Goal: Information Seeking & Learning: Learn about a topic

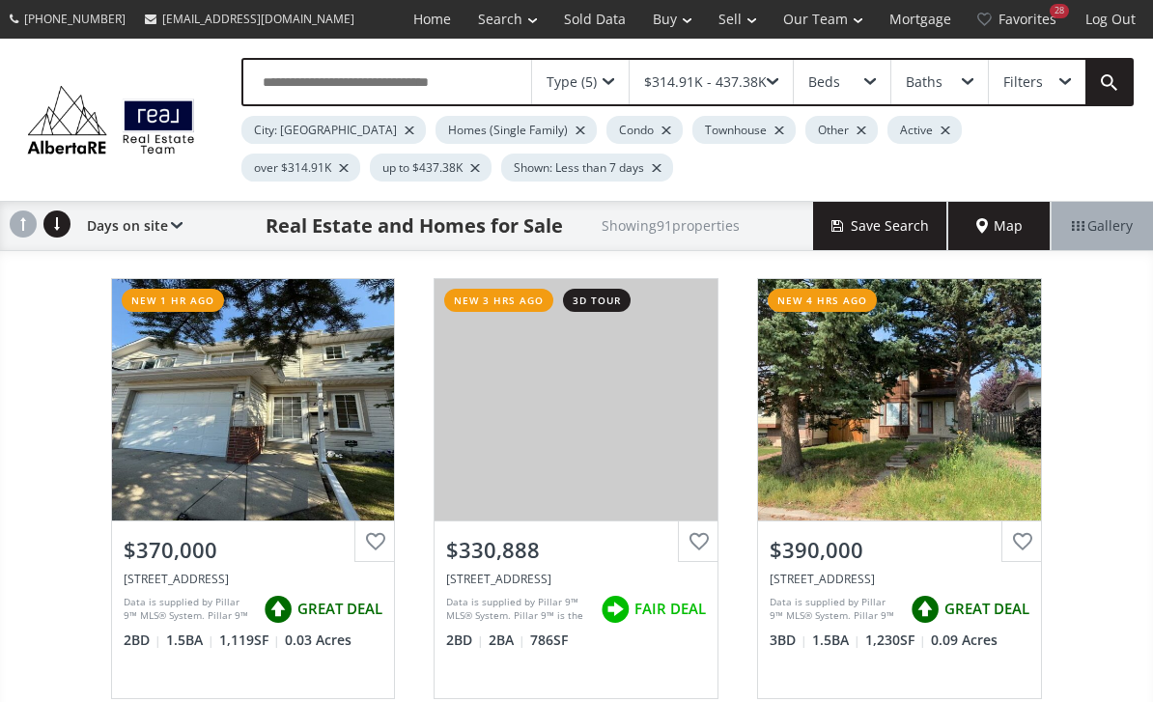
click at [606, 134] on div "Condo" at bounding box center [644, 130] width 76 height 28
click at [661, 133] on div at bounding box center [666, 130] width 10 height 8
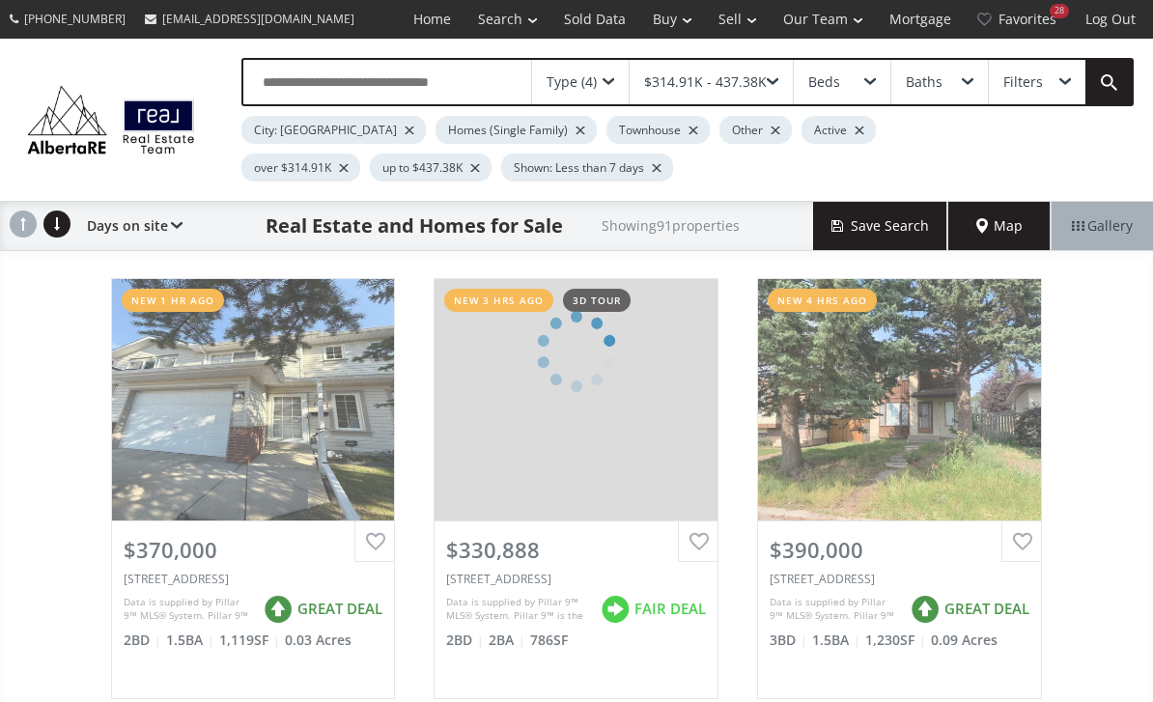
click at [589, 147] on div "City: Calgary Homes (Single Family) Townhouse Other Active over $314.91K up to …" at bounding box center [614, 143] width 747 height 75
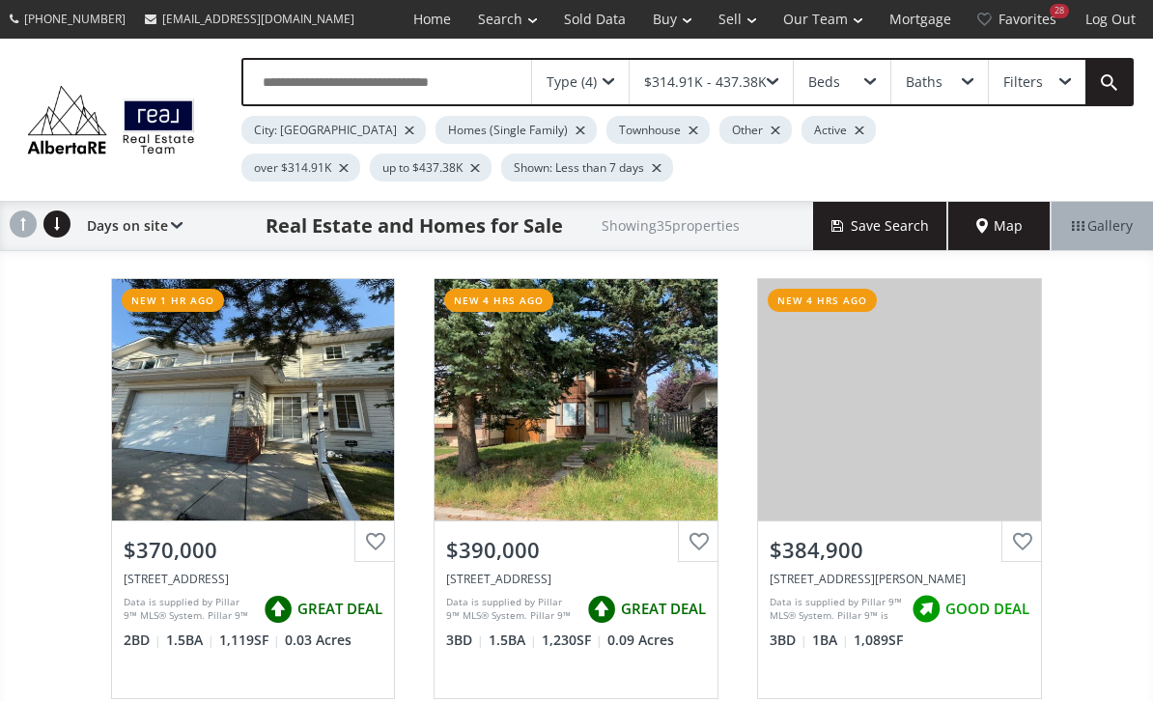
click at [688, 130] on div at bounding box center [693, 130] width 10 height 8
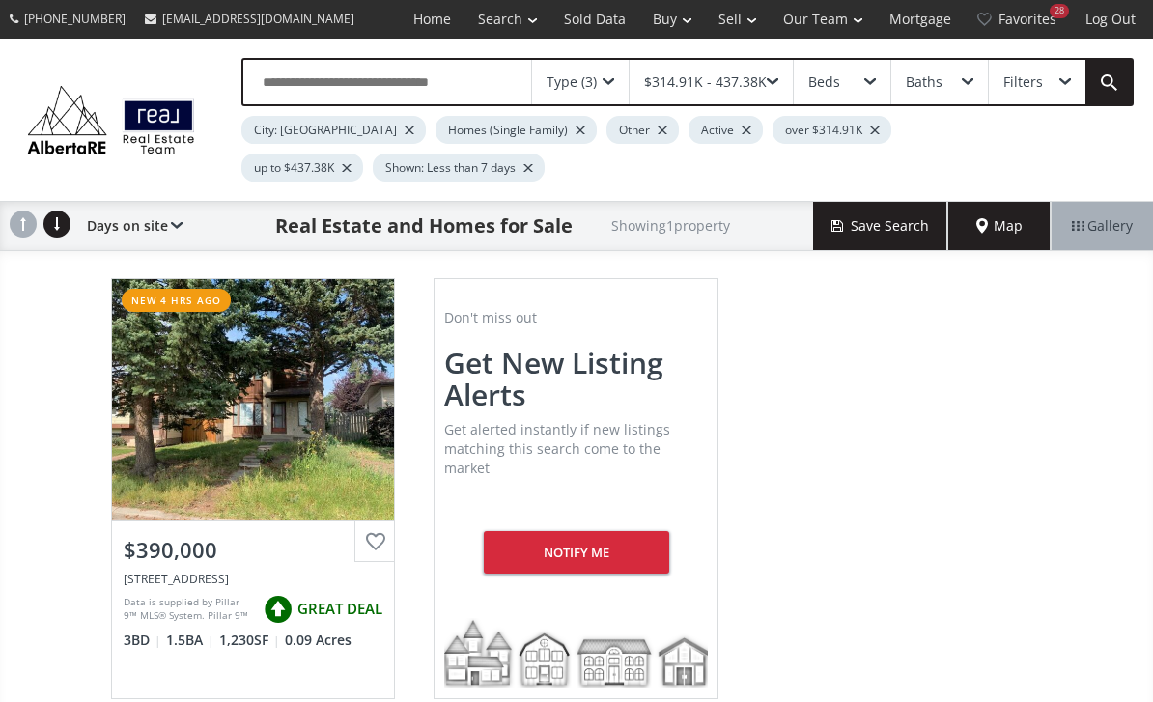
click at [606, 134] on div "Other" at bounding box center [642, 130] width 72 height 28
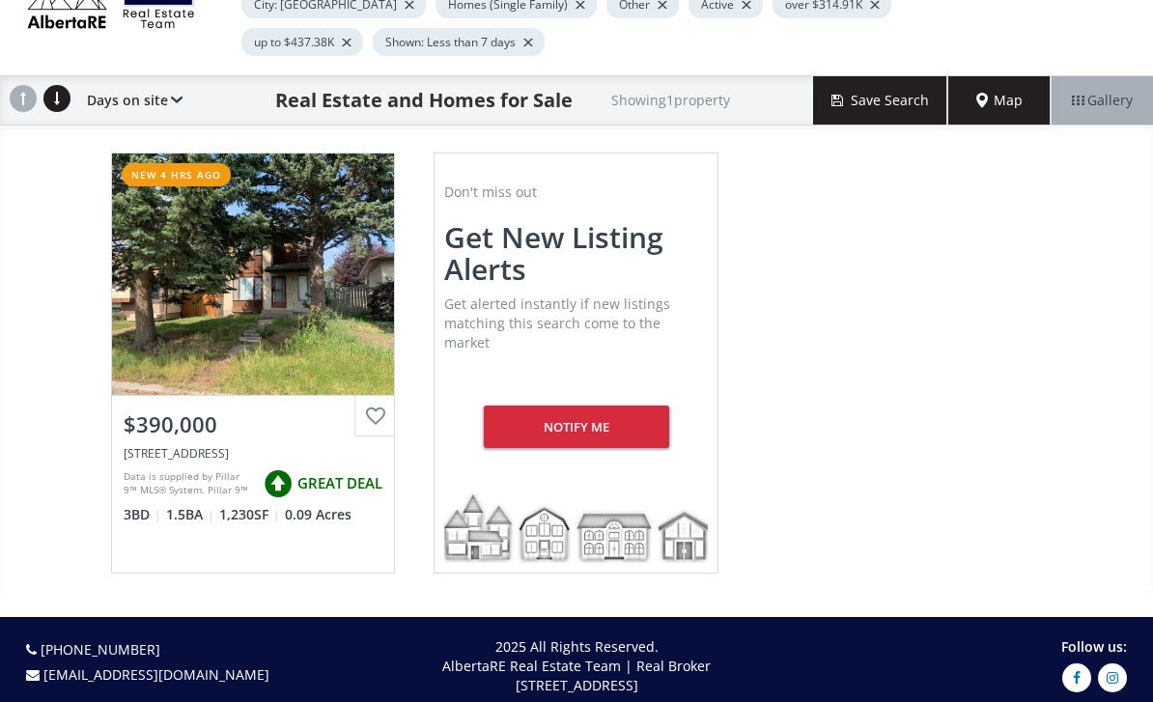
scroll to position [125, 0]
click at [162, 441] on div "$390,000" at bounding box center [253, 420] width 283 height 49
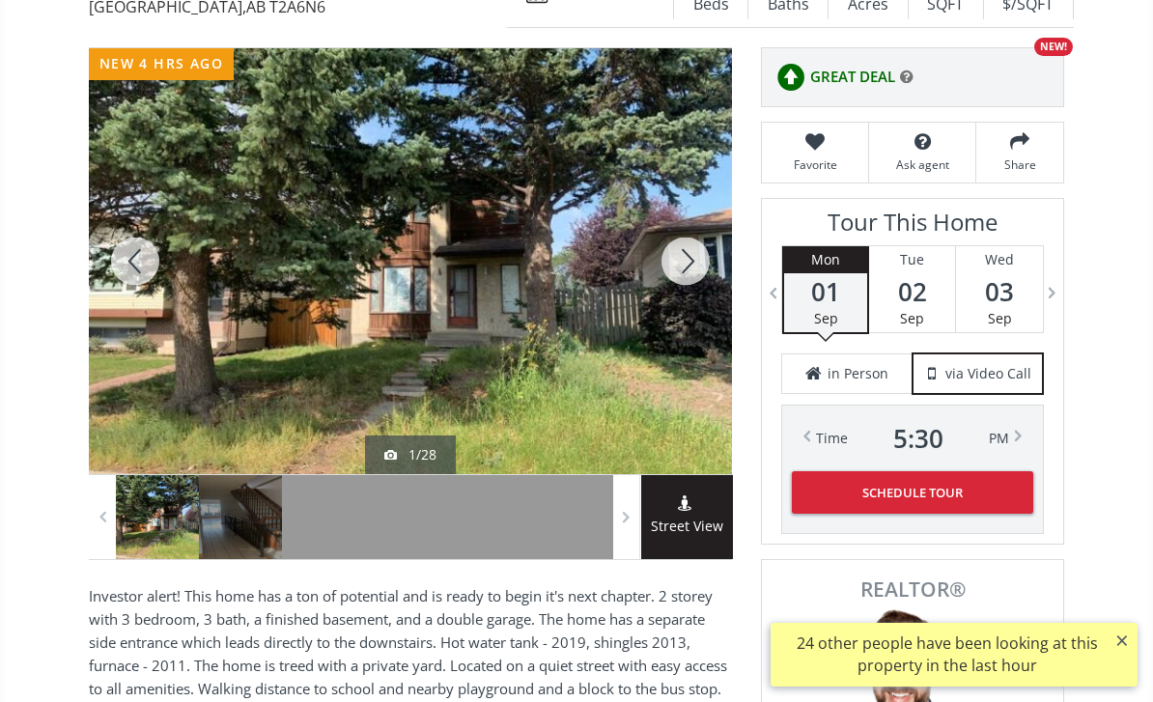
scroll to position [254, 0]
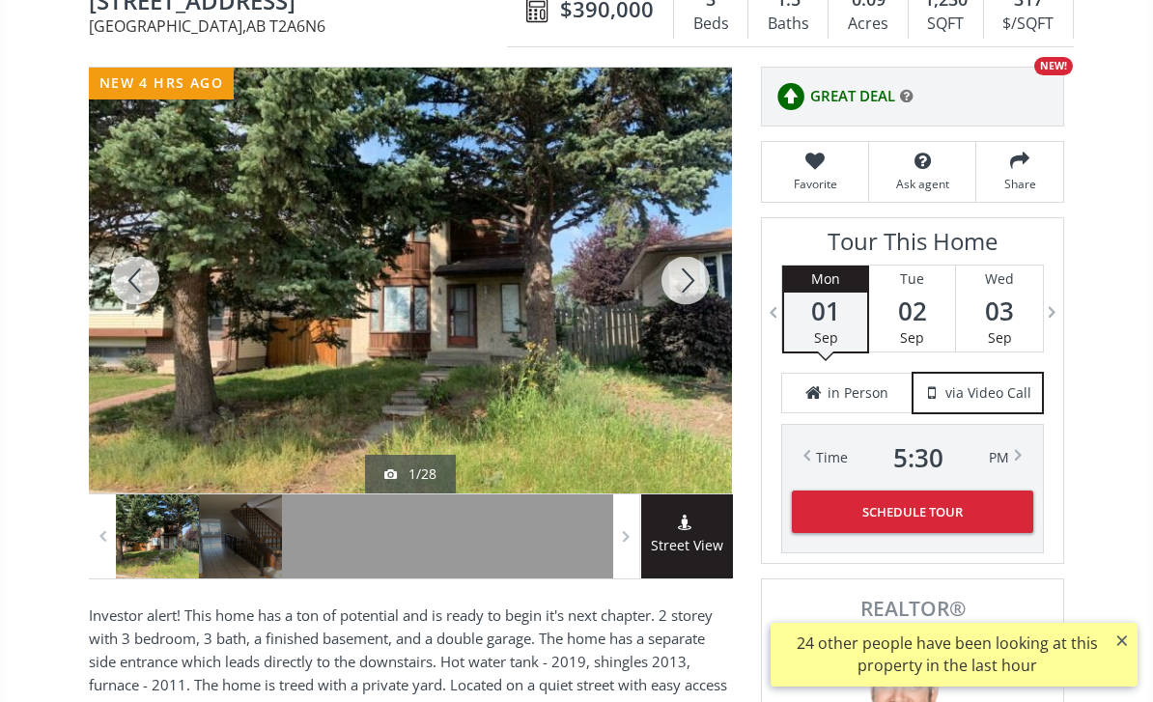
click at [696, 301] on div at bounding box center [685, 281] width 93 height 426
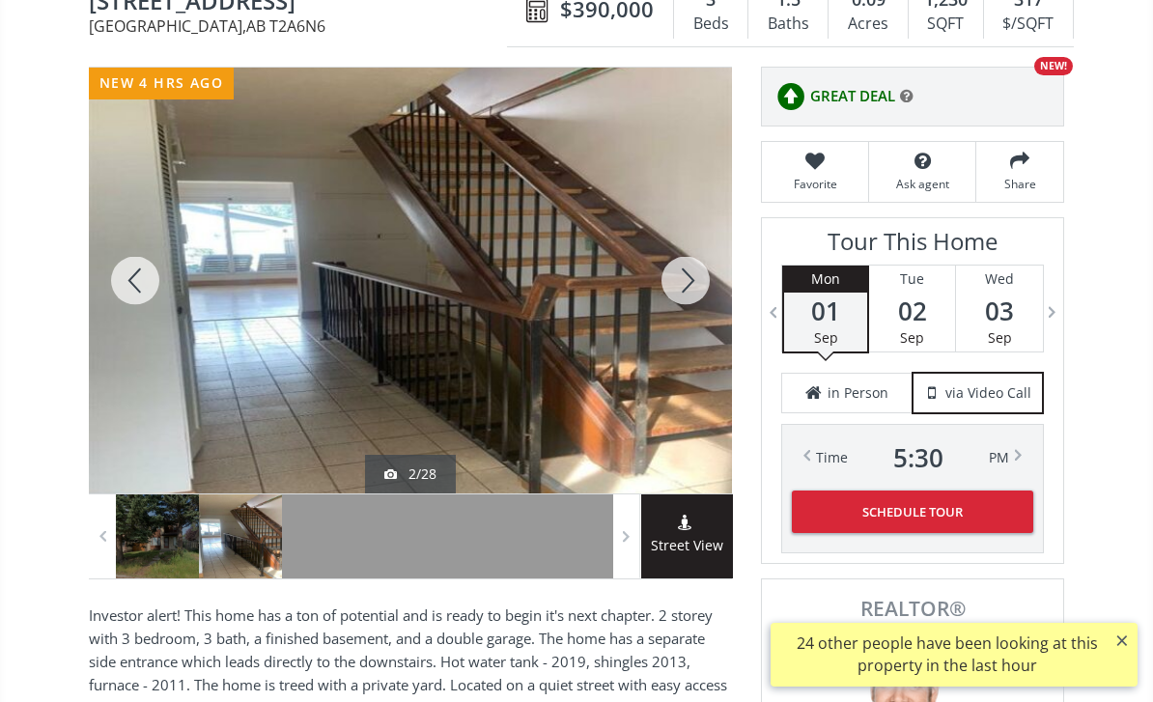
click at [689, 279] on div at bounding box center [685, 281] width 93 height 426
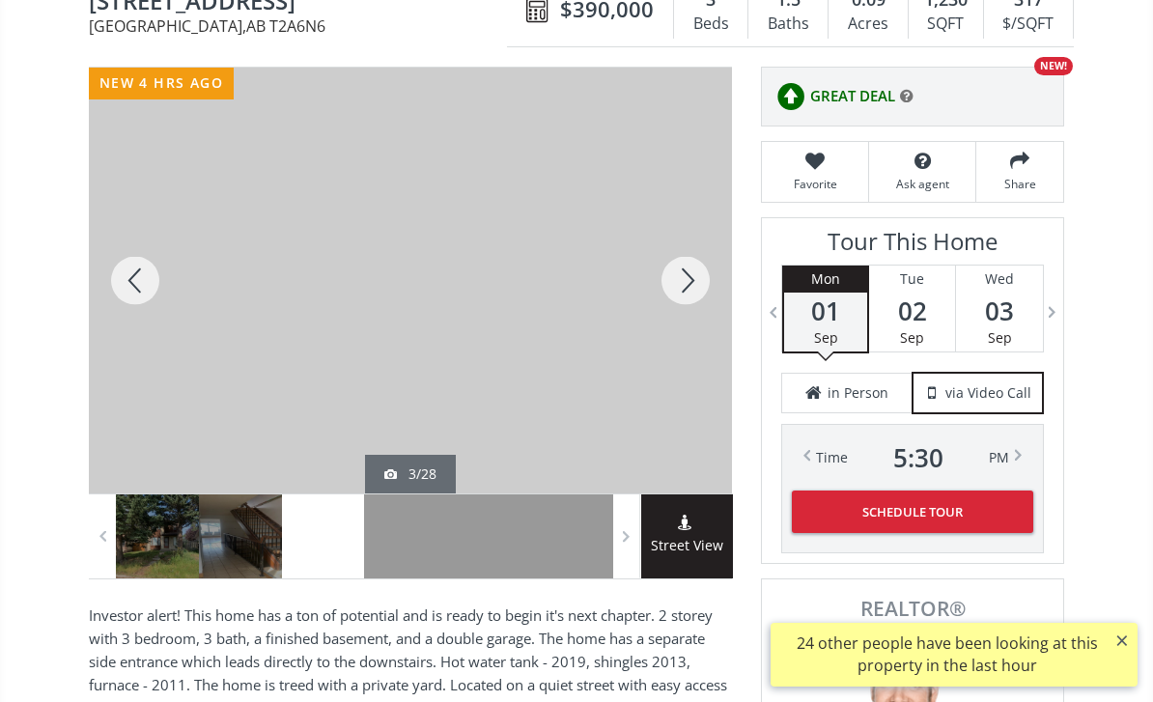
click at [694, 278] on div at bounding box center [685, 281] width 93 height 426
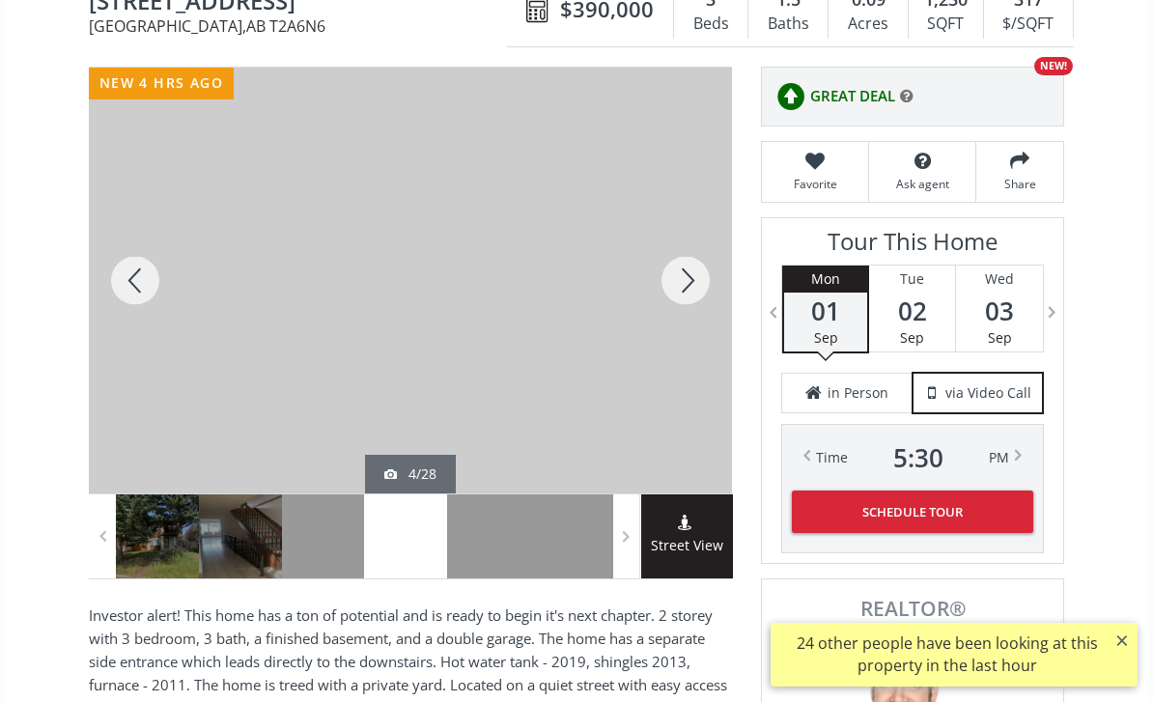
click at [683, 283] on div at bounding box center [685, 281] width 93 height 426
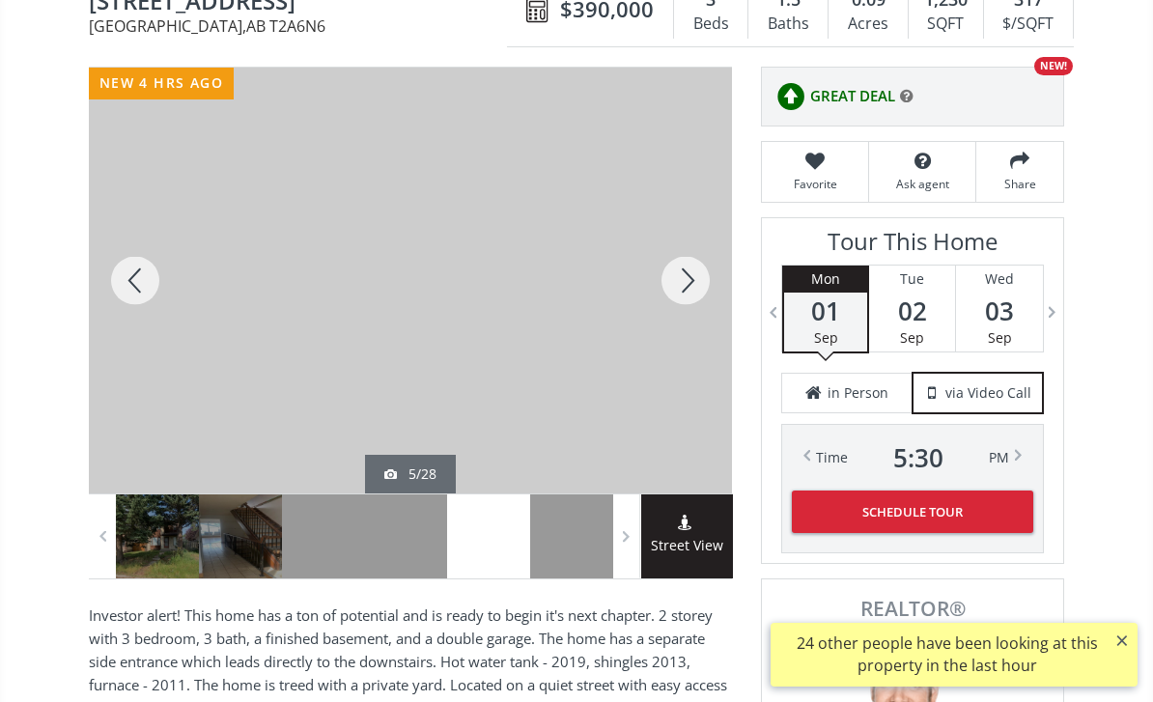
click at [690, 287] on div at bounding box center [685, 281] width 93 height 426
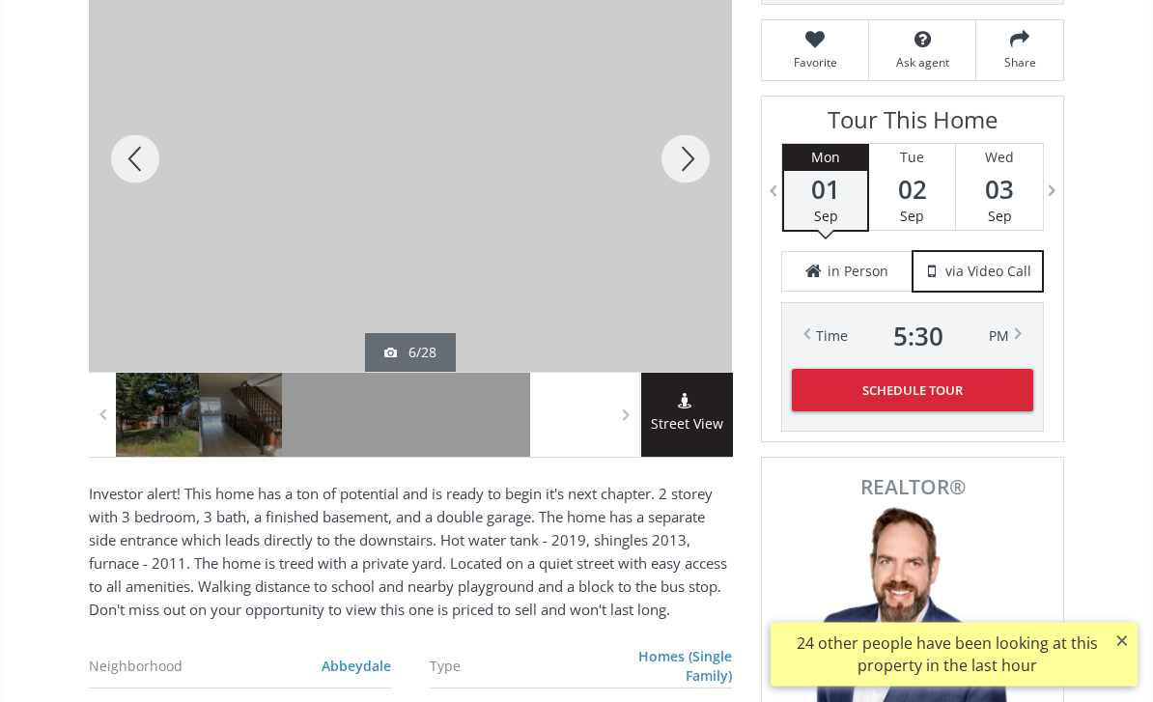
scroll to position [377, 0]
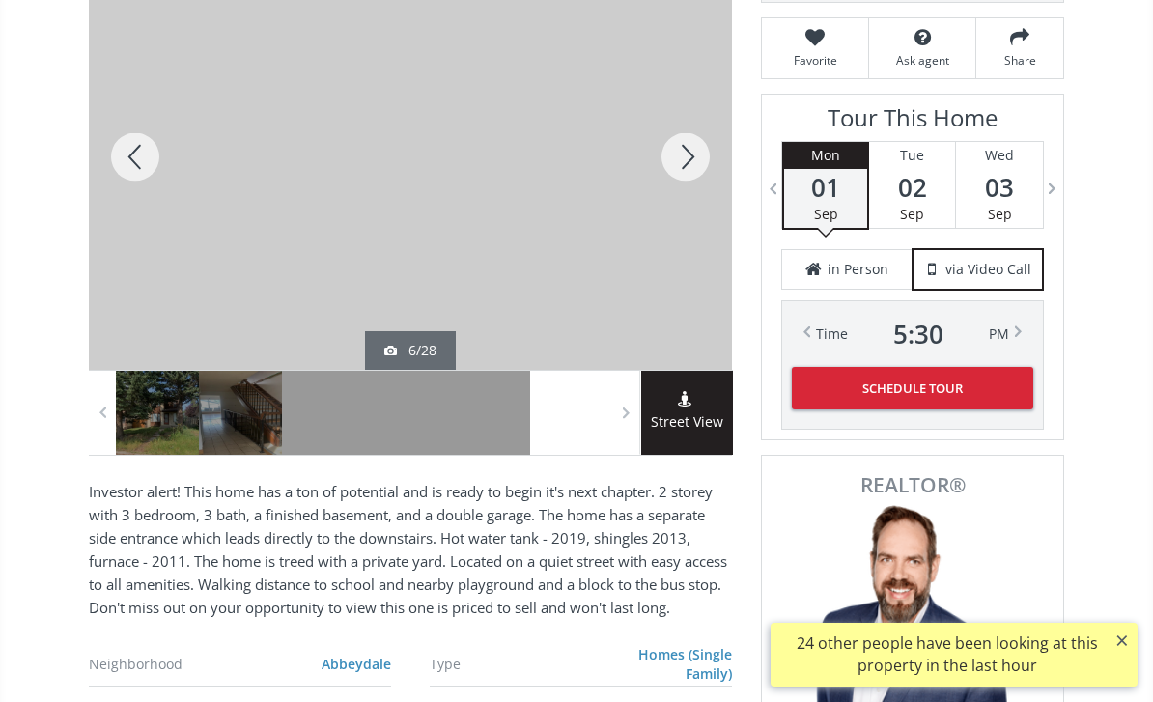
click at [683, 182] on div at bounding box center [685, 157] width 93 height 426
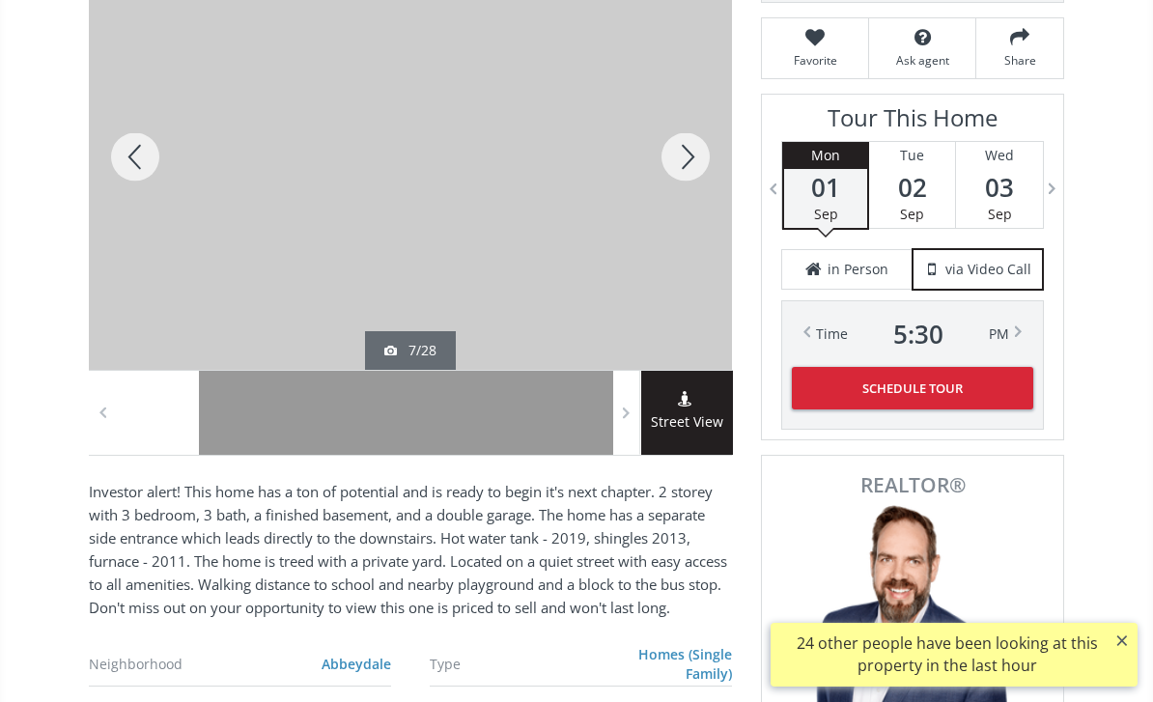
click at [685, 182] on div at bounding box center [685, 157] width 93 height 426
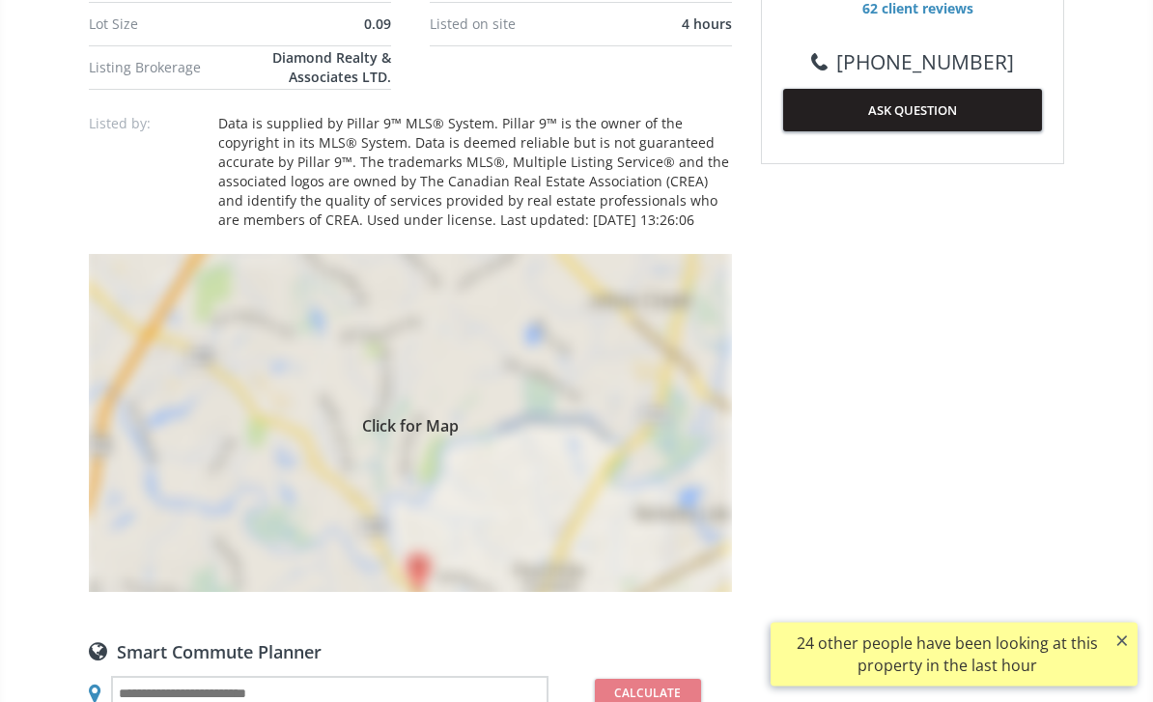
scroll to position [1196, 0]
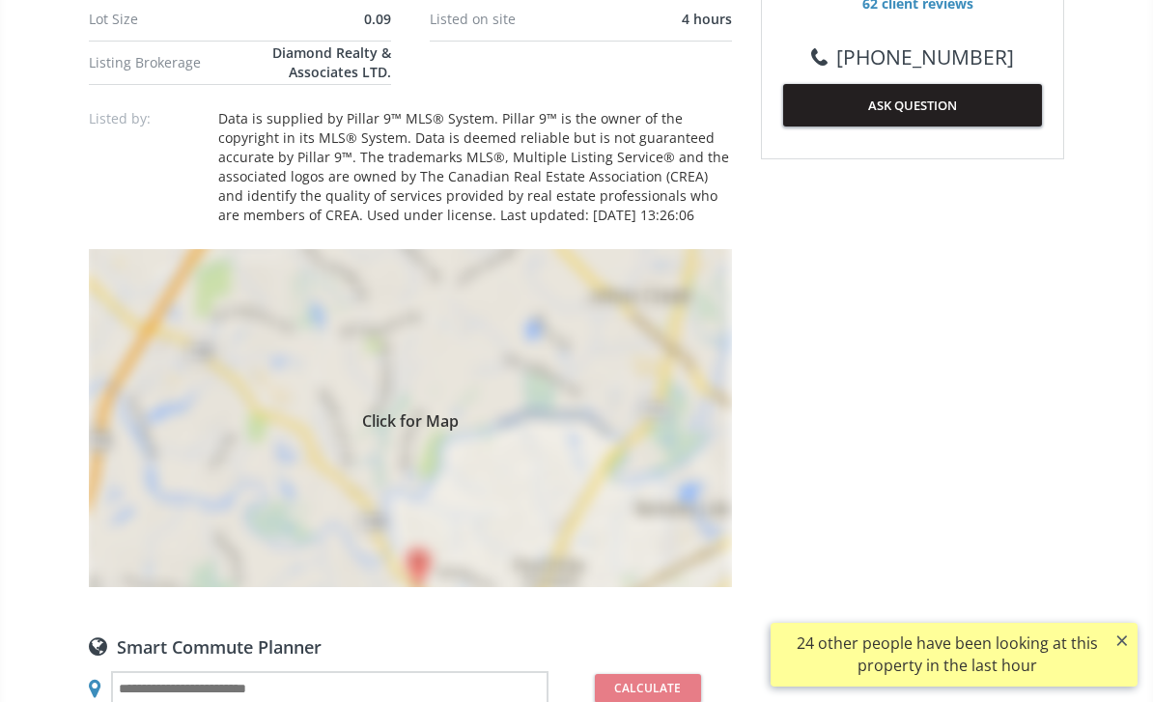
click at [644, 472] on div "Click for Map" at bounding box center [410, 418] width 643 height 338
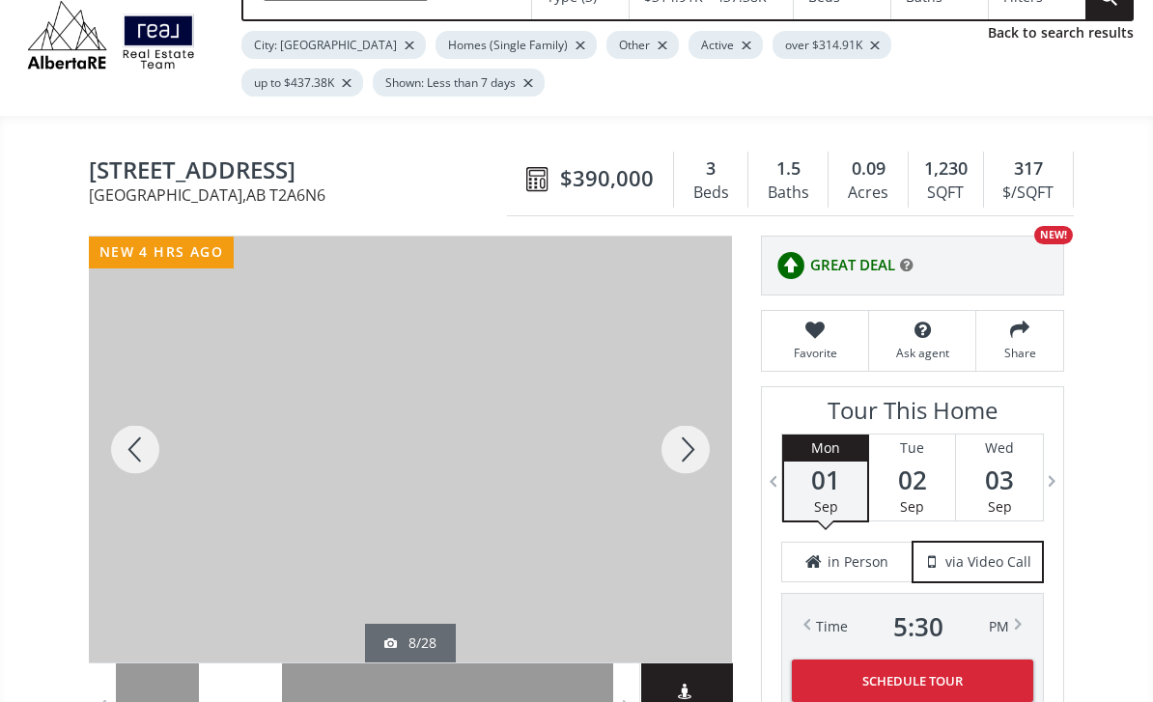
scroll to position [0, 0]
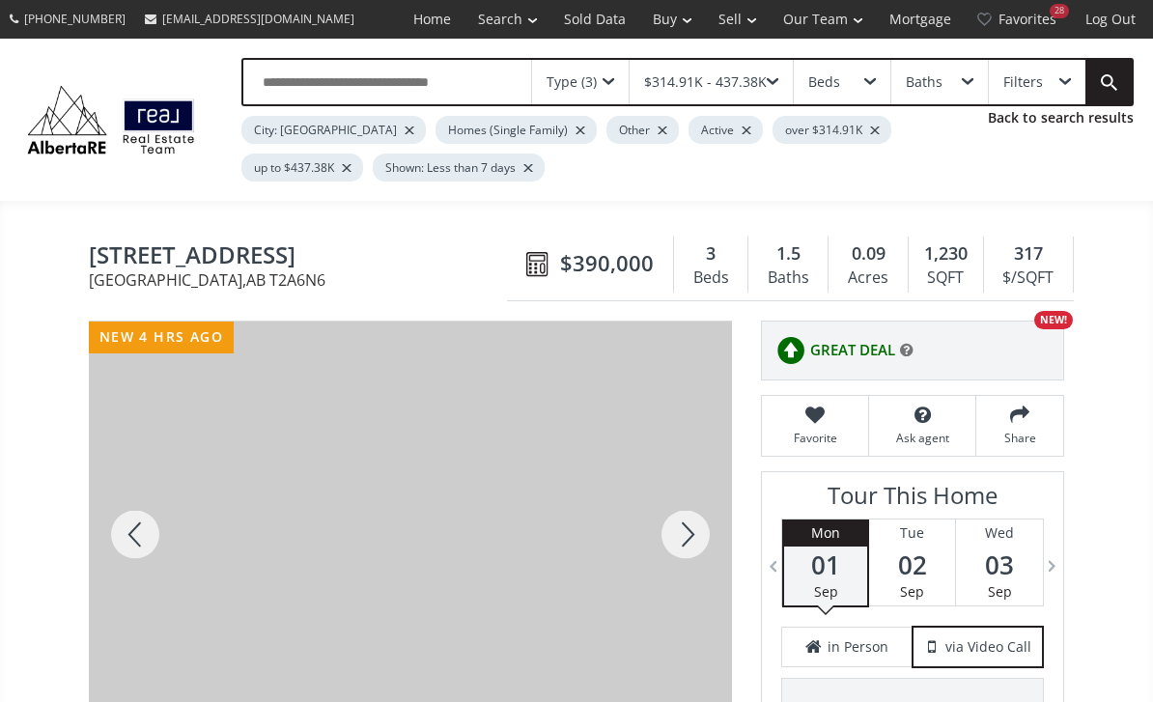
click at [451, 89] on input "text" at bounding box center [387, 82] width 288 height 44
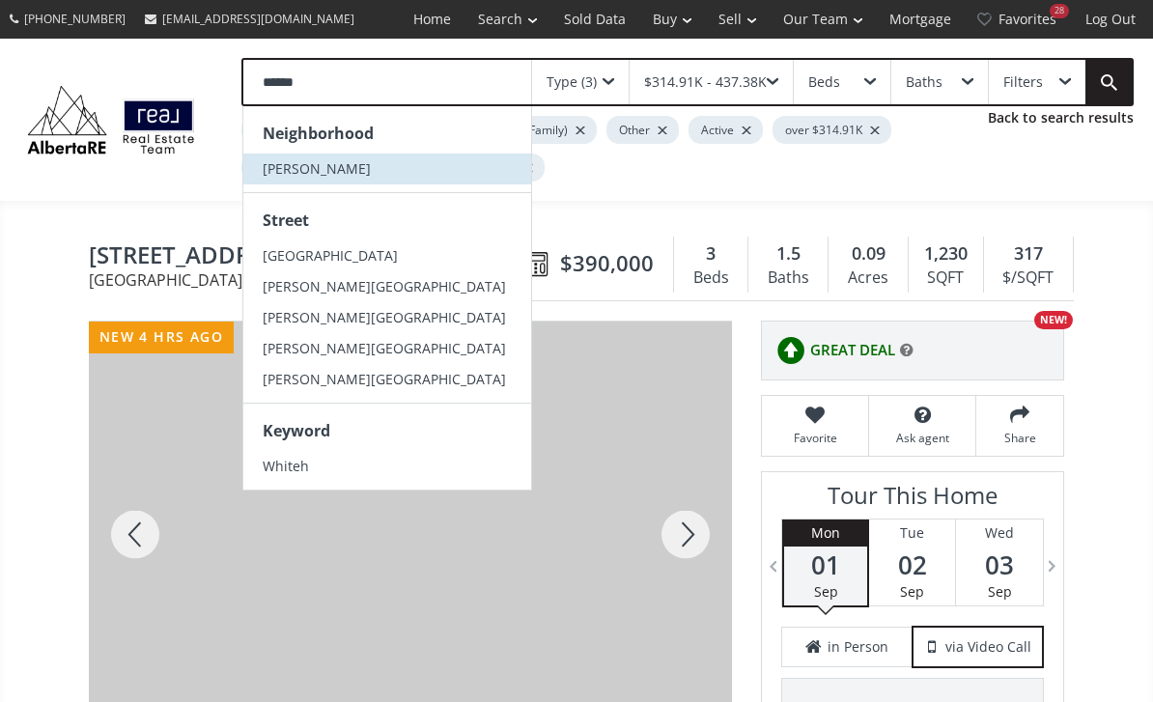
type input "******"
click at [325, 170] on span "Whitehorn" at bounding box center [317, 168] width 108 height 18
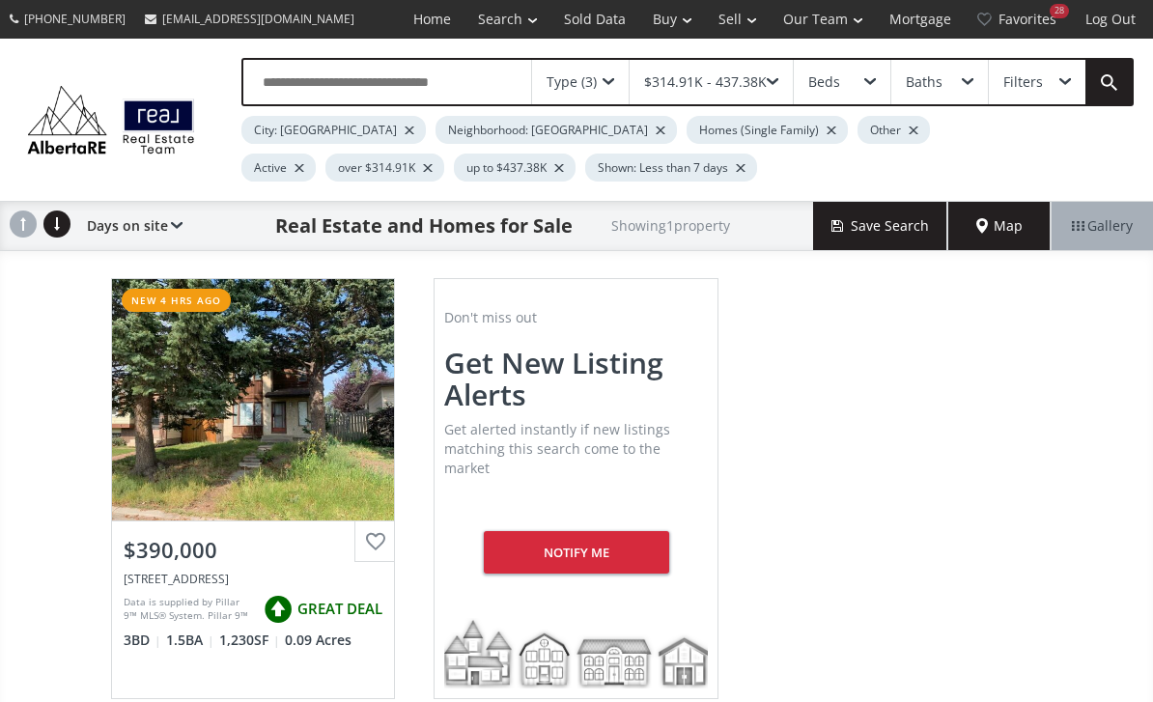
click at [404, 128] on div at bounding box center [409, 130] width 10 height 8
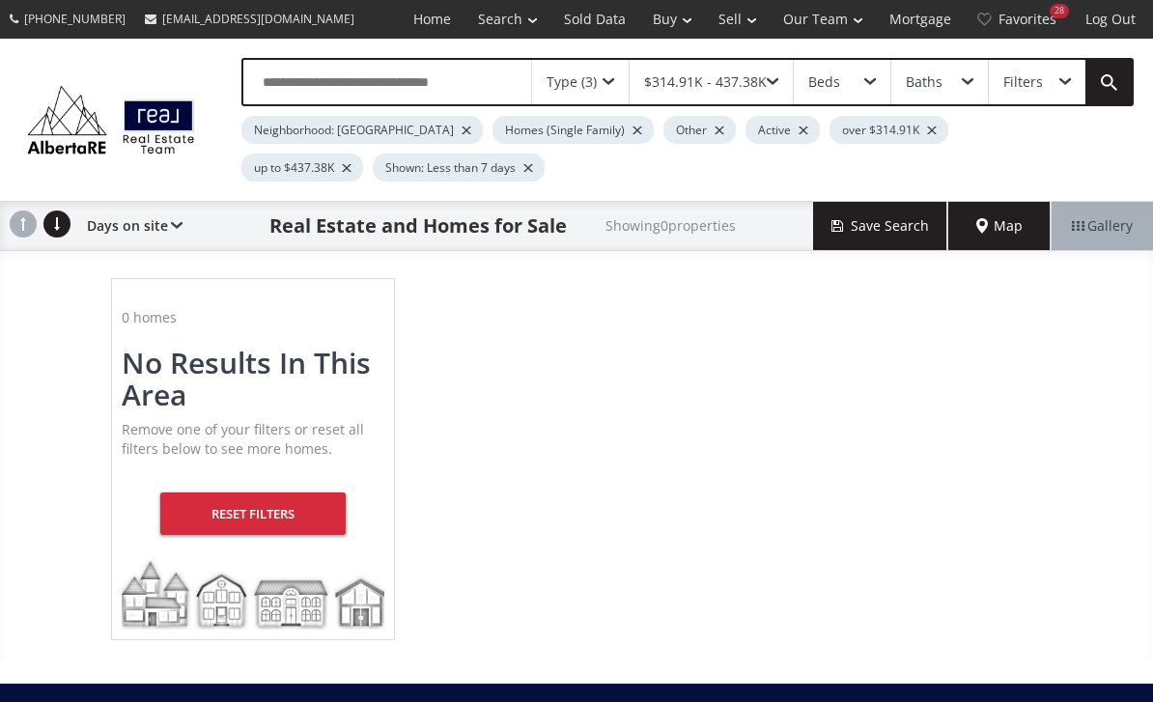
click at [568, 127] on div "Homes (Single Family)" at bounding box center [572, 130] width 161 height 28
click at [569, 134] on div "Homes (Single Family)" at bounding box center [572, 130] width 161 height 28
click at [632, 128] on div at bounding box center [637, 130] width 10 height 8
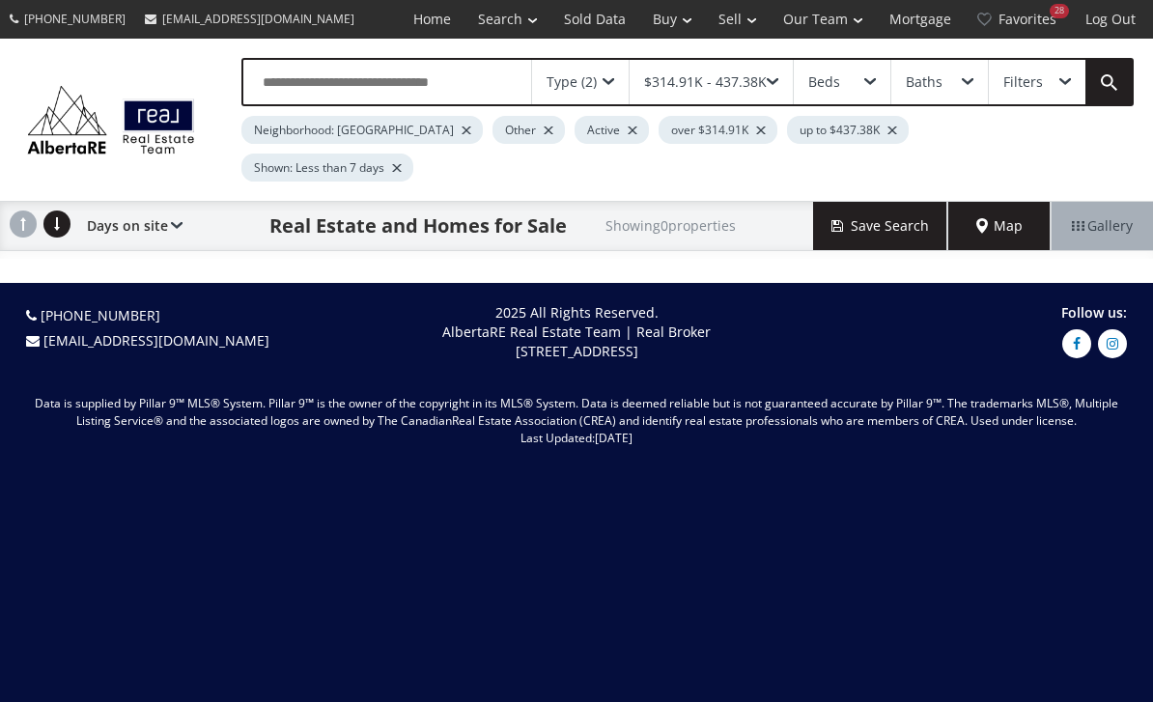
click at [574, 139] on div "Active" at bounding box center [611, 130] width 74 height 28
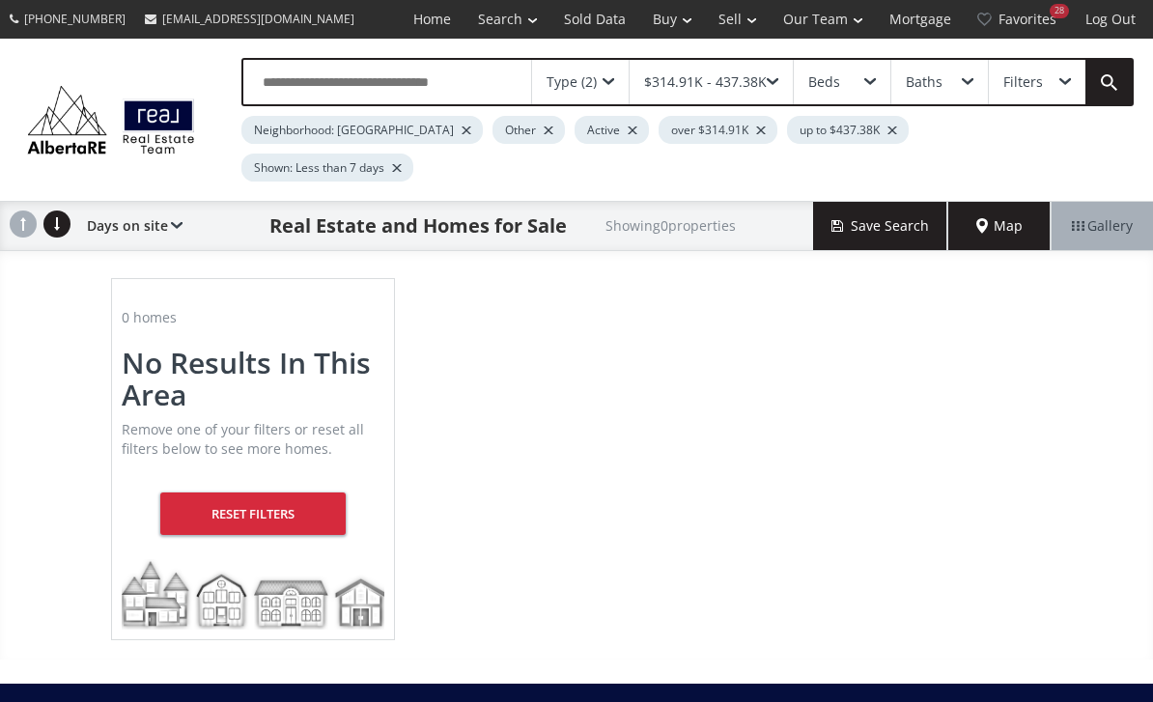
click at [544, 133] on div at bounding box center [549, 130] width 10 height 8
click at [545, 131] on div at bounding box center [550, 130] width 10 height 8
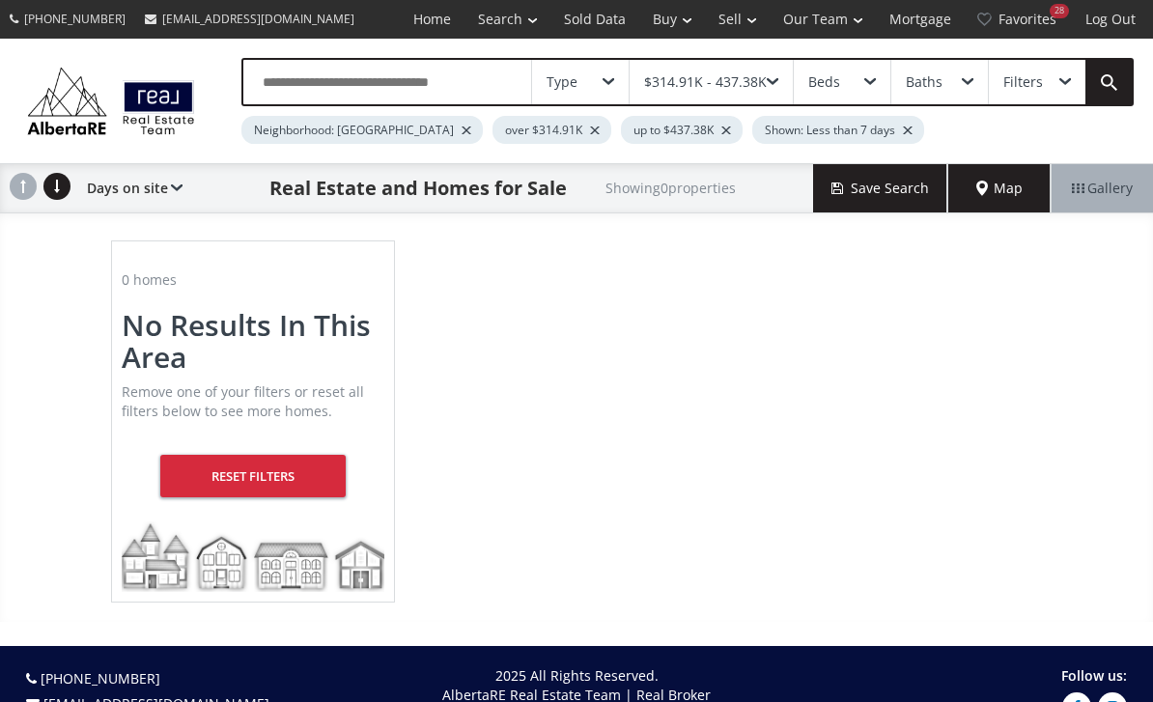
click at [590, 132] on div at bounding box center [595, 130] width 10 height 8
click at [593, 130] on div at bounding box center [598, 130] width 10 height 8
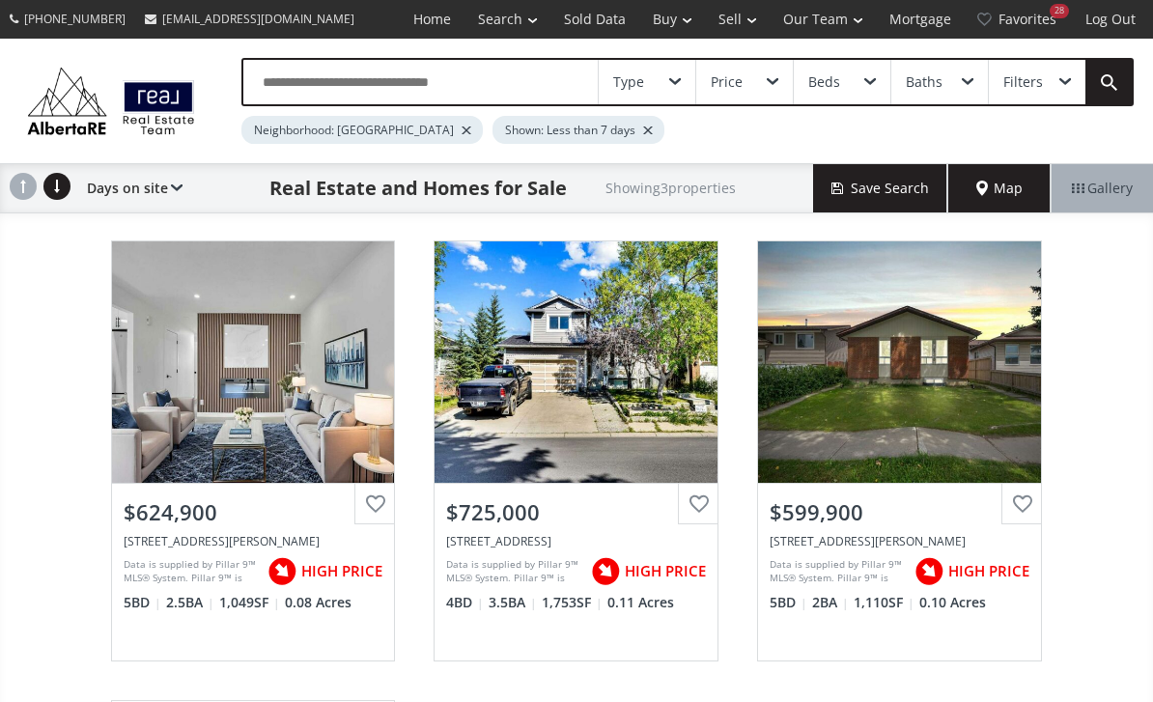
click at [584, 140] on div "Shown: Less than 7 days" at bounding box center [578, 130] width 172 height 28
click at [643, 131] on div at bounding box center [648, 130] width 10 height 8
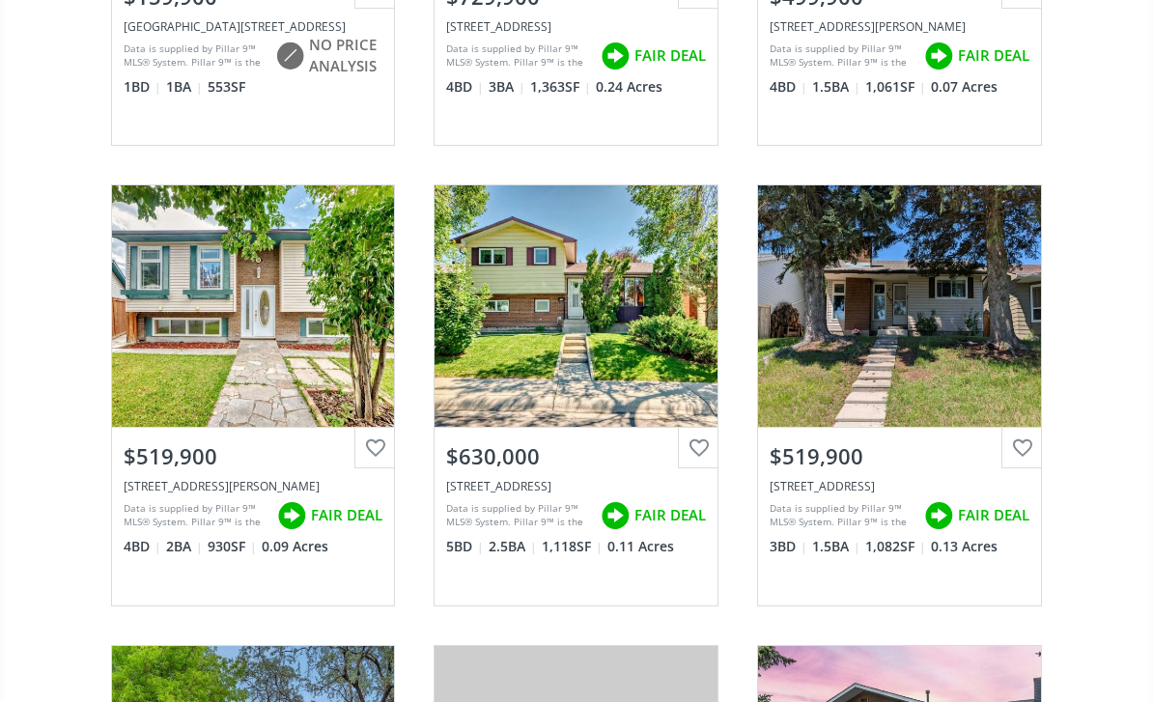
scroll to position [1932, 0]
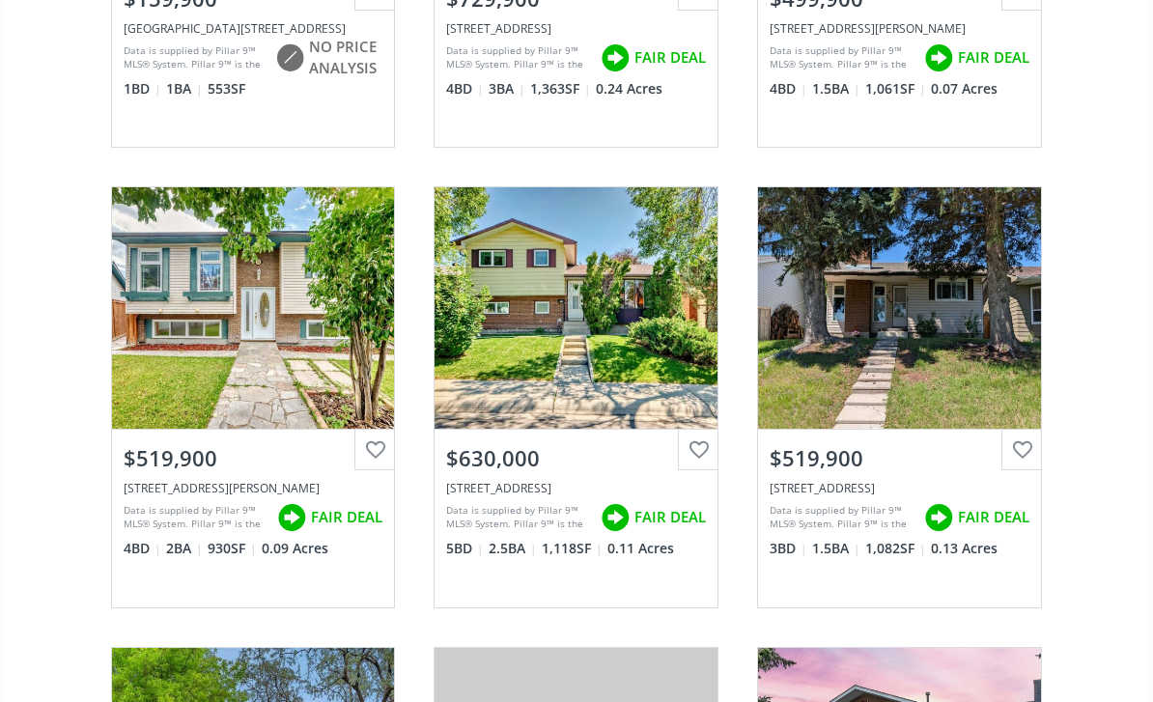
click at [203, 443] on div "$519,900" at bounding box center [254, 458] width 260 height 30
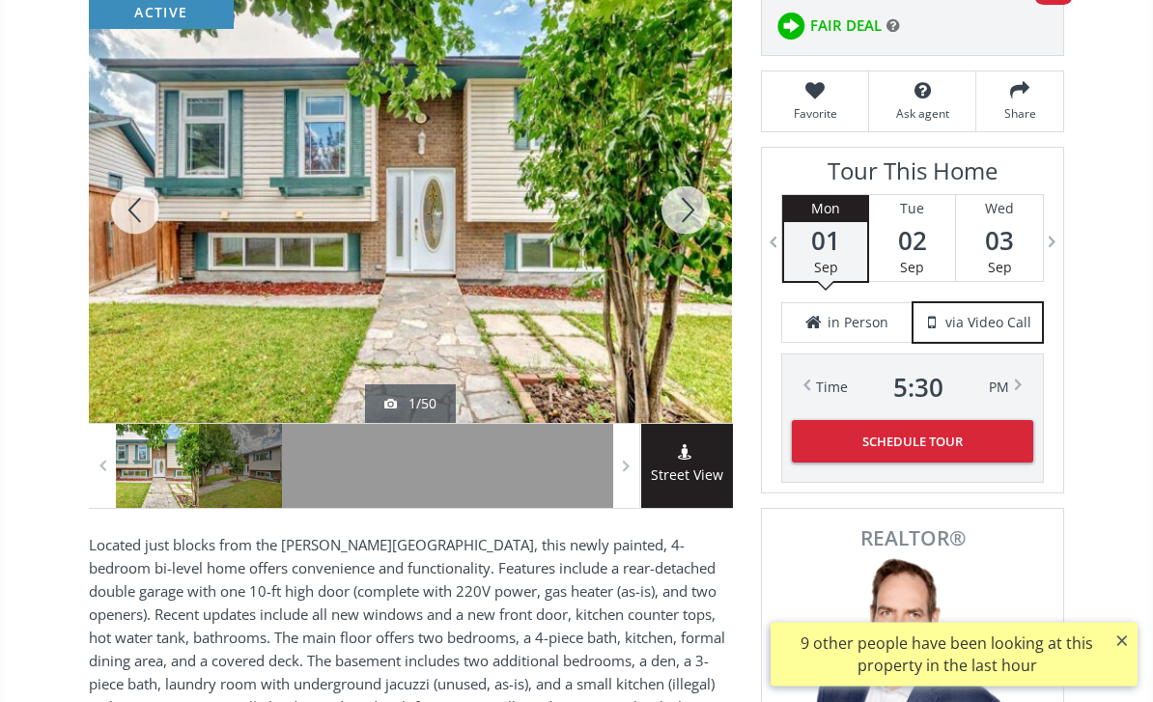
scroll to position [305, 0]
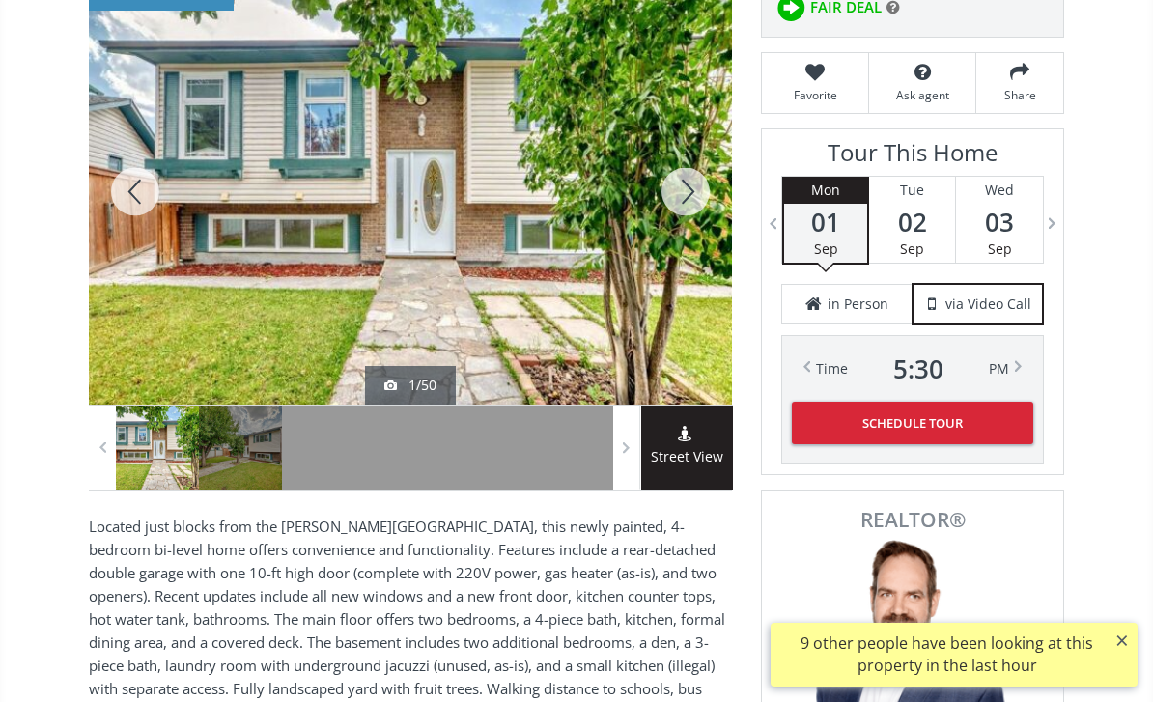
click at [689, 202] on div at bounding box center [685, 192] width 93 height 426
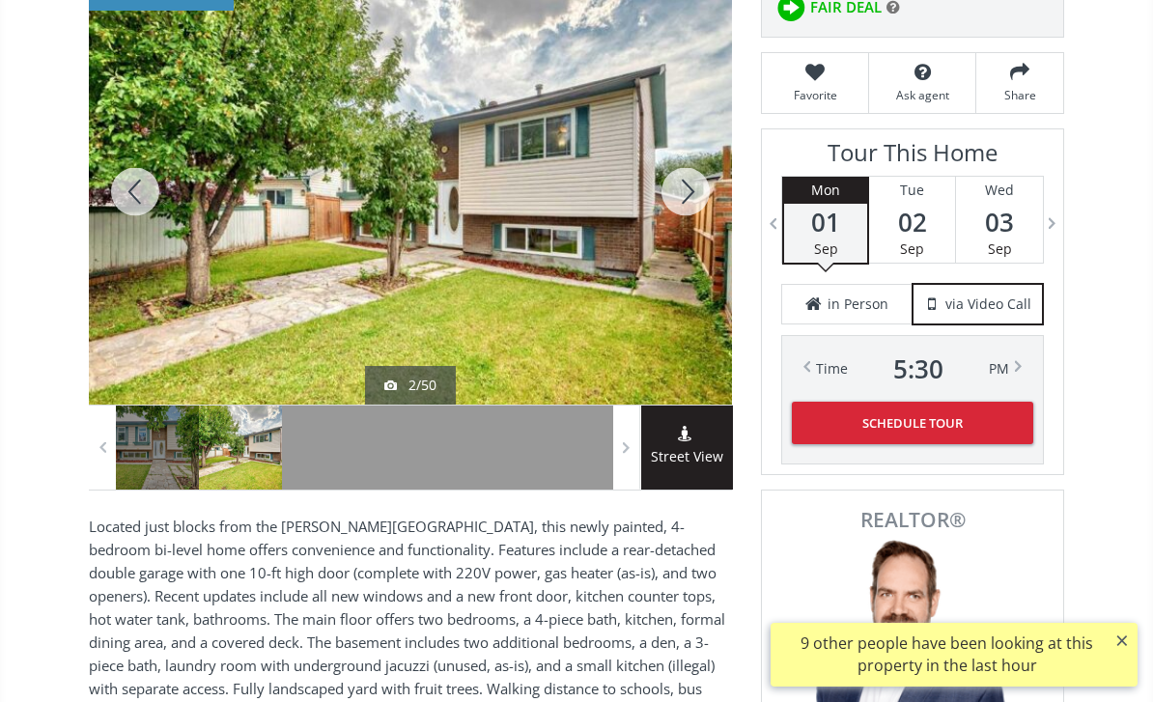
click at [686, 193] on div at bounding box center [685, 192] width 93 height 426
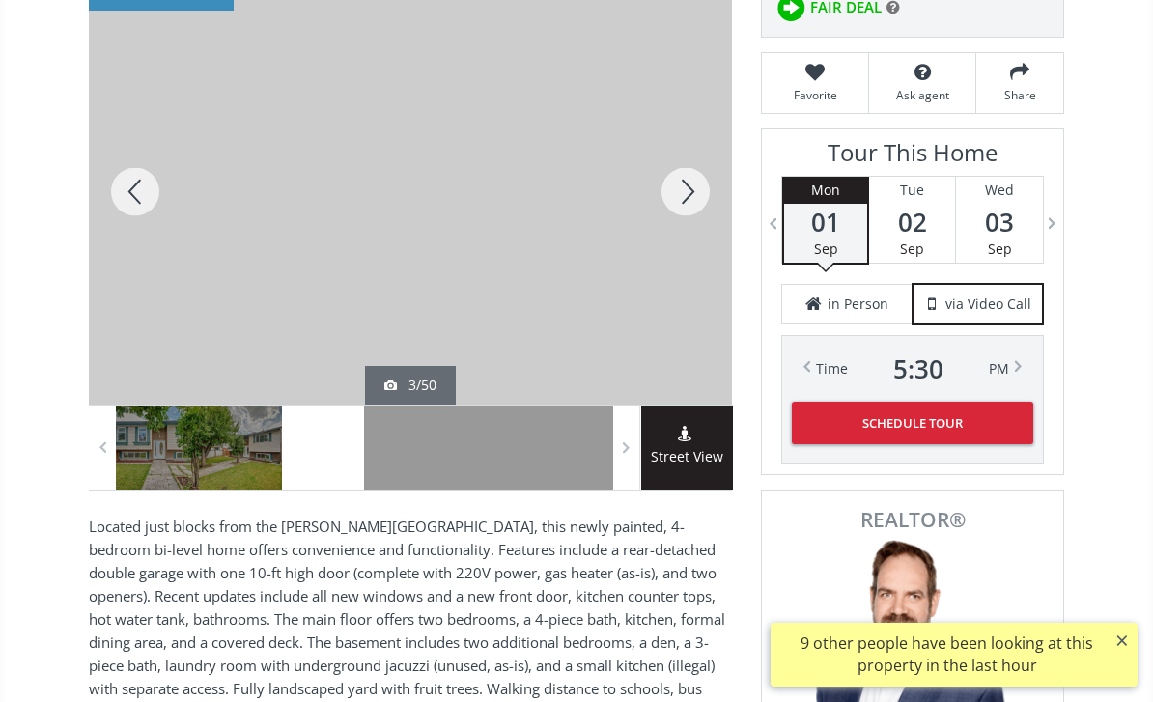
click at [691, 196] on div at bounding box center [685, 192] width 93 height 426
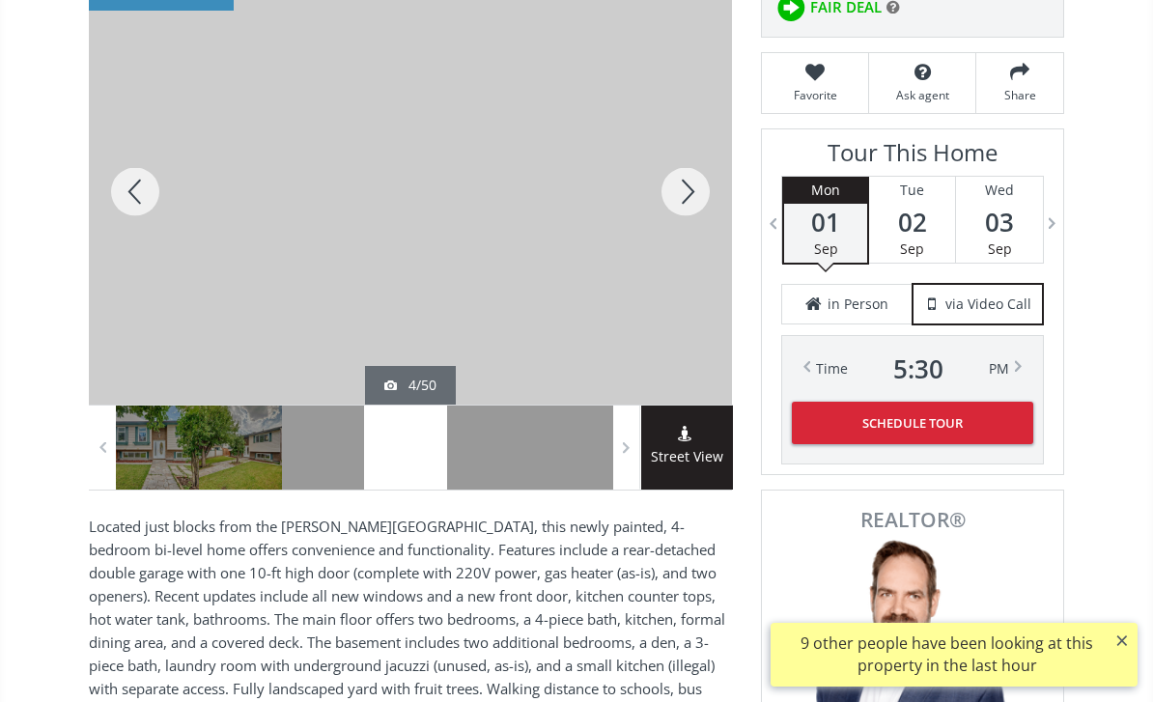
click at [697, 174] on div at bounding box center [685, 192] width 93 height 426
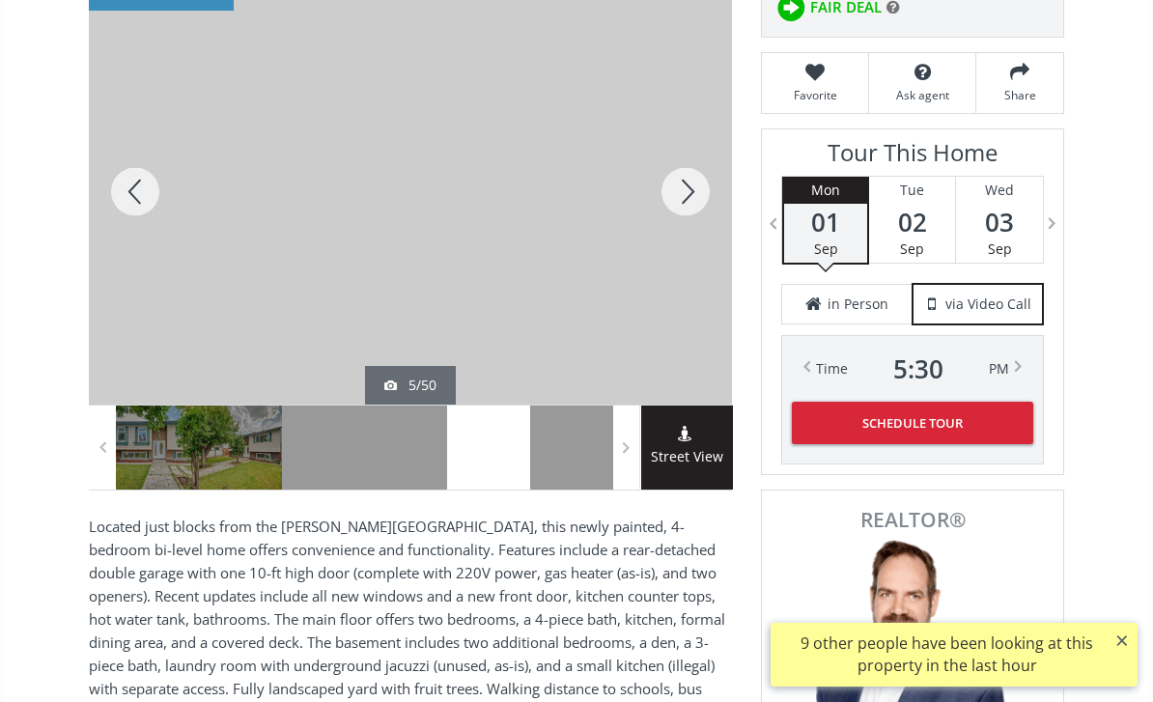
click at [694, 199] on div at bounding box center [685, 192] width 93 height 426
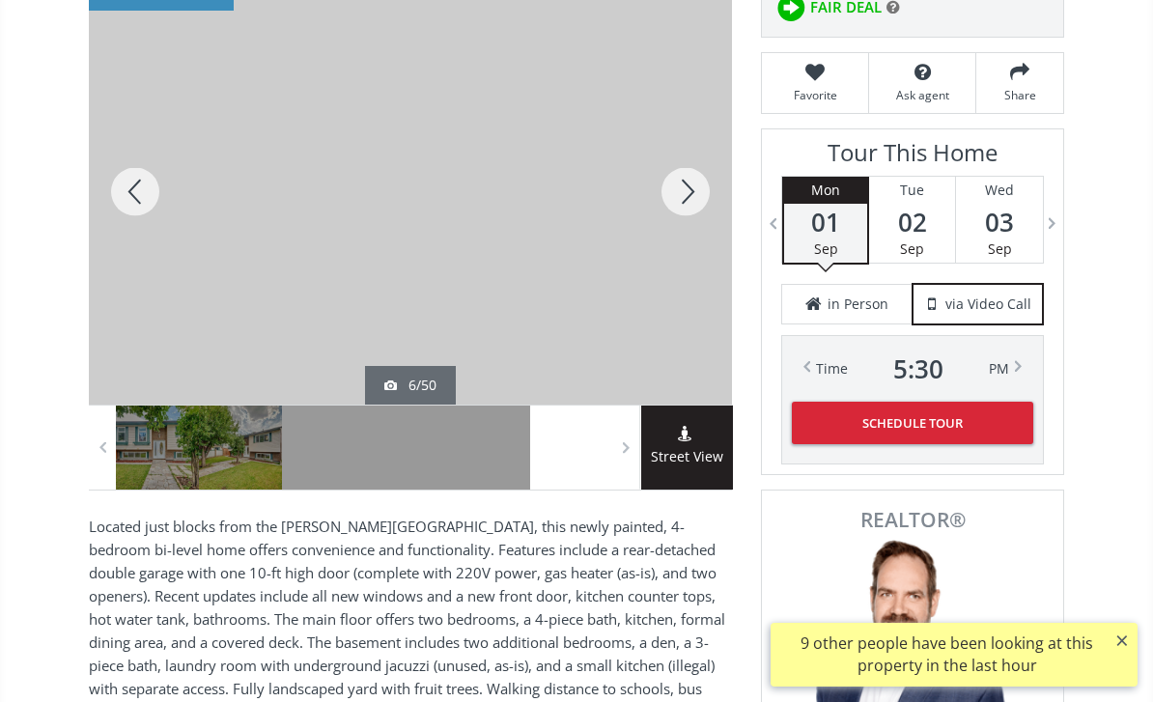
click at [696, 192] on div at bounding box center [685, 192] width 93 height 426
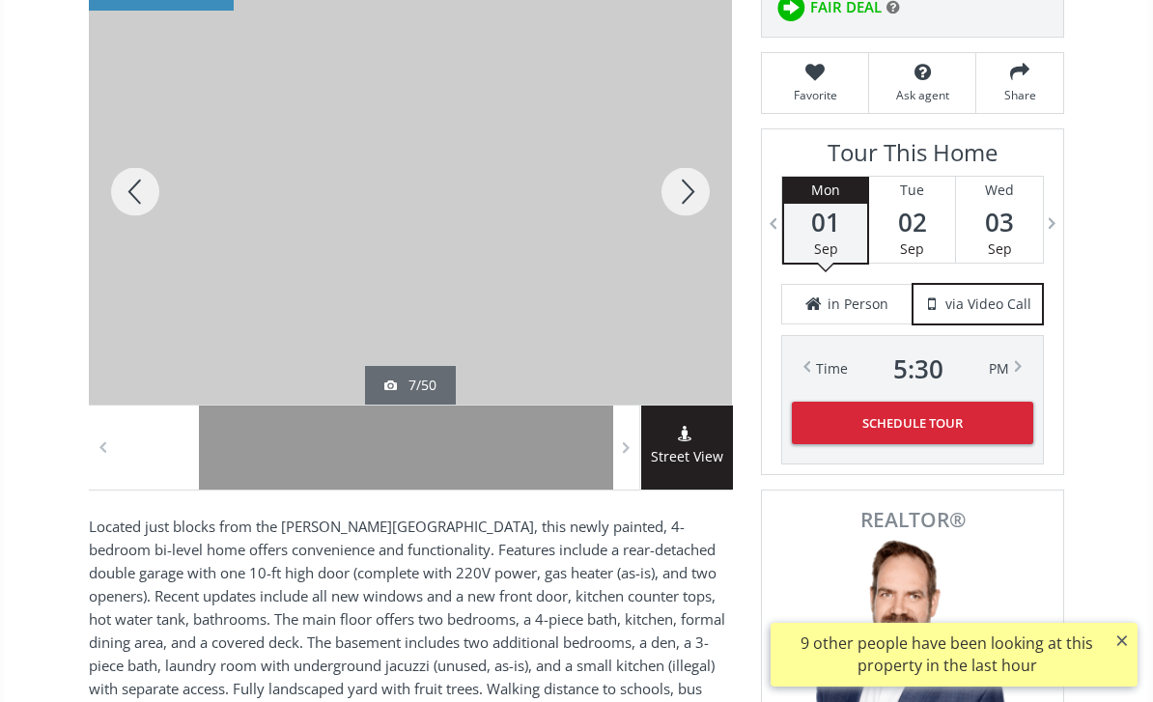
click at [685, 203] on div at bounding box center [685, 192] width 93 height 426
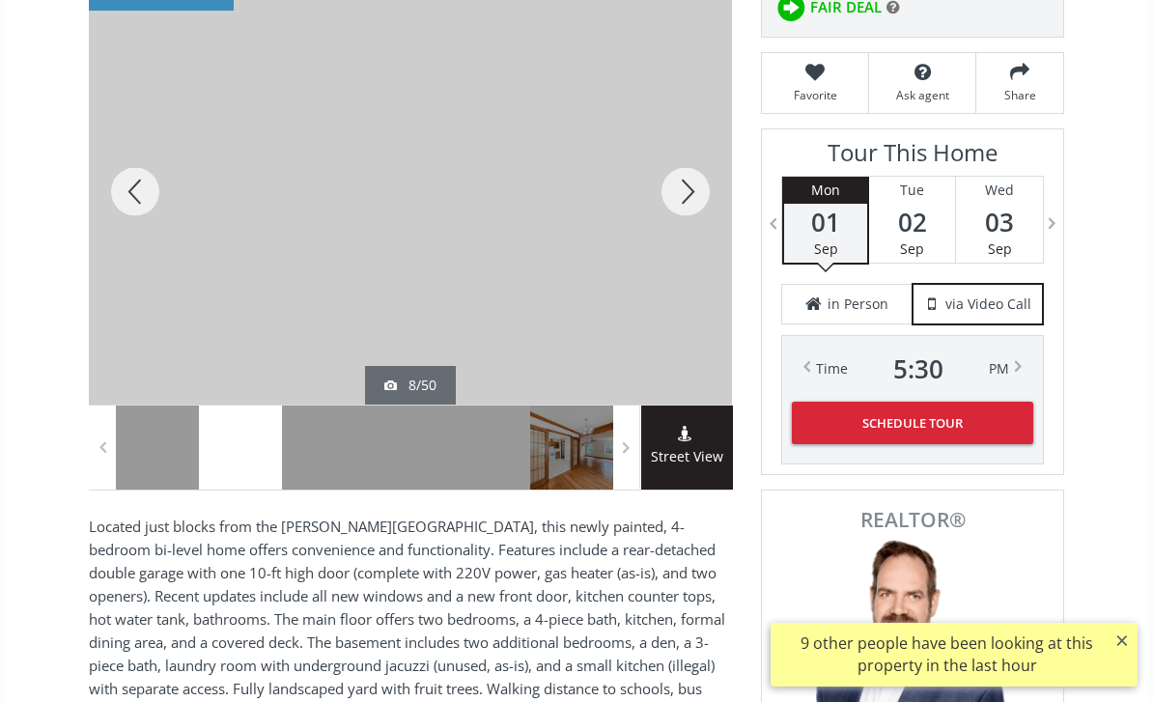
click at [685, 199] on div at bounding box center [685, 192] width 93 height 426
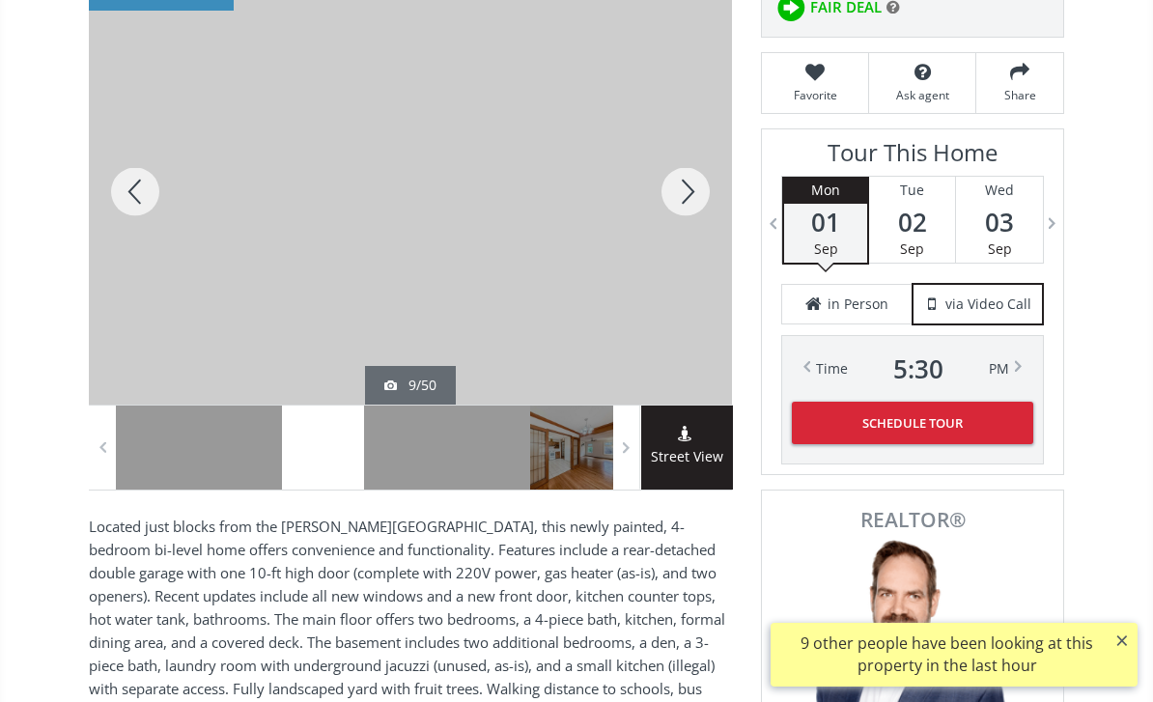
click at [130, 192] on div at bounding box center [135, 192] width 93 height 426
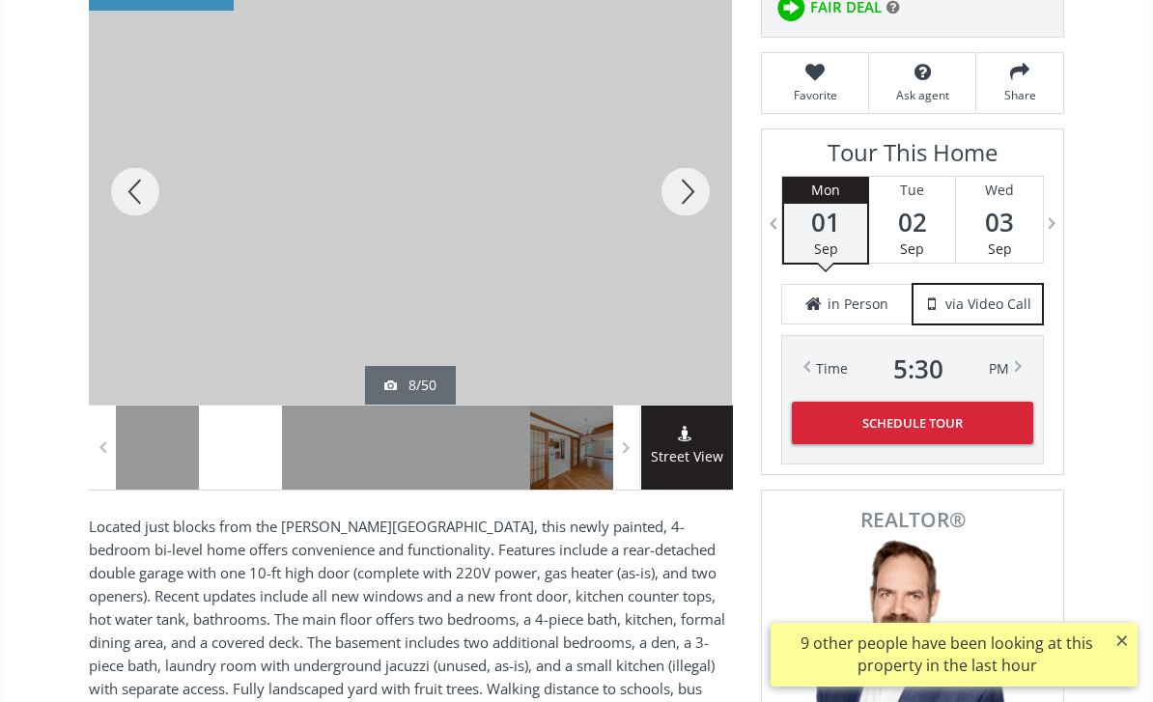
click at [698, 197] on div at bounding box center [685, 192] width 93 height 426
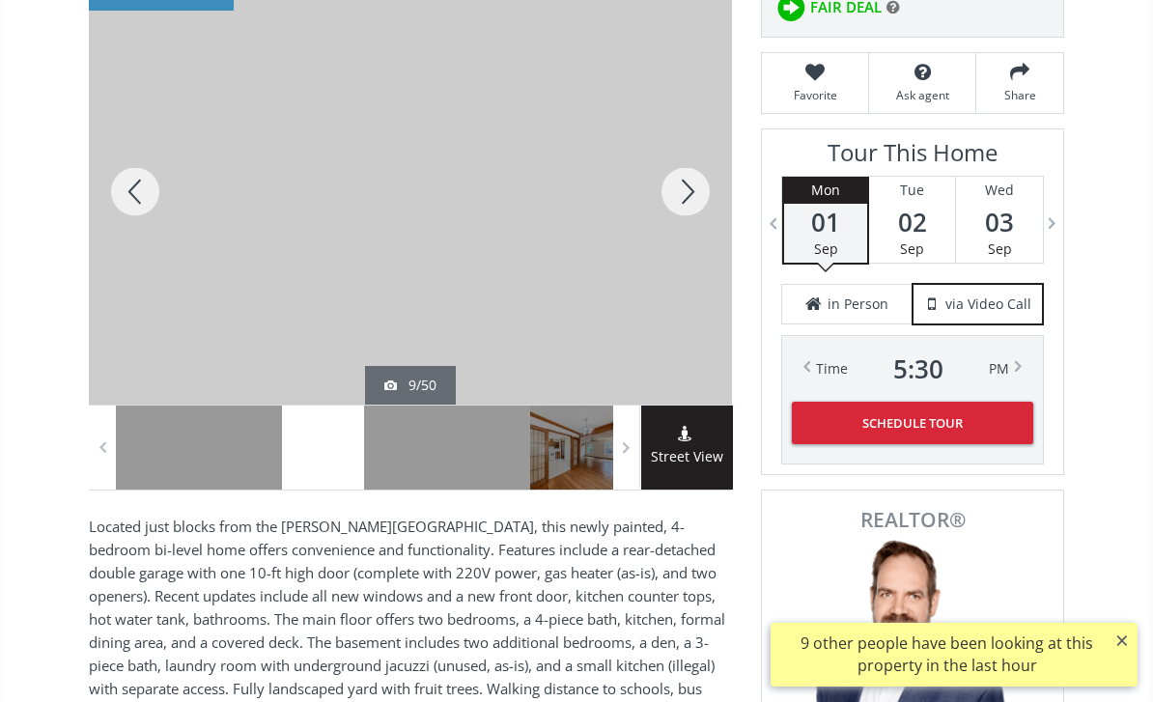
click at [692, 196] on div at bounding box center [685, 192] width 93 height 426
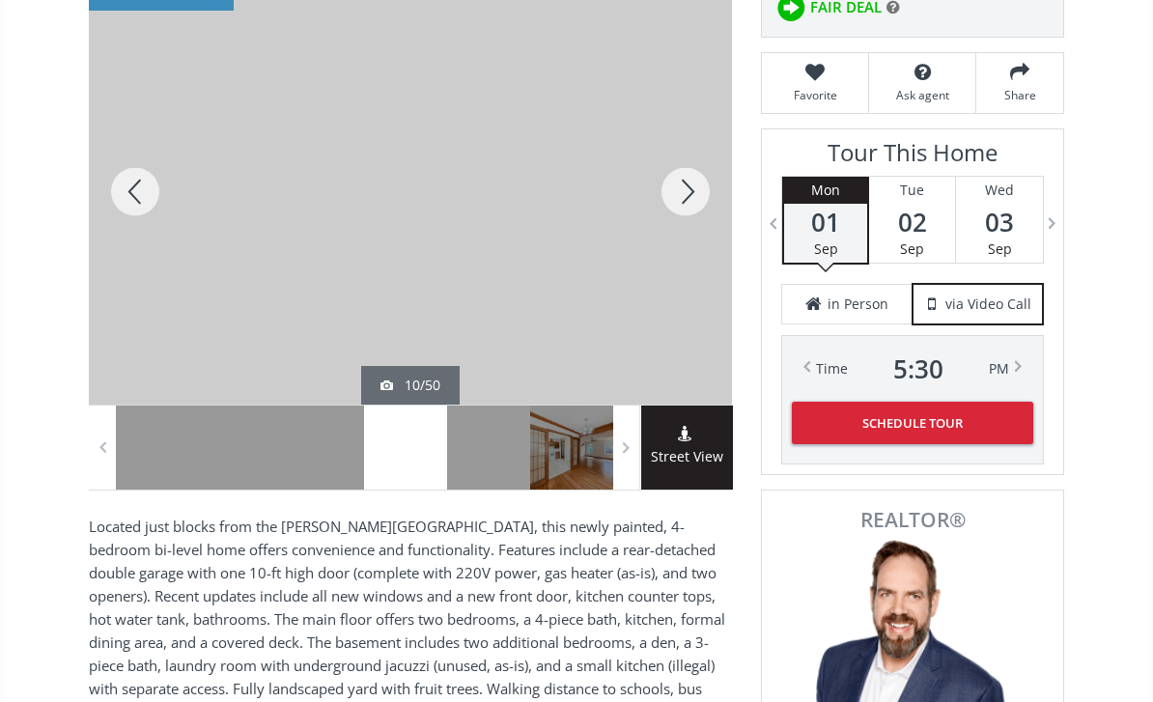
click at [687, 199] on div at bounding box center [685, 192] width 93 height 426
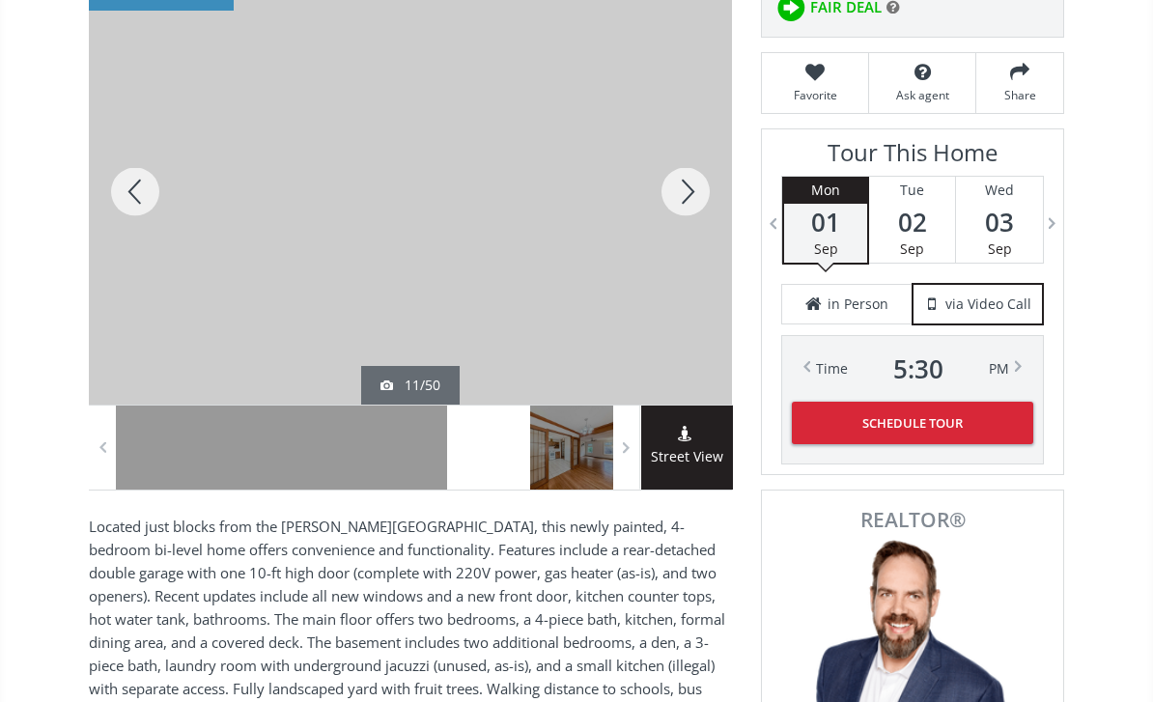
click at [692, 189] on div at bounding box center [685, 192] width 93 height 426
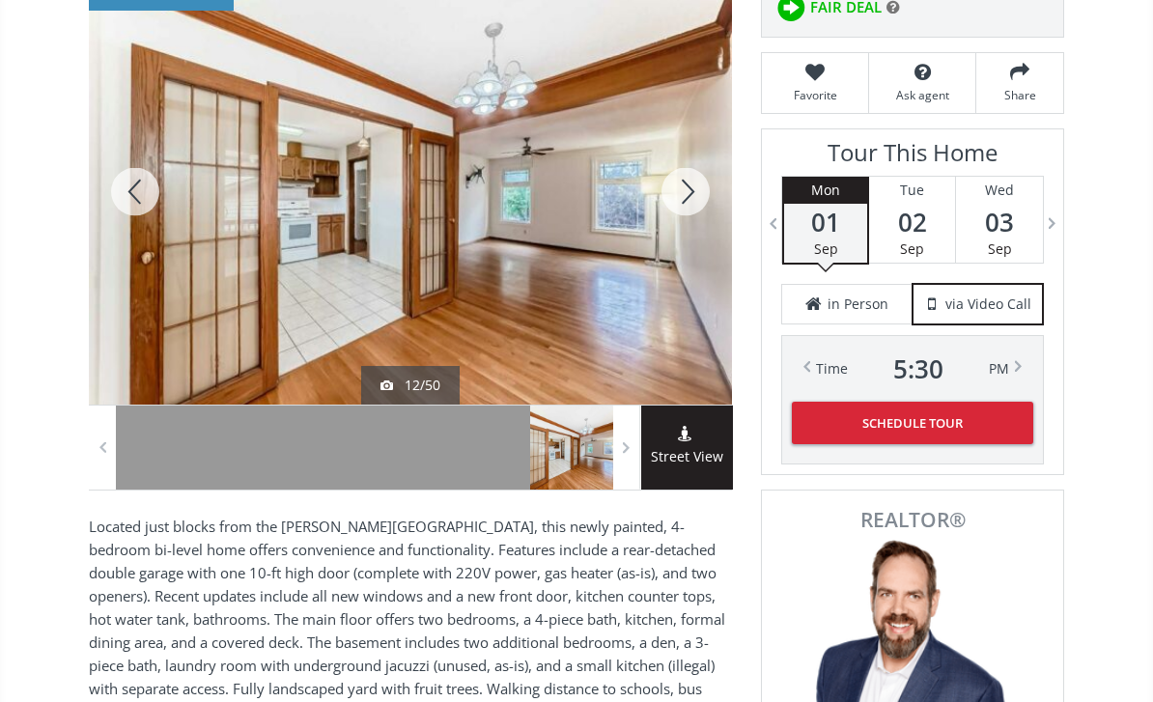
click at [684, 195] on div at bounding box center [685, 192] width 93 height 426
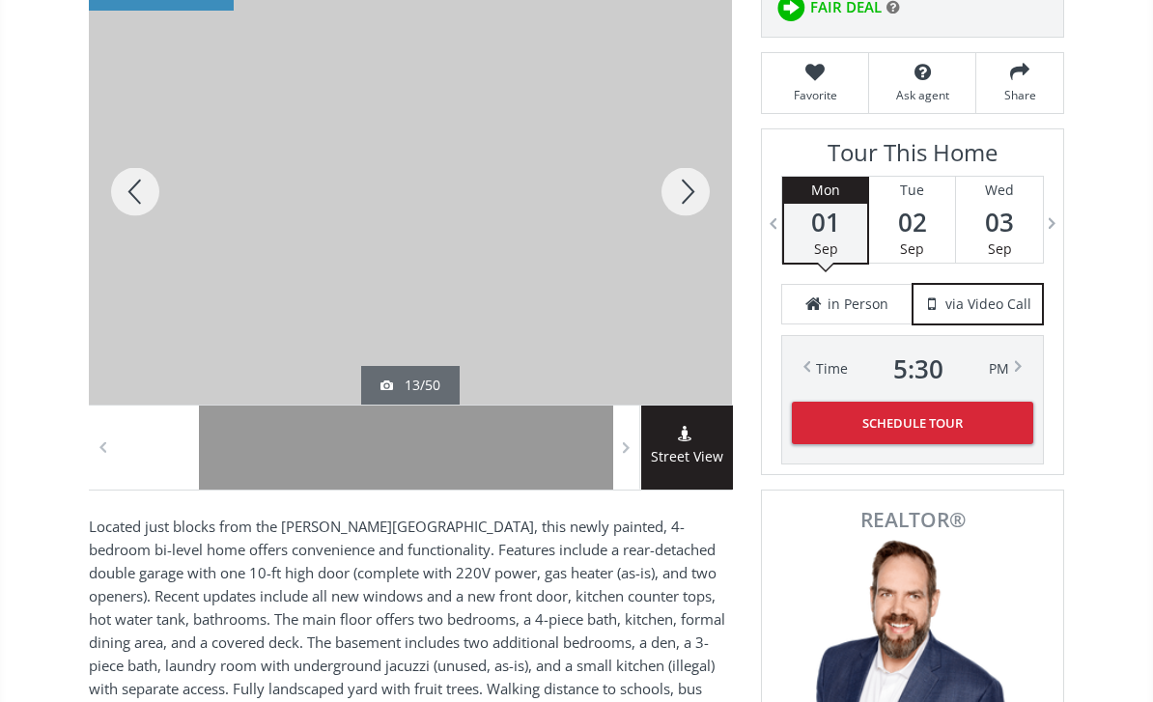
click at [137, 200] on div at bounding box center [135, 192] width 93 height 426
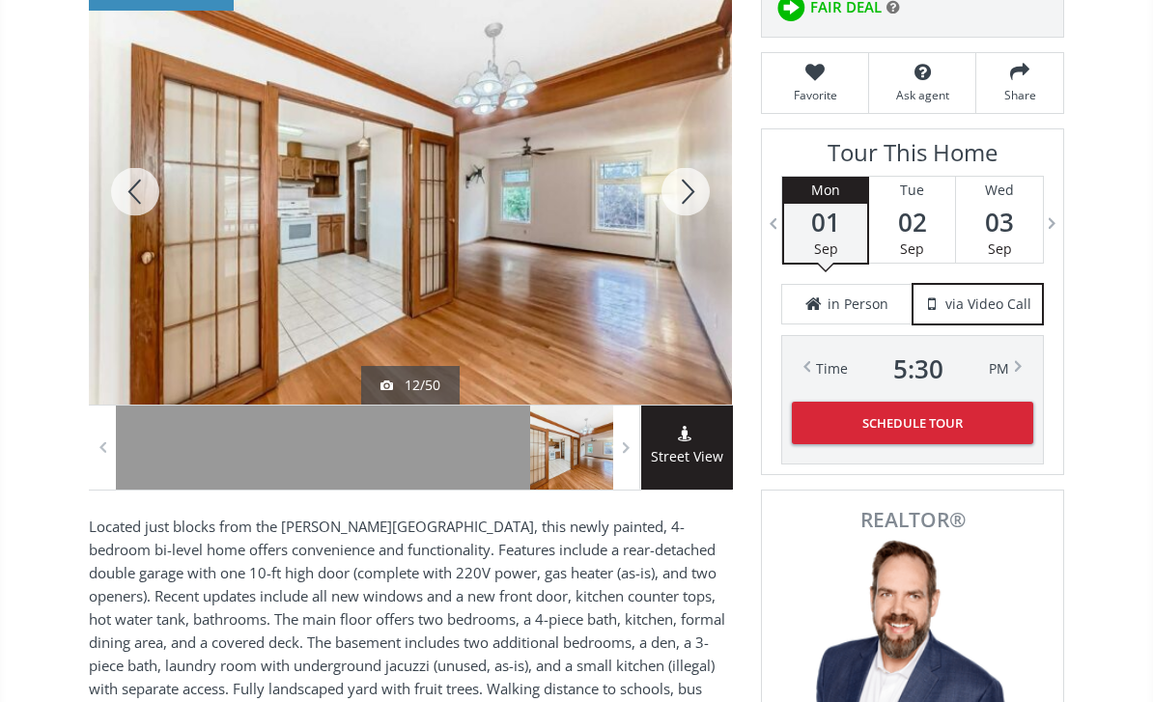
click at [686, 195] on div at bounding box center [685, 192] width 93 height 426
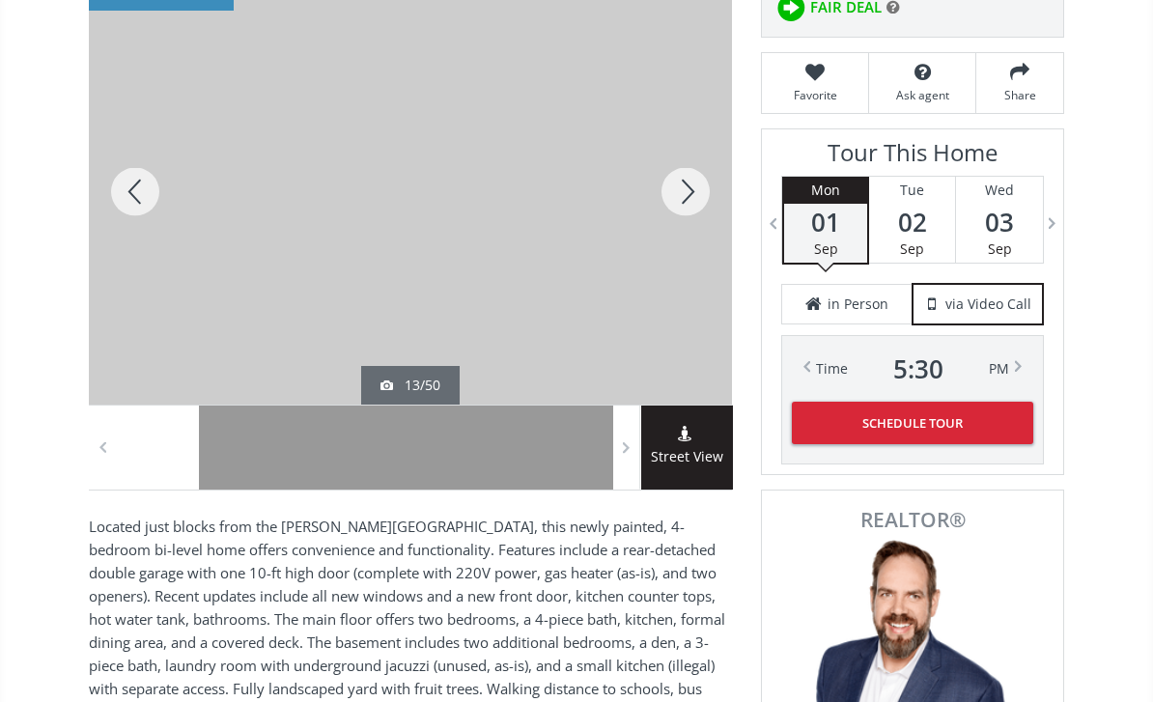
click at [691, 181] on div at bounding box center [685, 192] width 93 height 426
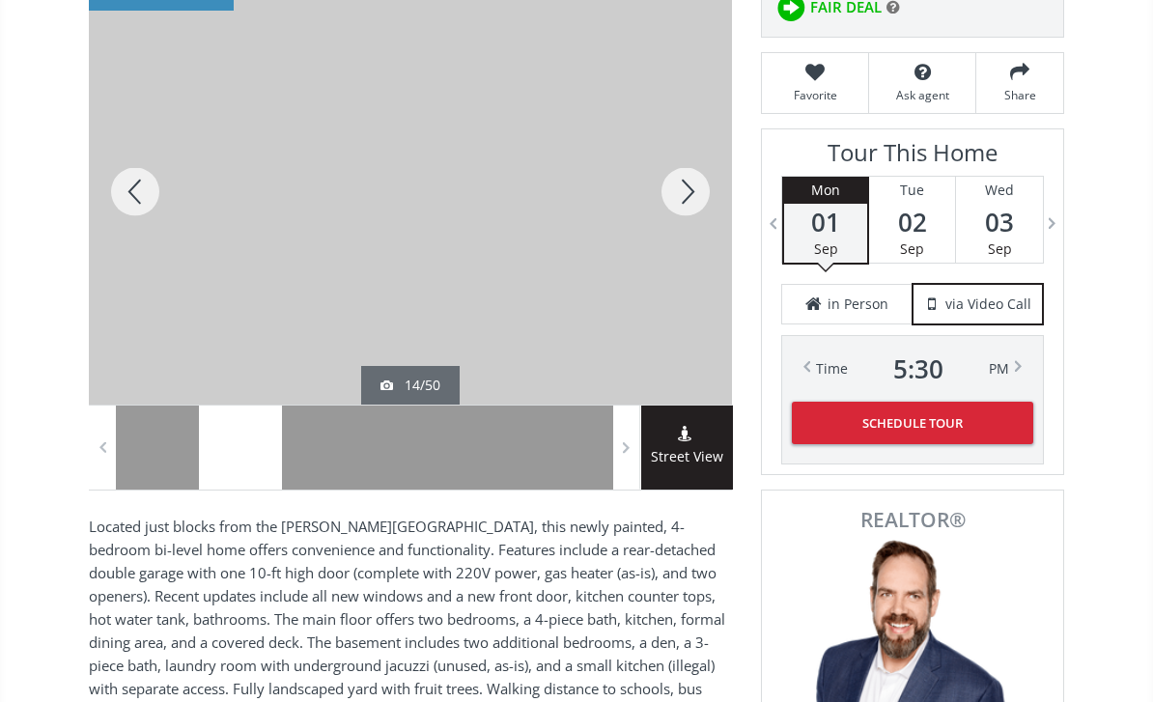
click at [689, 182] on div at bounding box center [685, 192] width 93 height 426
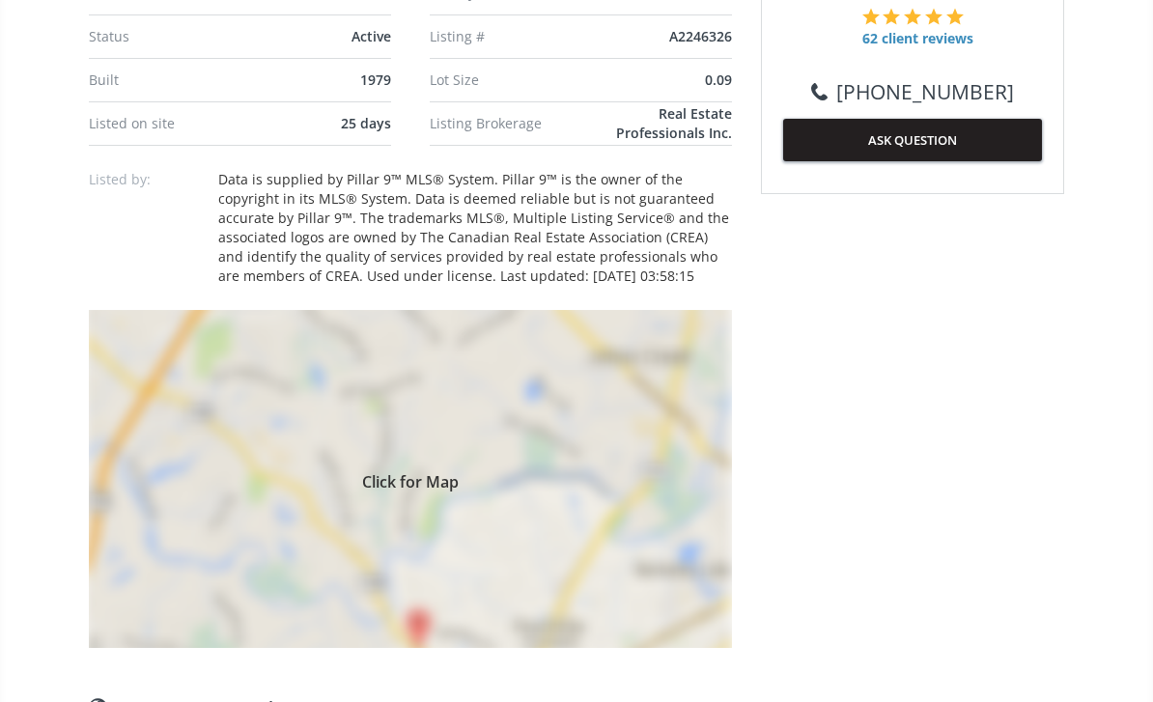
scroll to position [1213, 0]
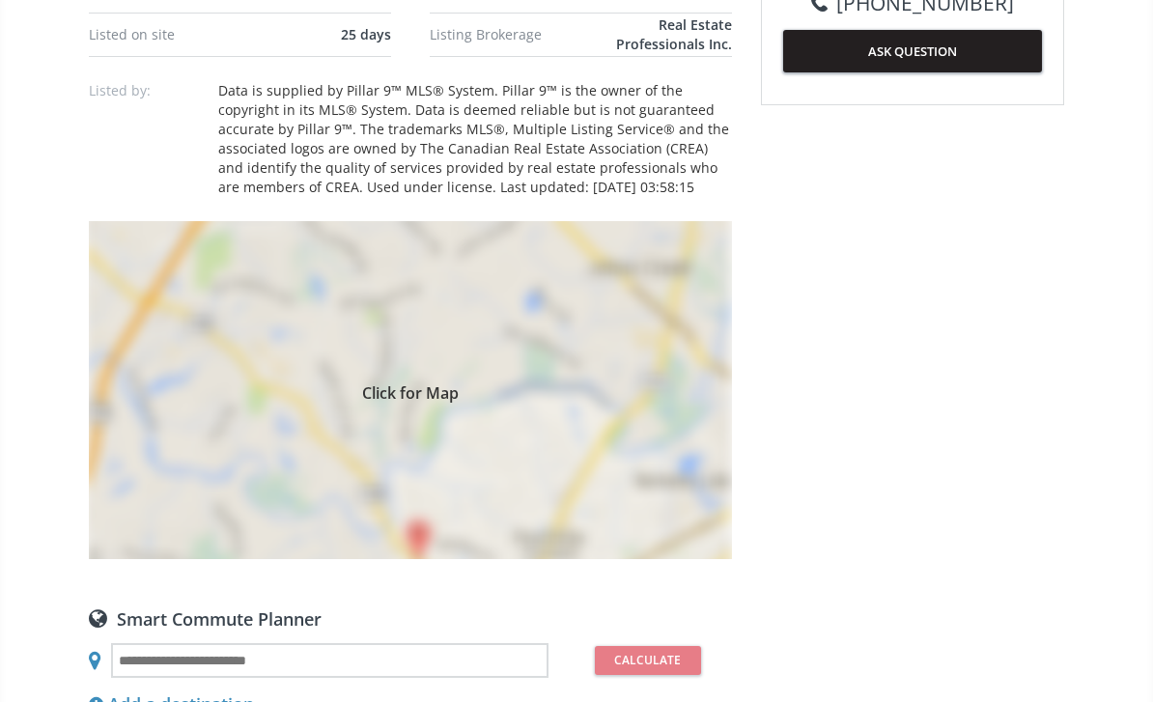
click at [676, 483] on div "Click for Map" at bounding box center [410, 390] width 643 height 338
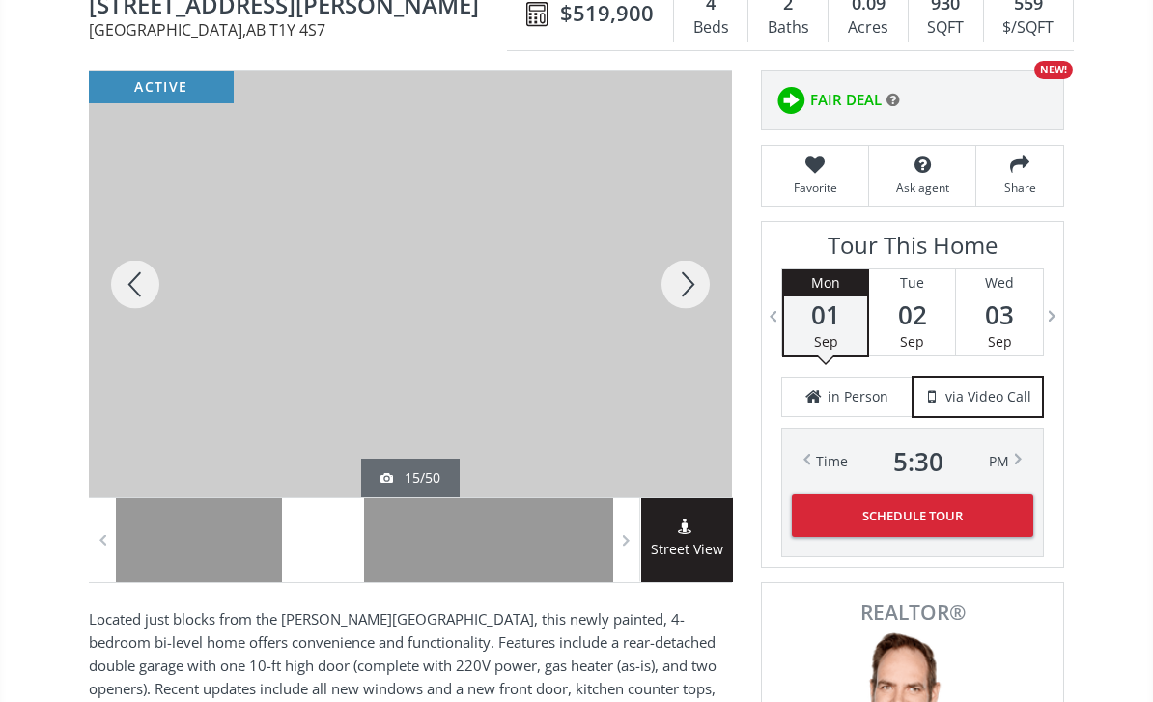
scroll to position [0, 0]
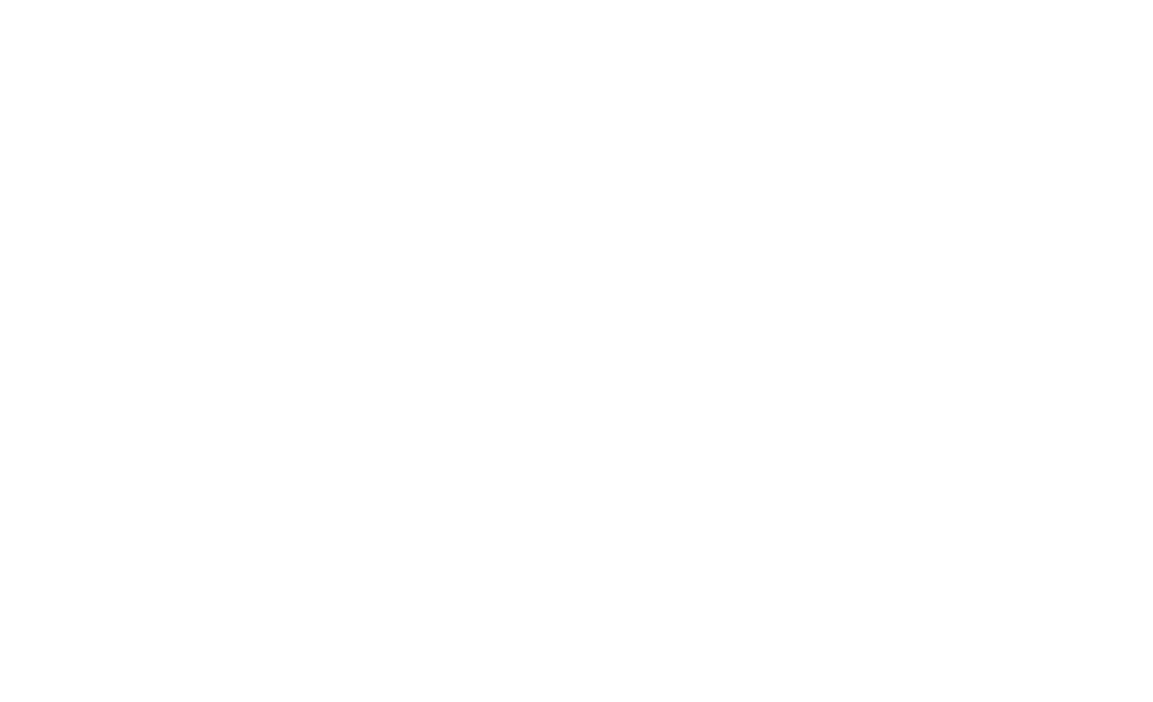
scroll to position [1932, 0]
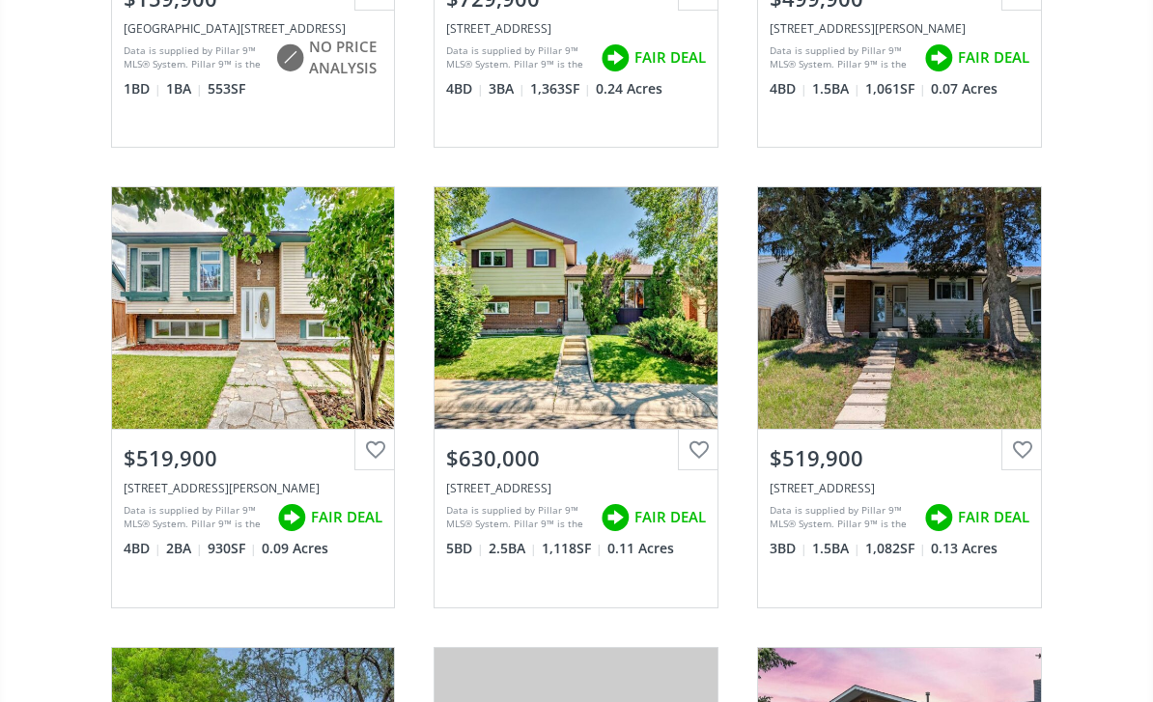
click at [384, 432] on div at bounding box center [374, 450] width 41 height 41
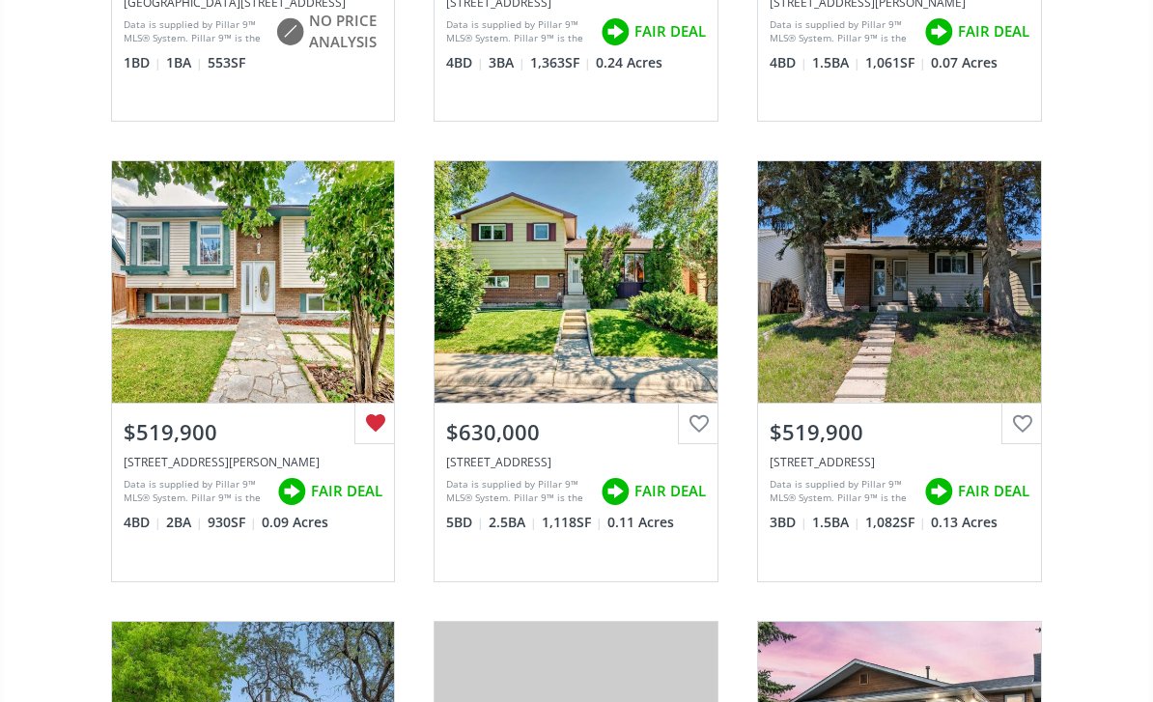
scroll to position [1958, 0]
click at [877, 454] on div "247 Whiteside Road NE, Calgary, AB T1Y 2A9" at bounding box center [899, 462] width 260 height 16
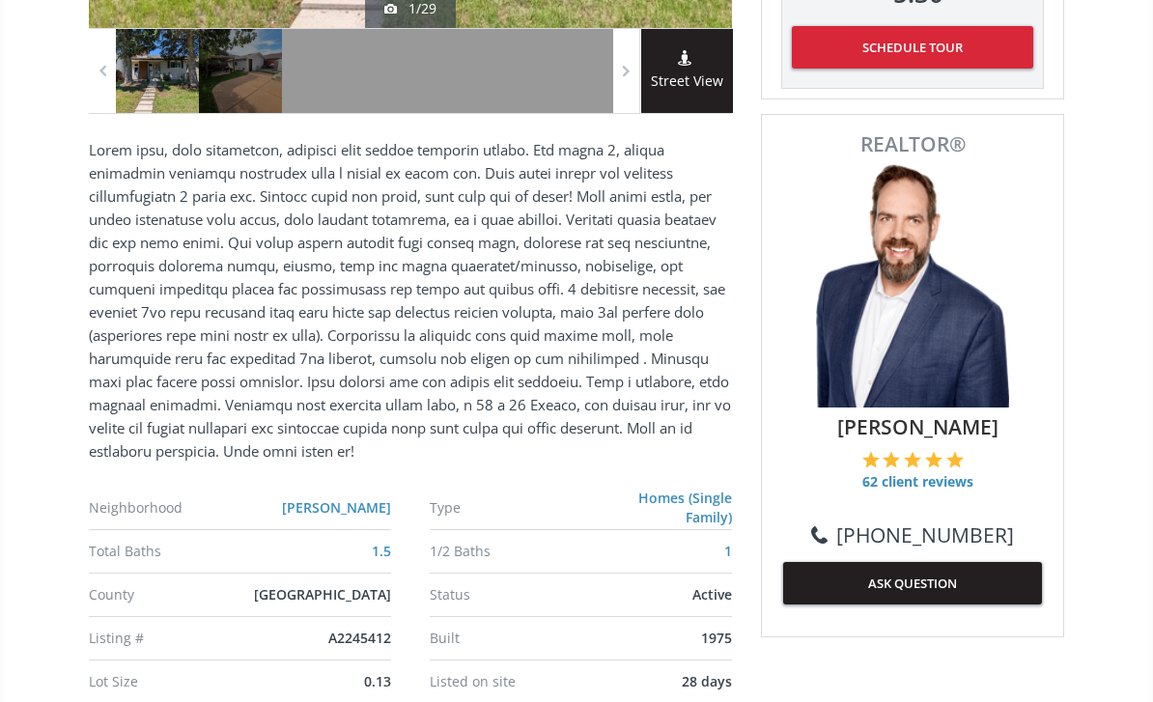
scroll to position [686, 0]
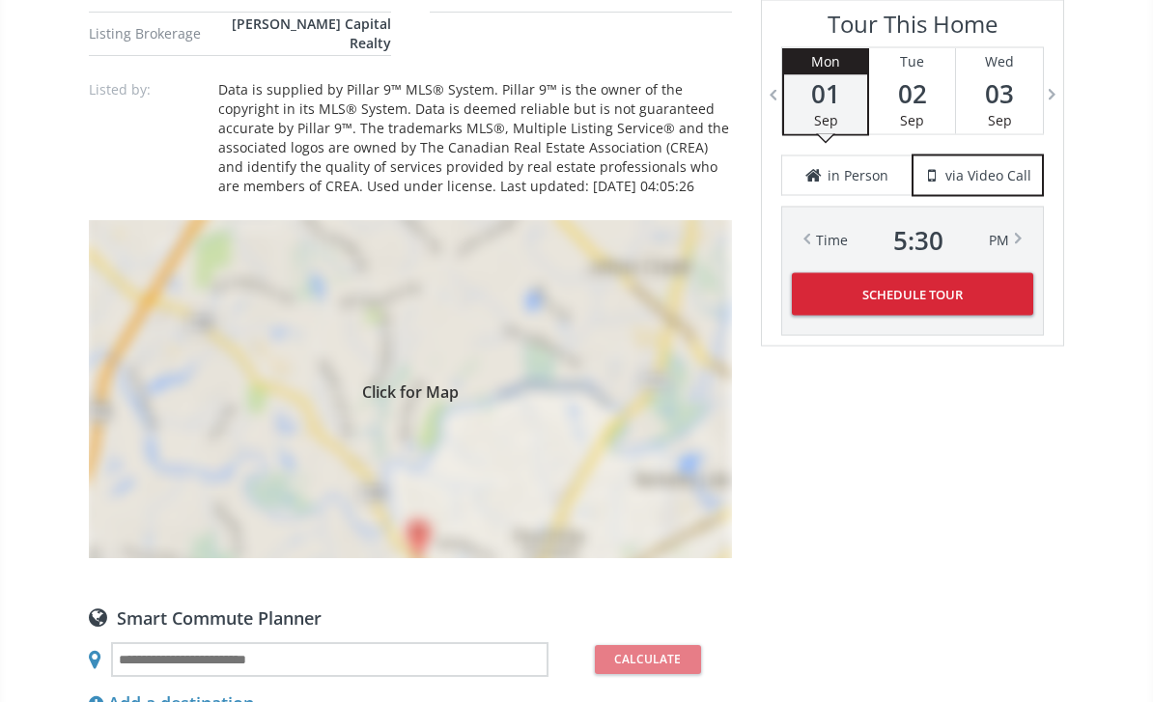
click at [129, 376] on div "Click for Map" at bounding box center [410, 390] width 643 height 338
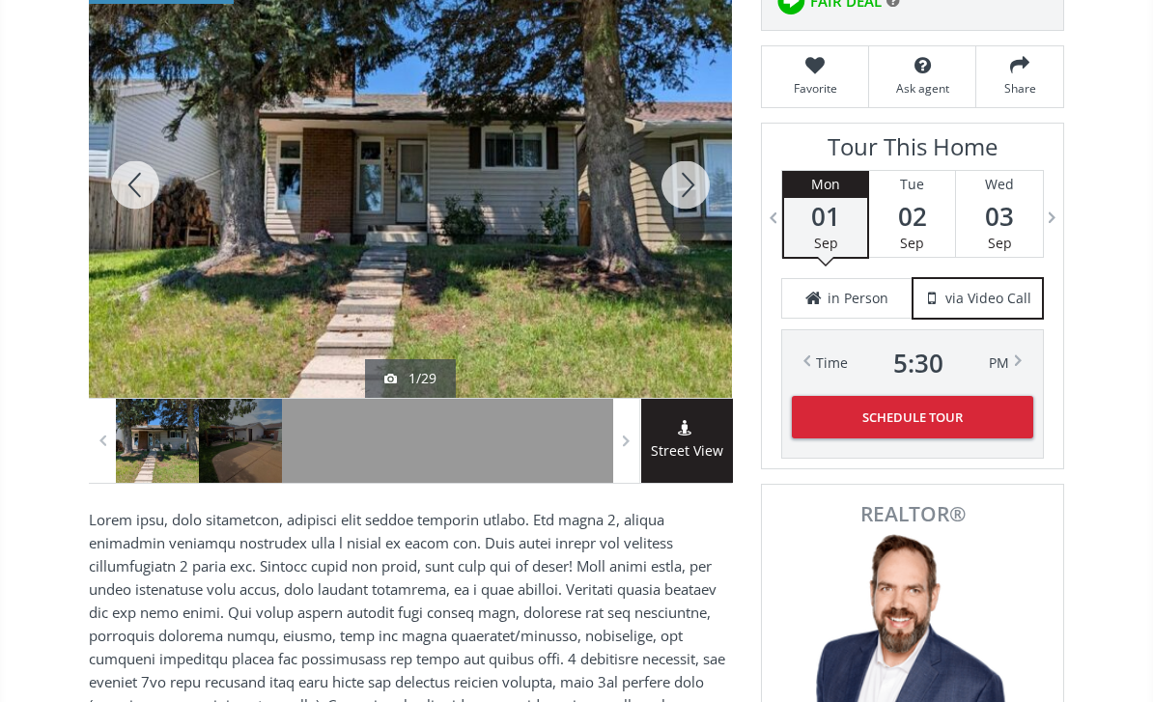
scroll to position [317, 0]
click at [685, 188] on div at bounding box center [685, 185] width 93 height 426
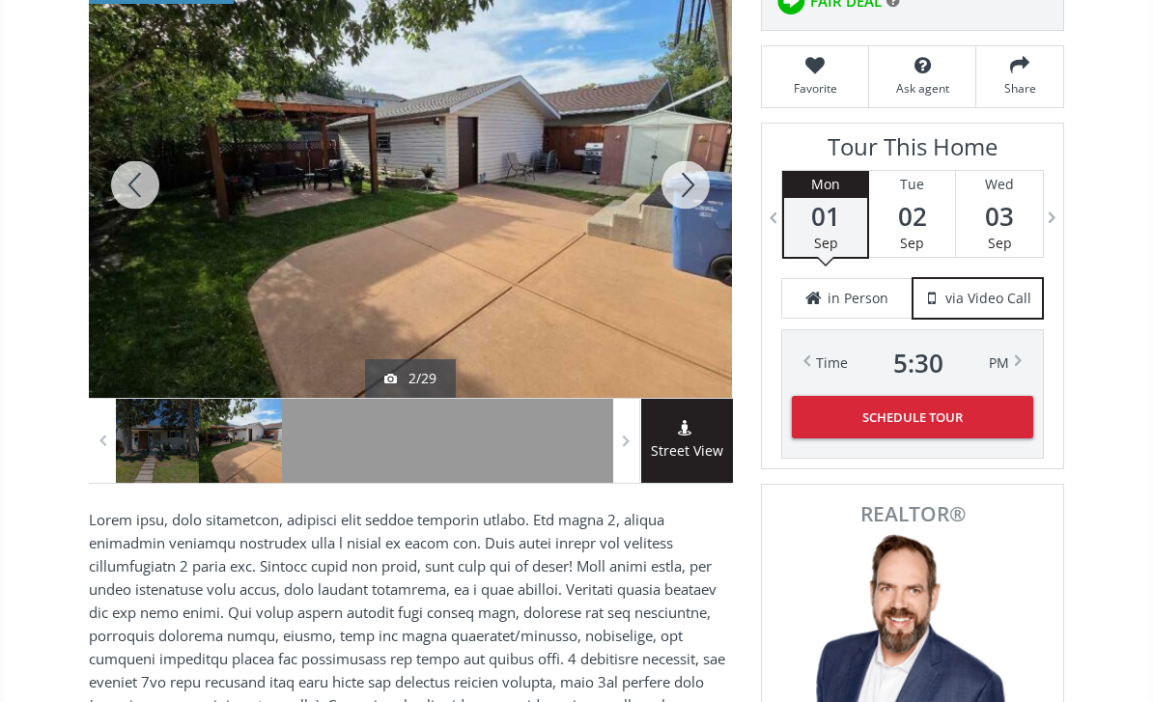
click at [693, 189] on div at bounding box center [685, 185] width 93 height 426
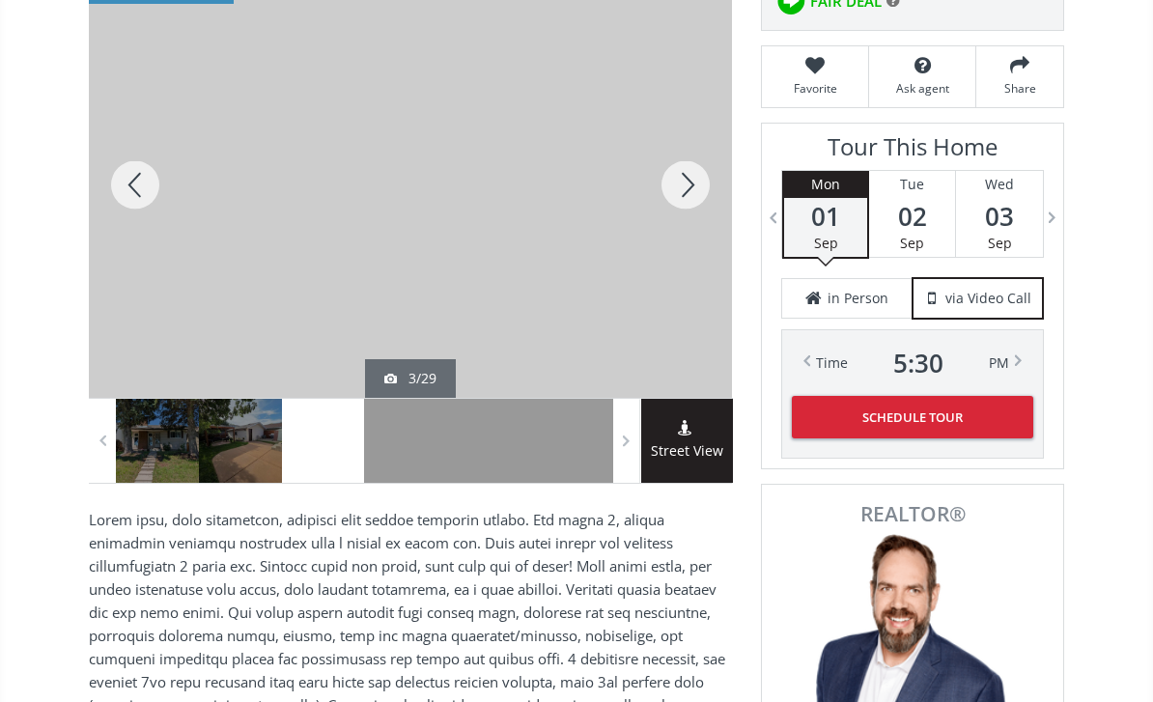
click at [682, 186] on div at bounding box center [685, 185] width 93 height 426
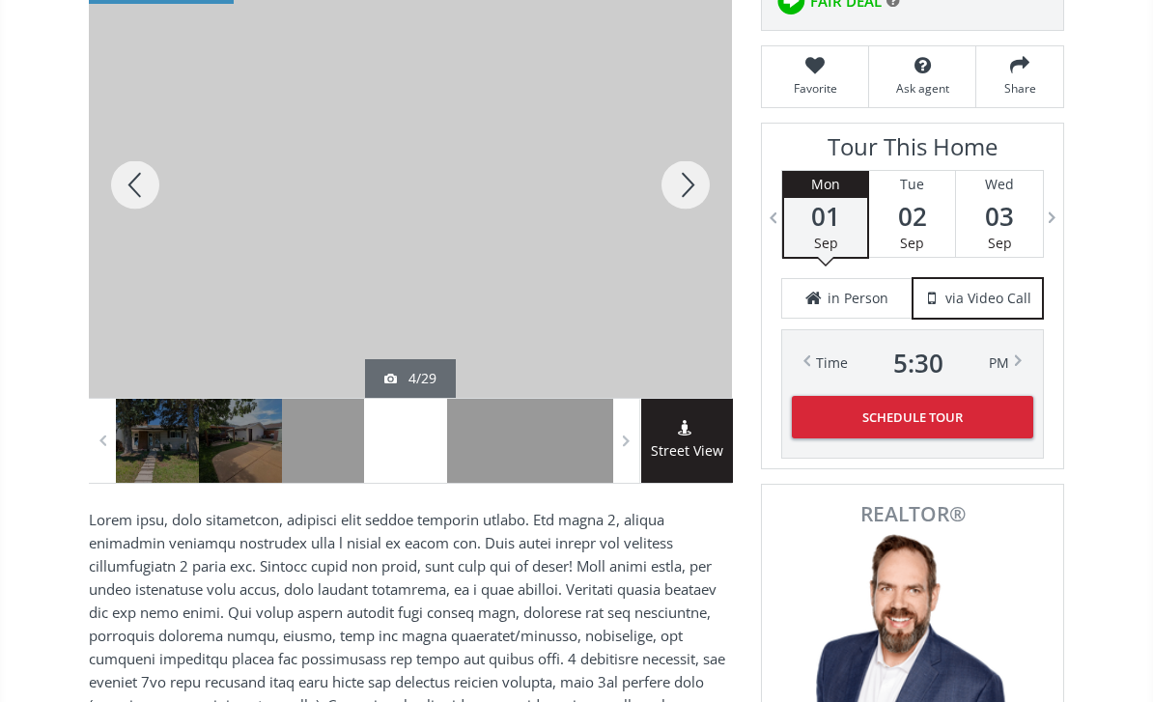
click at [696, 190] on div at bounding box center [685, 185] width 93 height 426
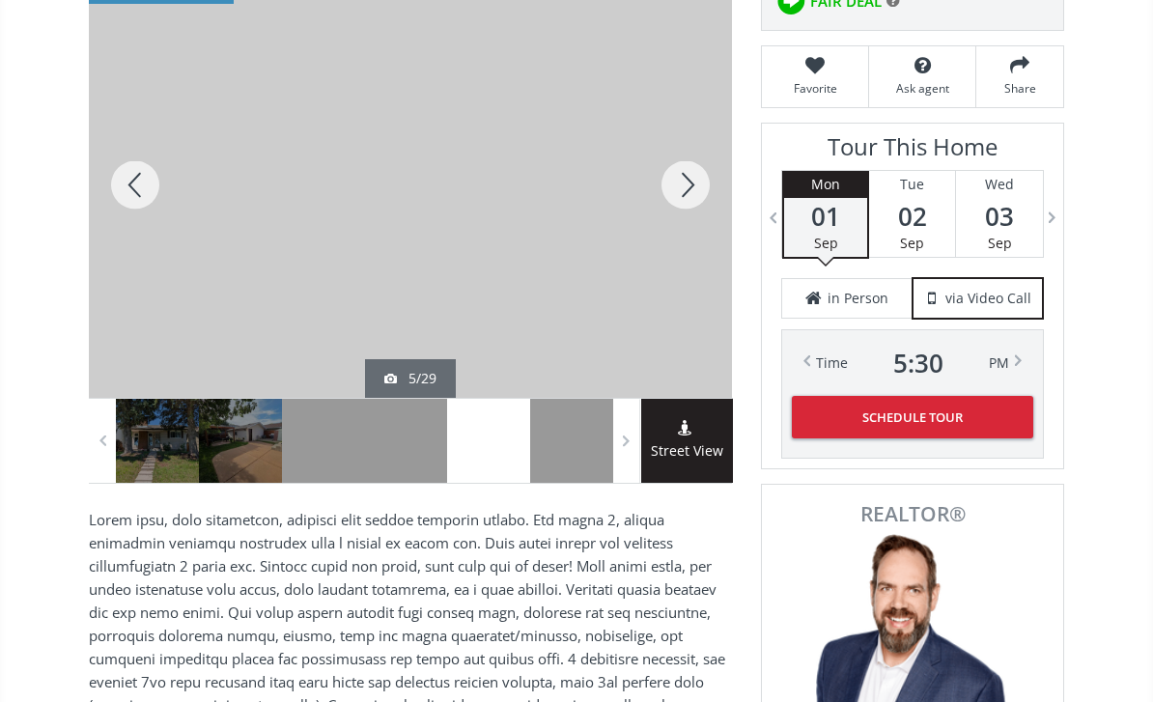
click at [695, 187] on div at bounding box center [685, 185] width 93 height 426
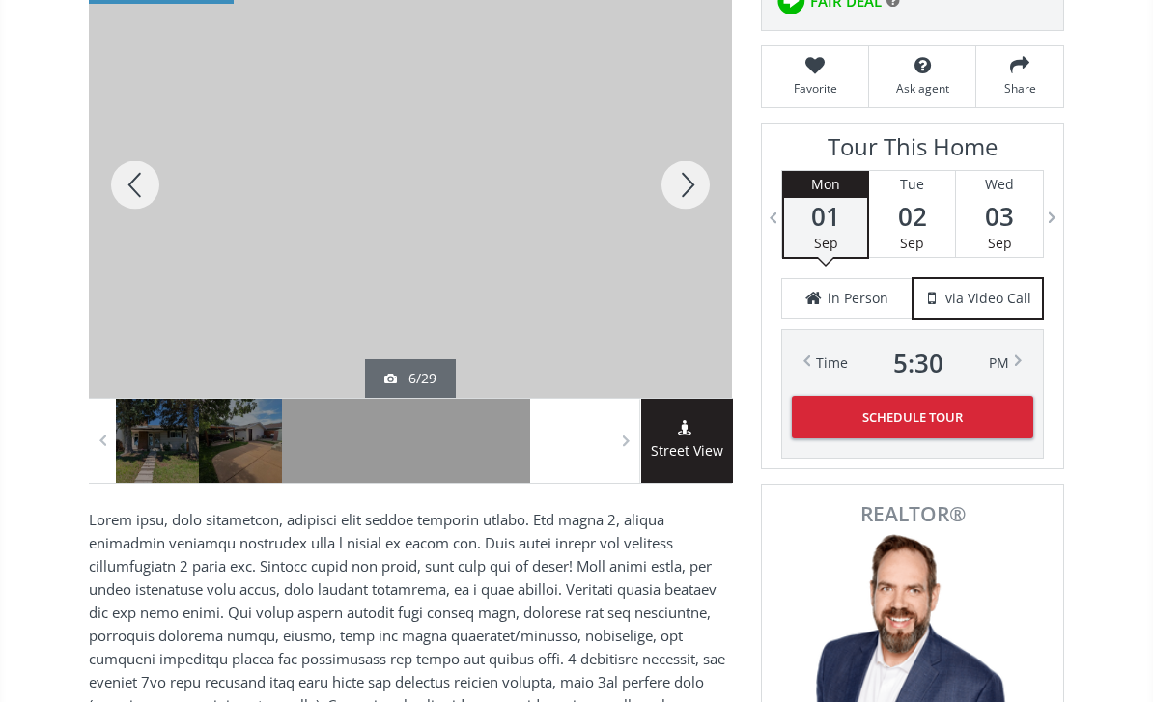
click at [685, 204] on div at bounding box center [685, 185] width 93 height 426
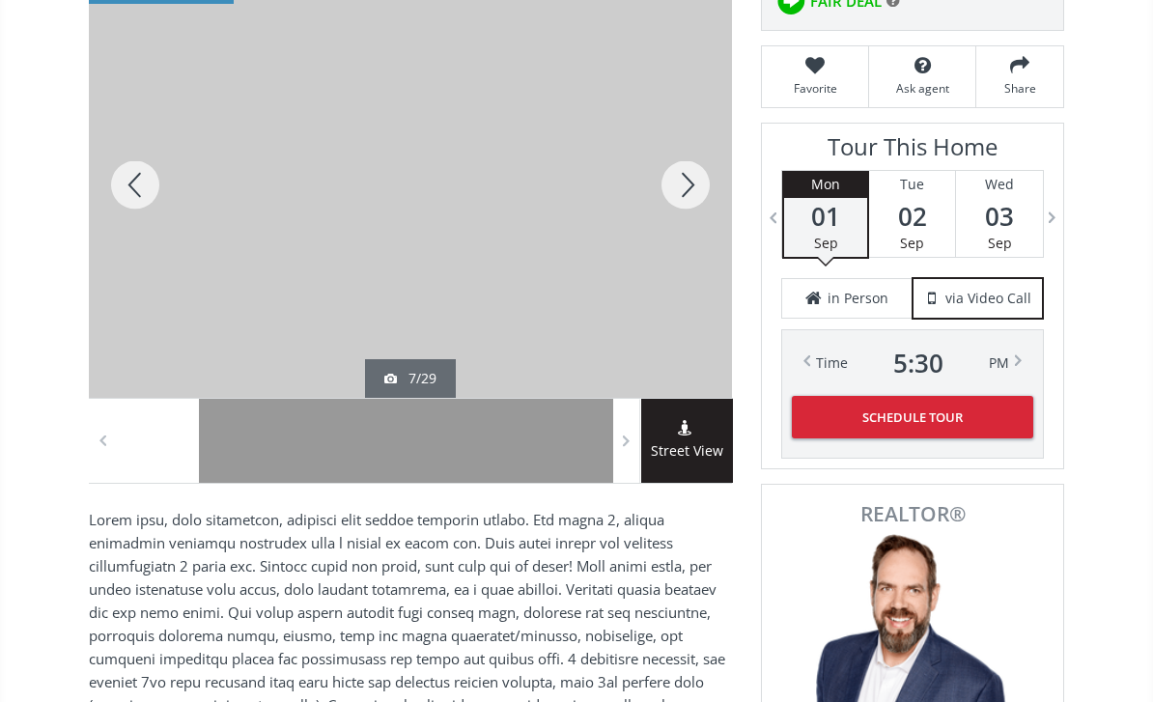
click at [688, 181] on div at bounding box center [685, 185] width 93 height 426
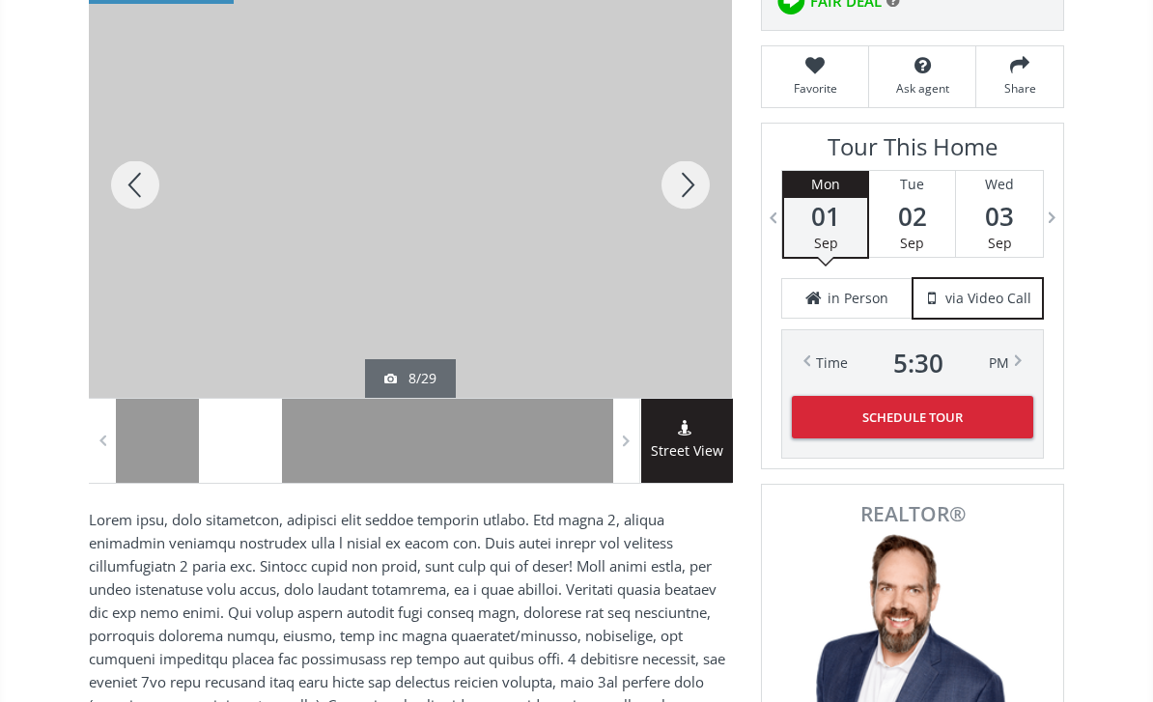
click at [688, 183] on div at bounding box center [685, 185] width 93 height 426
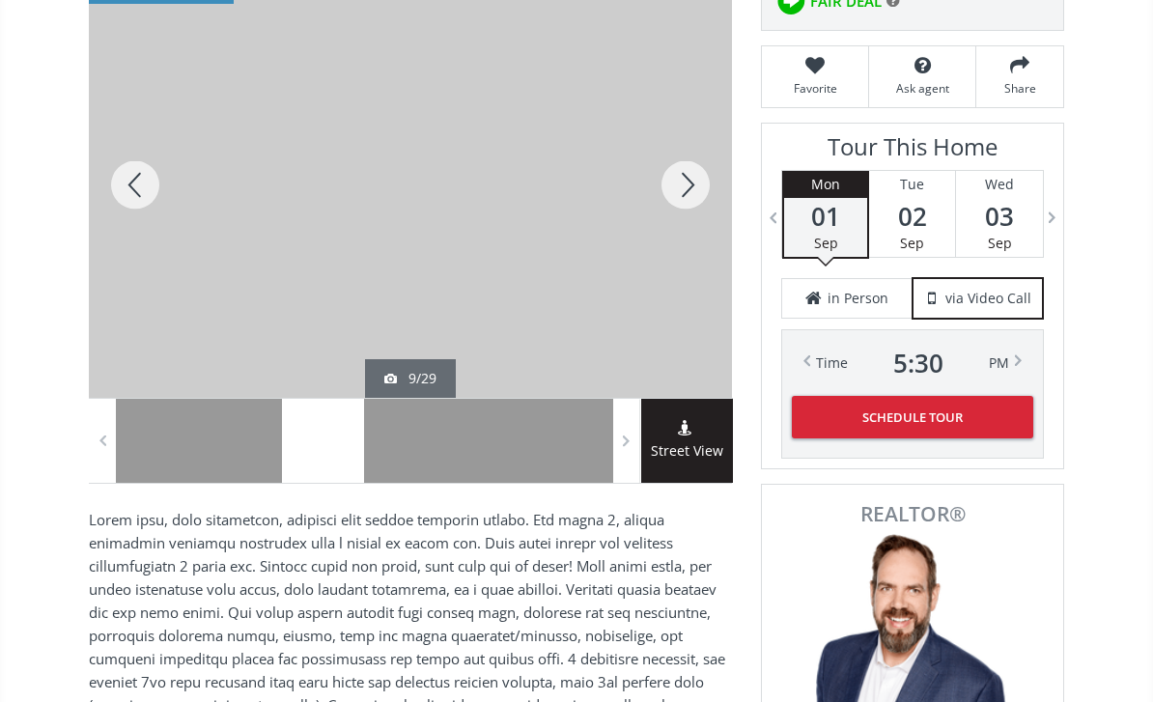
click at [688, 196] on div at bounding box center [685, 185] width 93 height 426
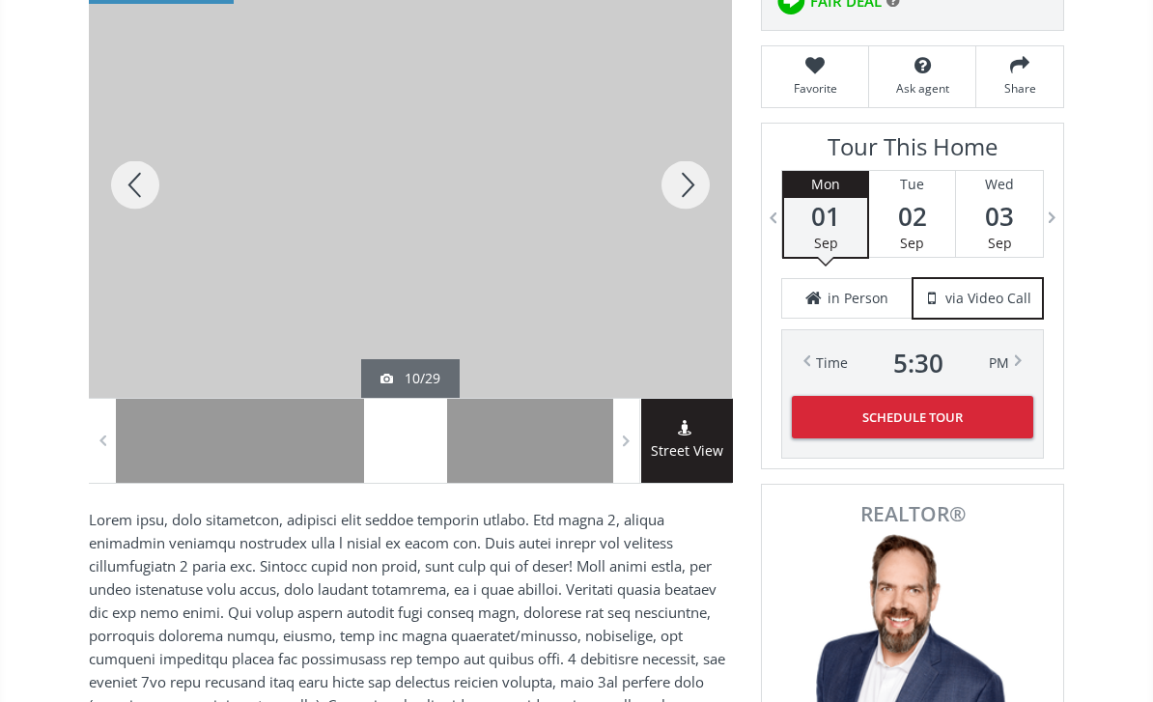
click at [691, 188] on div at bounding box center [685, 185] width 93 height 426
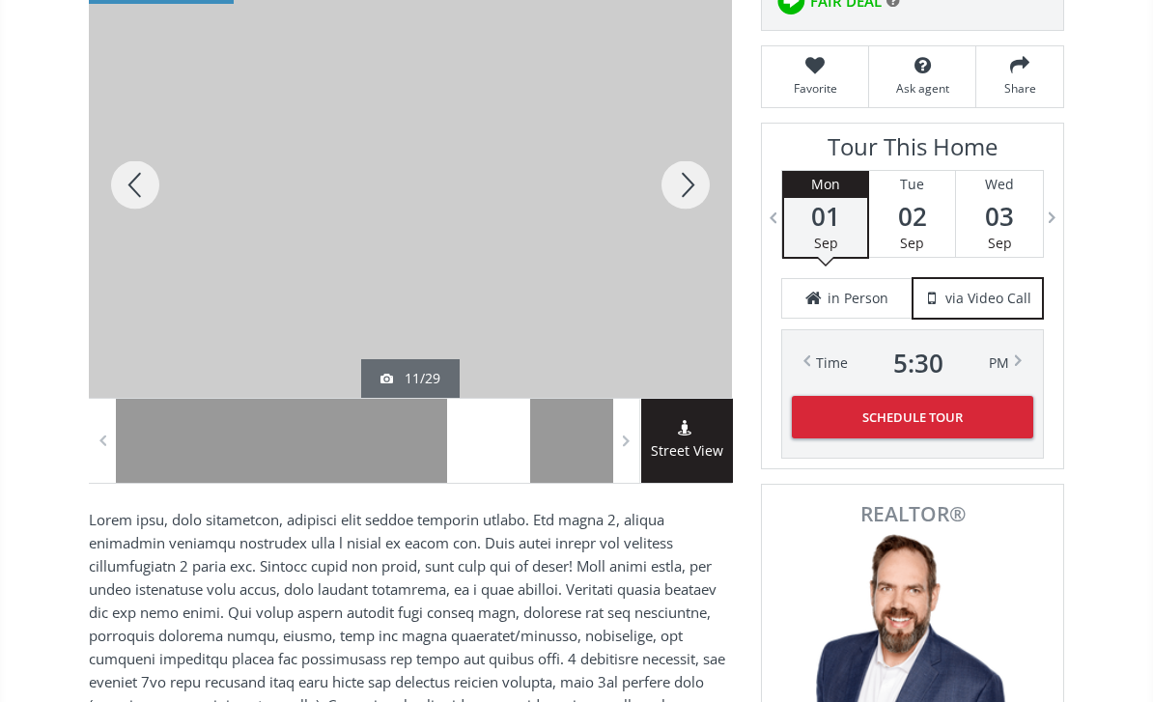
click at [688, 188] on div at bounding box center [685, 185] width 93 height 426
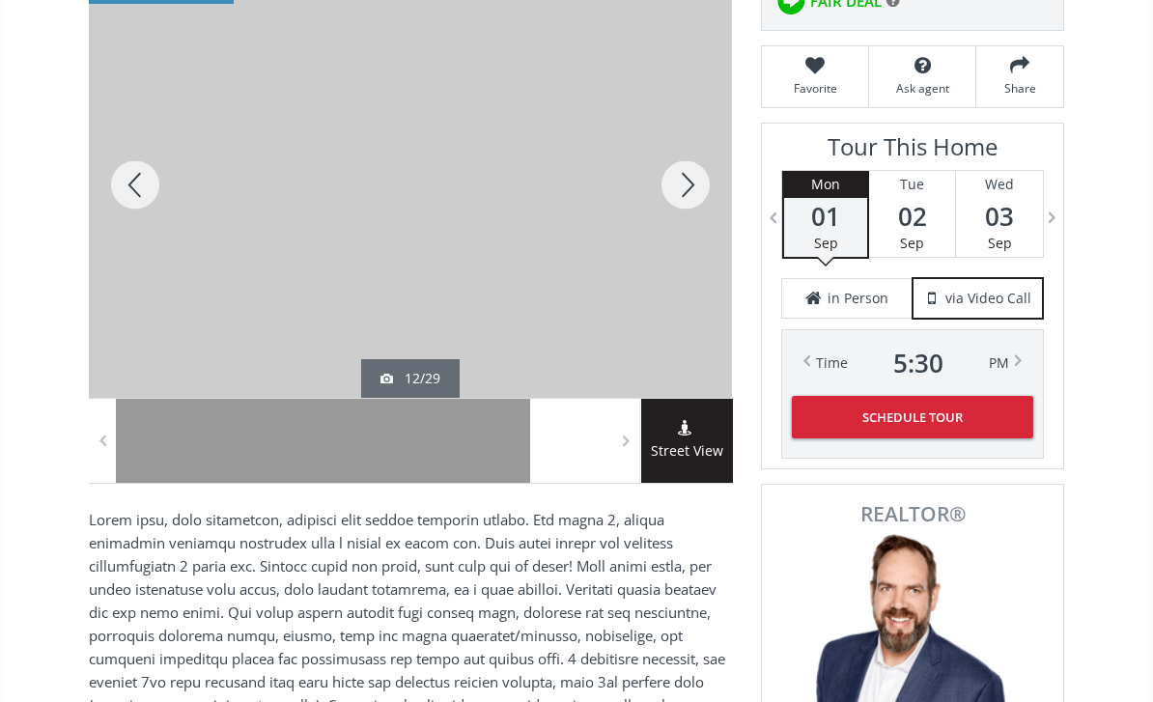
click at [687, 188] on div at bounding box center [685, 185] width 93 height 426
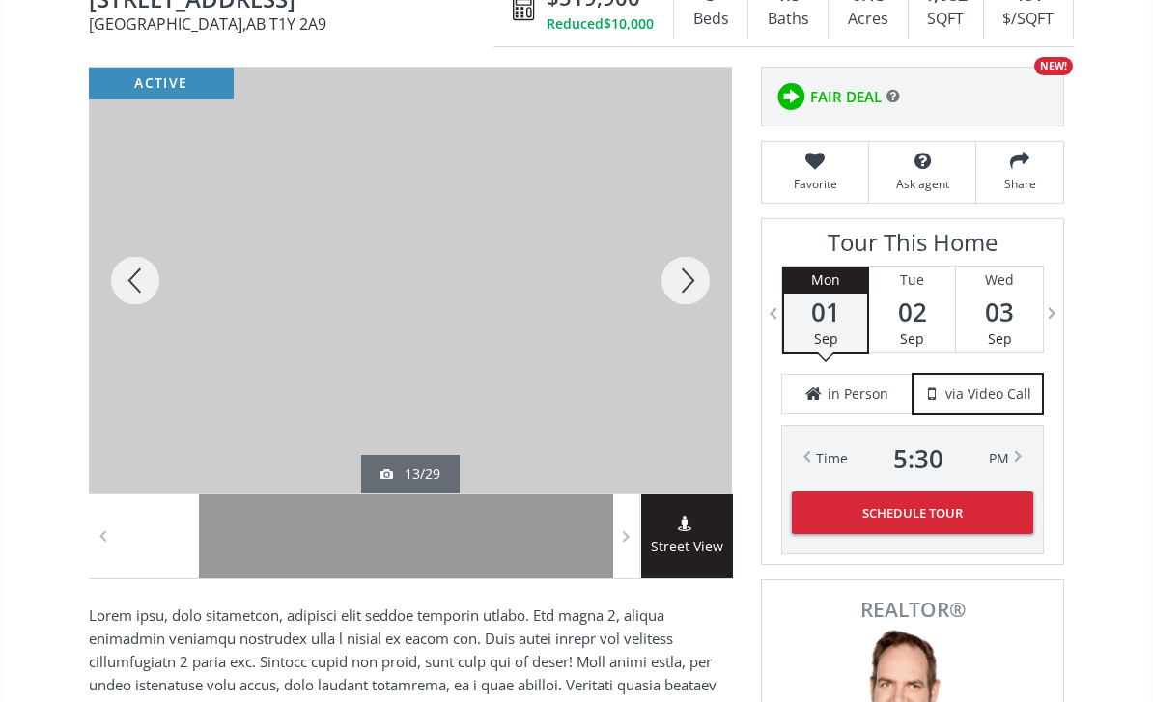
scroll to position [0, 0]
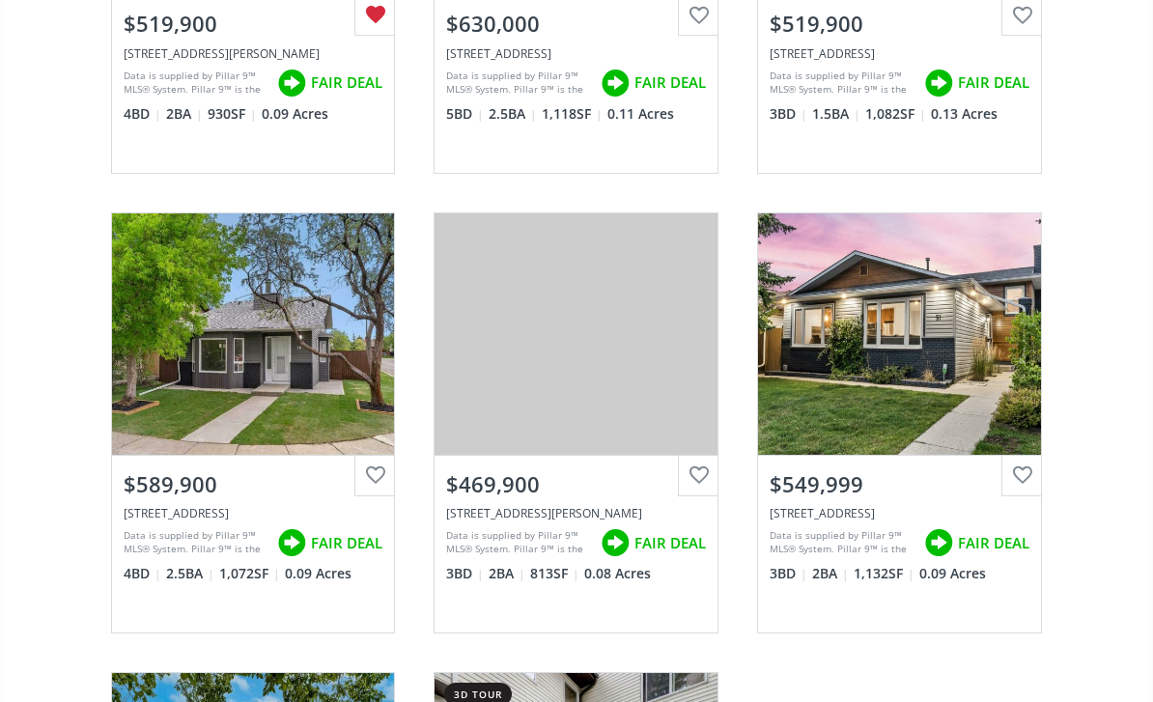
scroll to position [2366, 0]
click at [1030, 456] on div at bounding box center [1021, 476] width 41 height 41
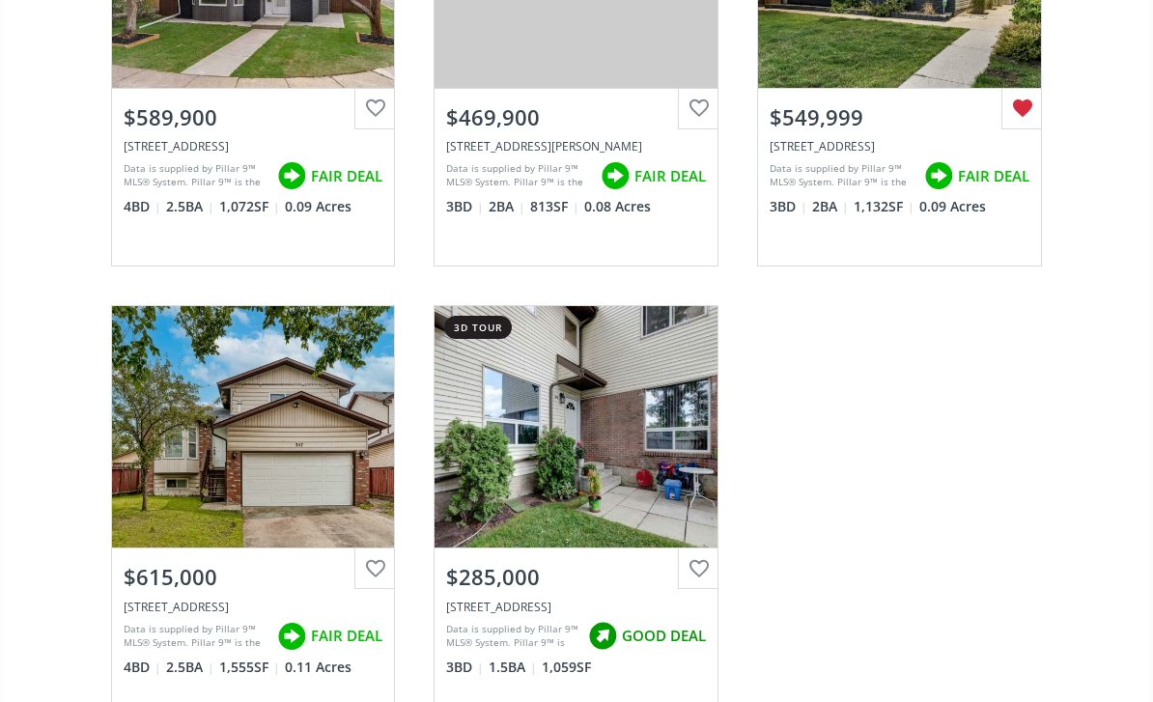
scroll to position [2733, 0]
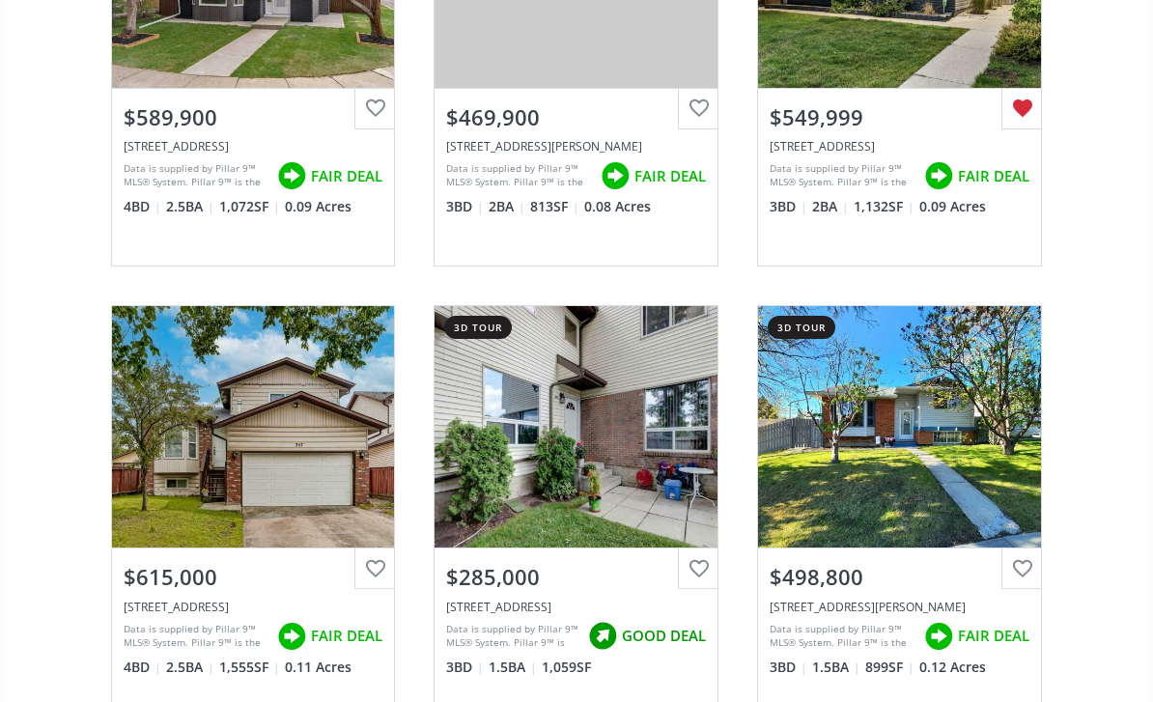
click at [1031, 549] on div at bounding box center [1021, 568] width 41 height 41
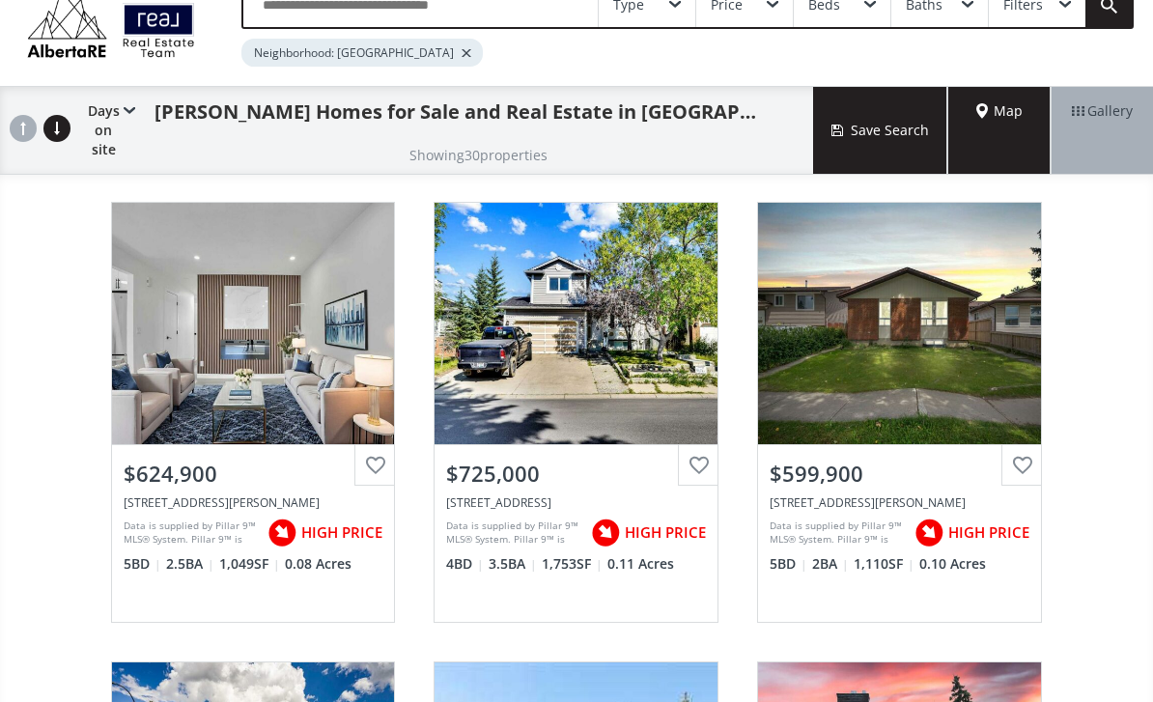
scroll to position [0, 0]
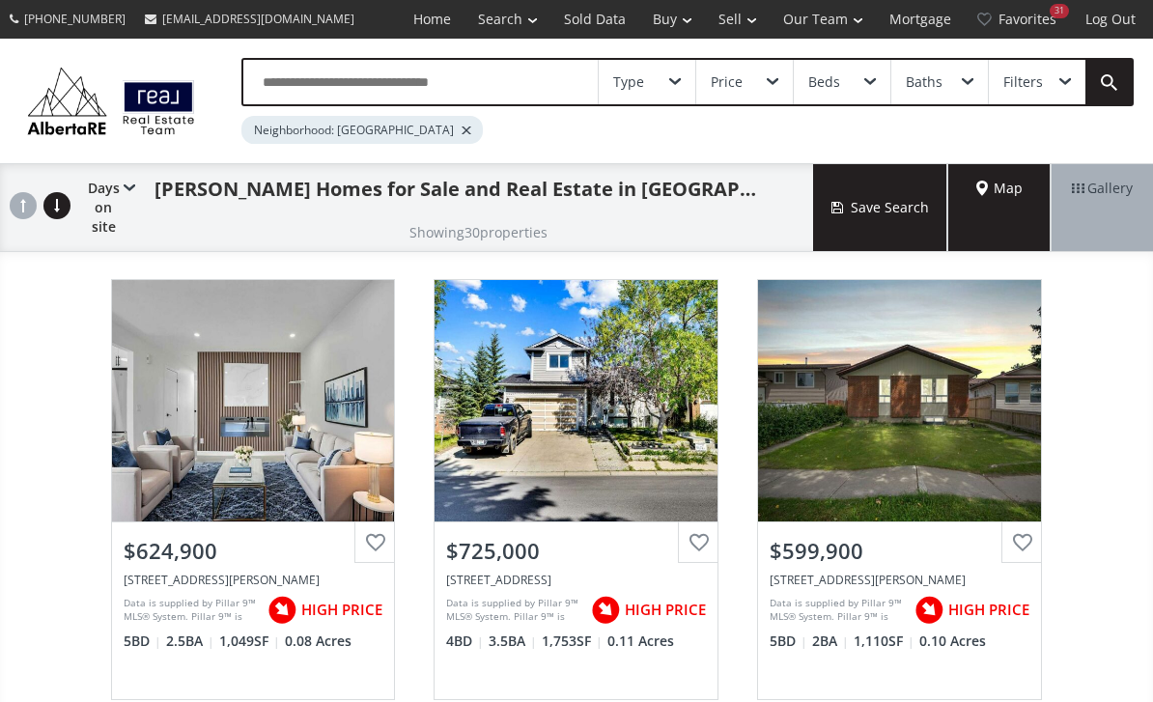
click at [500, 85] on input "text" at bounding box center [420, 82] width 354 height 44
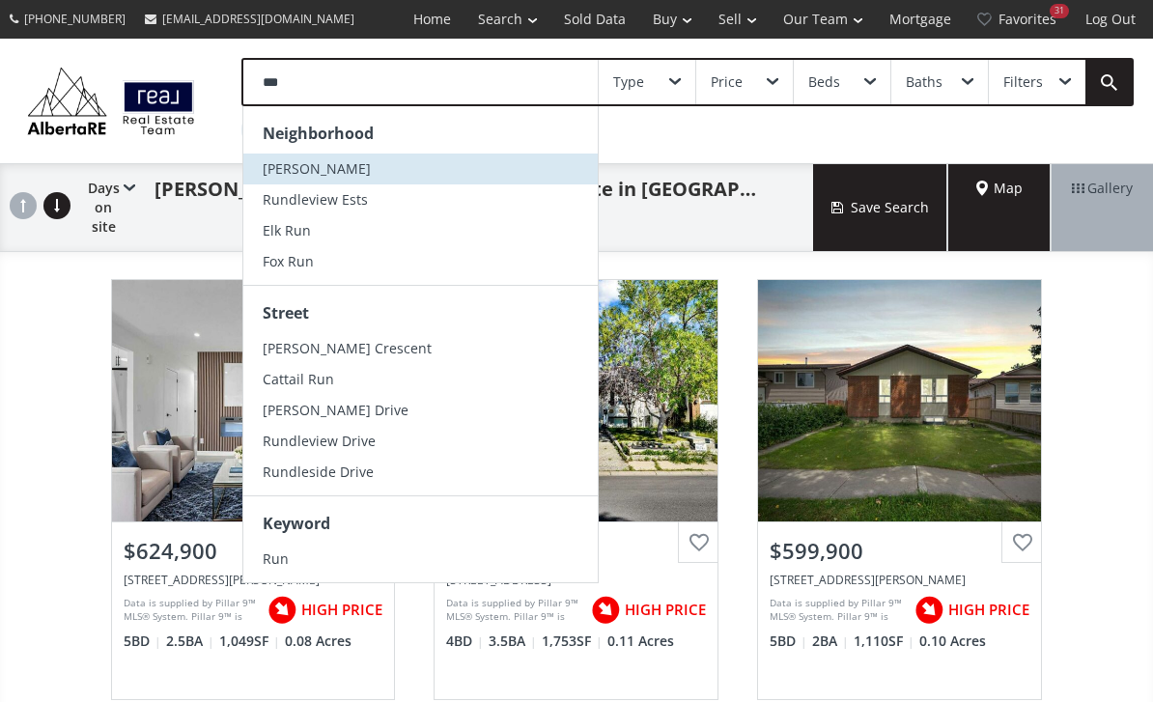
type input "***"
click at [298, 162] on span "Rundle" at bounding box center [317, 168] width 108 height 18
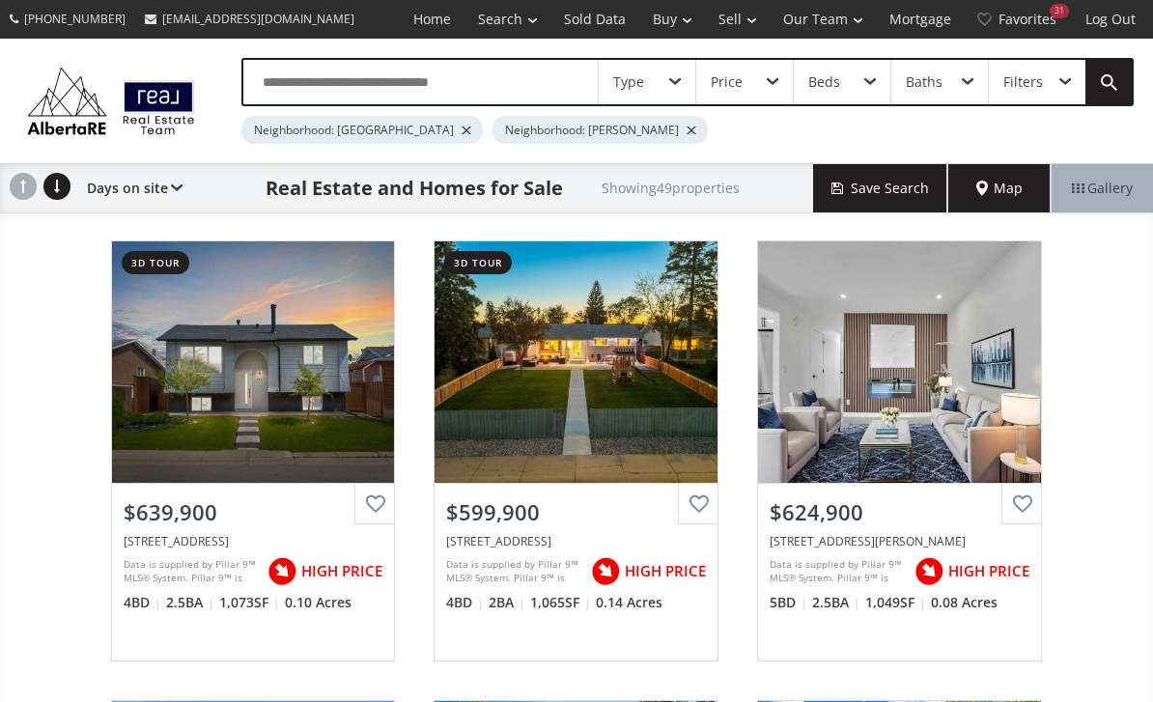
click at [403, 132] on div "Neighborhood: Whitehorn" at bounding box center [361, 130] width 241 height 28
click at [401, 133] on div "Neighborhood: Whitehorn" at bounding box center [361, 130] width 241 height 28
click at [461, 127] on div at bounding box center [466, 130] width 10 height 8
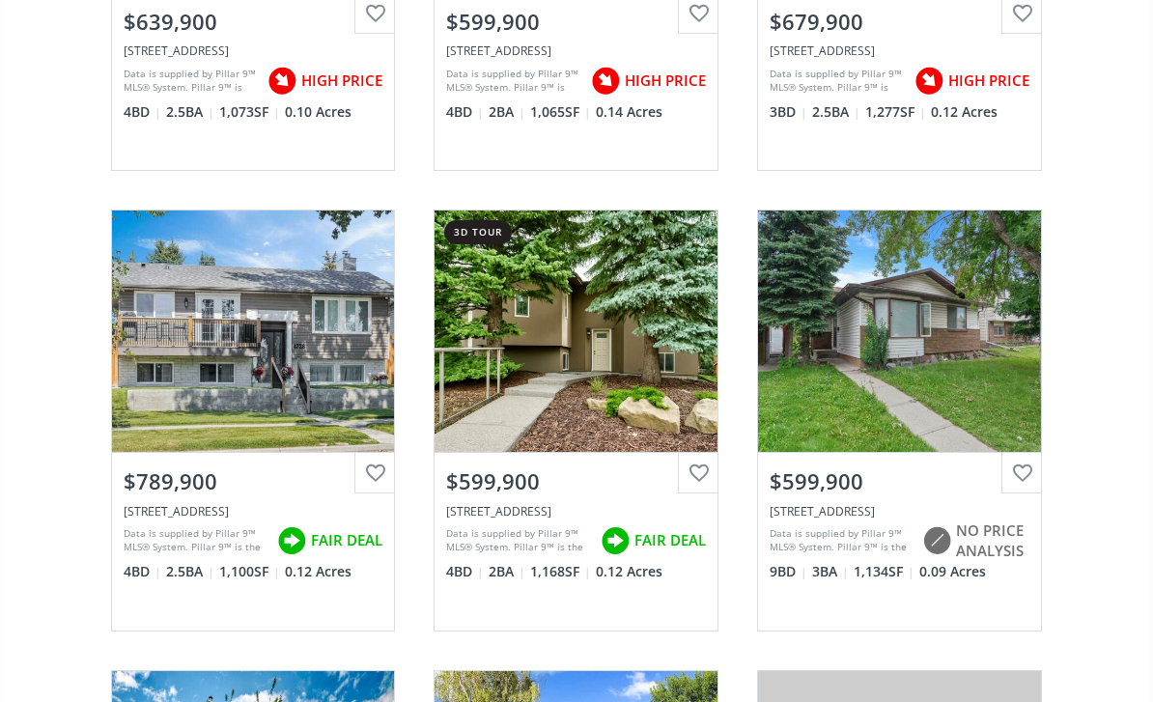
scroll to position [530, 0]
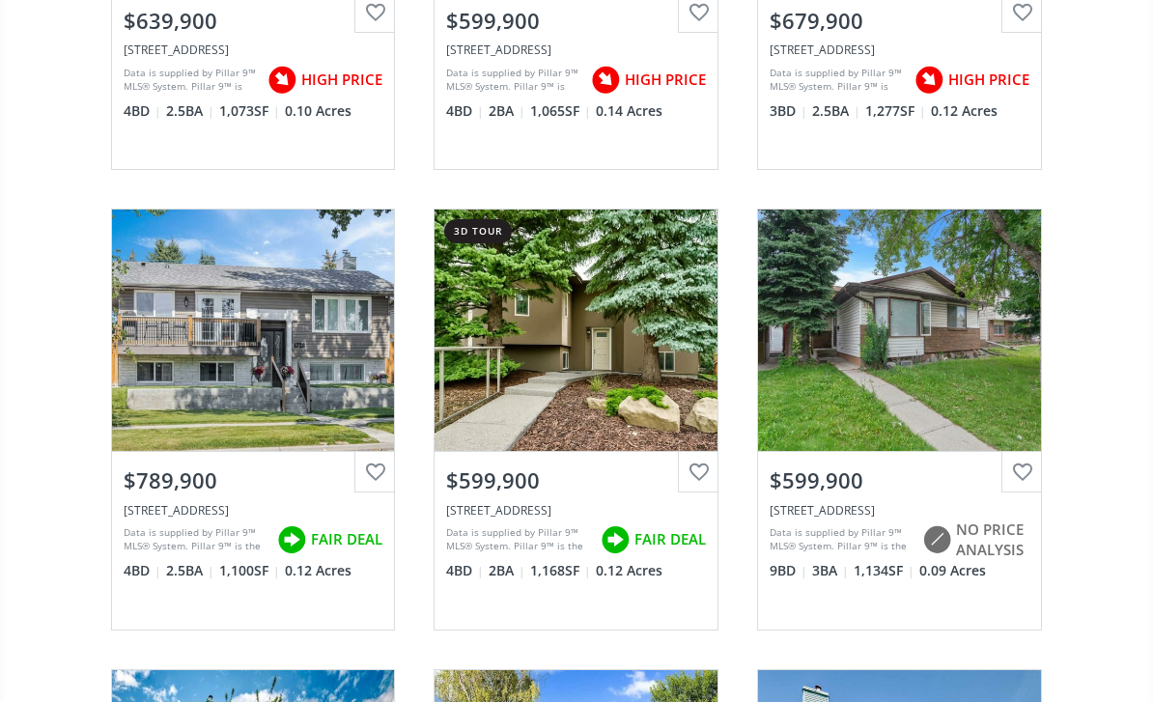
click at [899, 368] on div "View Photos & Details" at bounding box center [899, 329] width 283 height 241
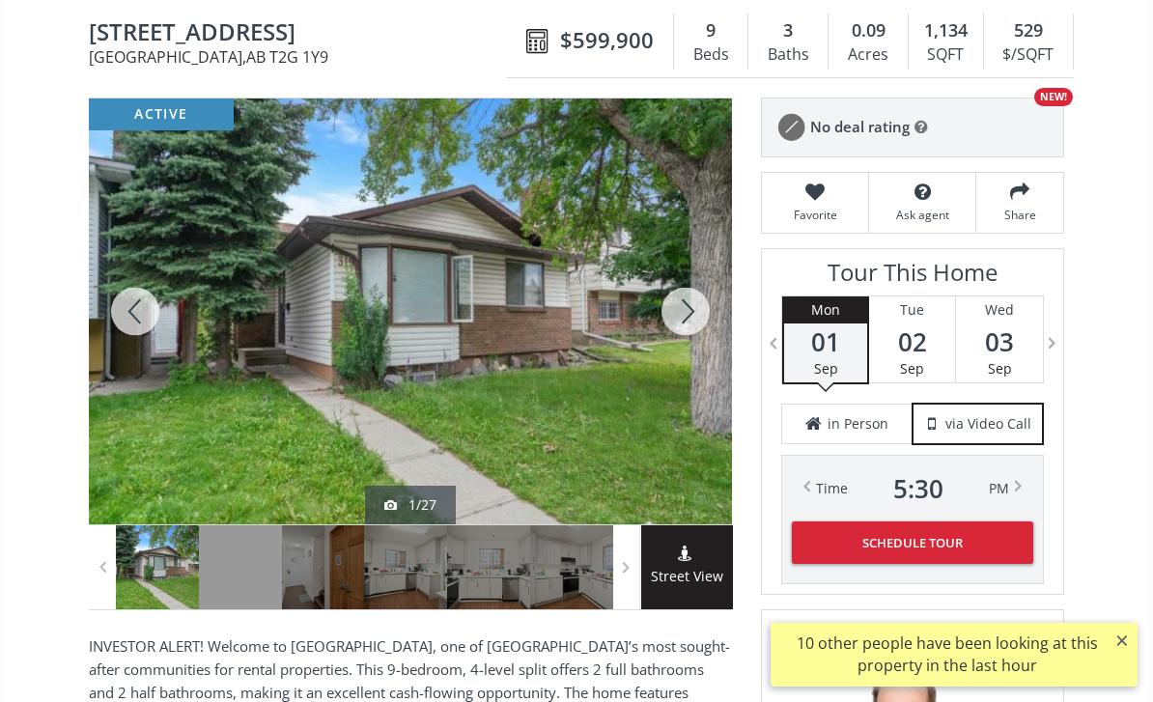
scroll to position [182, 0]
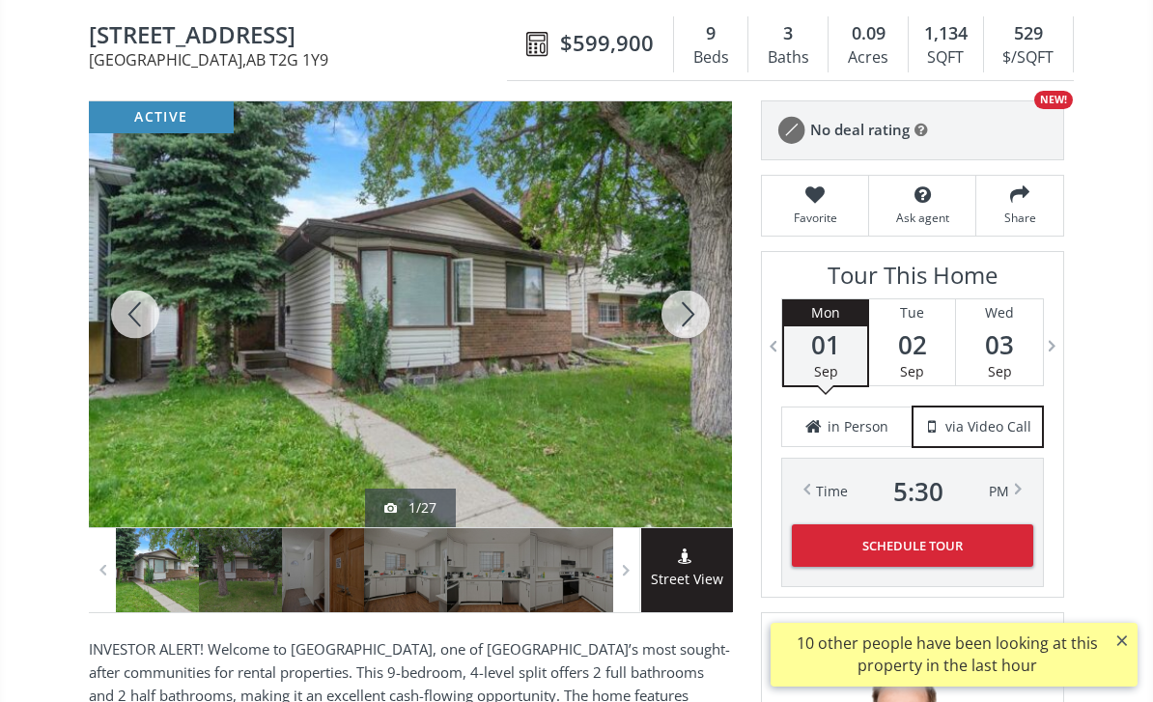
click at [667, 314] on div at bounding box center [685, 314] width 93 height 426
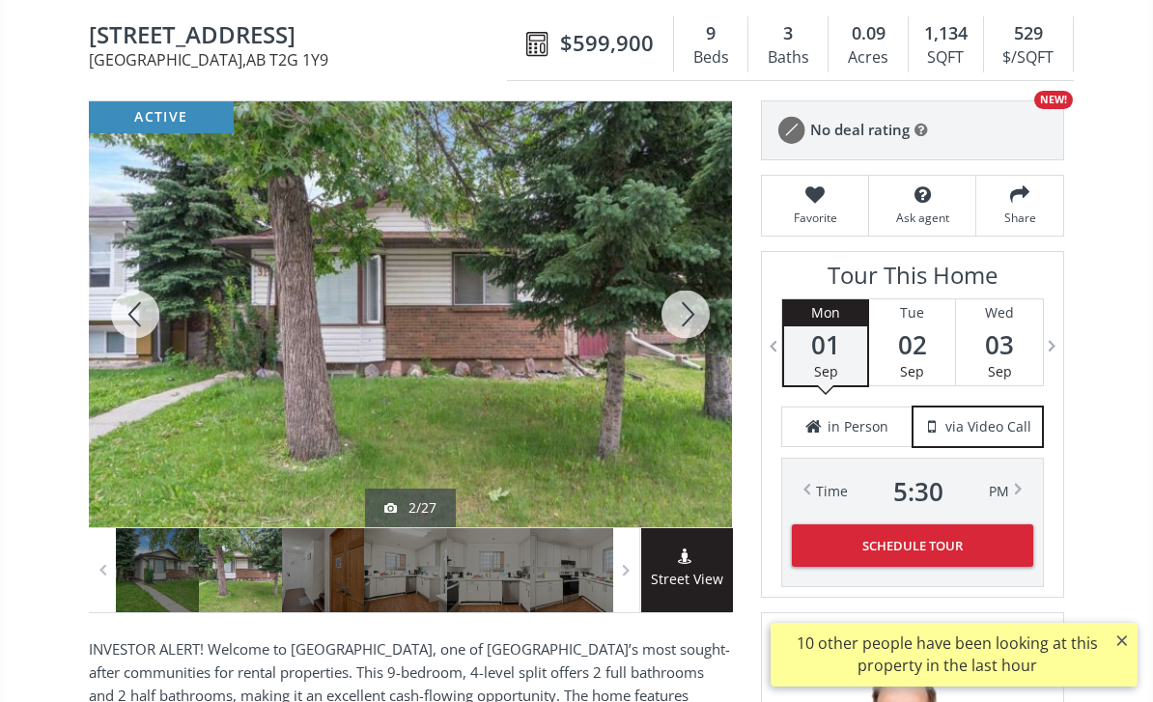
click at [683, 319] on div at bounding box center [685, 314] width 93 height 426
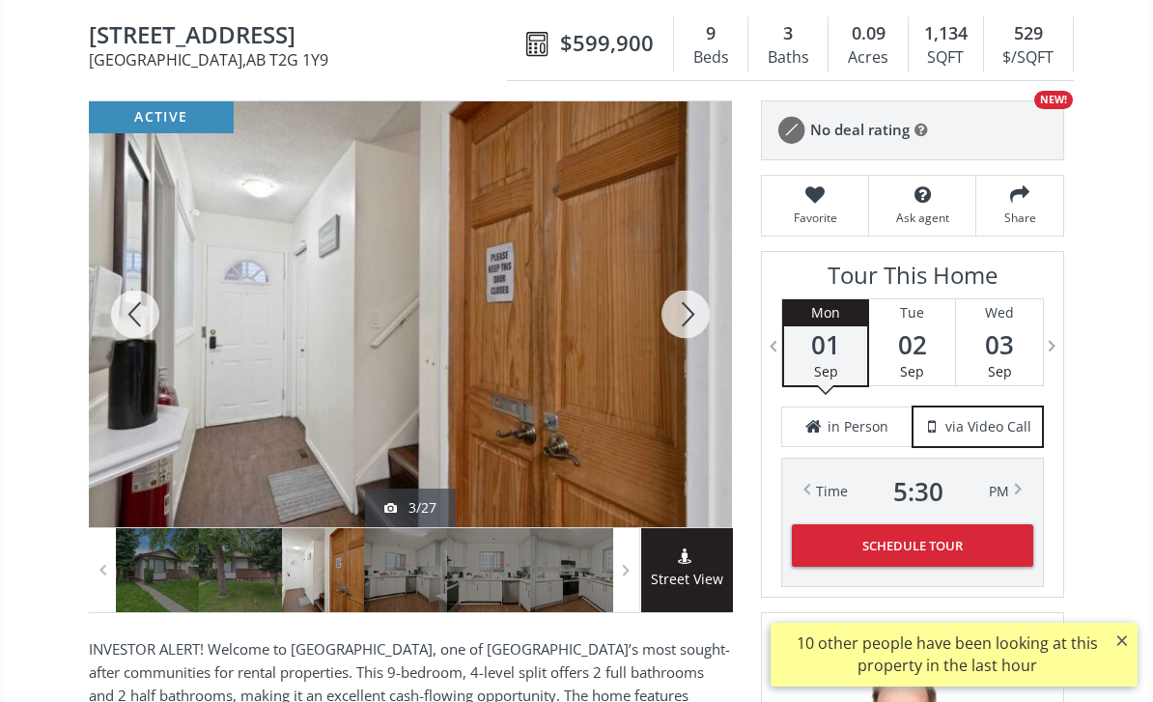
click at [677, 313] on div at bounding box center [685, 314] width 93 height 426
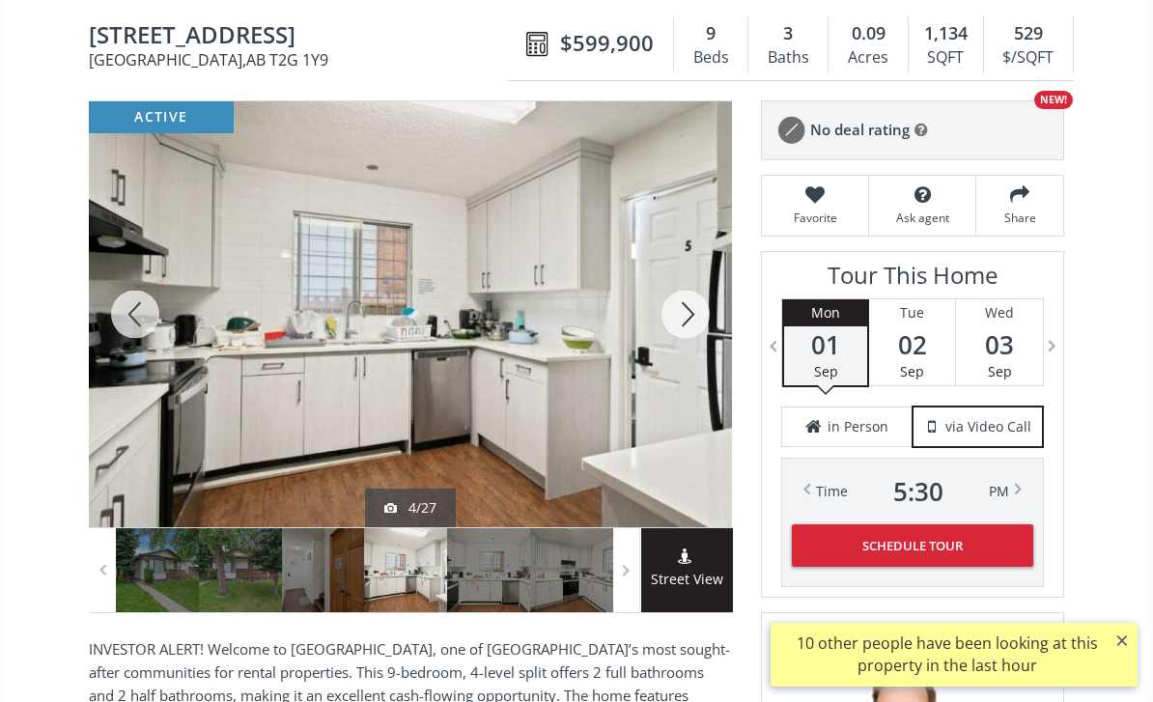
click at [691, 307] on div at bounding box center [685, 314] width 93 height 426
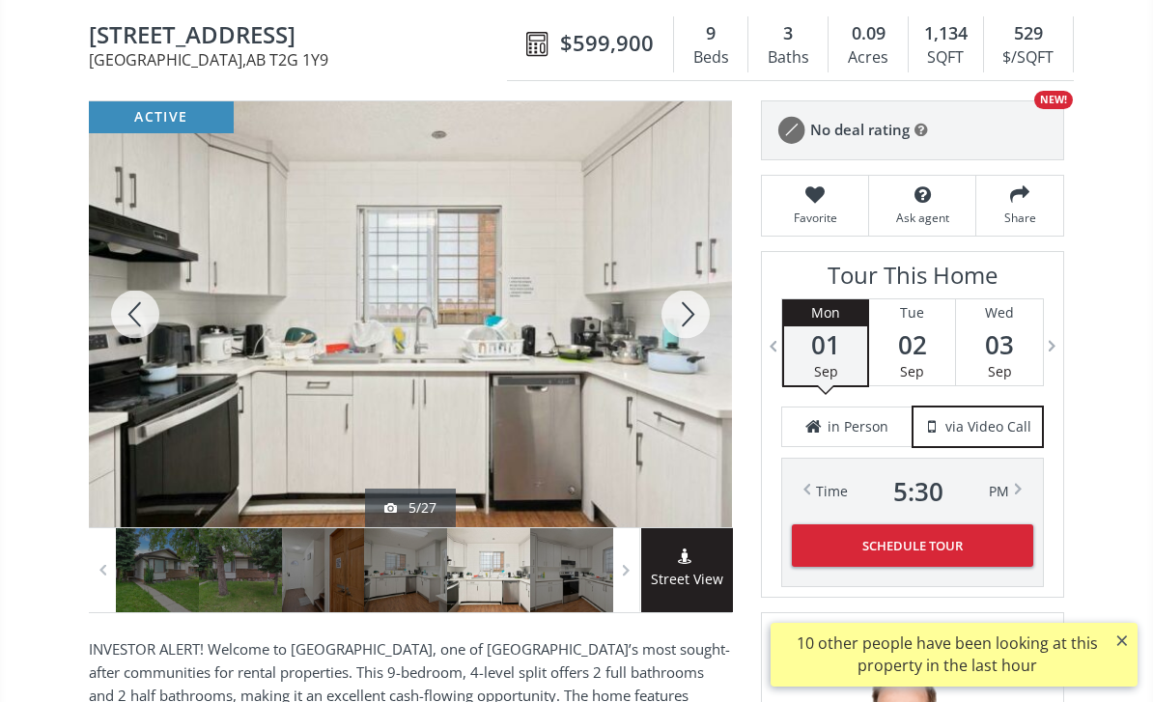
click at [687, 328] on div at bounding box center [685, 314] width 93 height 426
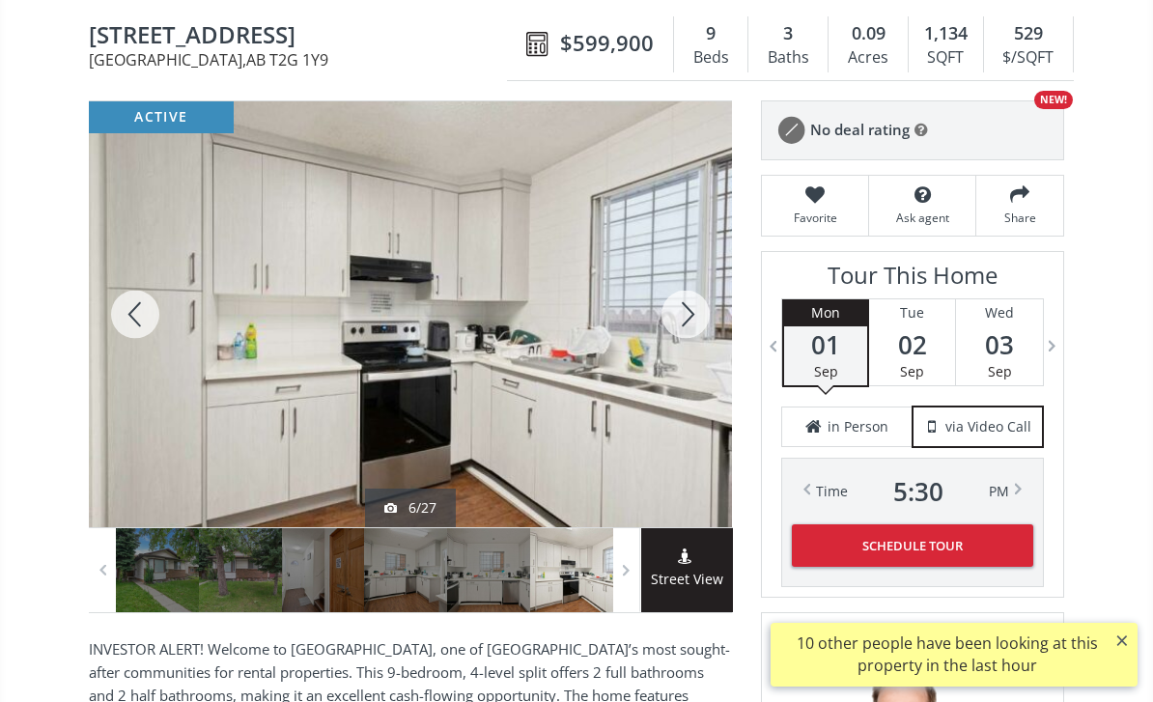
click at [681, 317] on div at bounding box center [685, 314] width 93 height 426
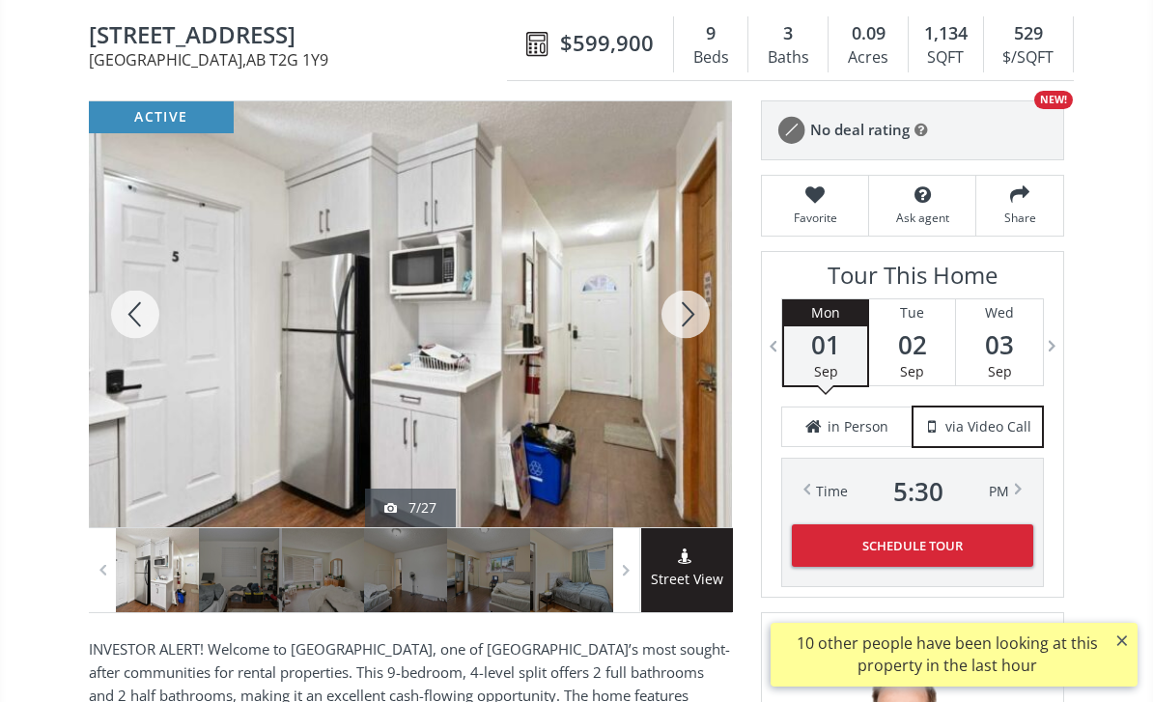
click at [676, 319] on div at bounding box center [685, 314] width 93 height 426
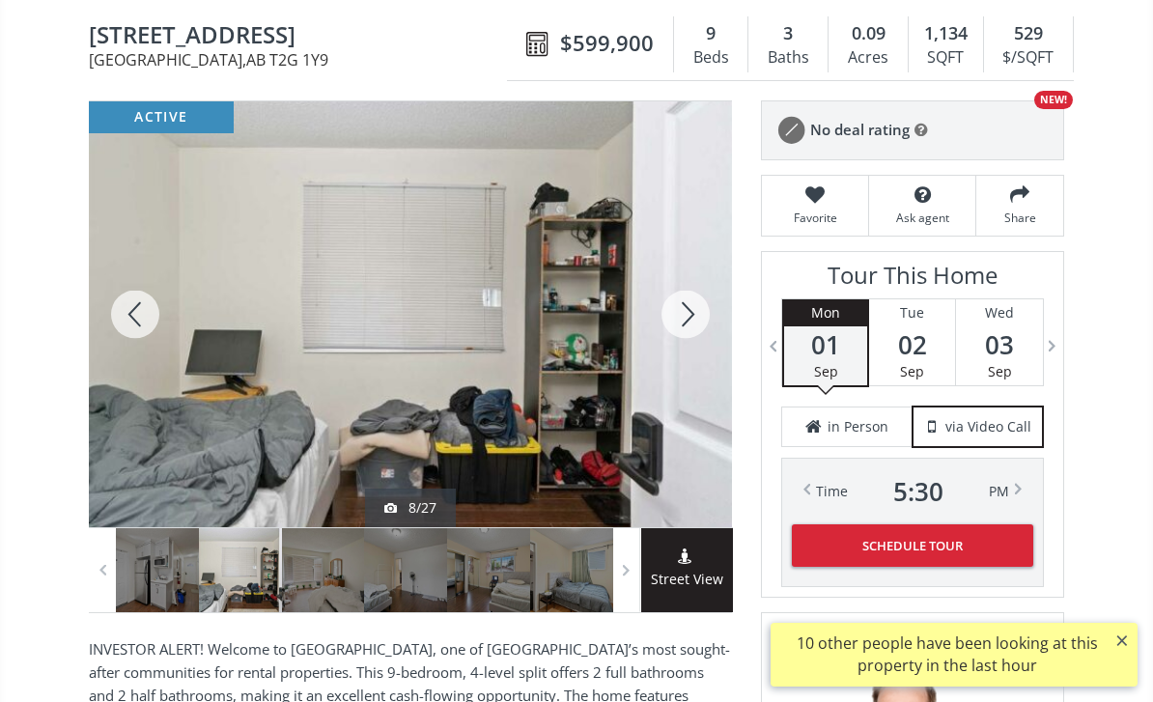
click at [679, 312] on div at bounding box center [685, 314] width 93 height 426
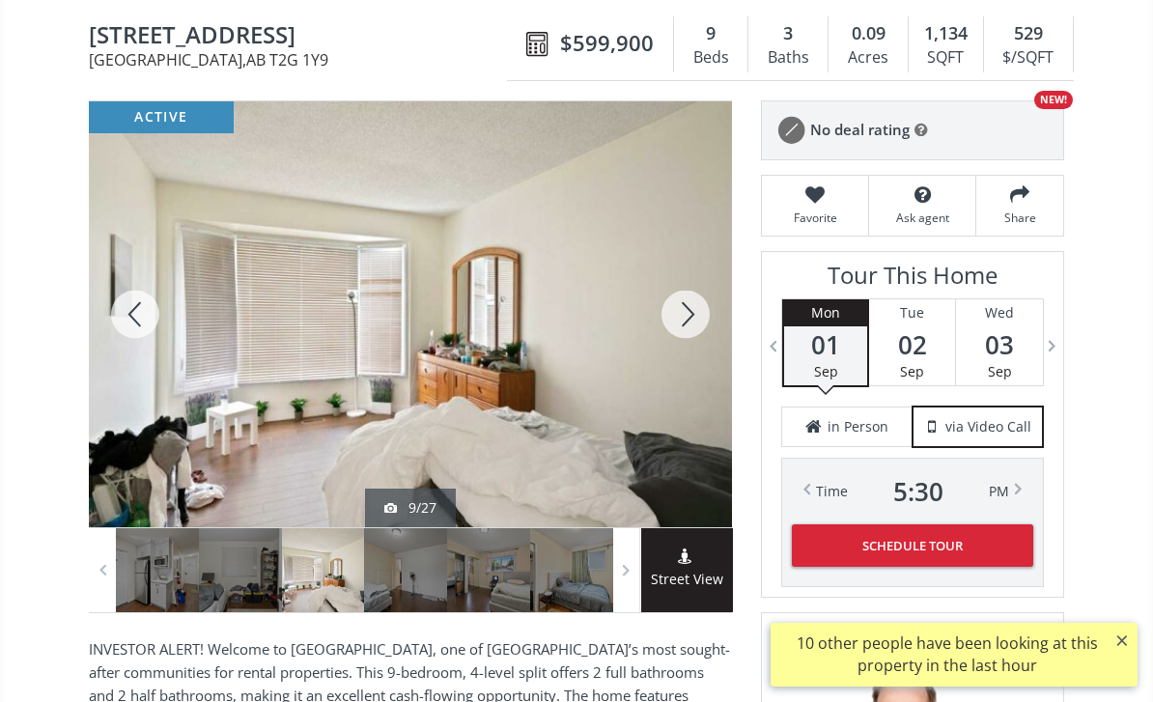
click at [675, 309] on div at bounding box center [685, 314] width 93 height 426
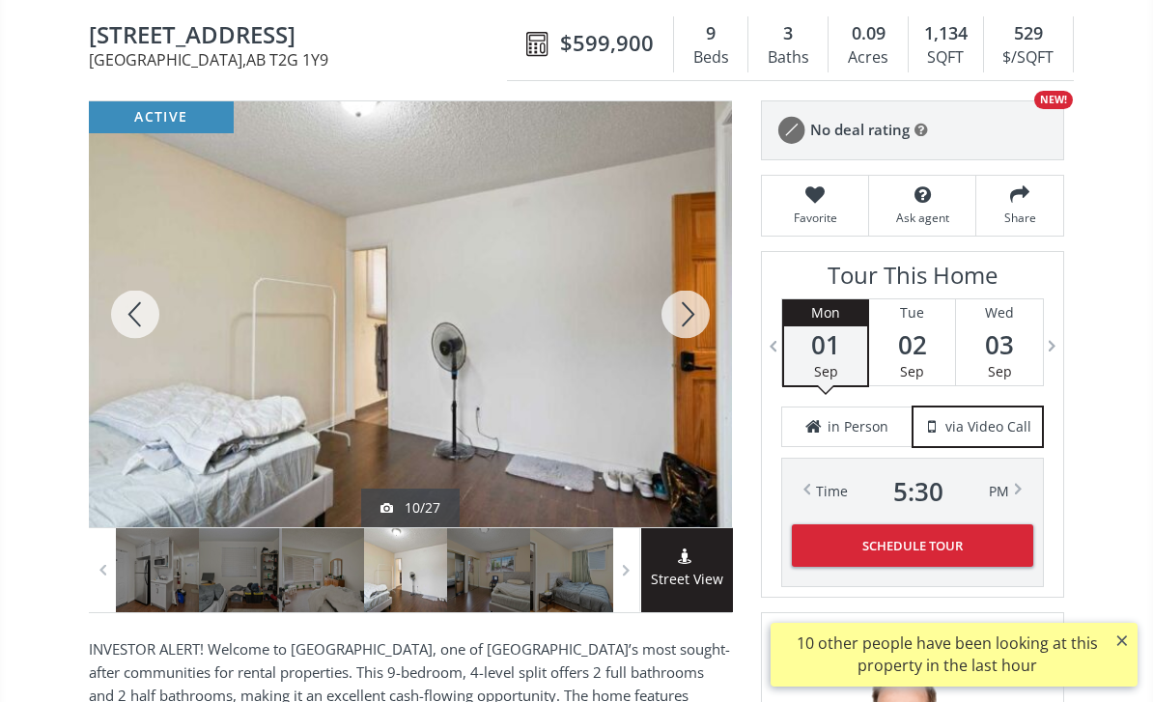
click at [697, 307] on div at bounding box center [685, 314] width 93 height 426
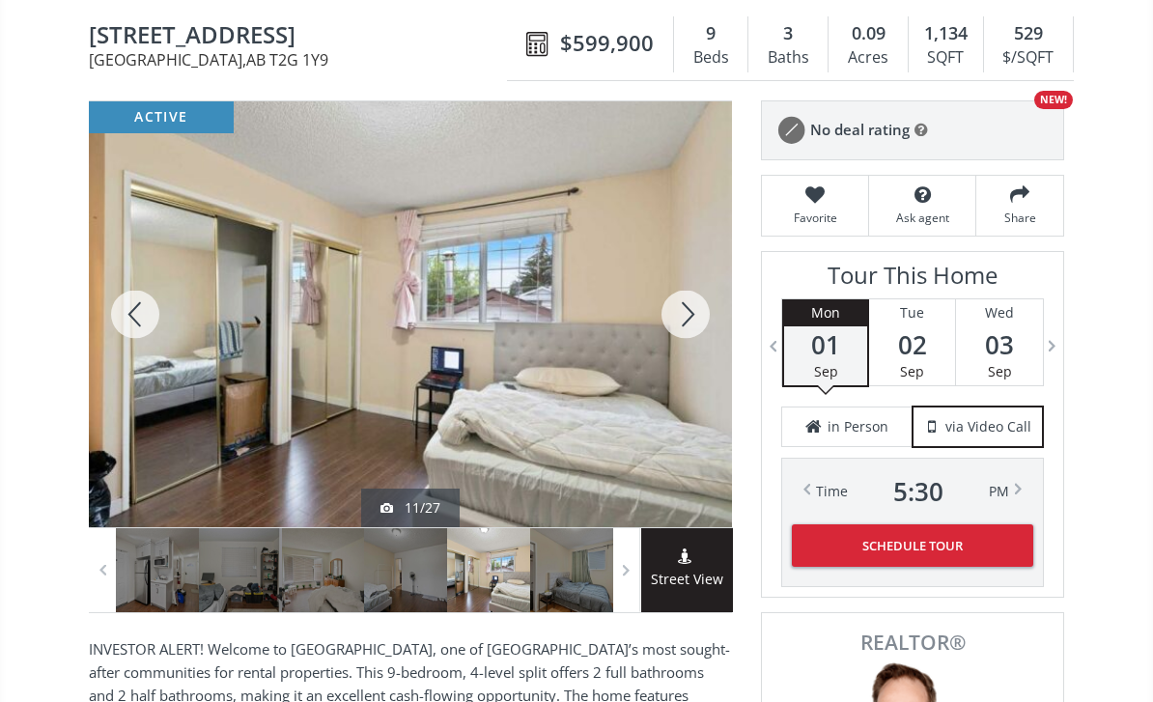
click at [679, 313] on div at bounding box center [685, 314] width 93 height 426
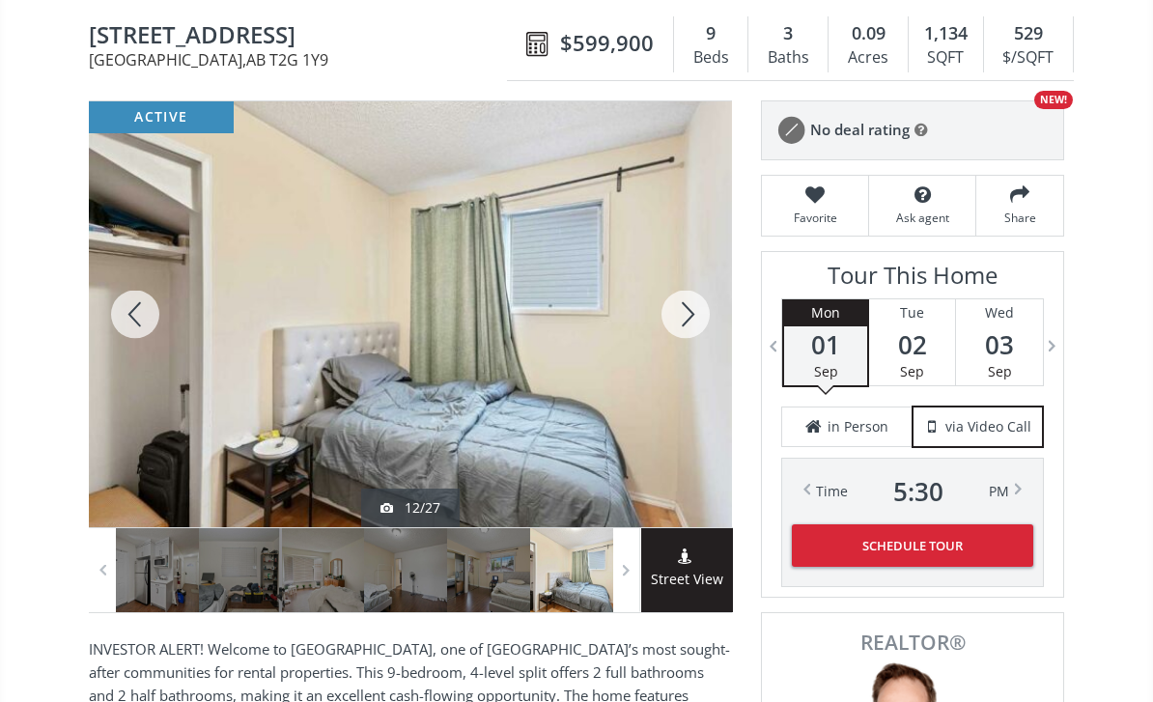
click at [681, 318] on div at bounding box center [685, 314] width 93 height 426
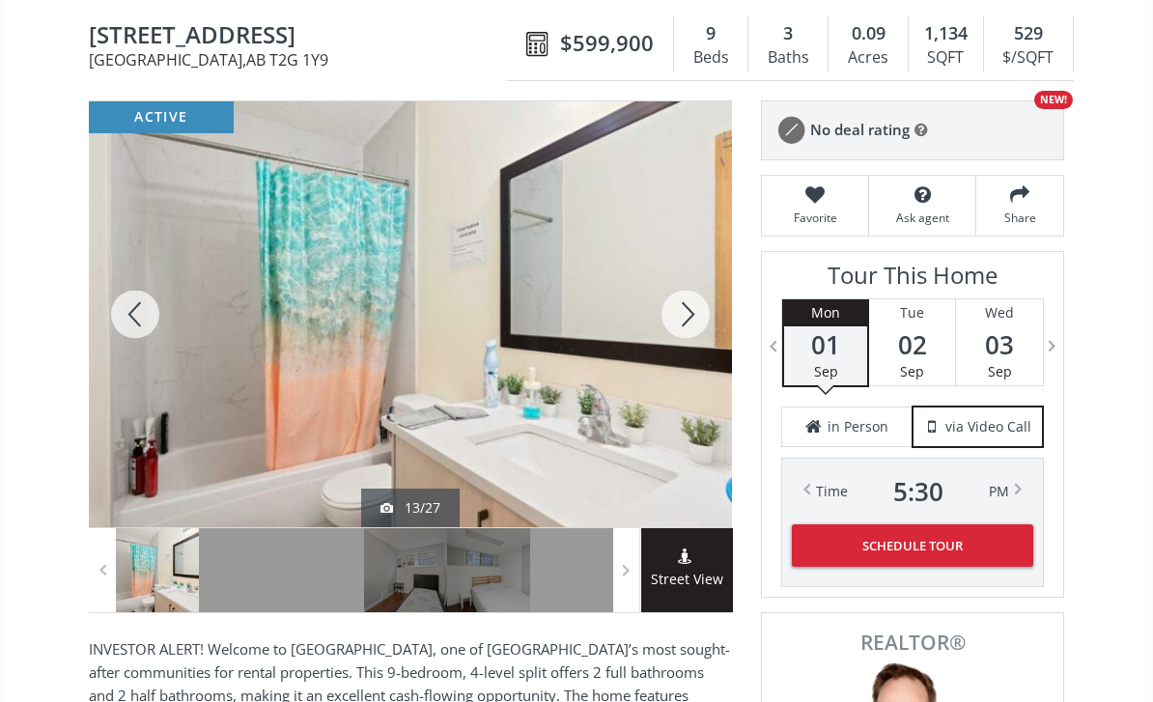
click at [678, 317] on div at bounding box center [685, 314] width 93 height 426
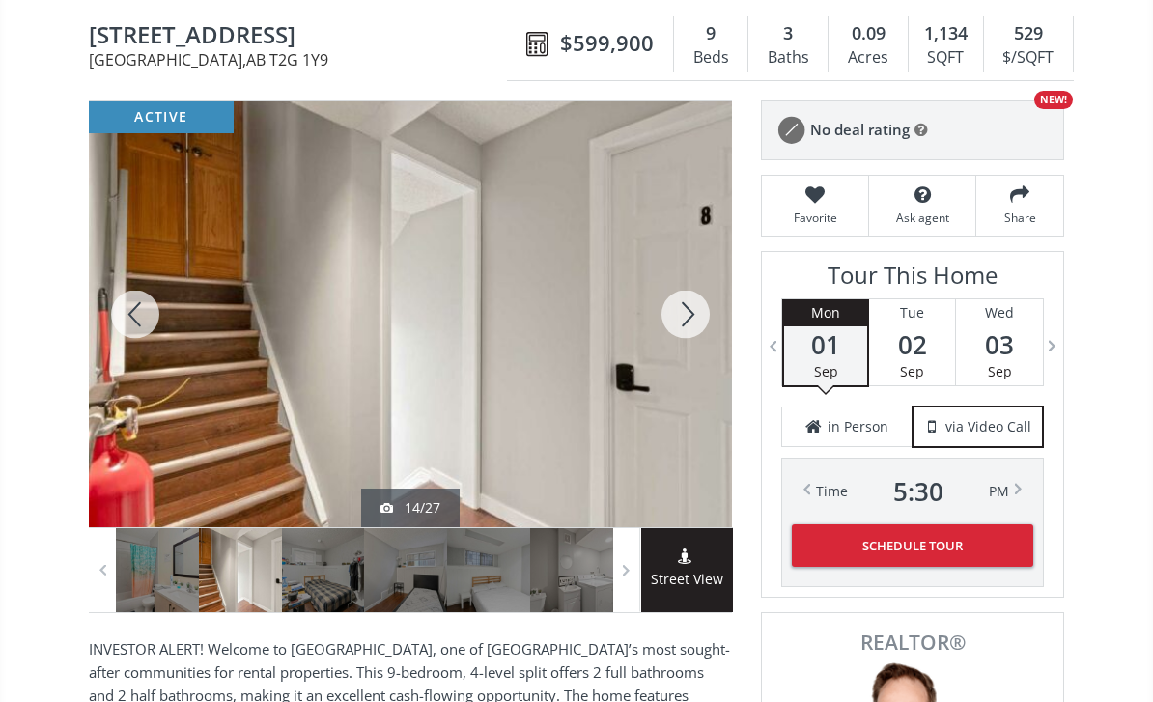
click at [695, 312] on div at bounding box center [685, 314] width 93 height 426
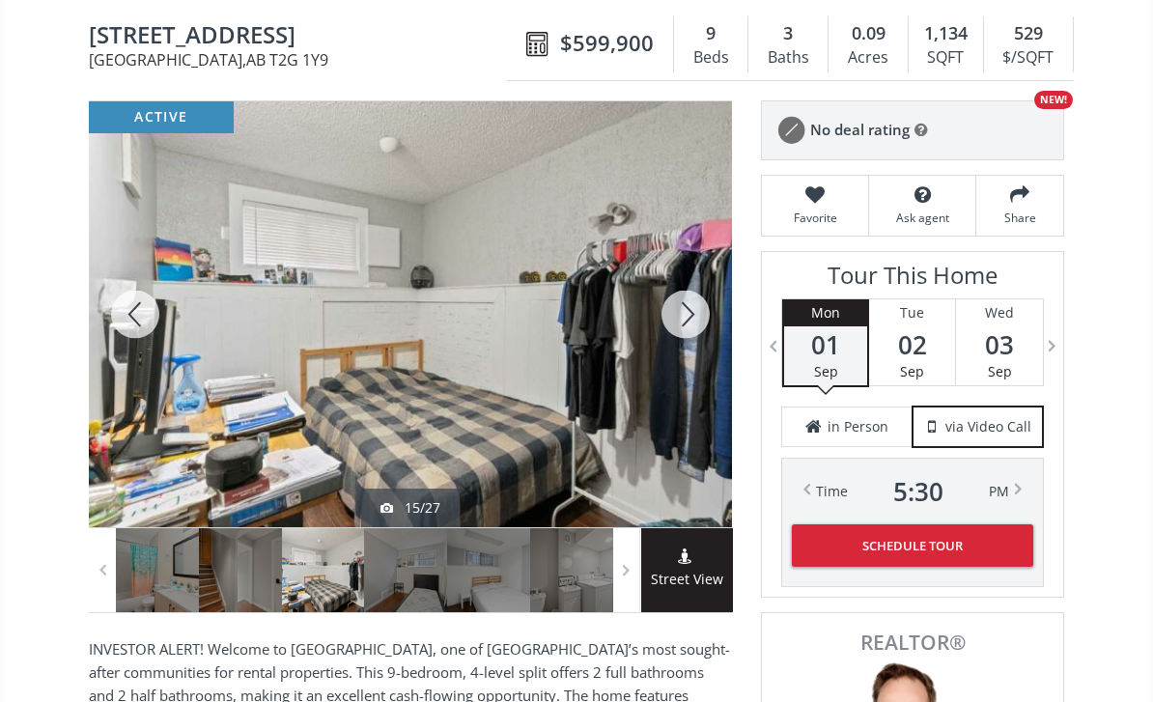
click at [682, 321] on div at bounding box center [685, 314] width 93 height 426
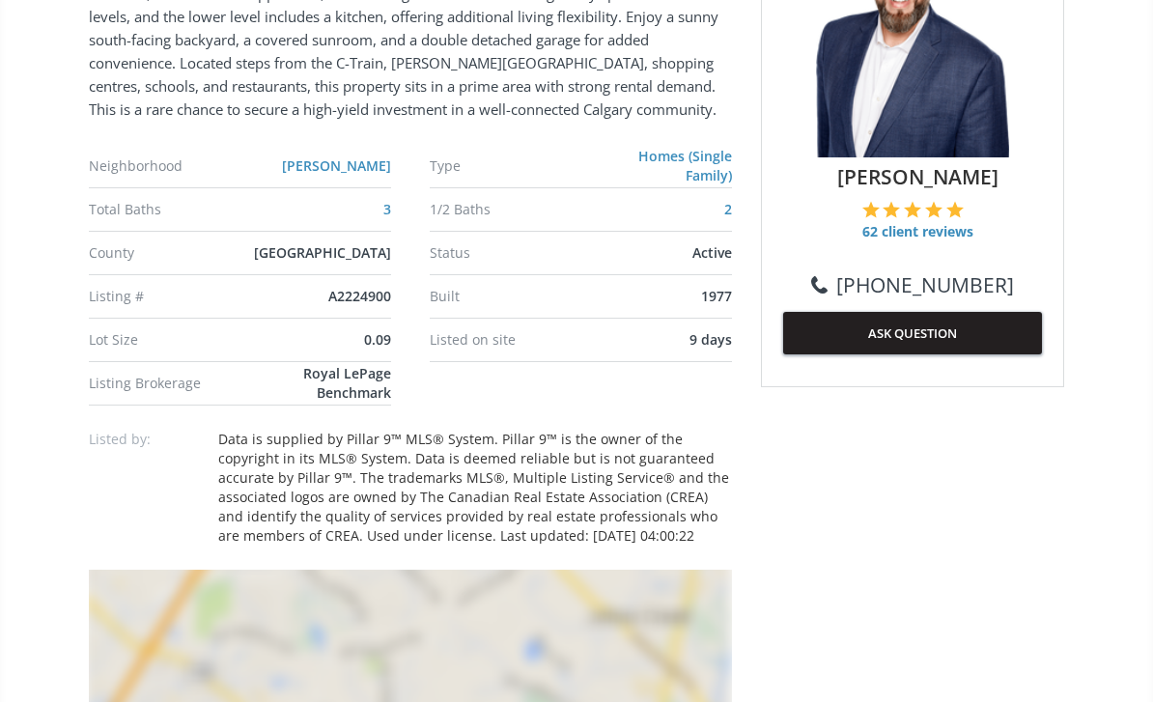
scroll to position [1091, 0]
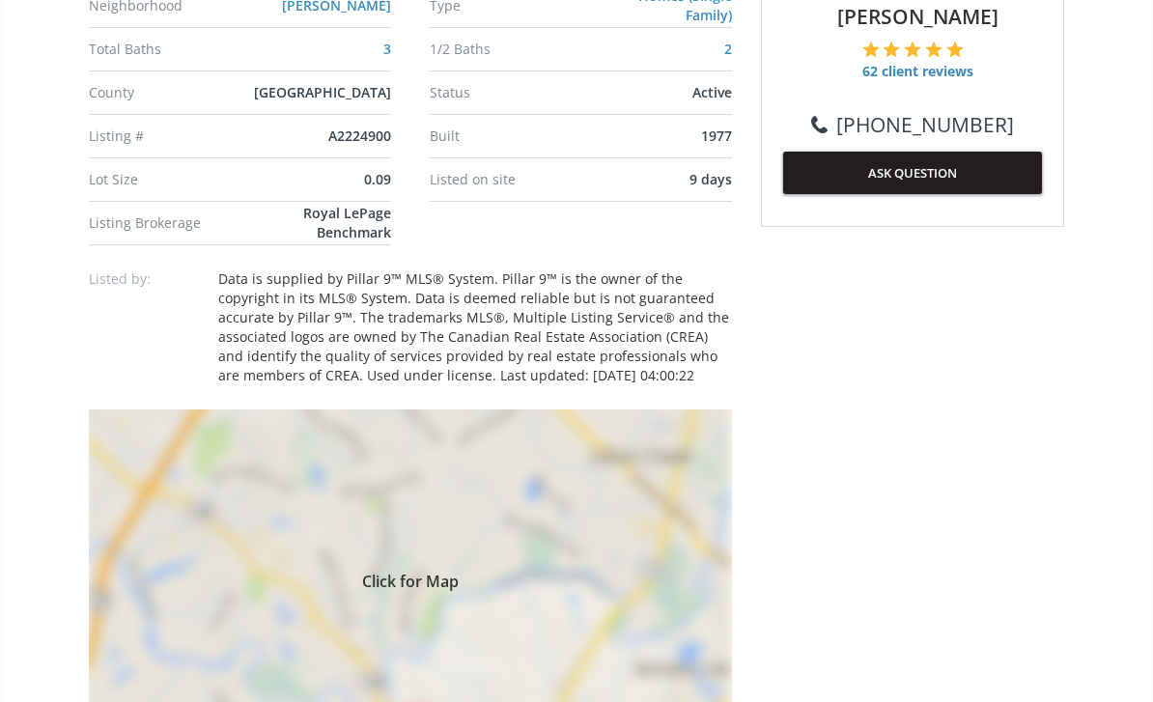
click at [467, 627] on div "Click for Map" at bounding box center [410, 578] width 643 height 338
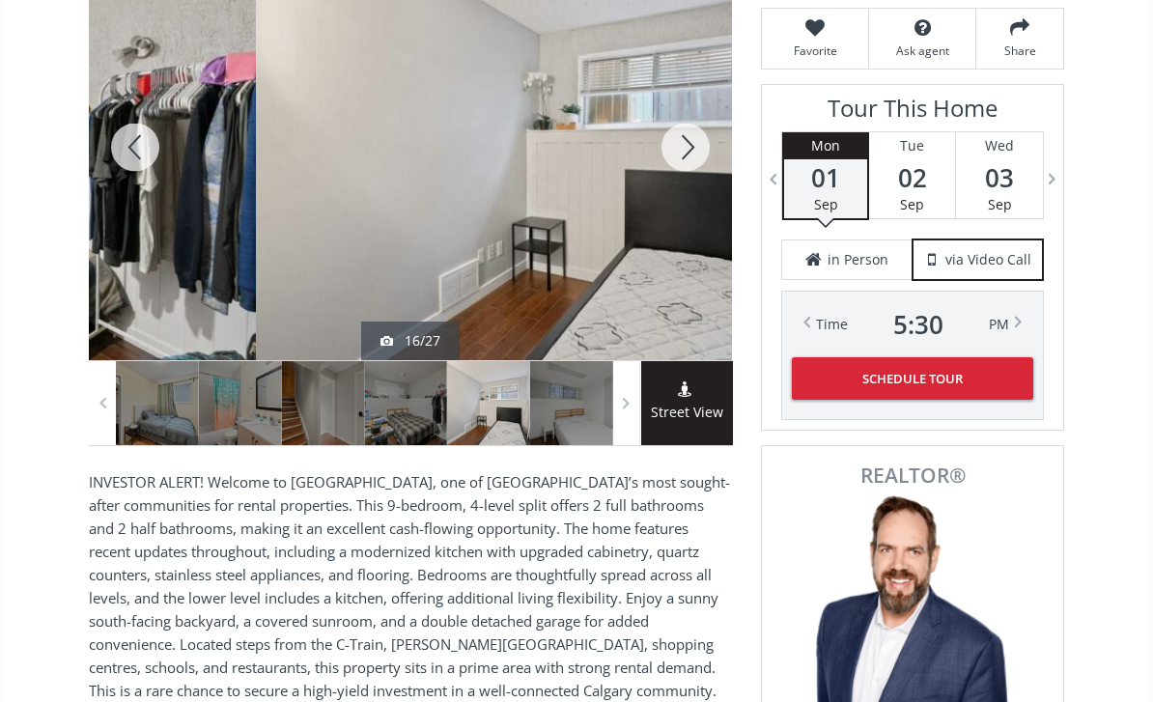
scroll to position [362, 0]
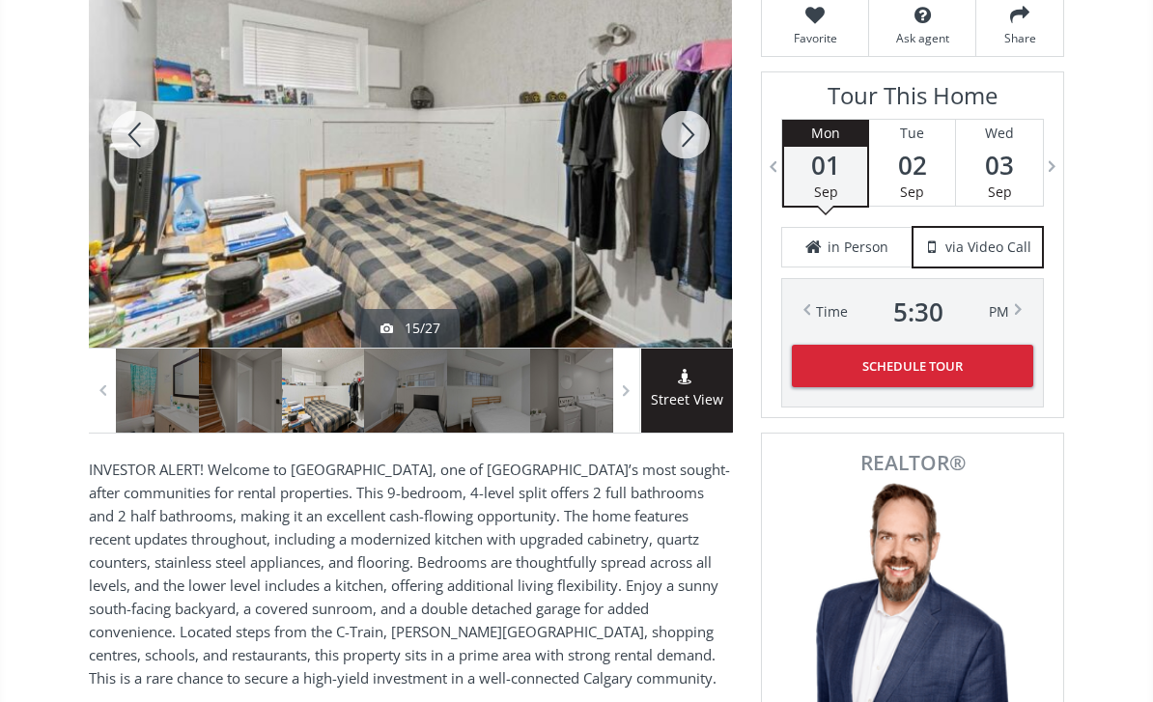
click at [466, 214] on div at bounding box center [410, 135] width 643 height 426
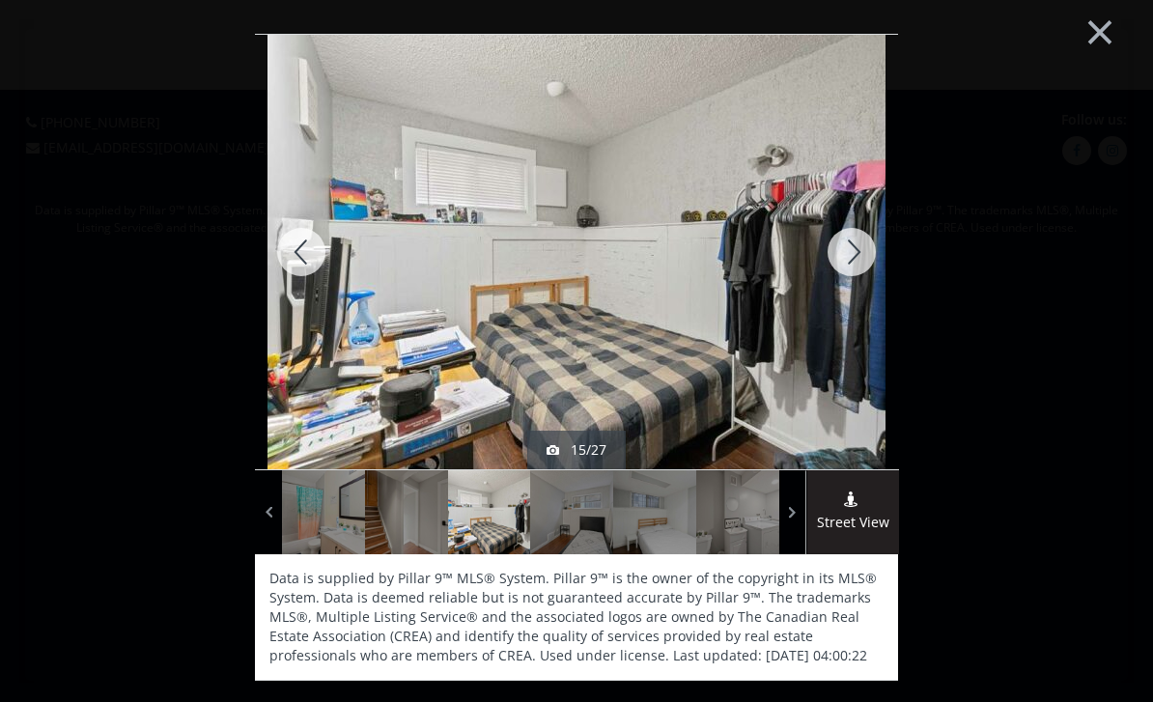
click at [836, 247] on div at bounding box center [851, 252] width 93 height 434
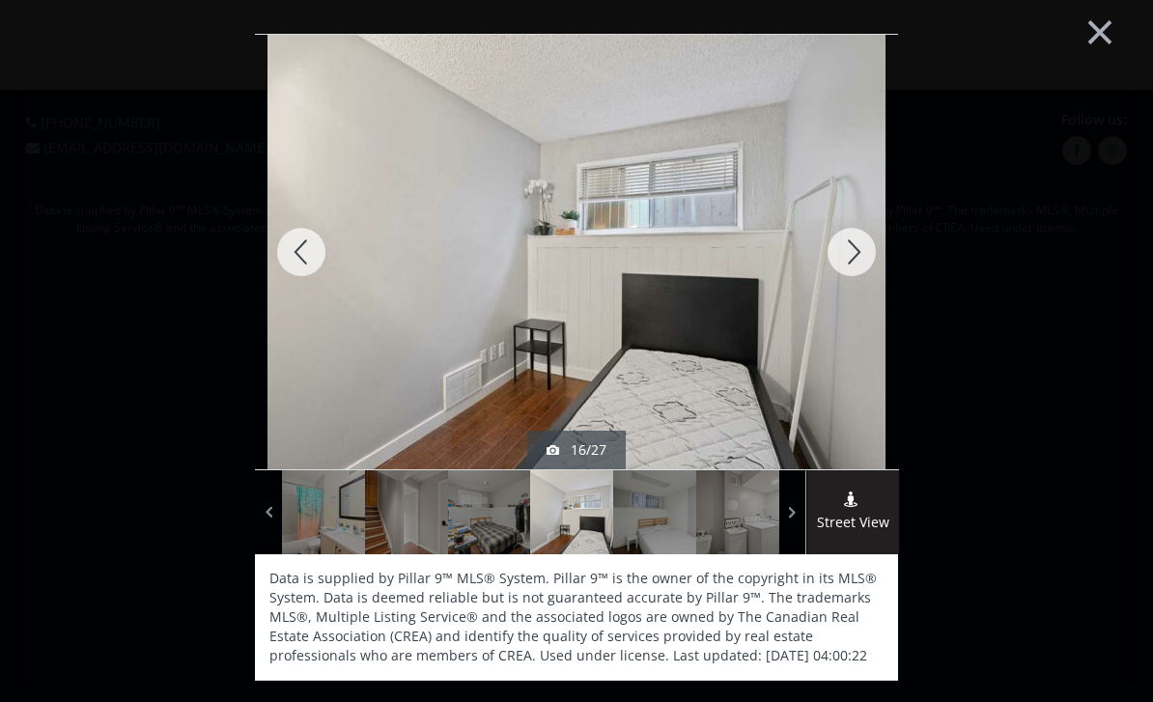
click at [848, 254] on div at bounding box center [851, 252] width 93 height 434
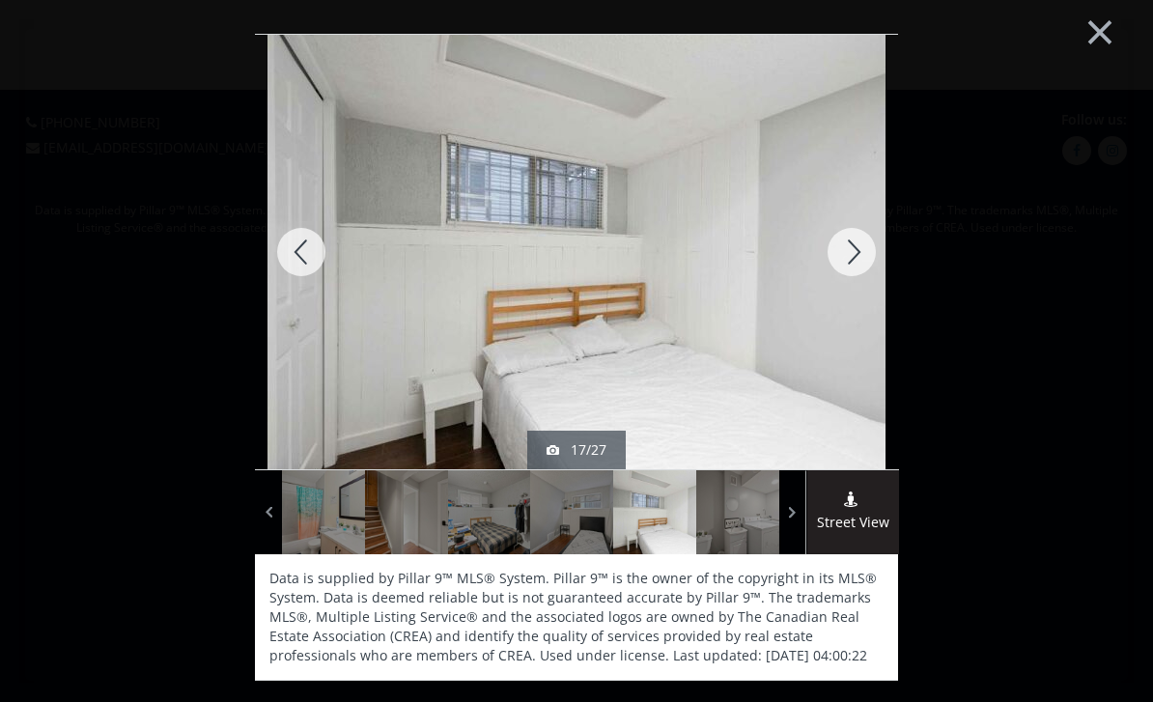
click at [845, 239] on div at bounding box center [851, 252] width 93 height 434
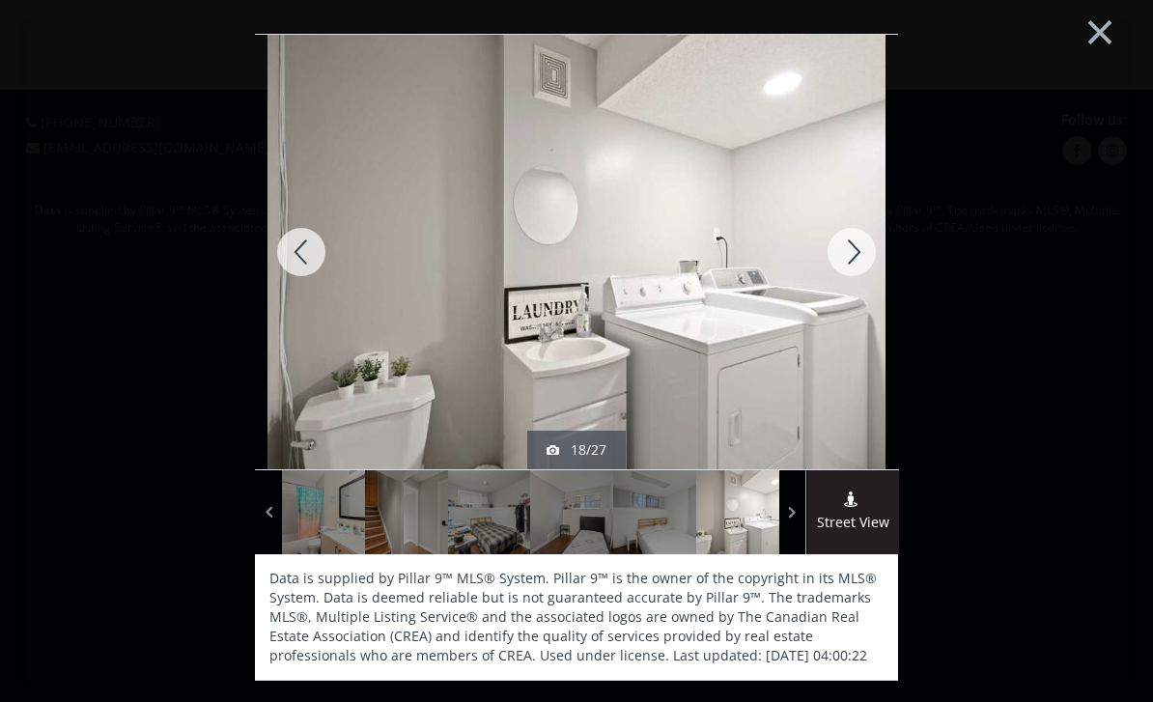
click at [841, 245] on div at bounding box center [851, 252] width 93 height 434
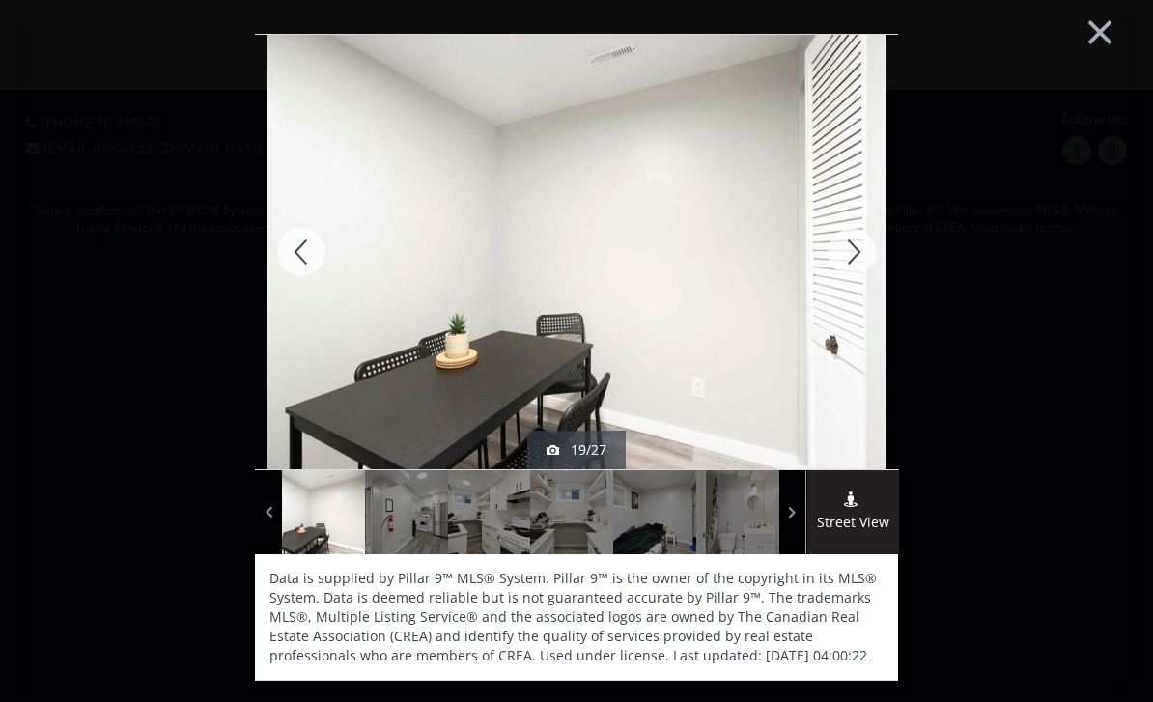
click at [836, 254] on div at bounding box center [851, 252] width 93 height 434
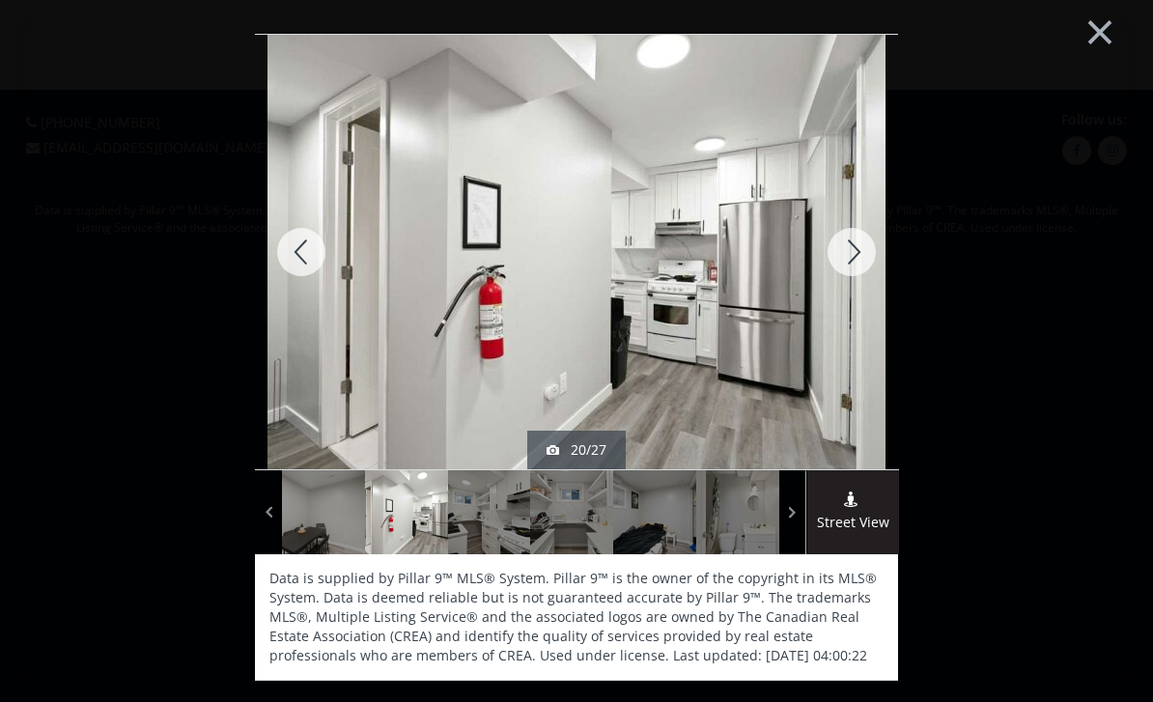
click at [838, 246] on div at bounding box center [851, 252] width 93 height 434
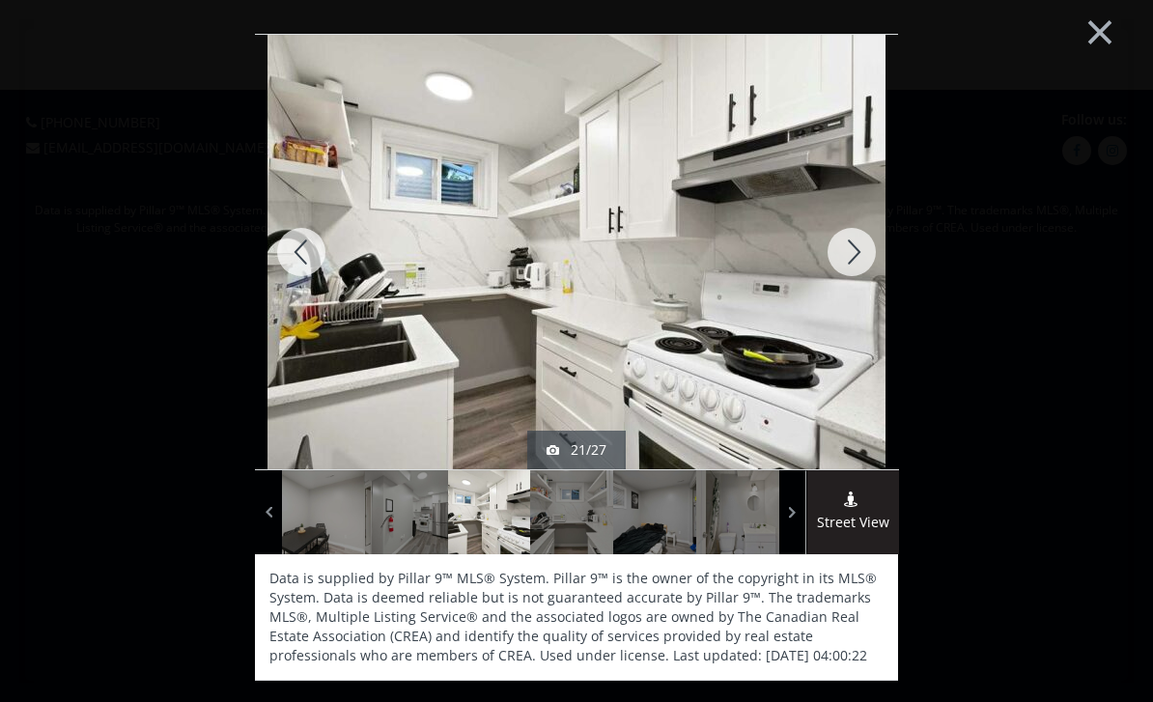
click at [846, 258] on div at bounding box center [851, 252] width 93 height 434
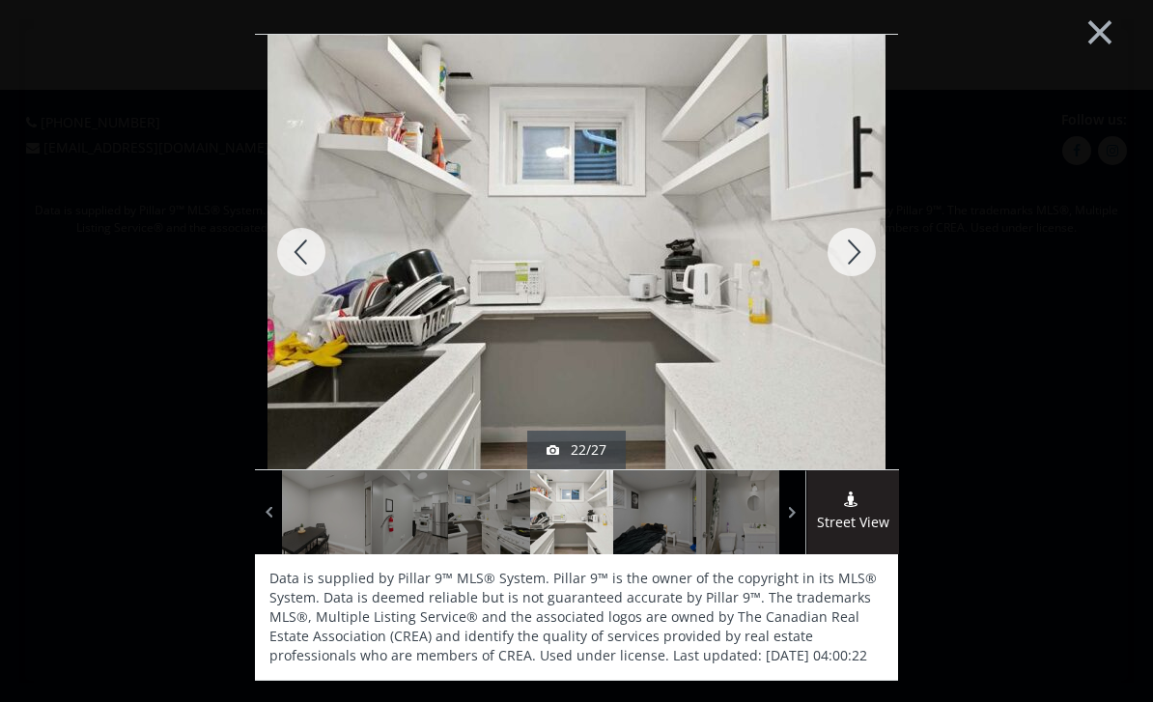
click at [832, 253] on div at bounding box center [851, 252] width 93 height 434
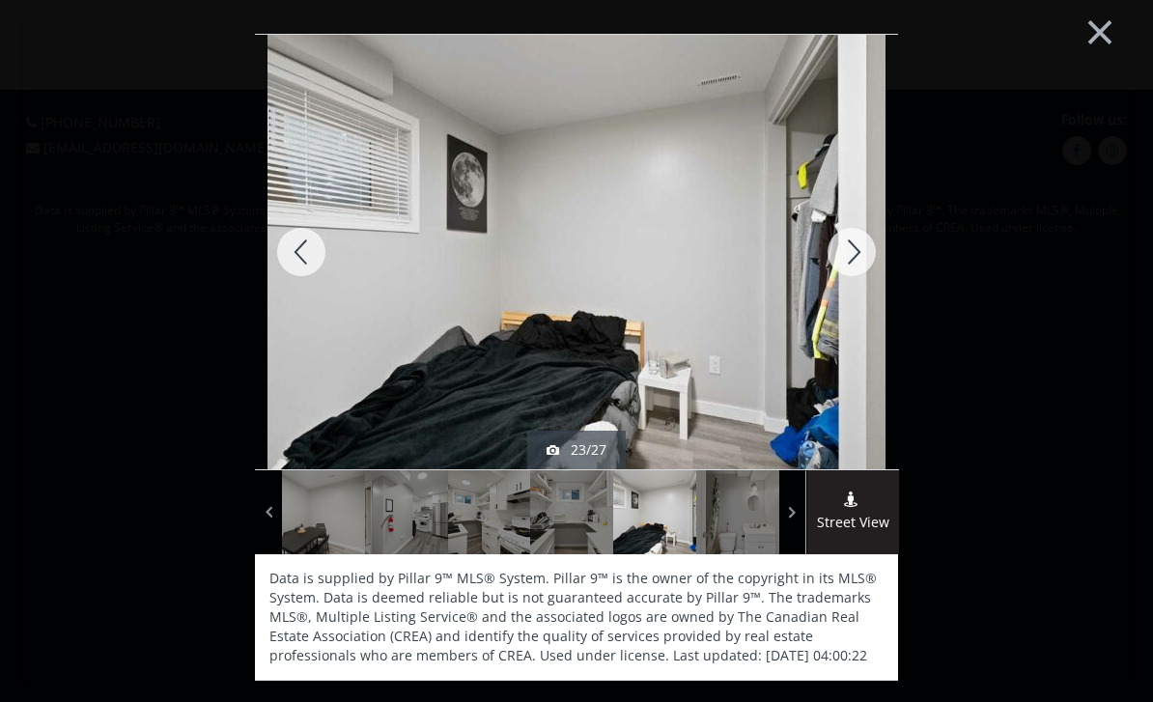
click at [832, 252] on div at bounding box center [851, 252] width 93 height 434
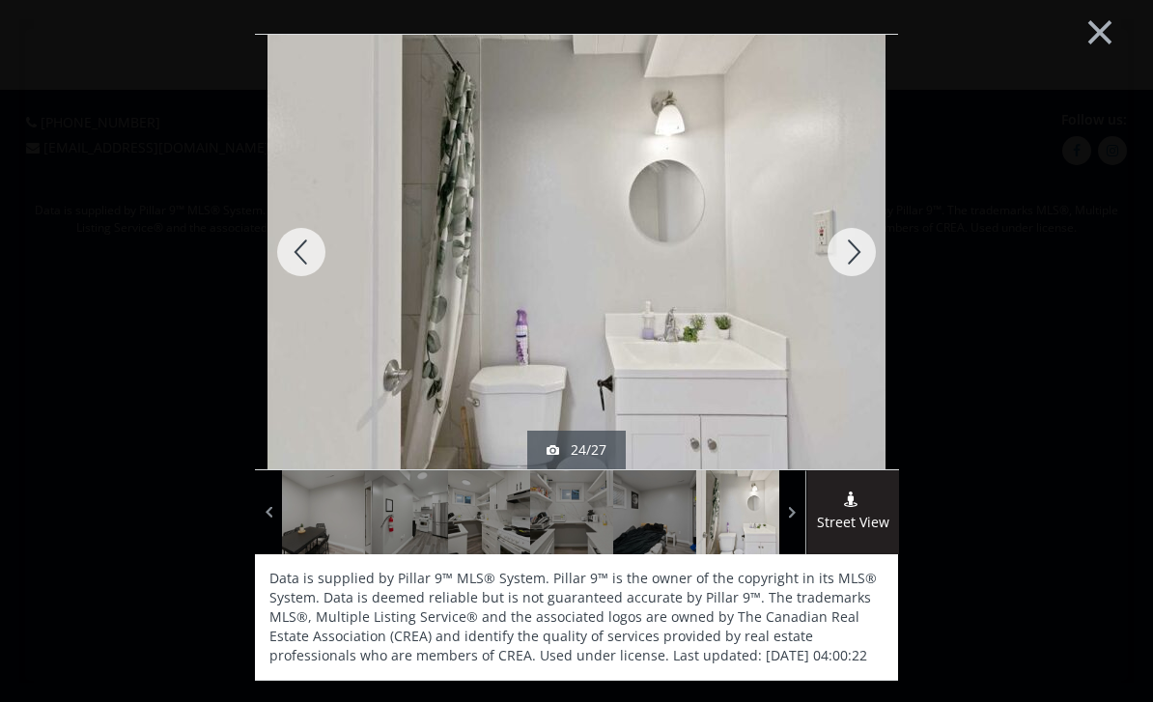
click at [829, 244] on div at bounding box center [851, 252] width 93 height 434
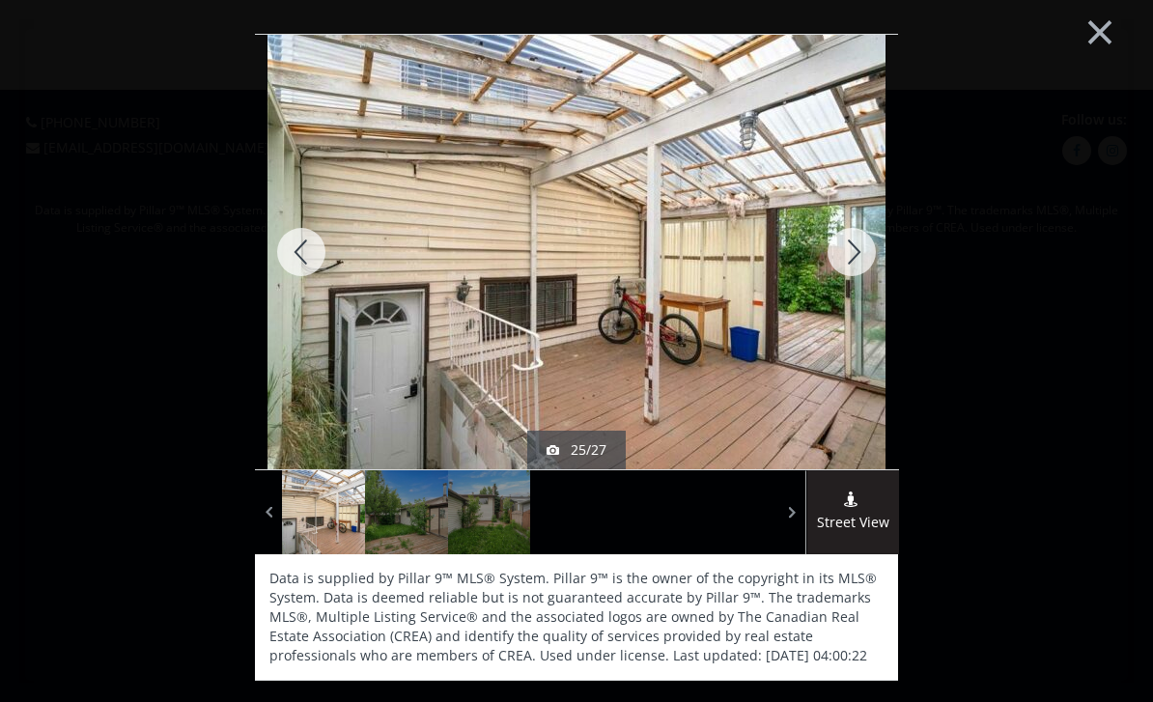
click at [839, 235] on div at bounding box center [851, 252] width 93 height 434
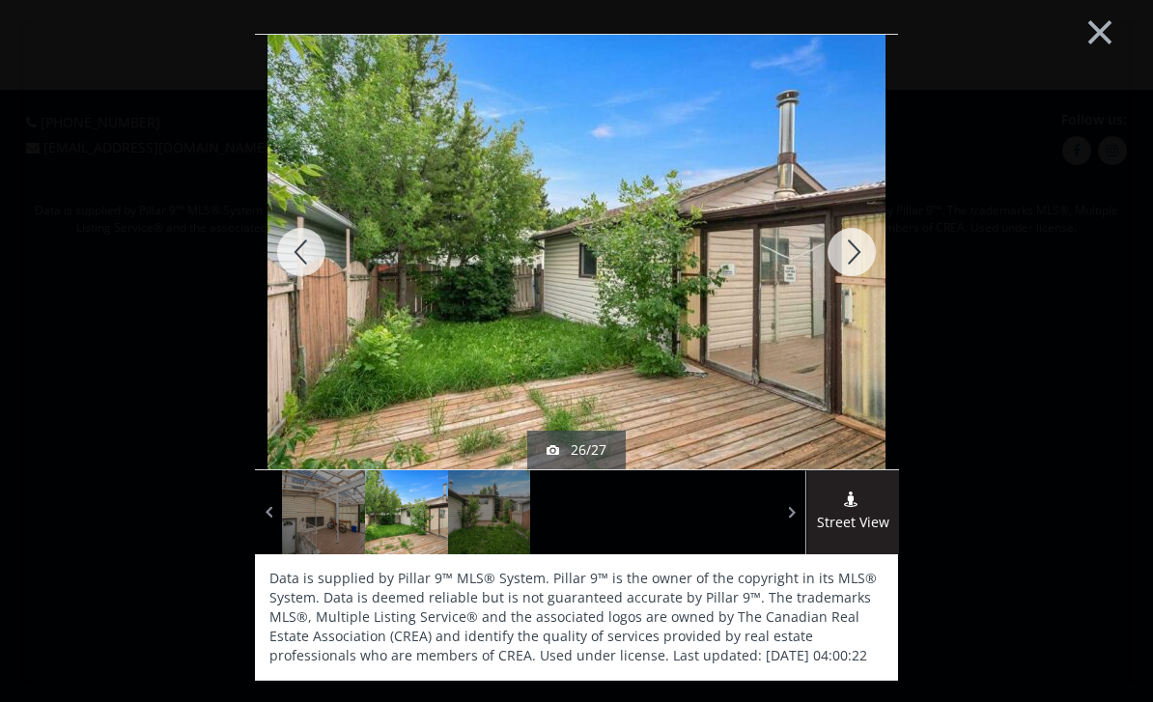
click at [827, 259] on div at bounding box center [851, 252] width 93 height 434
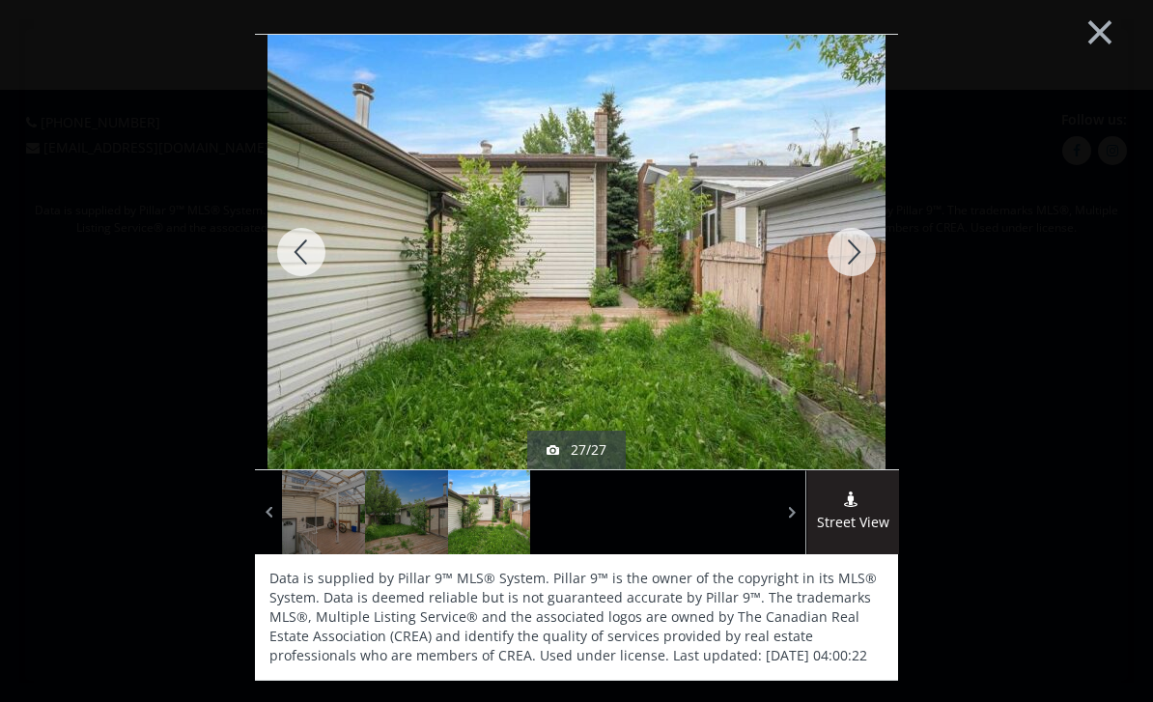
click at [827, 260] on div at bounding box center [851, 252] width 93 height 434
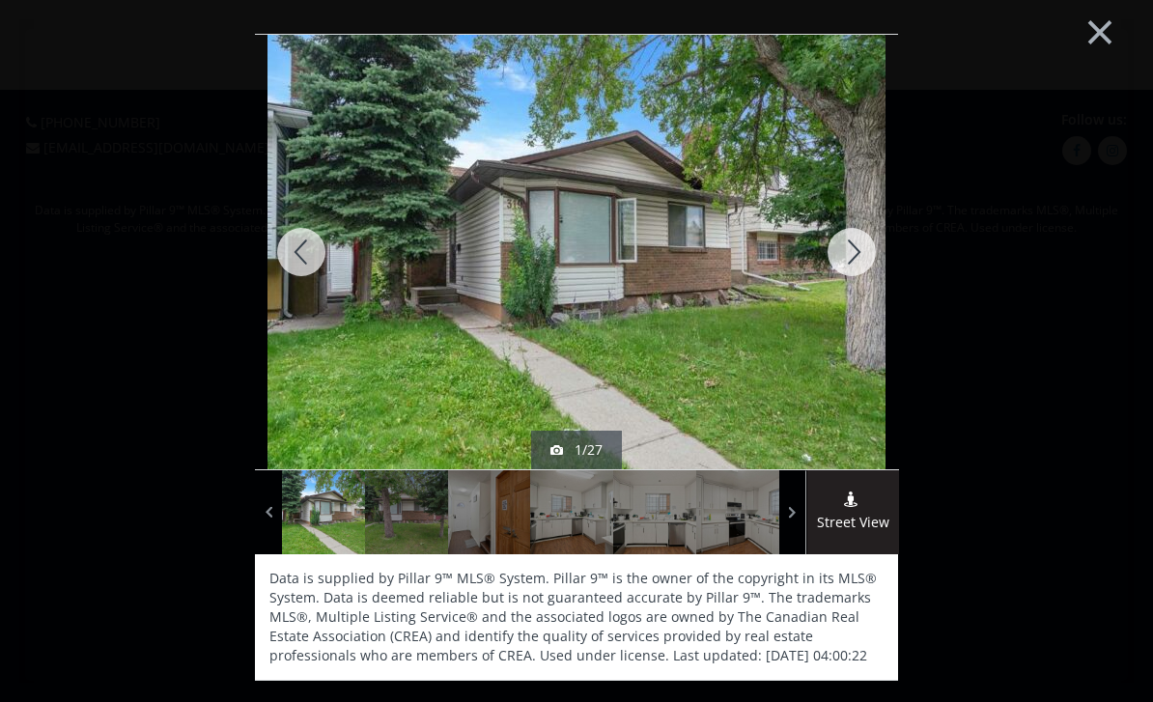
click at [1093, 20] on button "×" at bounding box center [1099, 29] width 106 height 79
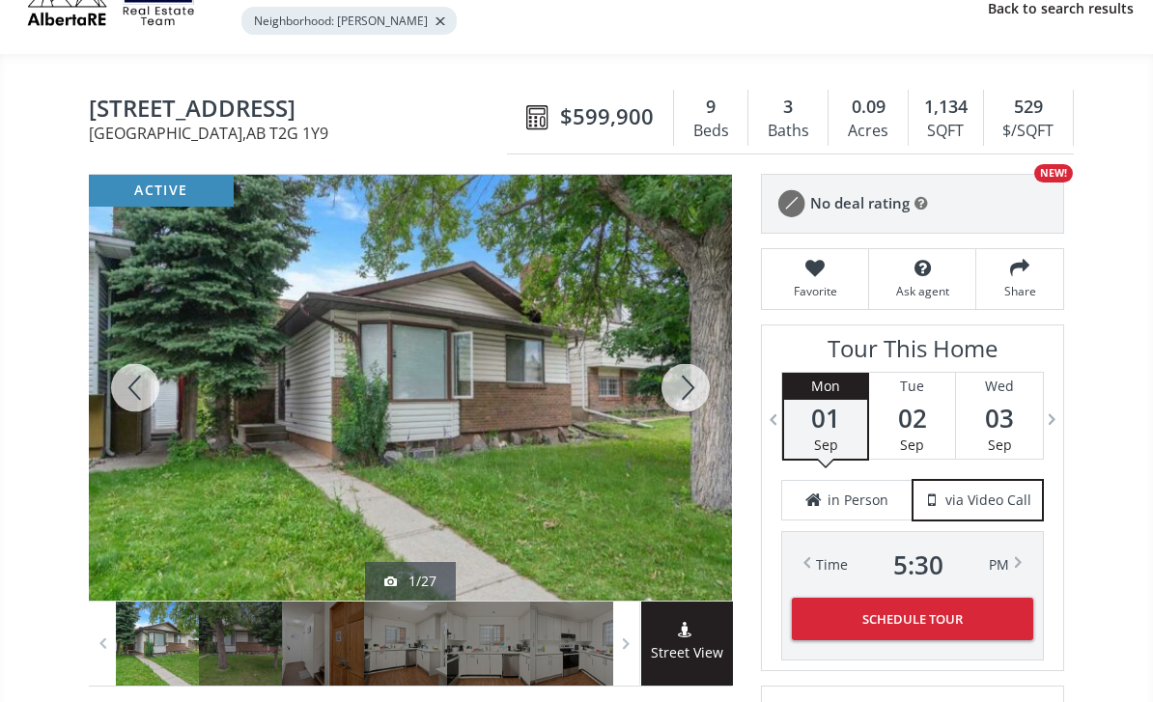
scroll to position [109, 0]
click at [808, 273] on icon at bounding box center [814, 268] width 87 height 19
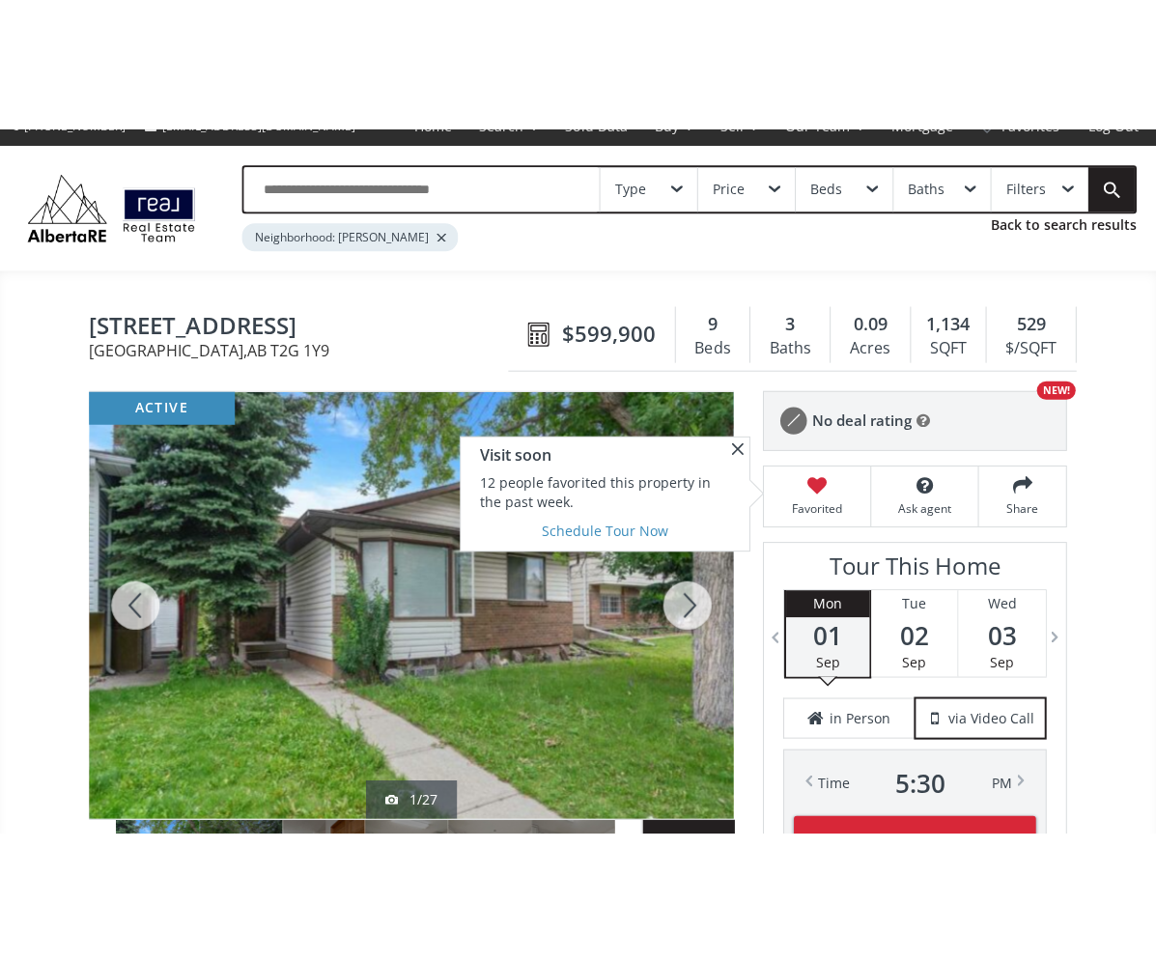
scroll to position [0, 0]
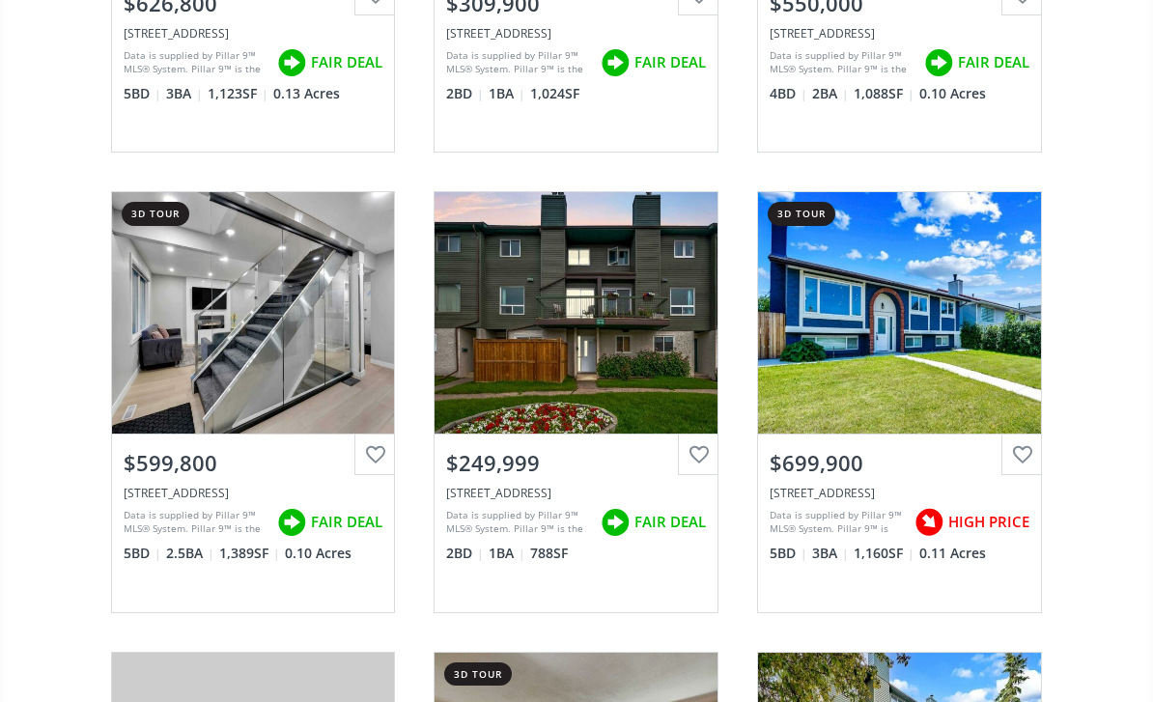
scroll to position [1927, 0]
click at [378, 450] on div at bounding box center [374, 454] width 41 height 41
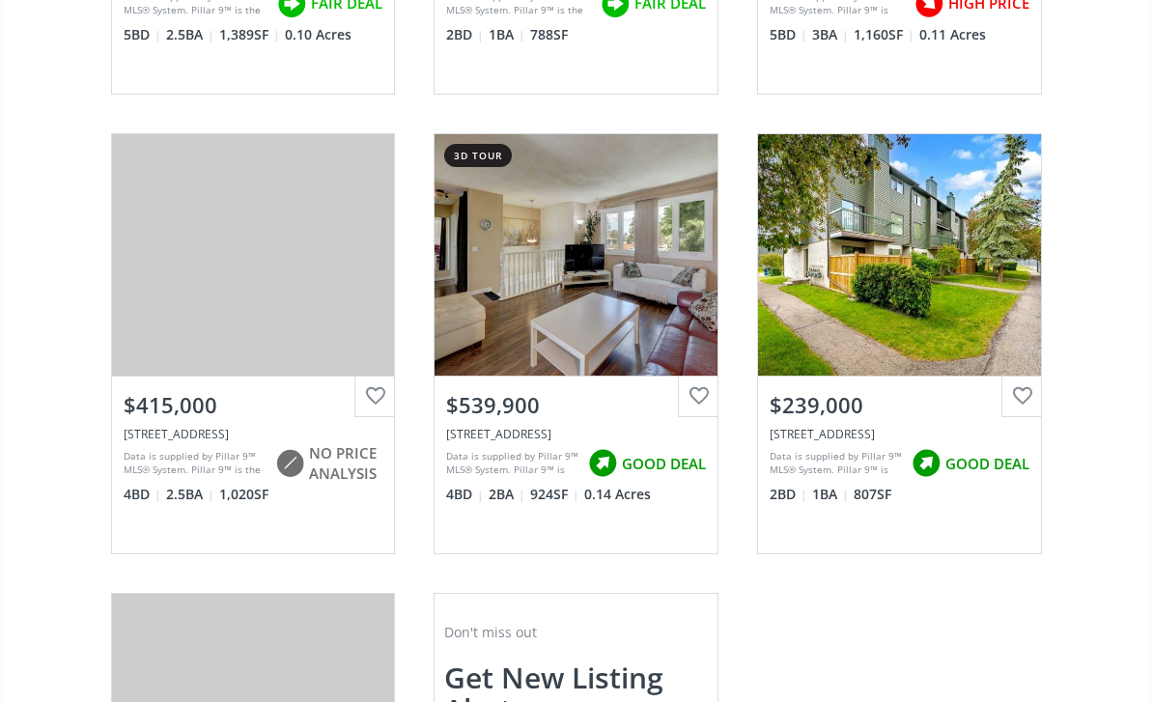
scroll to position [2444, 0]
click at [705, 377] on div at bounding box center [698, 397] width 41 height 41
click at [531, 402] on div "$539,900" at bounding box center [575, 401] width 283 height 49
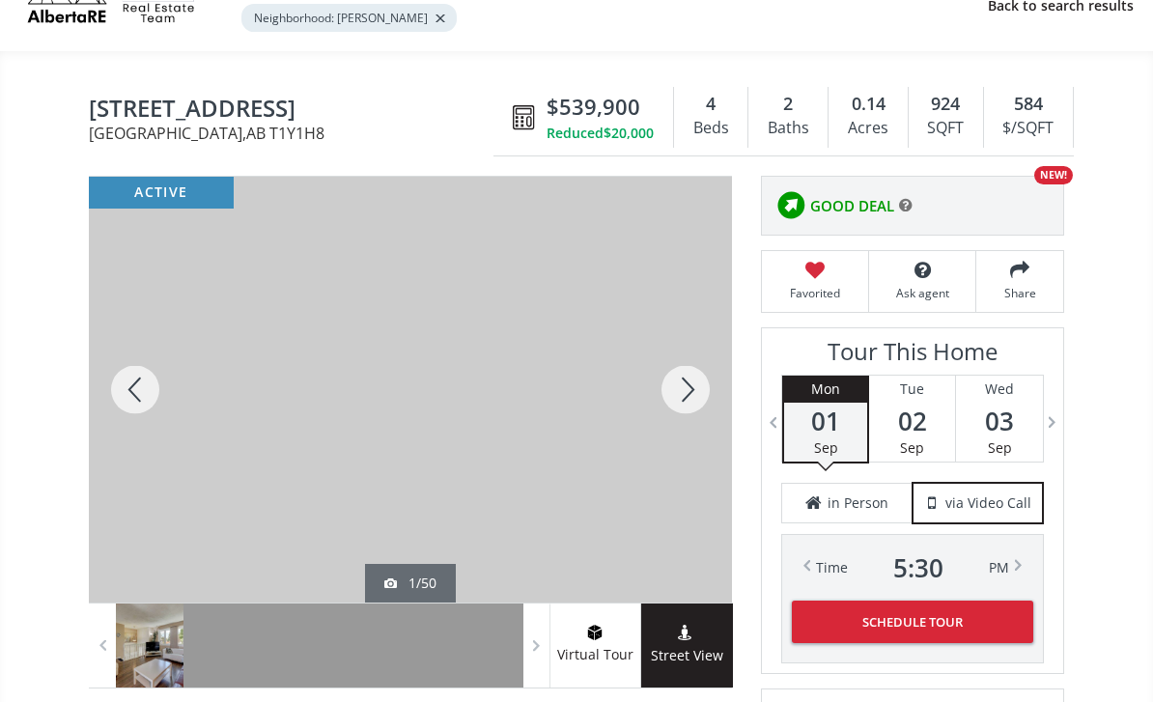
scroll to position [112, 0]
click at [689, 381] on div at bounding box center [685, 390] width 93 height 426
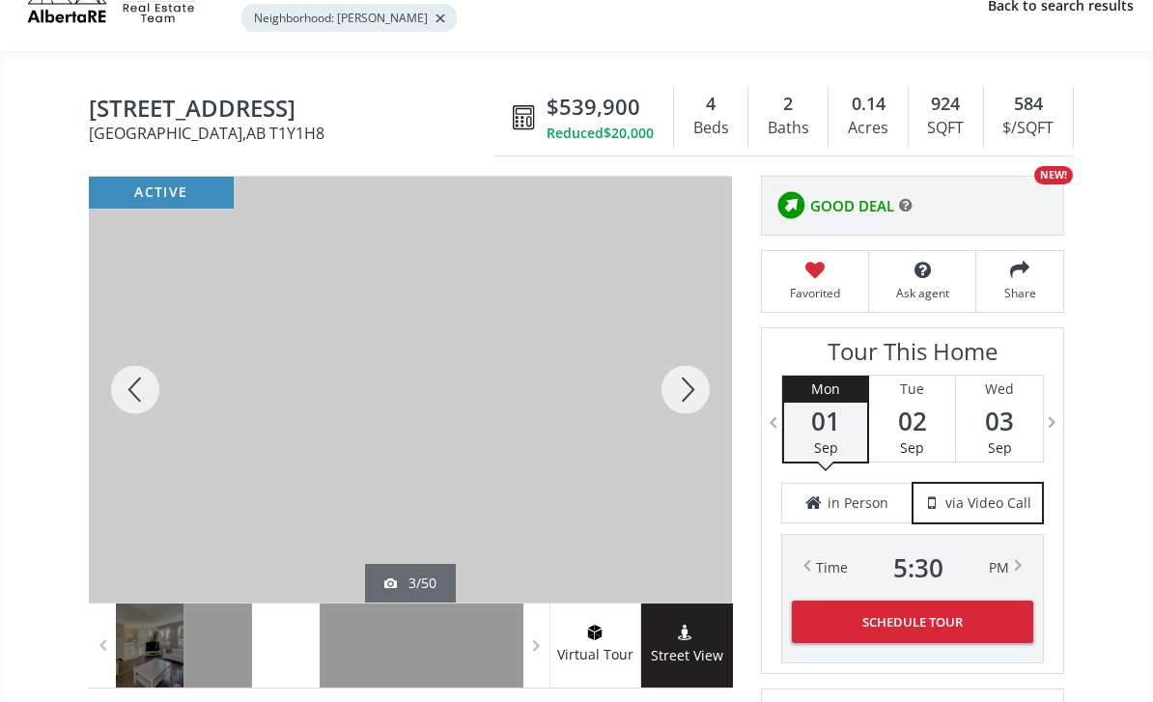
click at [687, 386] on div at bounding box center [685, 390] width 93 height 426
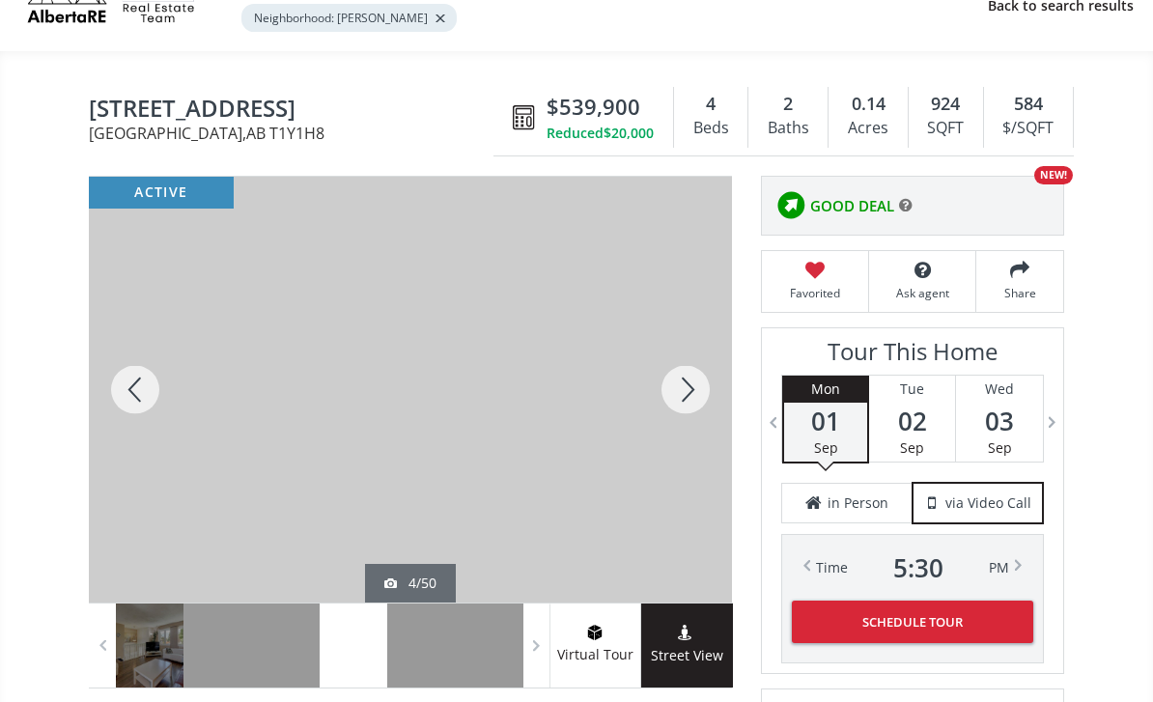
click at [681, 387] on div at bounding box center [685, 390] width 93 height 426
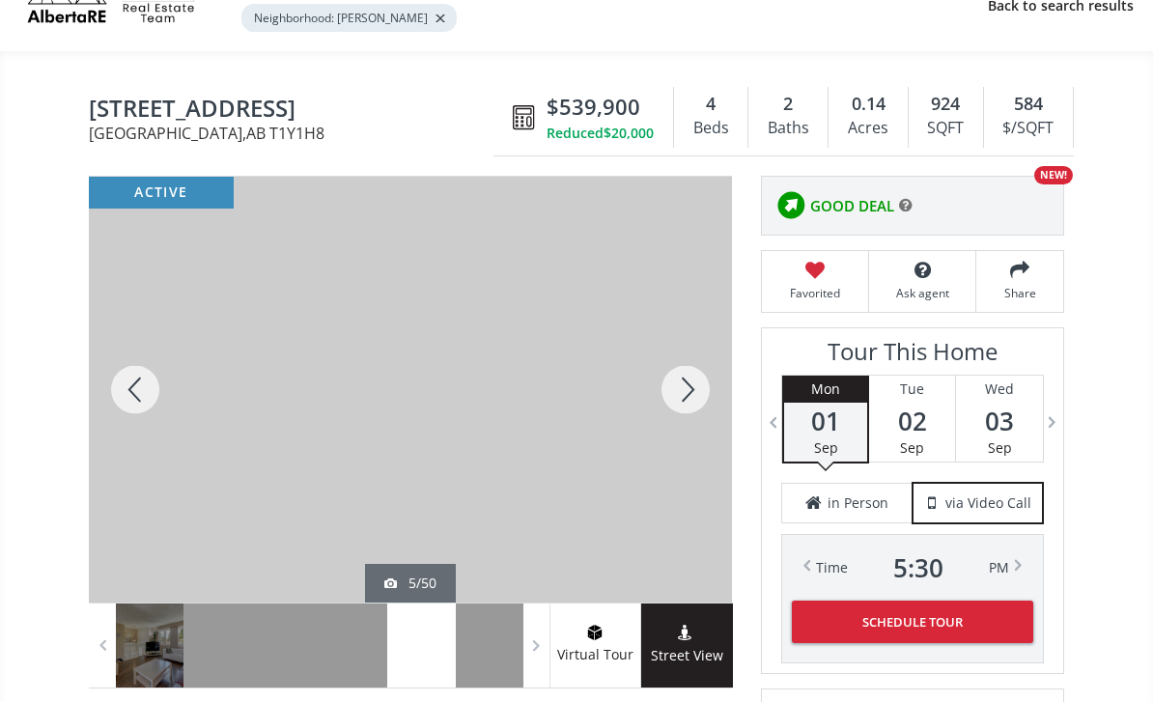
click at [684, 389] on div at bounding box center [685, 390] width 93 height 426
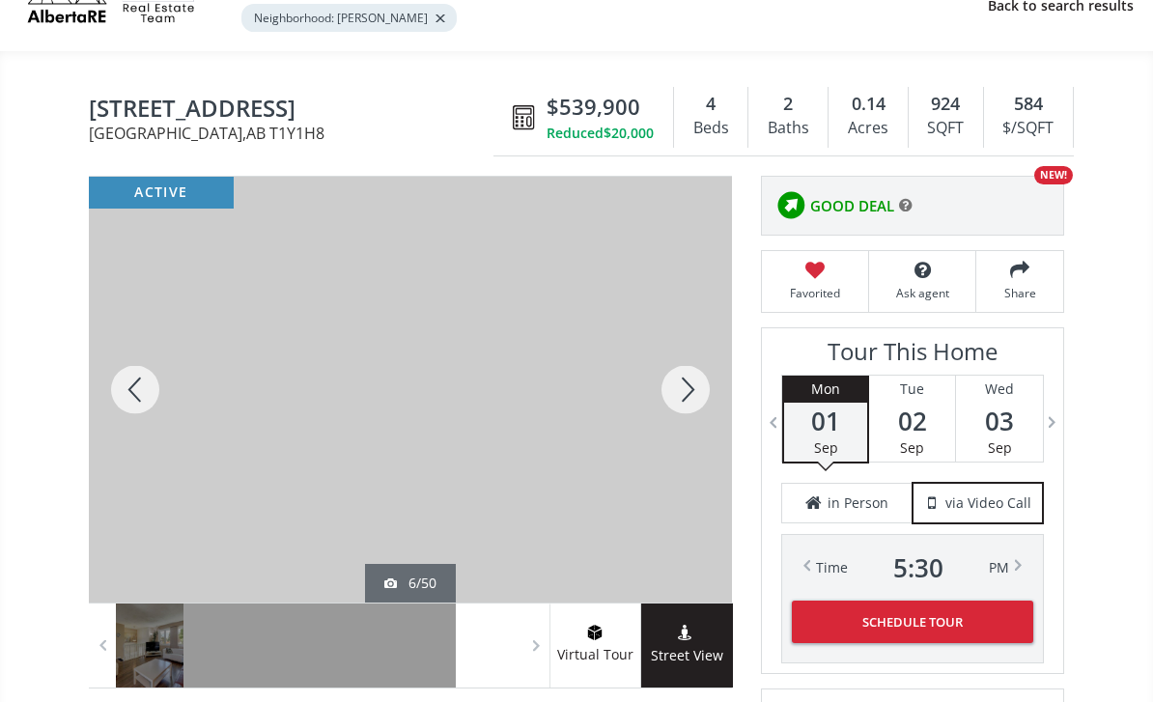
click at [671, 393] on div at bounding box center [685, 390] width 93 height 426
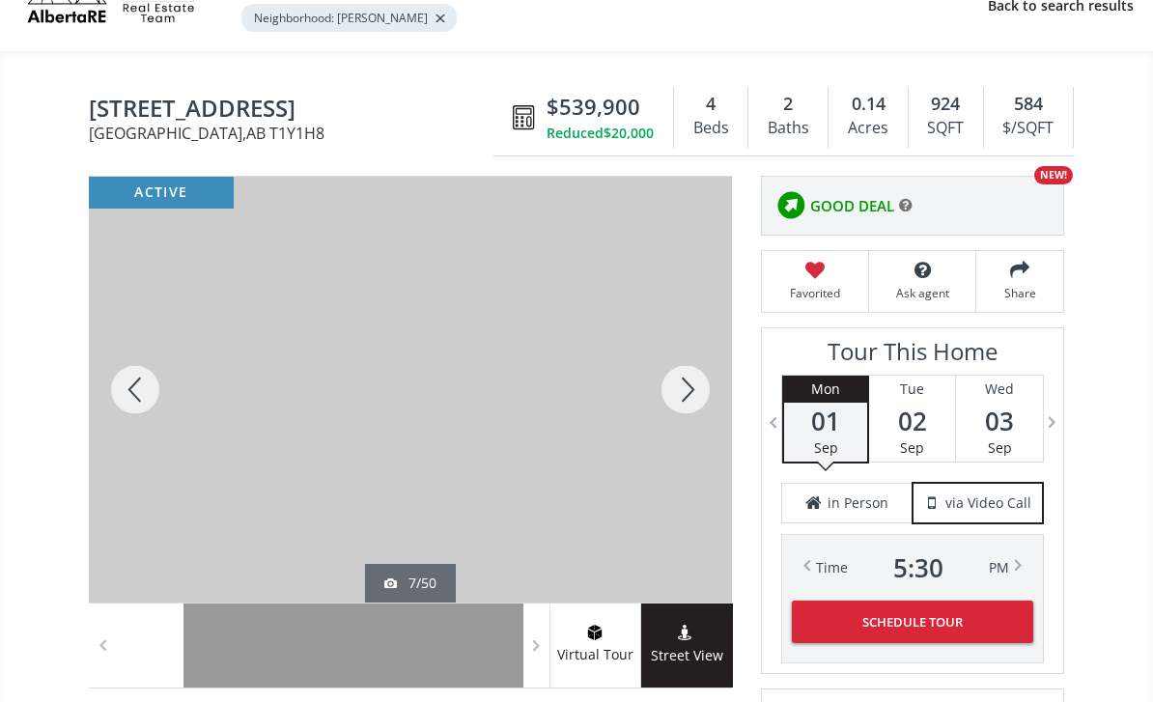
click at [695, 389] on div at bounding box center [685, 390] width 93 height 426
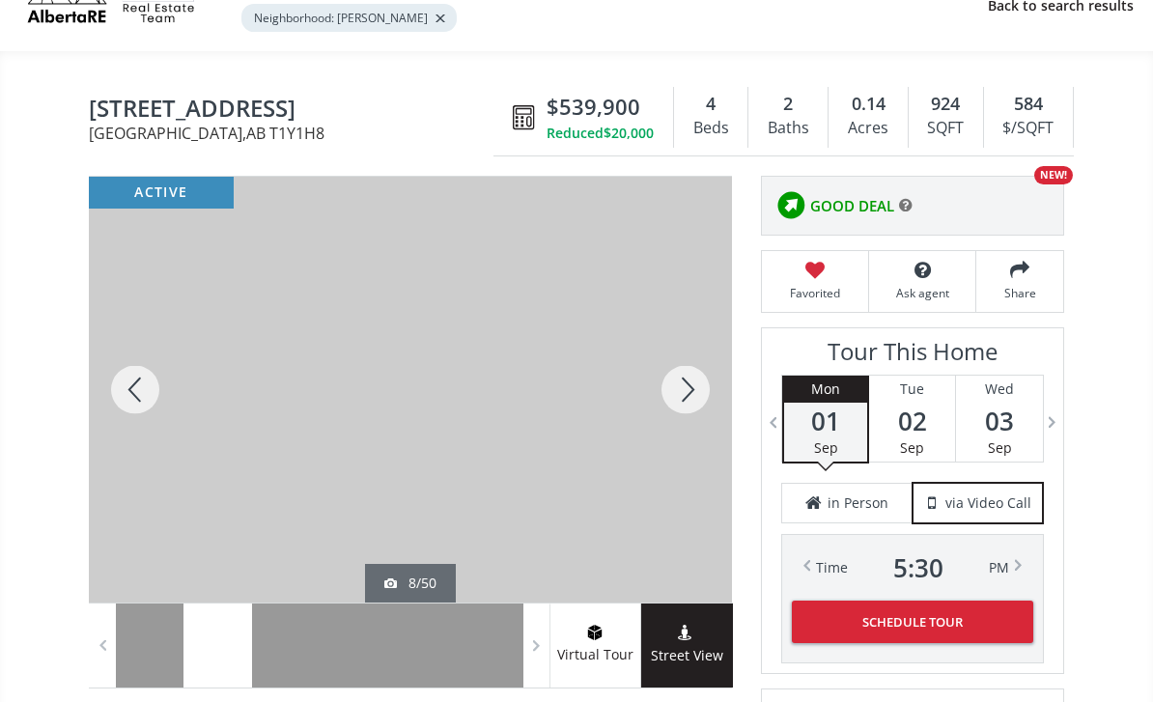
click at [686, 394] on div at bounding box center [685, 390] width 93 height 426
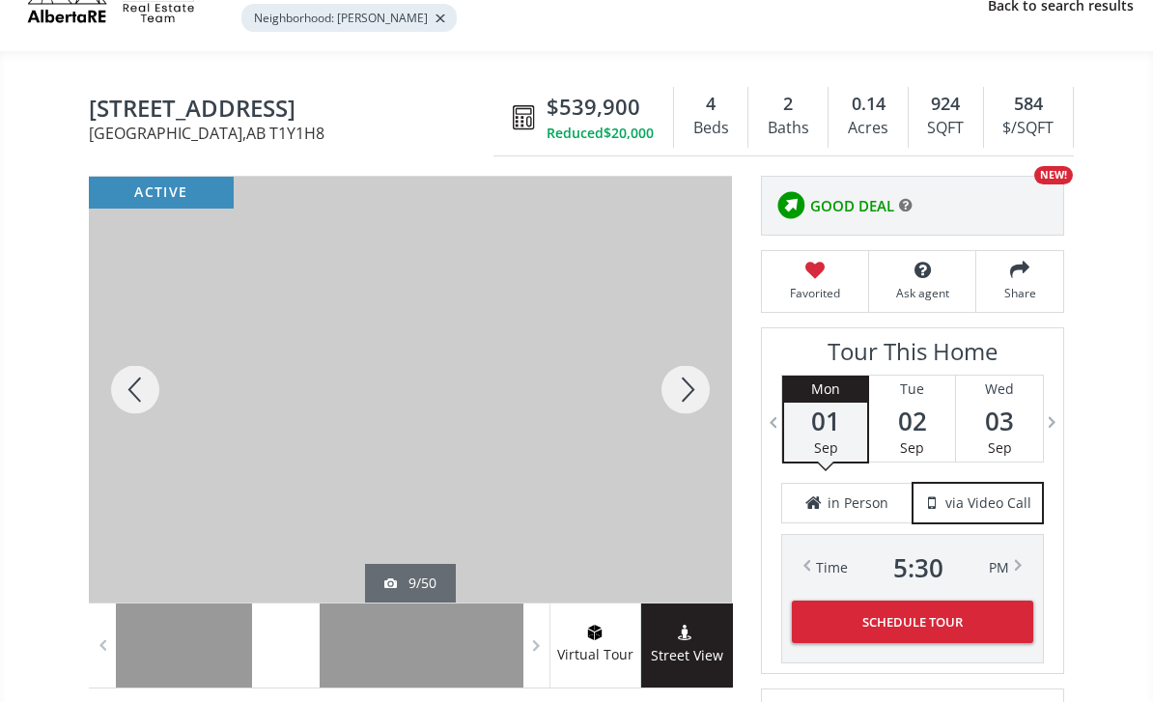
click at [692, 401] on div at bounding box center [685, 390] width 93 height 426
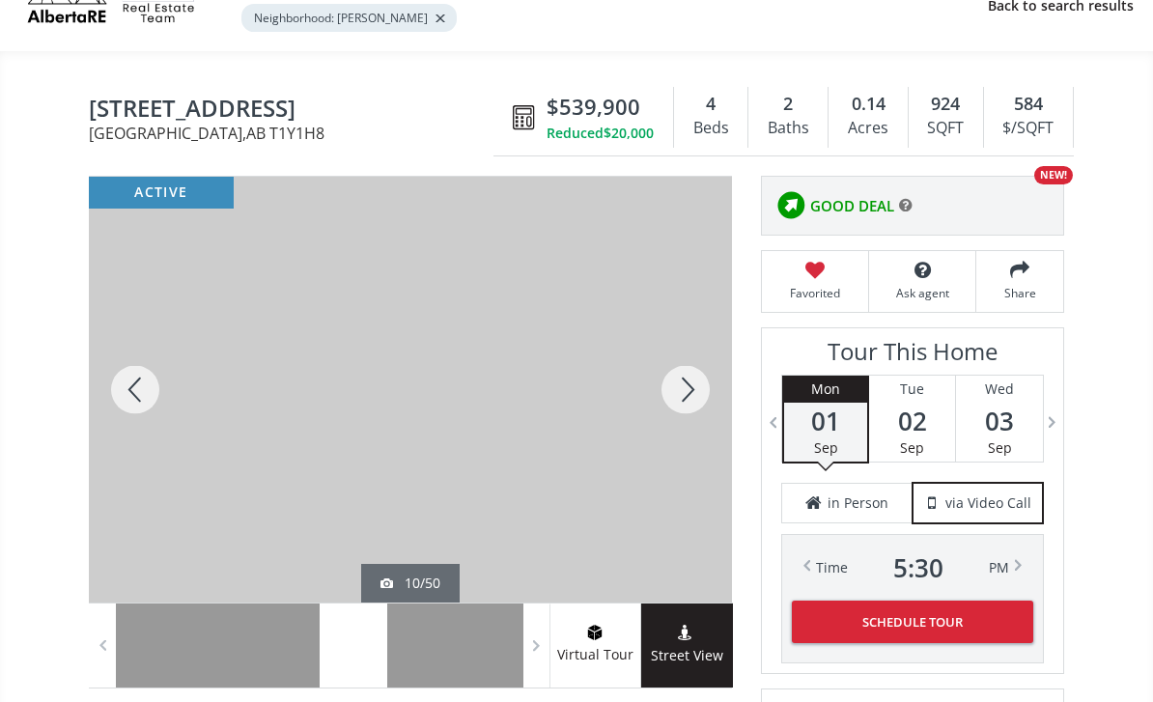
click at [694, 405] on div at bounding box center [685, 390] width 93 height 426
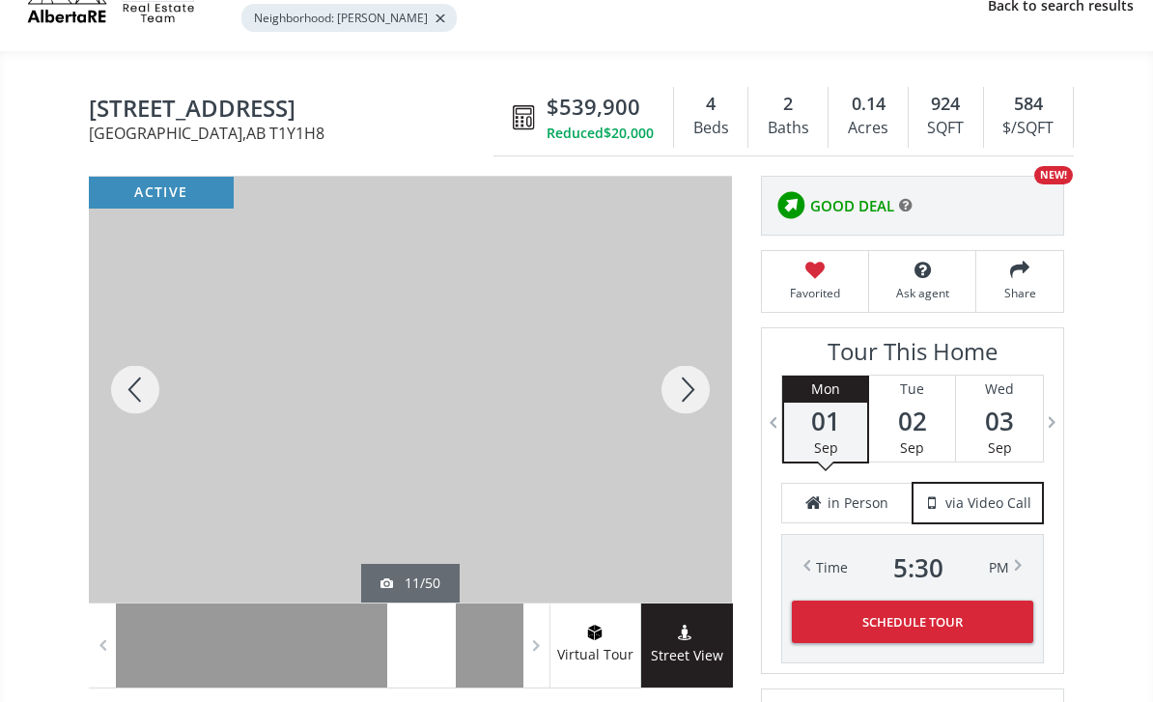
click at [153, 415] on div at bounding box center [135, 390] width 93 height 426
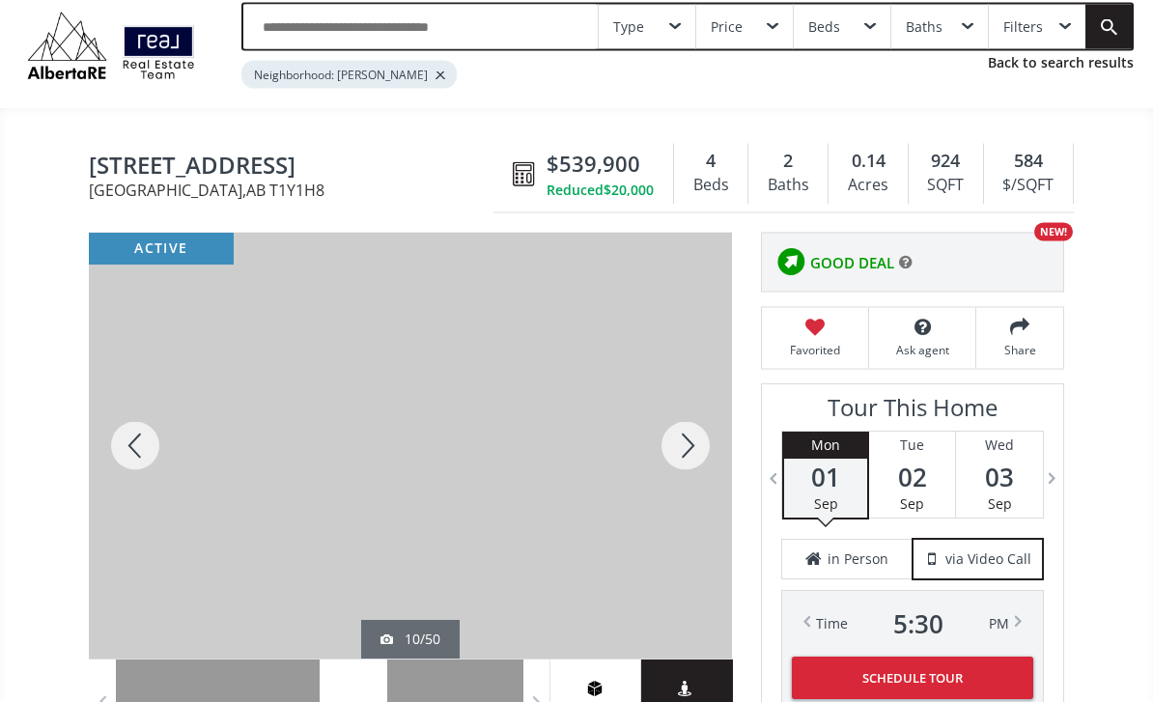
scroll to position [0, 0]
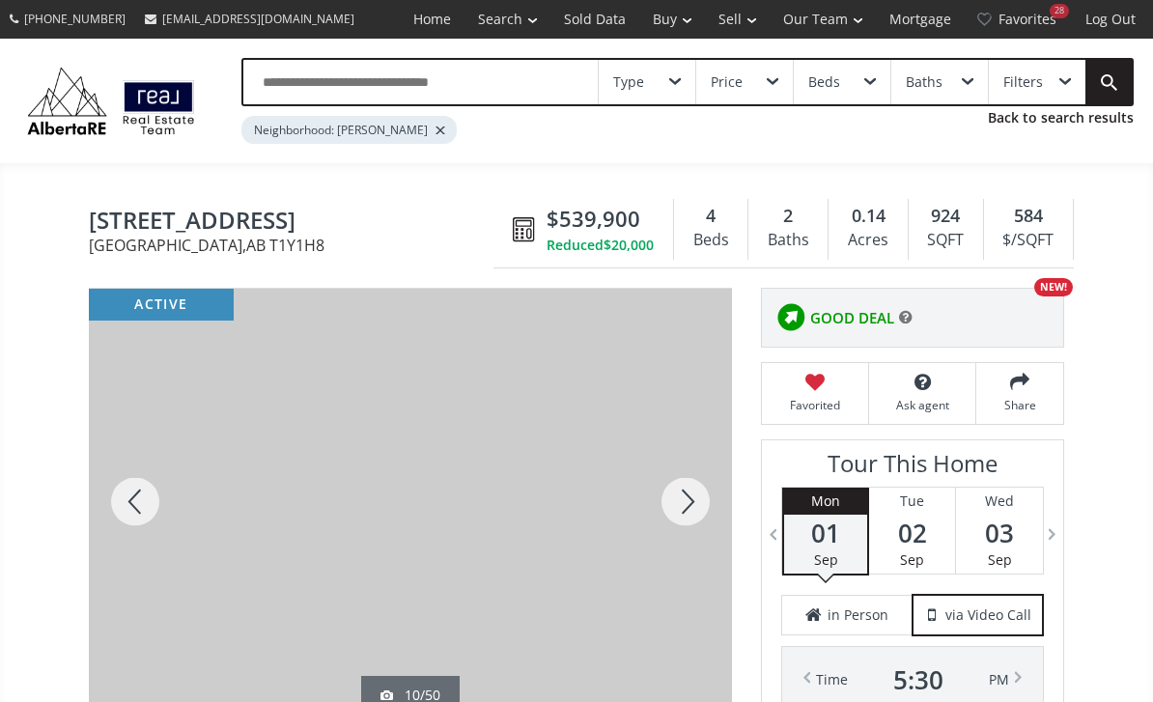
click at [377, 86] on input "text" at bounding box center [420, 82] width 354 height 44
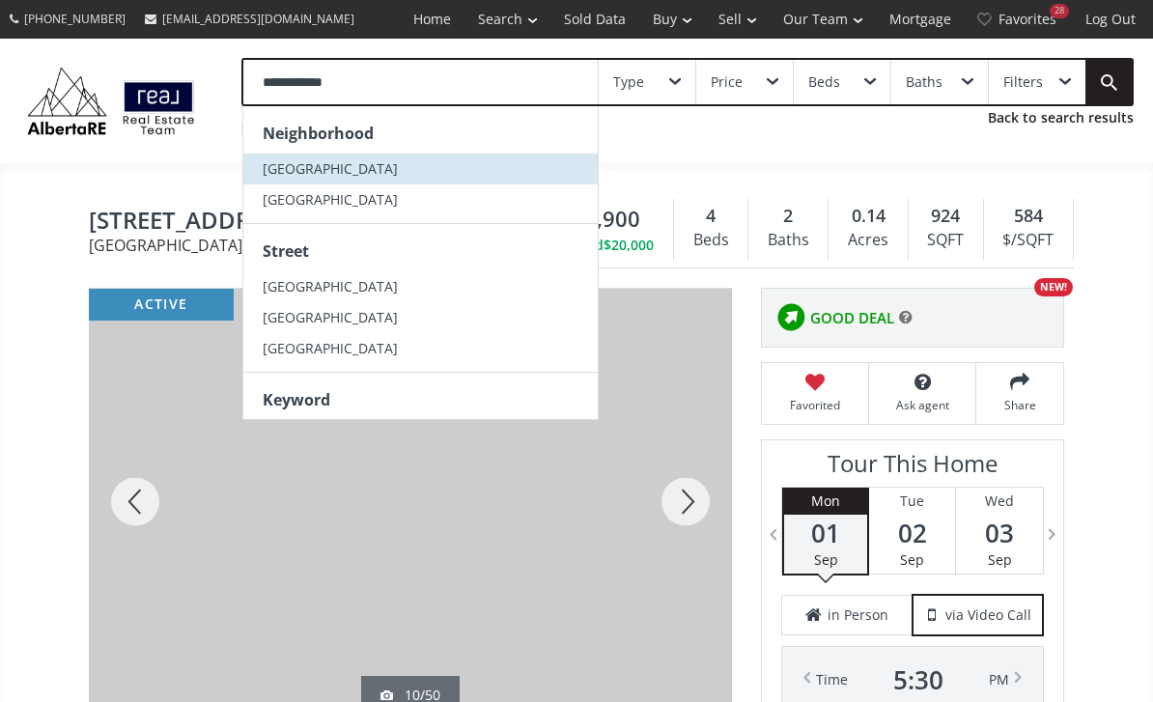
type input "**********"
click at [339, 165] on span "Marlborough" at bounding box center [330, 168] width 135 height 18
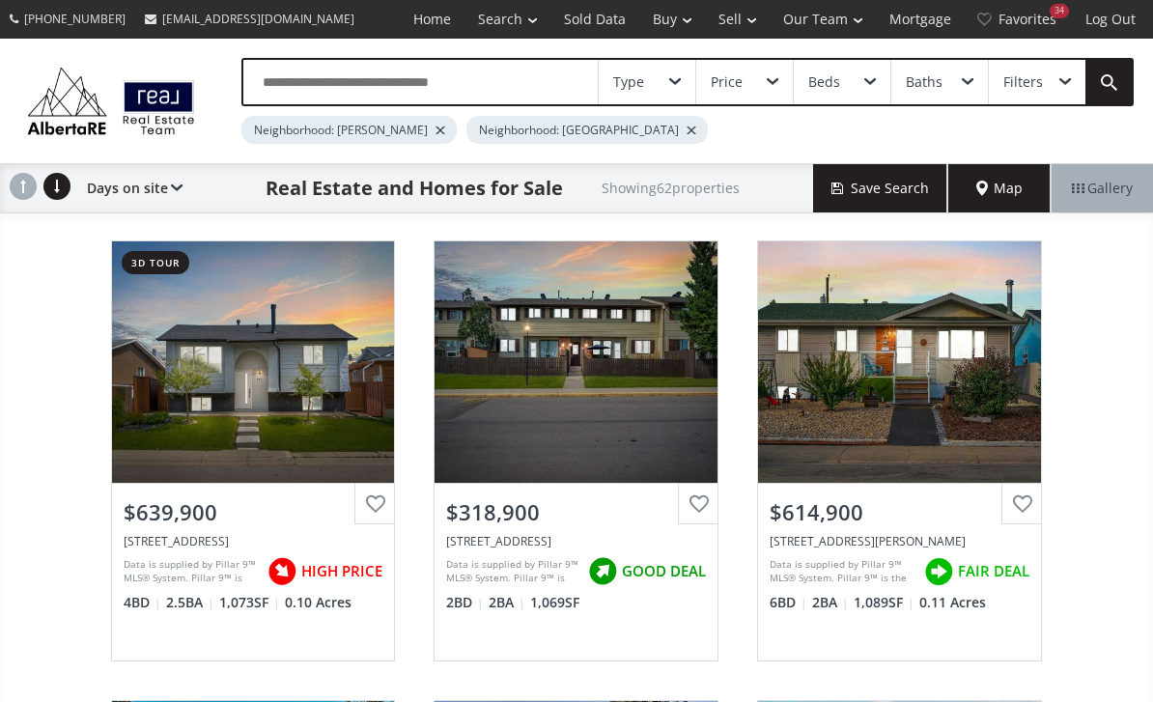
click at [435, 133] on div at bounding box center [440, 130] width 10 height 8
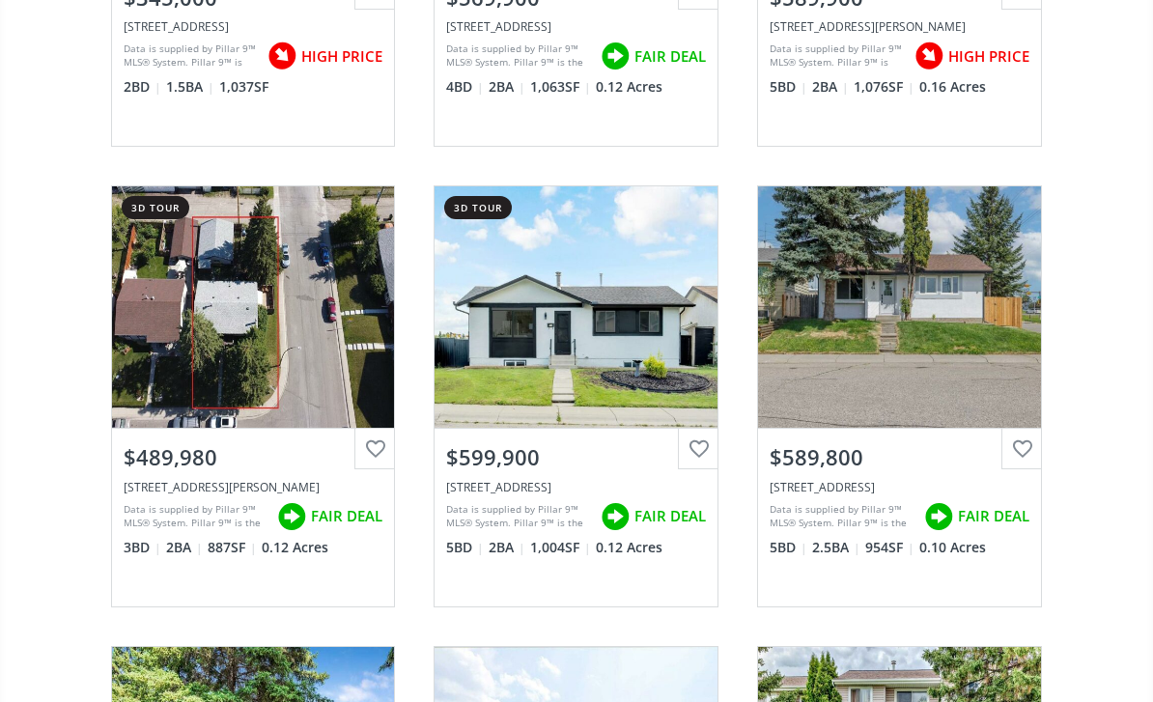
scroll to position [2858, 0]
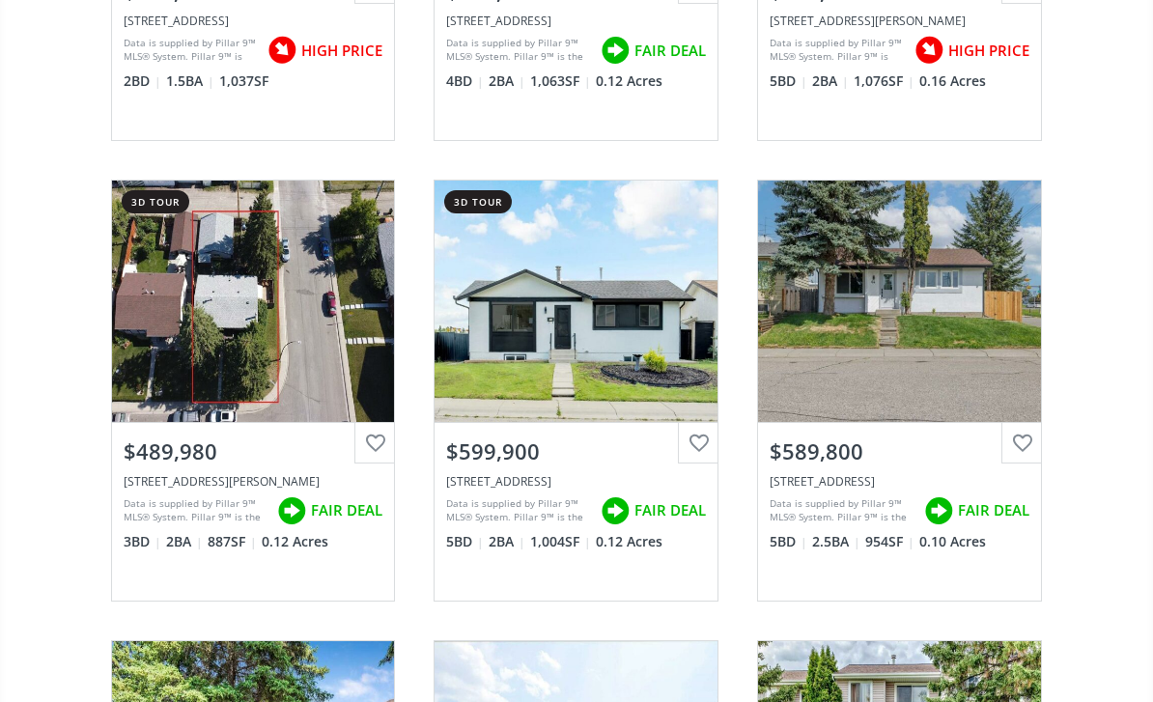
click at [701, 423] on div at bounding box center [698, 443] width 41 height 41
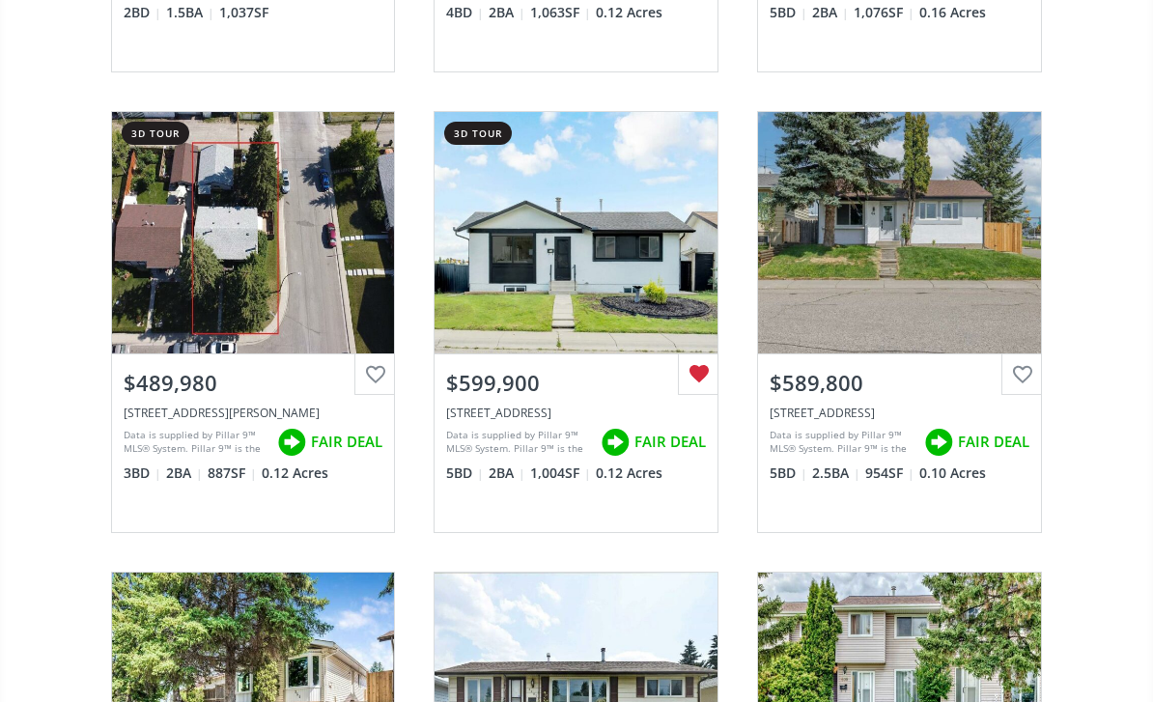
scroll to position [2927, 0]
click at [1033, 354] on div at bounding box center [1021, 374] width 41 height 41
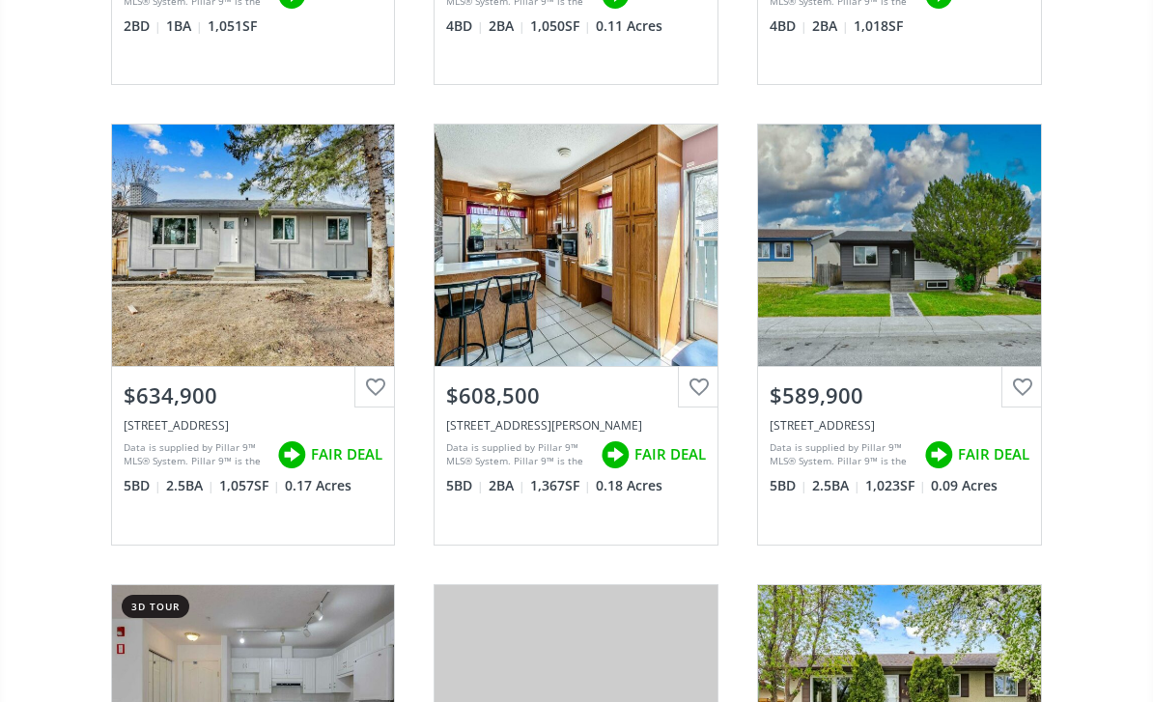
scroll to position [5673, 0]
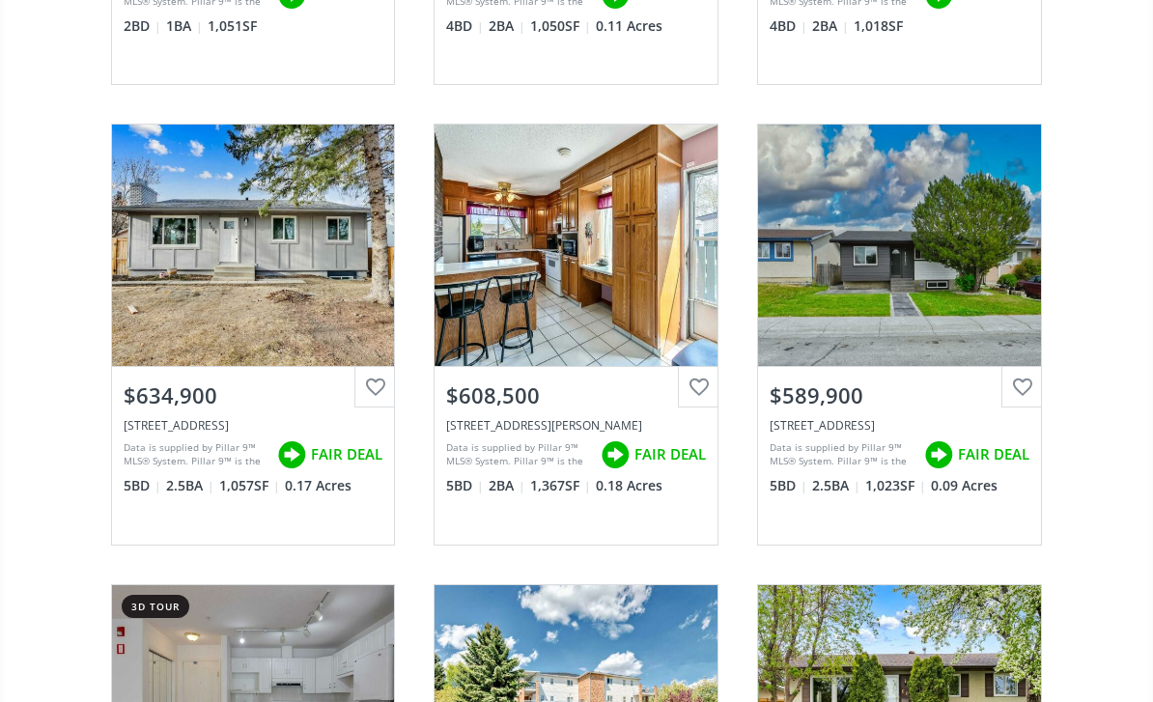
click at [1020, 367] on div at bounding box center [1021, 387] width 41 height 41
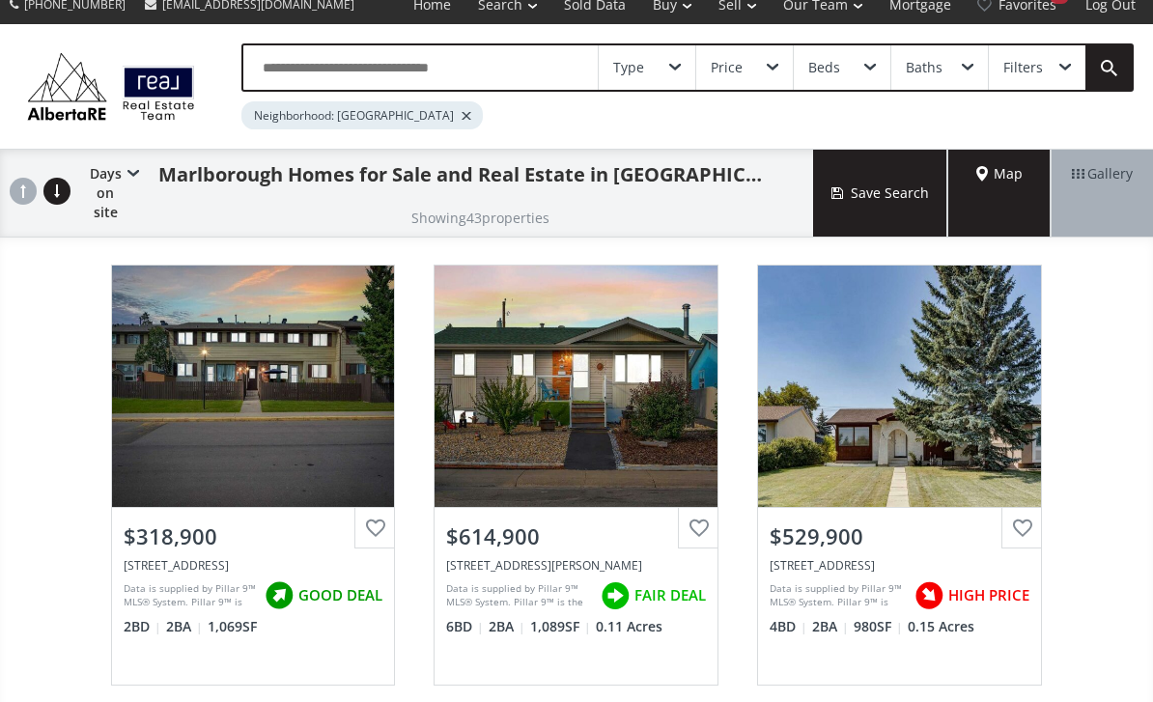
scroll to position [0, 0]
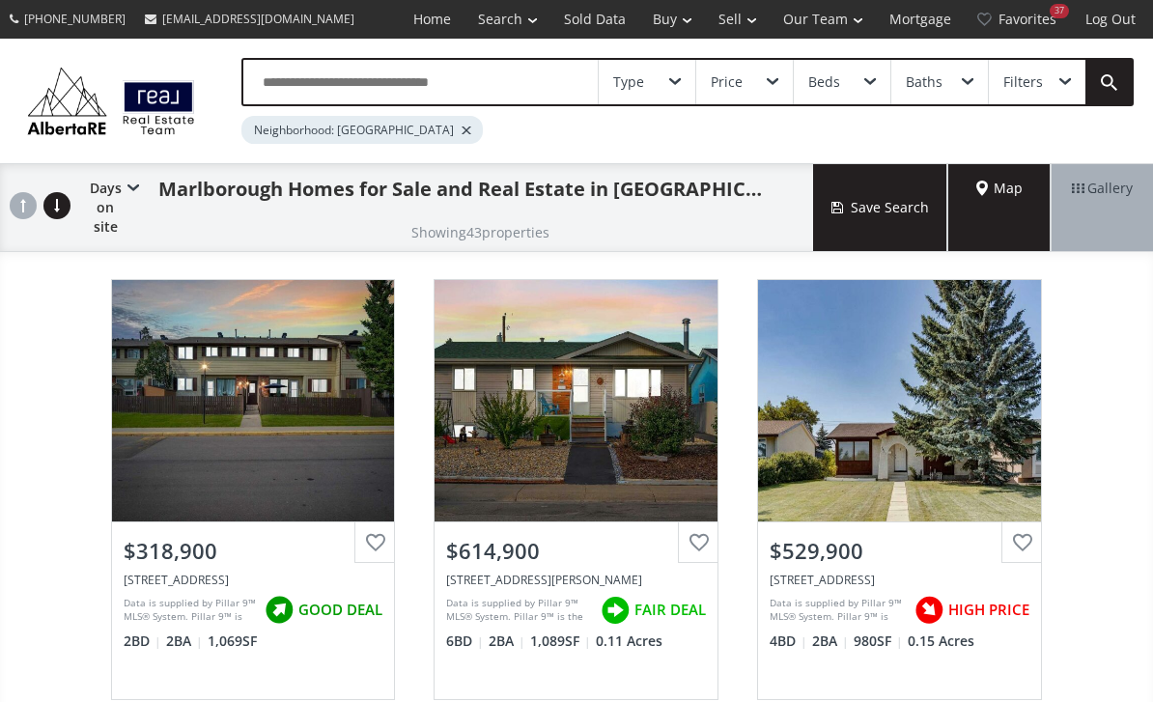
click at [366, 87] on input "text" at bounding box center [420, 82] width 354 height 44
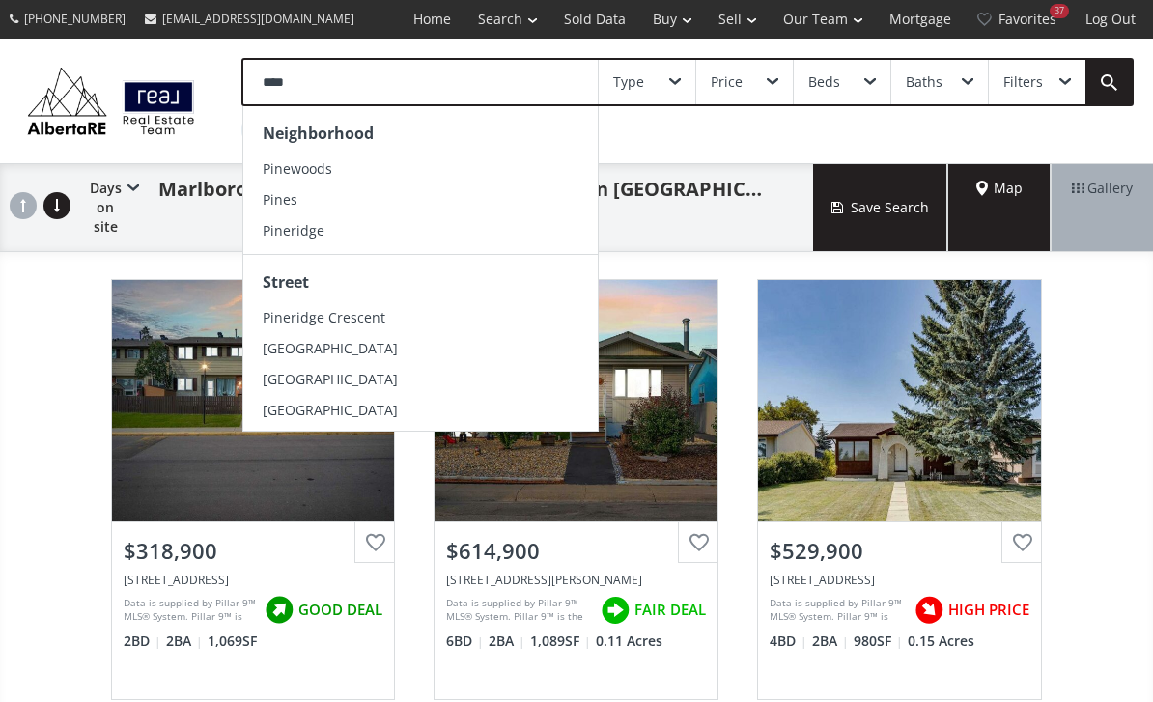
type input "****"
click at [311, 238] on span "Pineridge" at bounding box center [294, 230] width 62 height 18
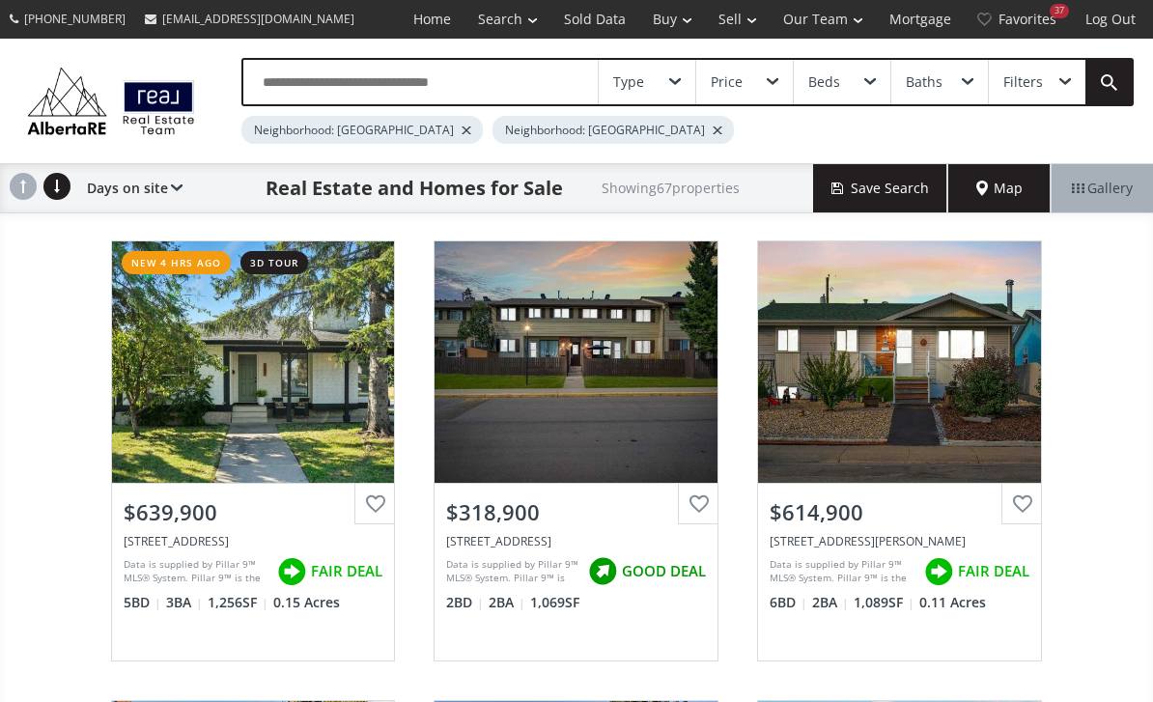
click at [461, 128] on div at bounding box center [466, 130] width 10 height 8
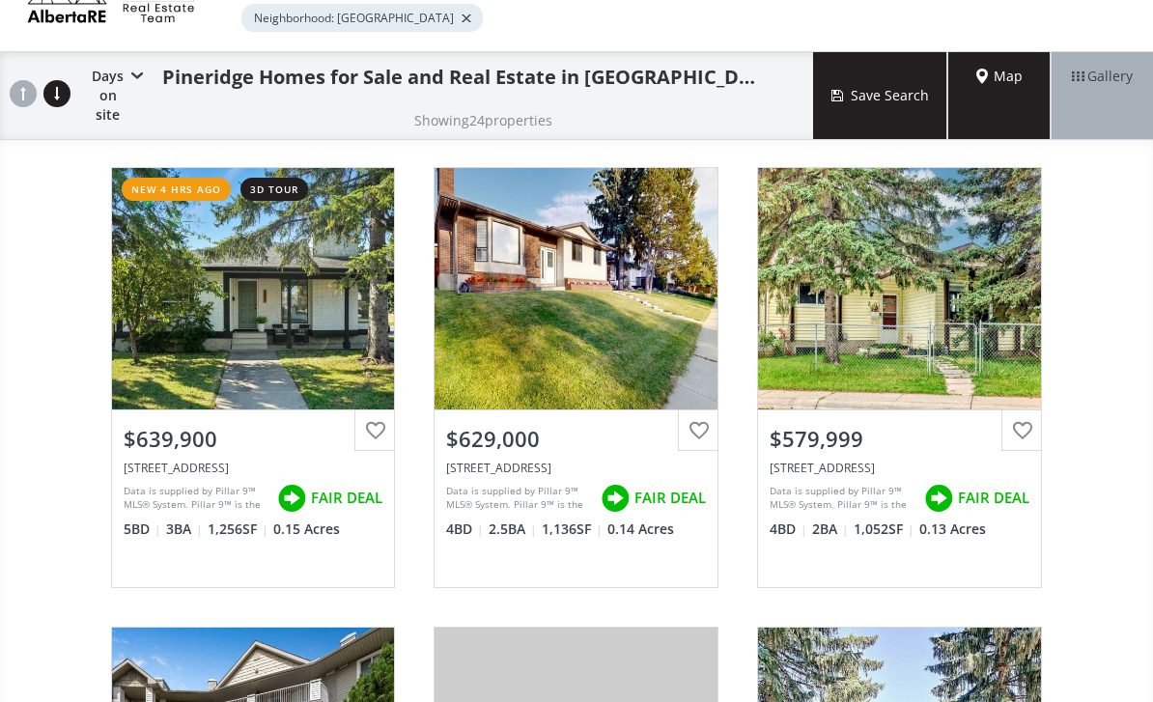
scroll to position [121, 0]
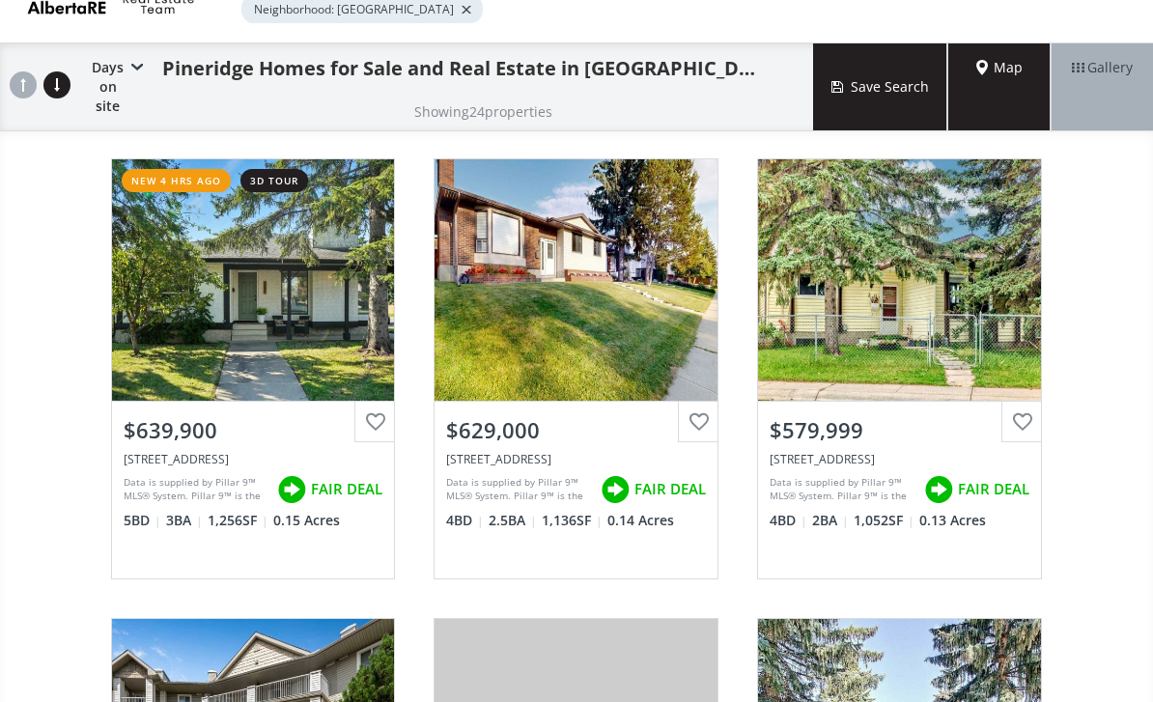
click at [187, 427] on div "$639,900" at bounding box center [253, 426] width 283 height 49
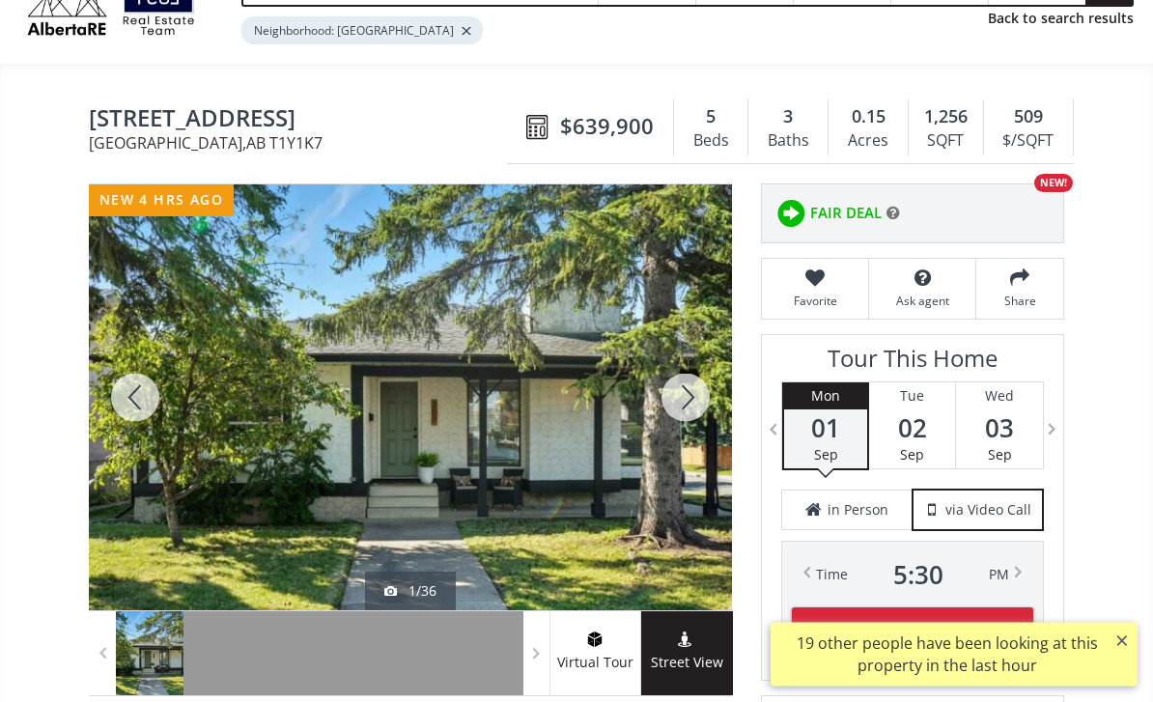
scroll to position [99, 0]
click at [682, 400] on div at bounding box center [685, 397] width 93 height 426
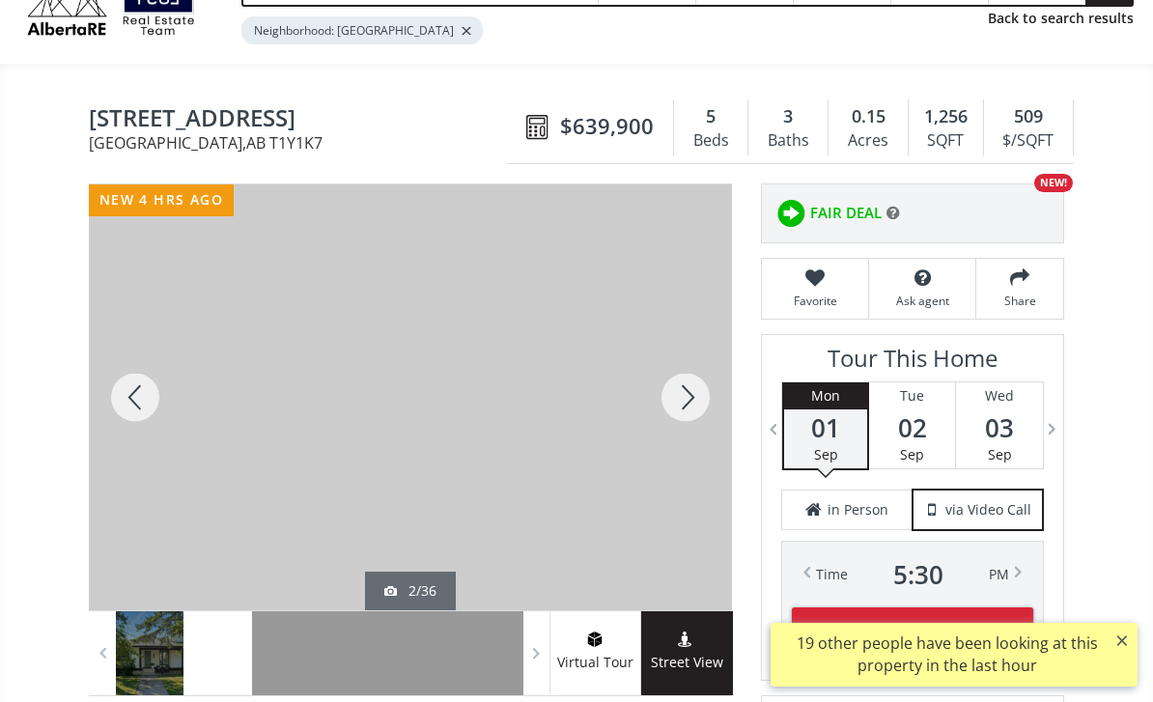
click at [688, 389] on div at bounding box center [685, 397] width 93 height 426
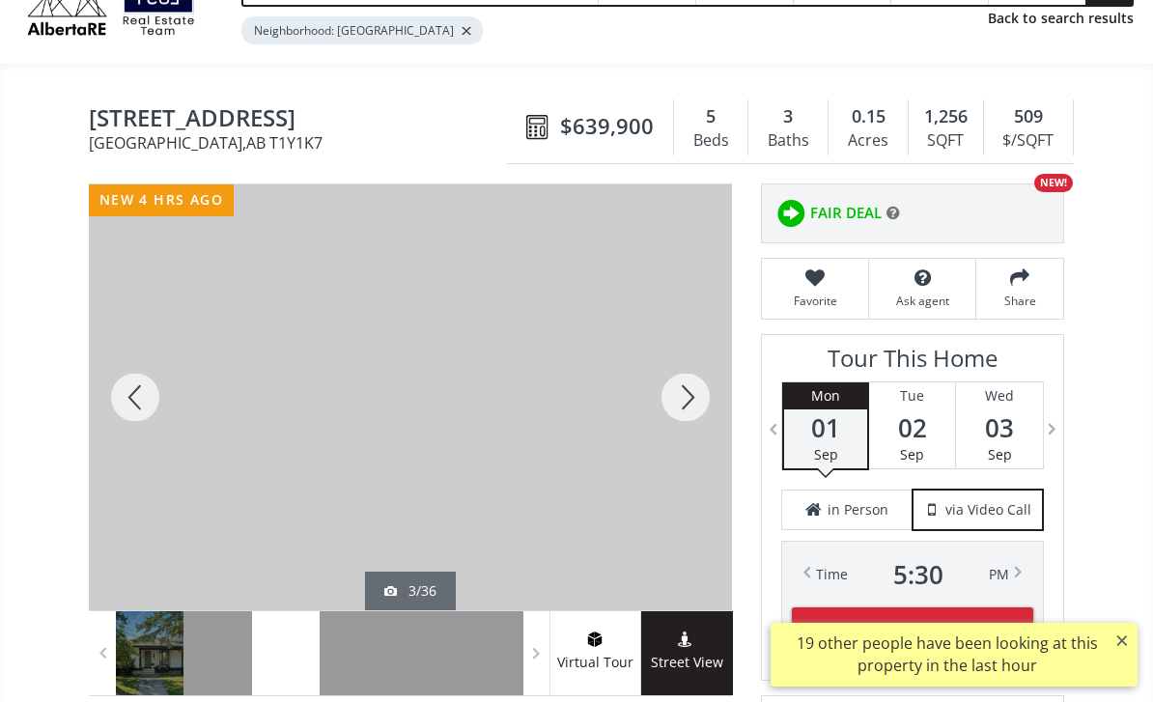
click at [702, 397] on div at bounding box center [685, 397] width 93 height 426
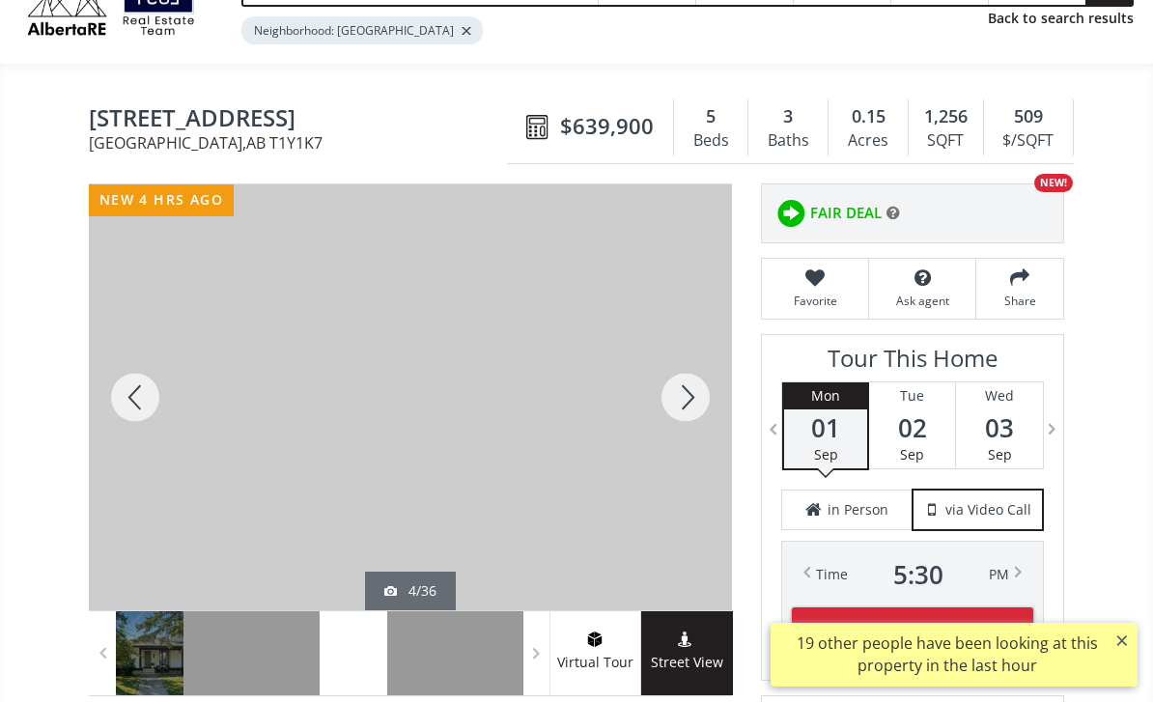
click at [694, 403] on div at bounding box center [685, 397] width 93 height 426
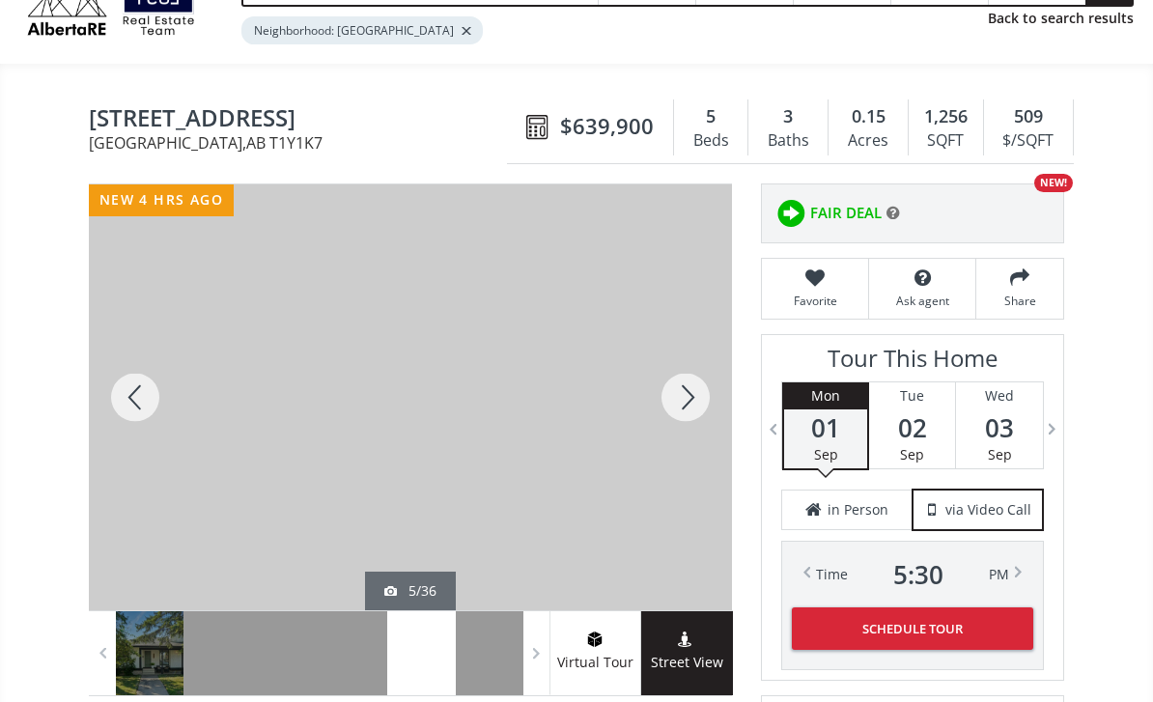
click at [683, 400] on div at bounding box center [685, 397] width 93 height 426
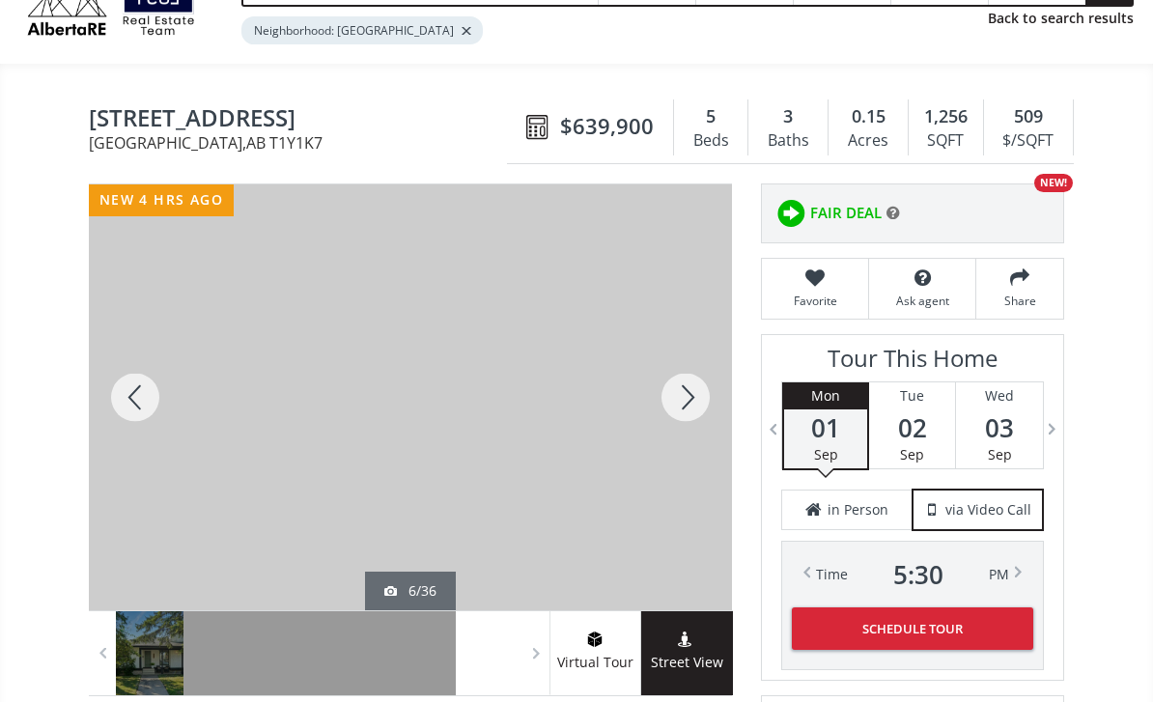
click at [692, 392] on div at bounding box center [685, 397] width 93 height 426
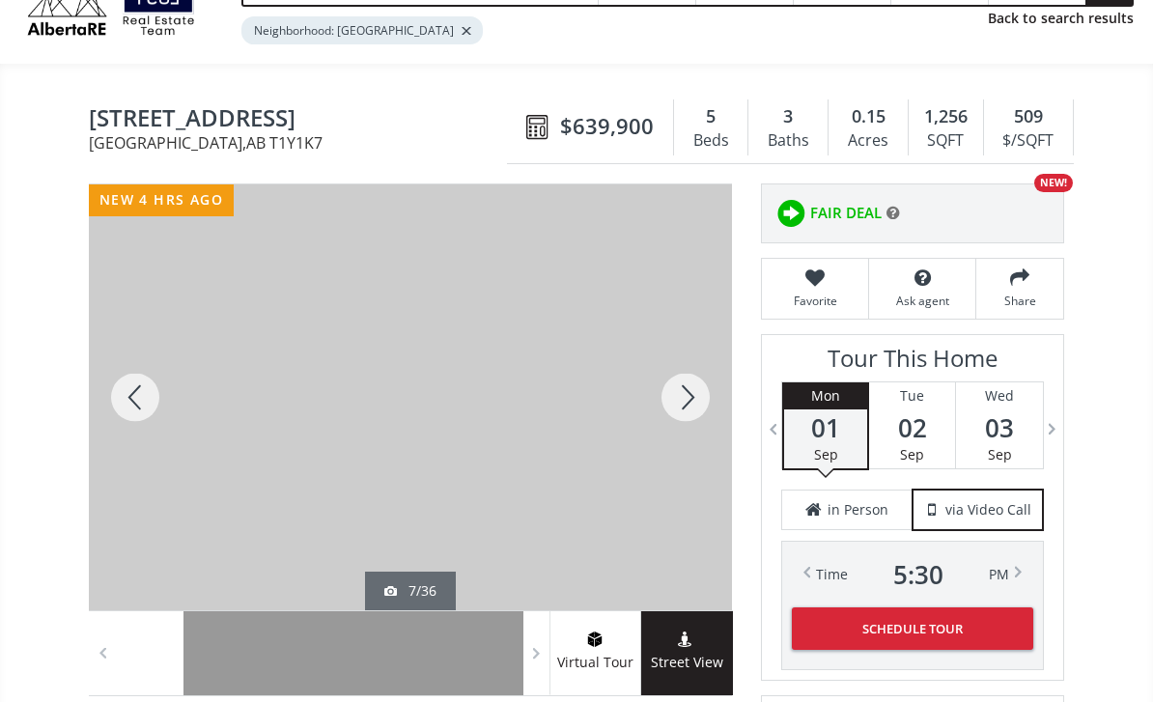
click at [697, 390] on div at bounding box center [685, 397] width 93 height 426
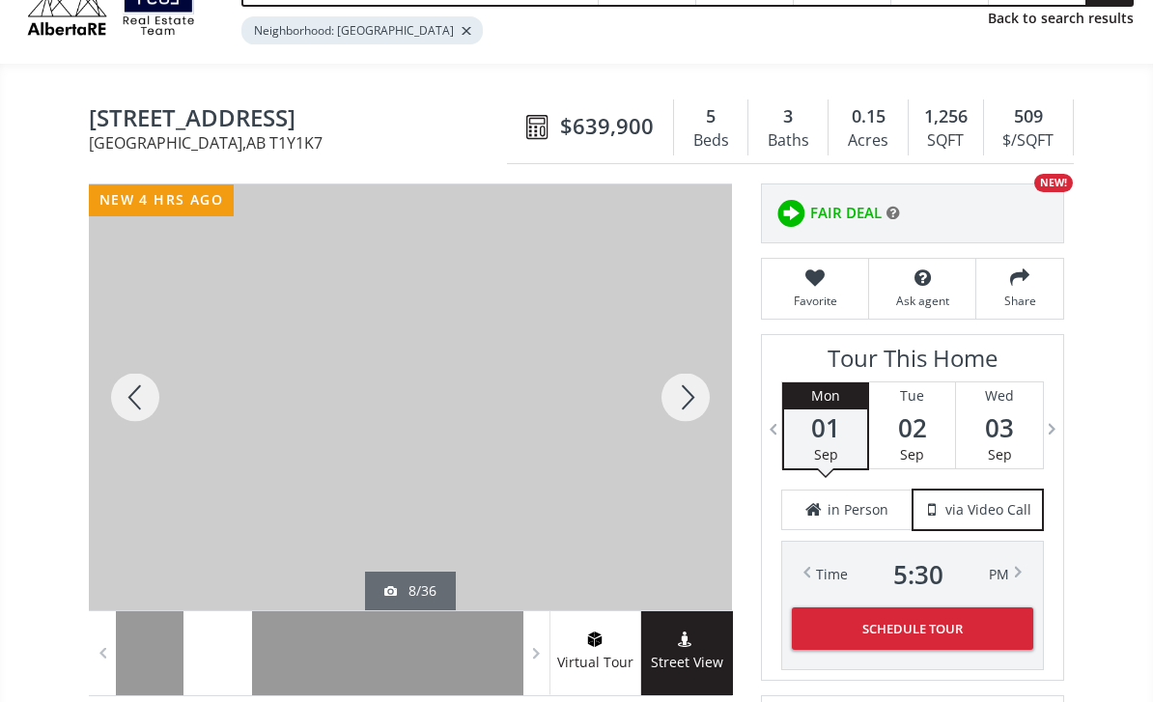
click at [691, 389] on div at bounding box center [685, 397] width 93 height 426
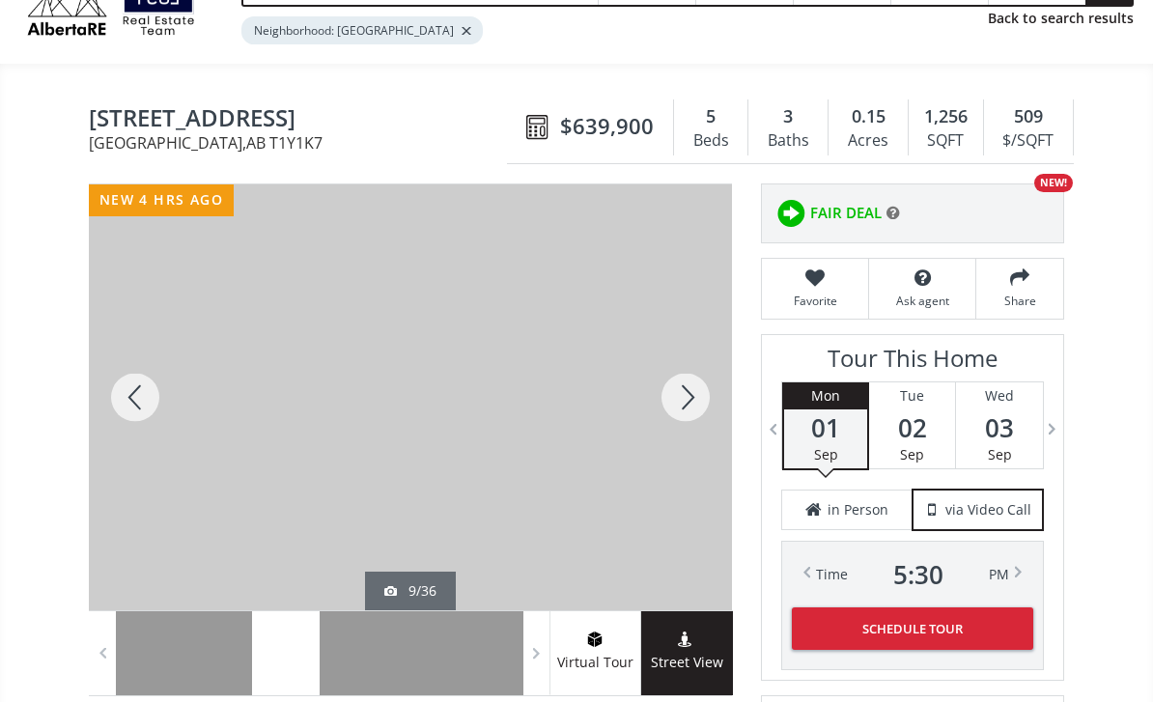
click at [683, 399] on div at bounding box center [685, 397] width 93 height 426
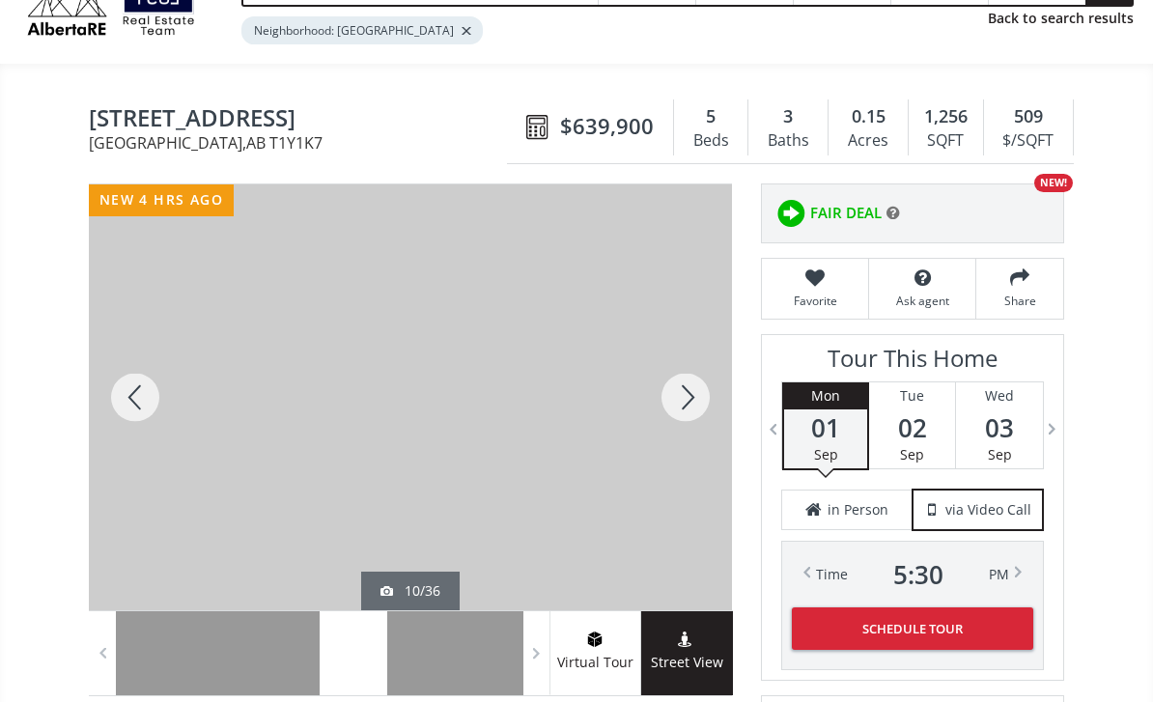
click at [683, 403] on div at bounding box center [685, 397] width 93 height 426
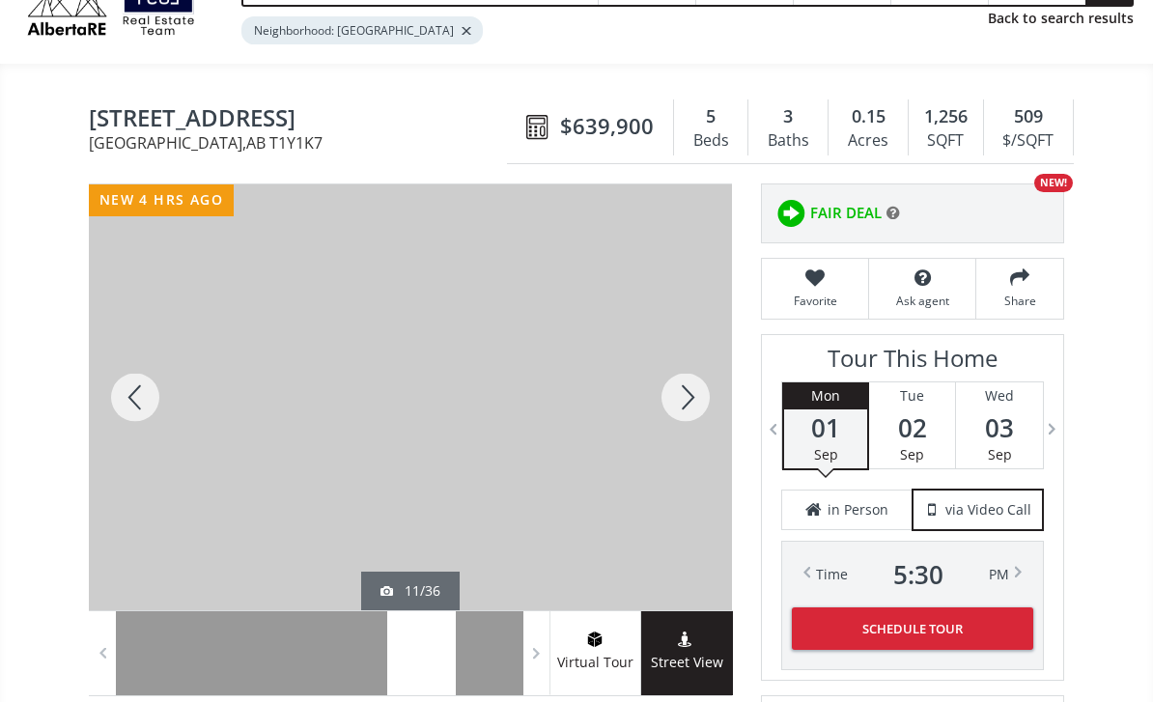
click at [668, 385] on div at bounding box center [685, 397] width 93 height 426
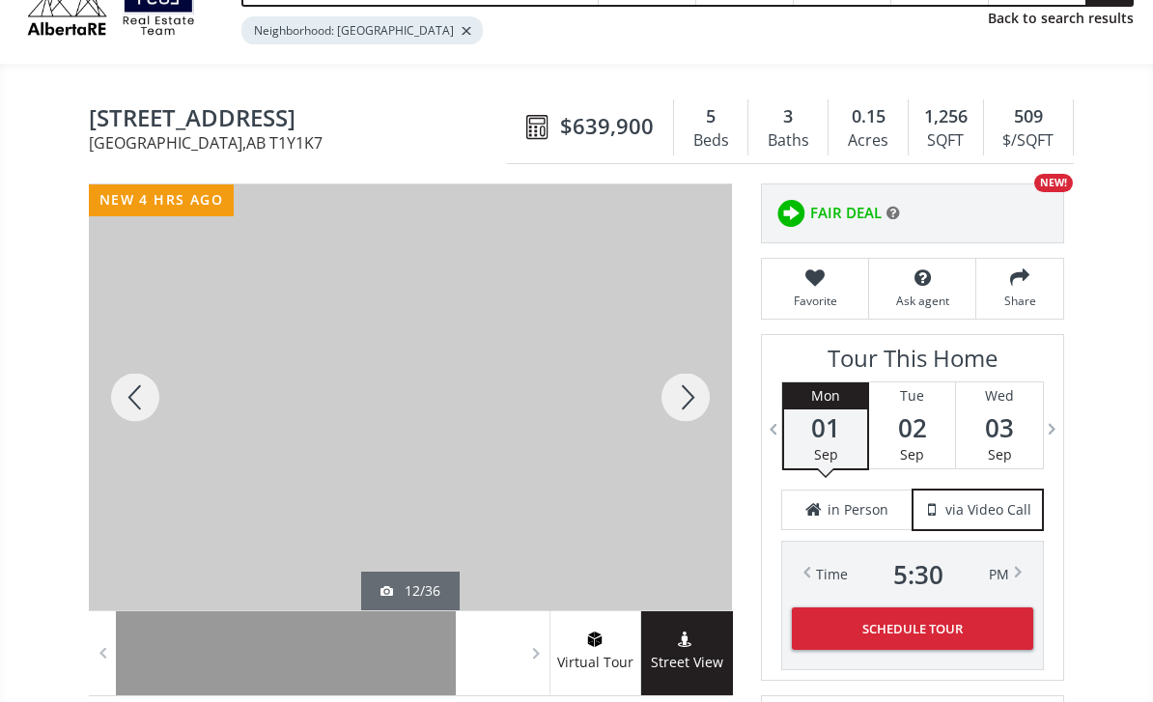
click at [679, 388] on div at bounding box center [685, 397] width 93 height 426
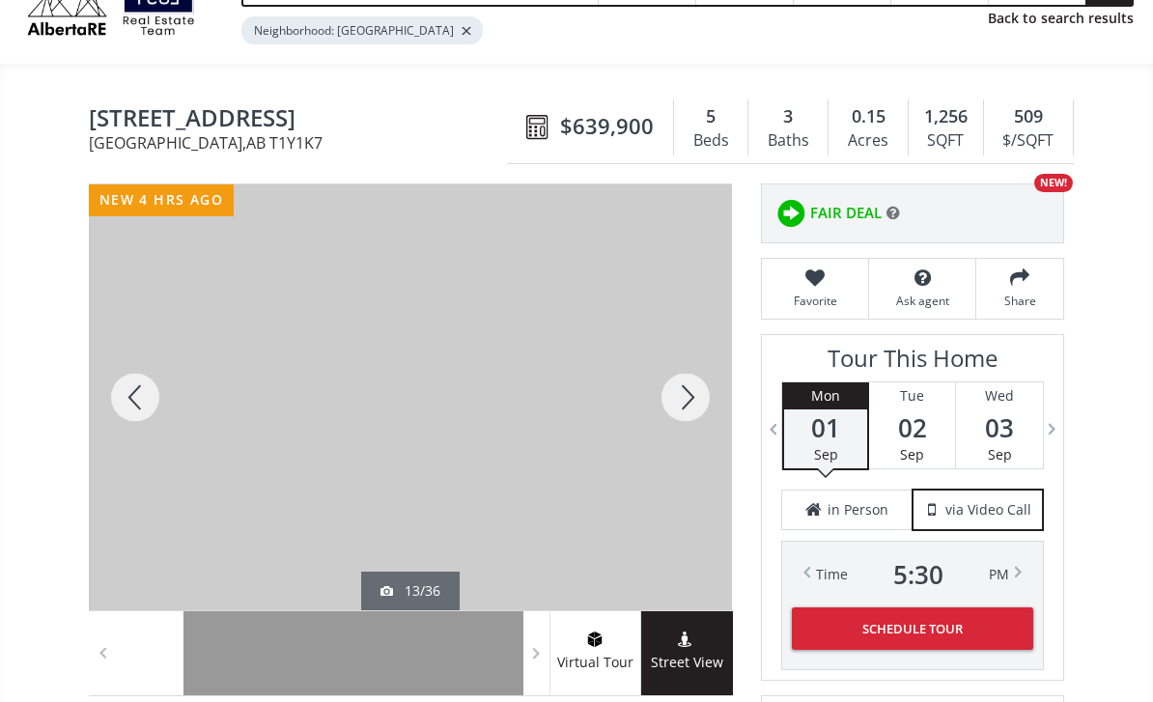
click at [133, 430] on div at bounding box center [135, 397] width 93 height 426
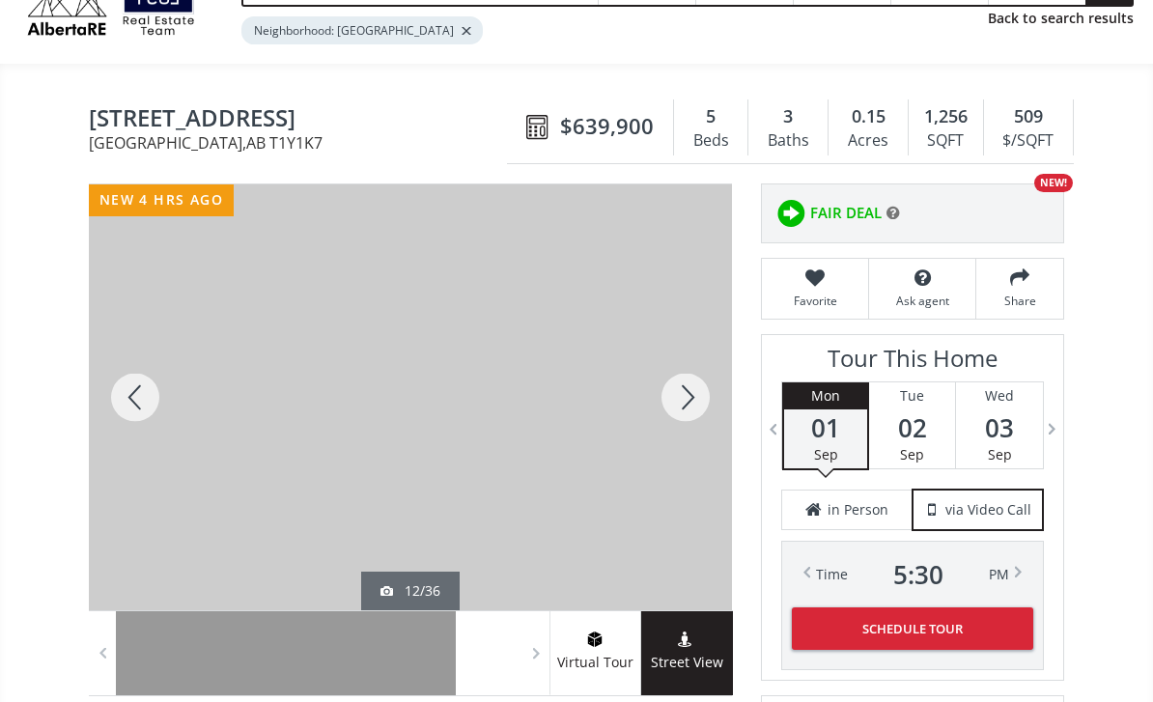
click at [682, 410] on div at bounding box center [685, 397] width 93 height 426
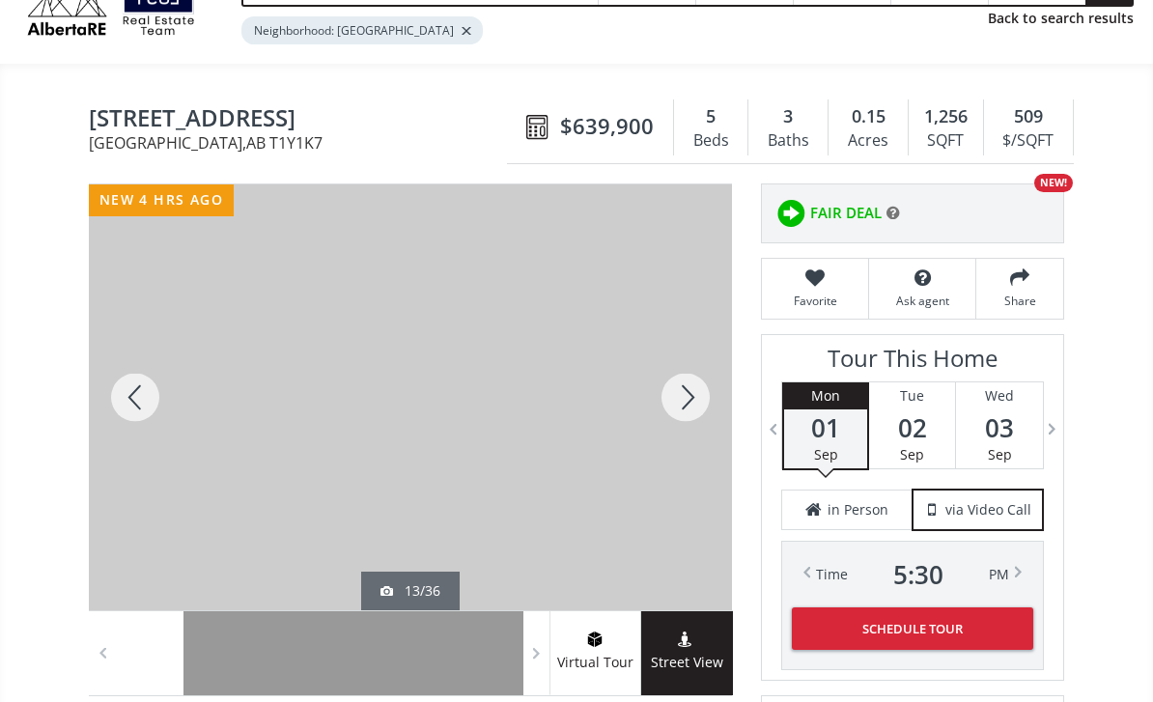
click at [657, 423] on div at bounding box center [685, 397] width 93 height 426
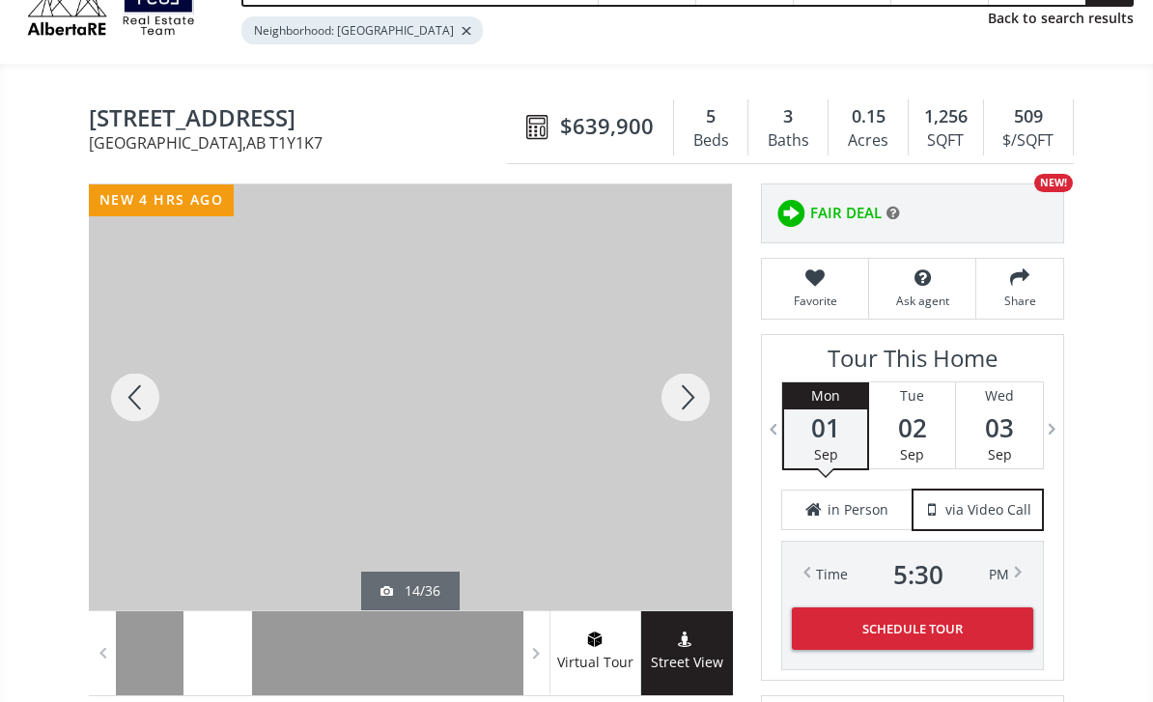
click at [685, 395] on div at bounding box center [685, 397] width 93 height 426
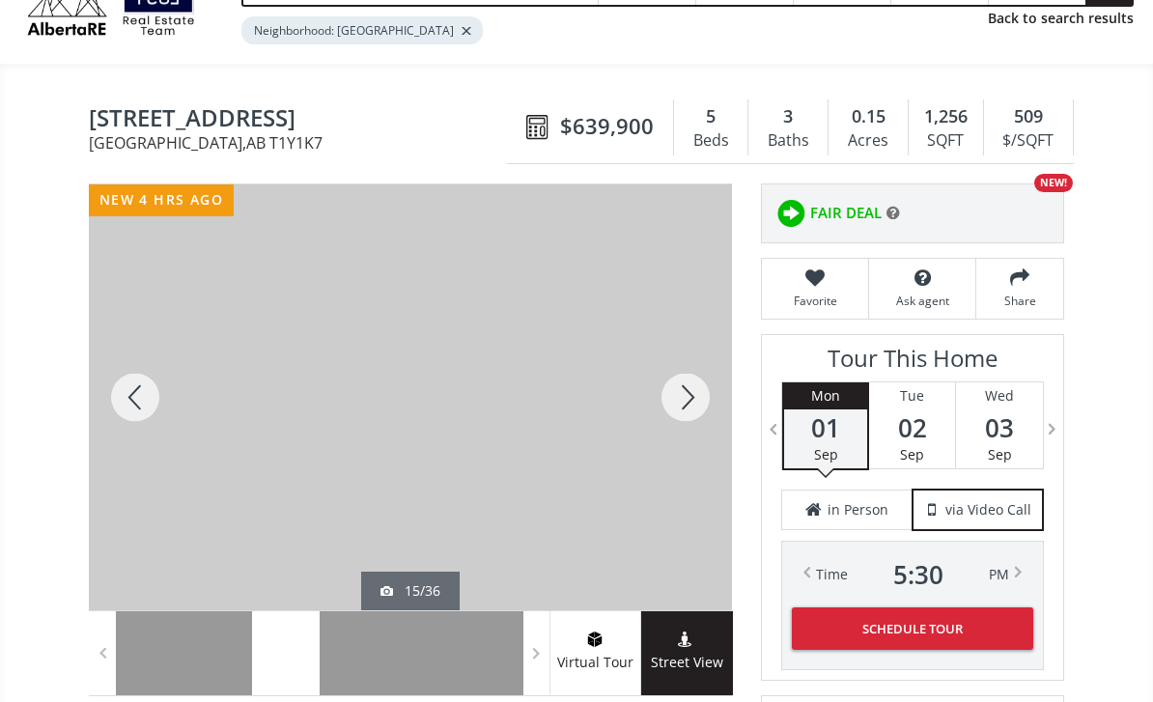
click at [671, 409] on div at bounding box center [685, 397] width 93 height 426
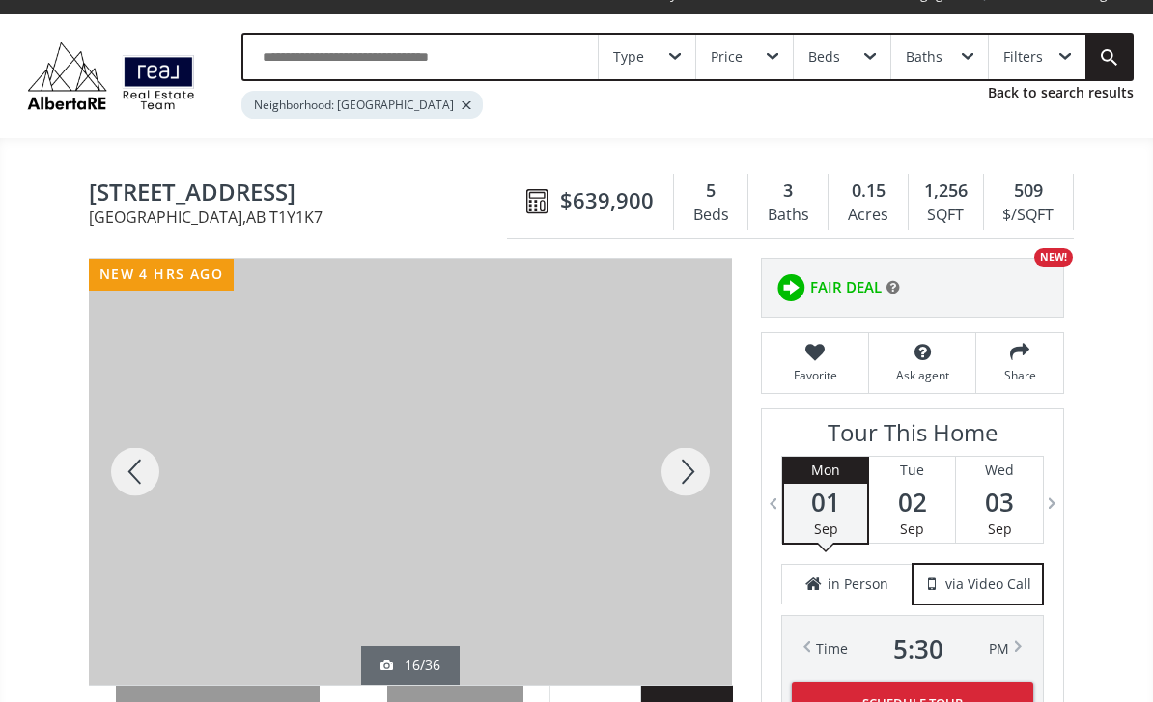
scroll to position [15, 0]
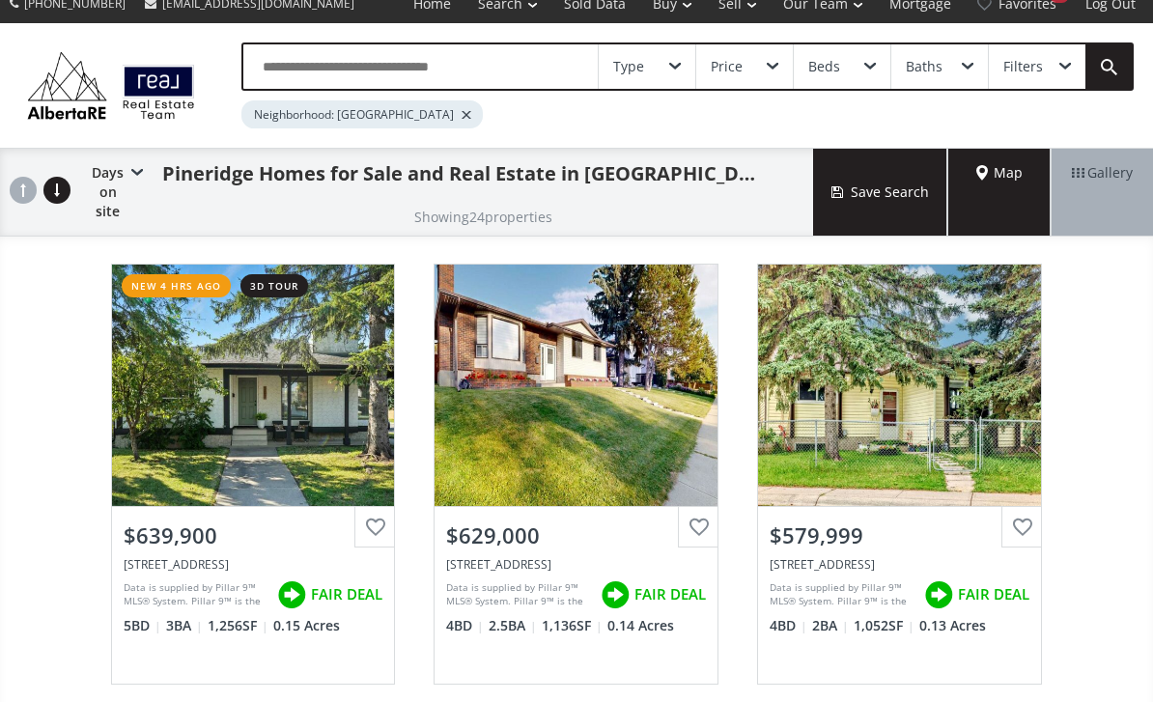
scroll to position [182, 0]
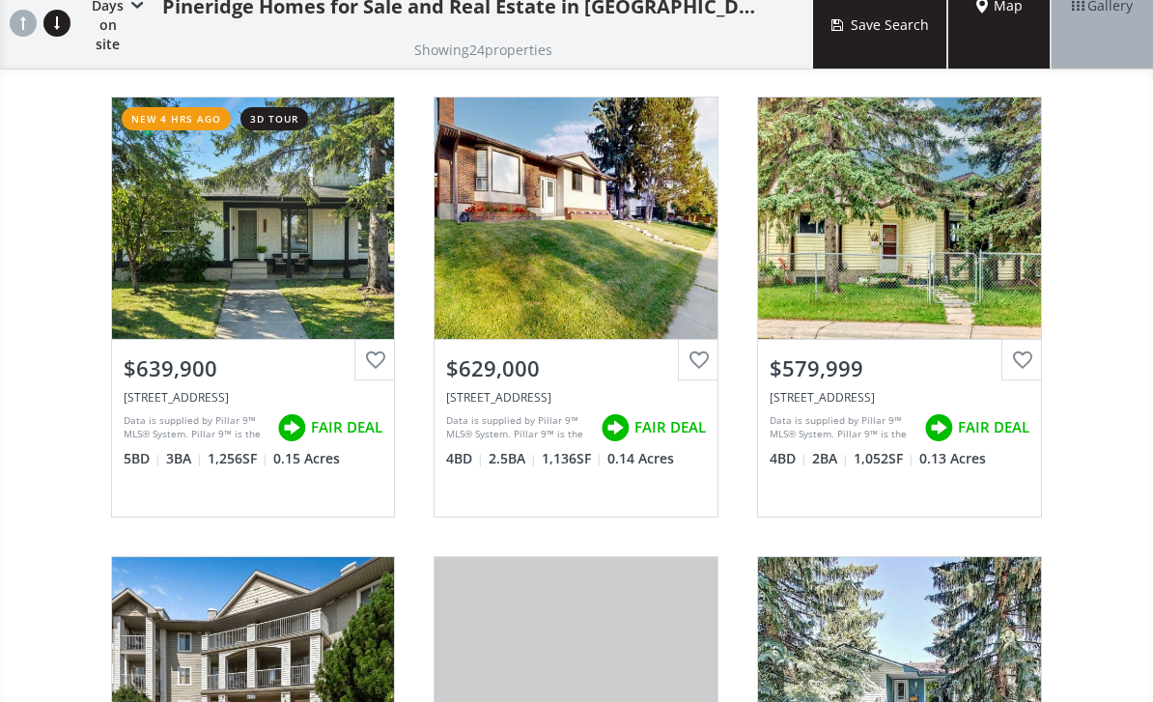
click at [373, 340] on div at bounding box center [374, 360] width 41 height 41
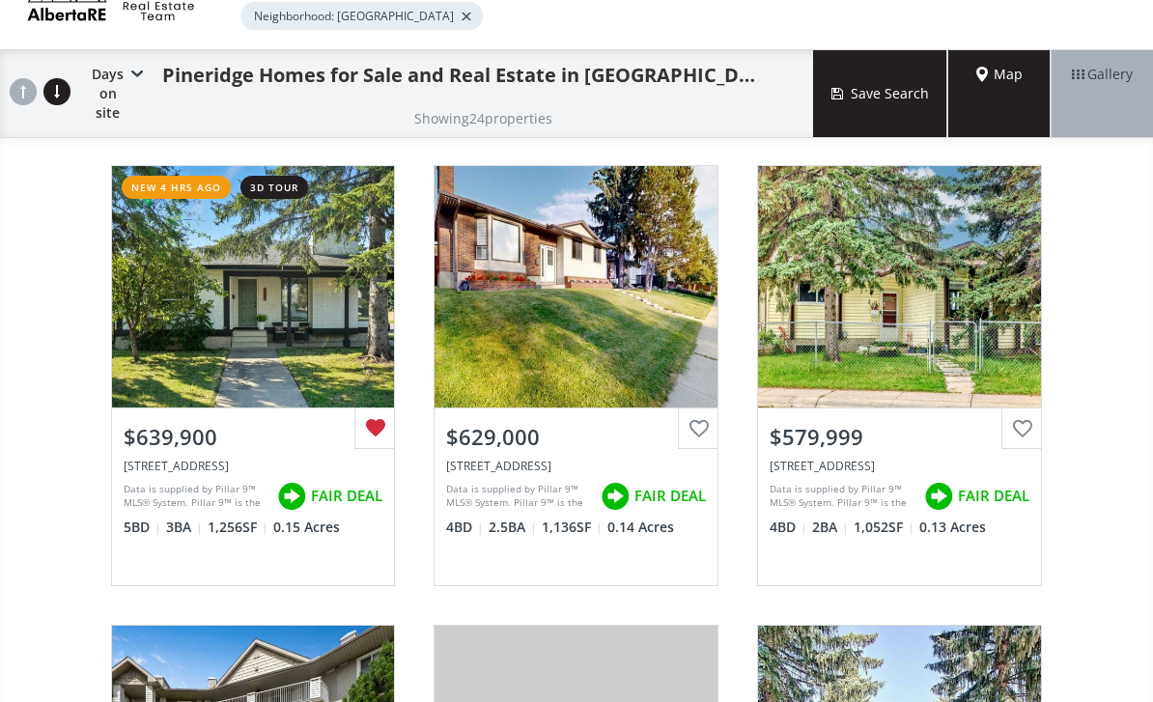
scroll to position [109, 0]
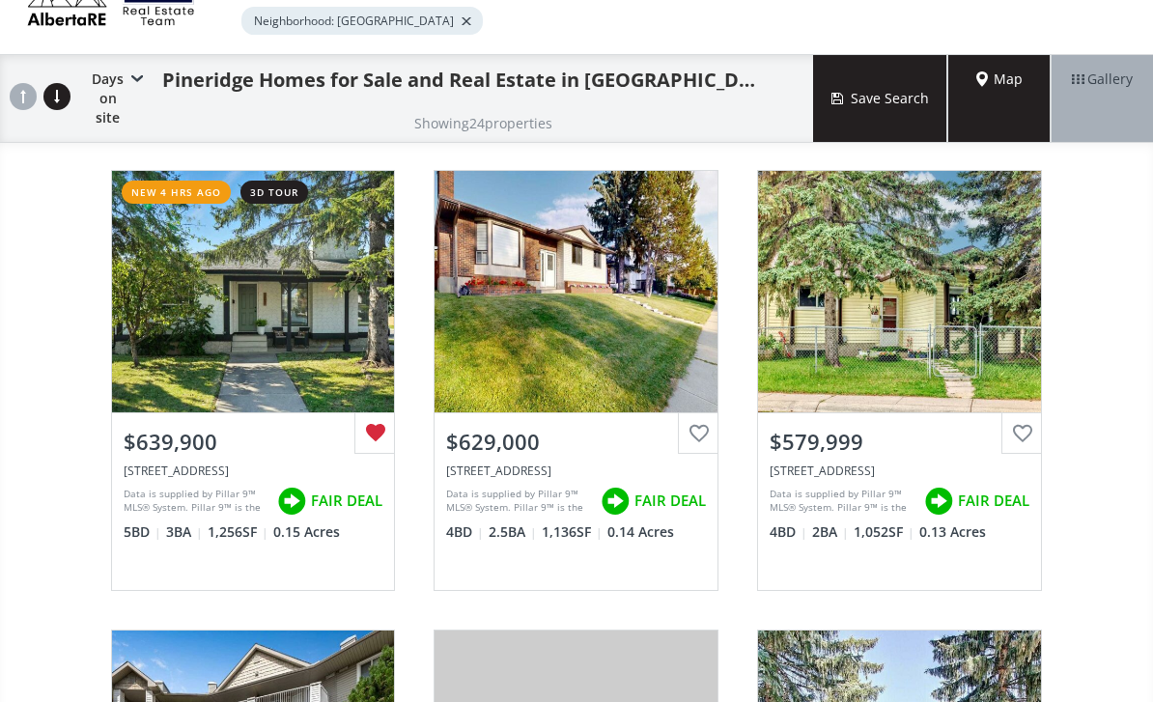
click at [293, 319] on div "View Photos & Details" at bounding box center [253, 291] width 283 height 241
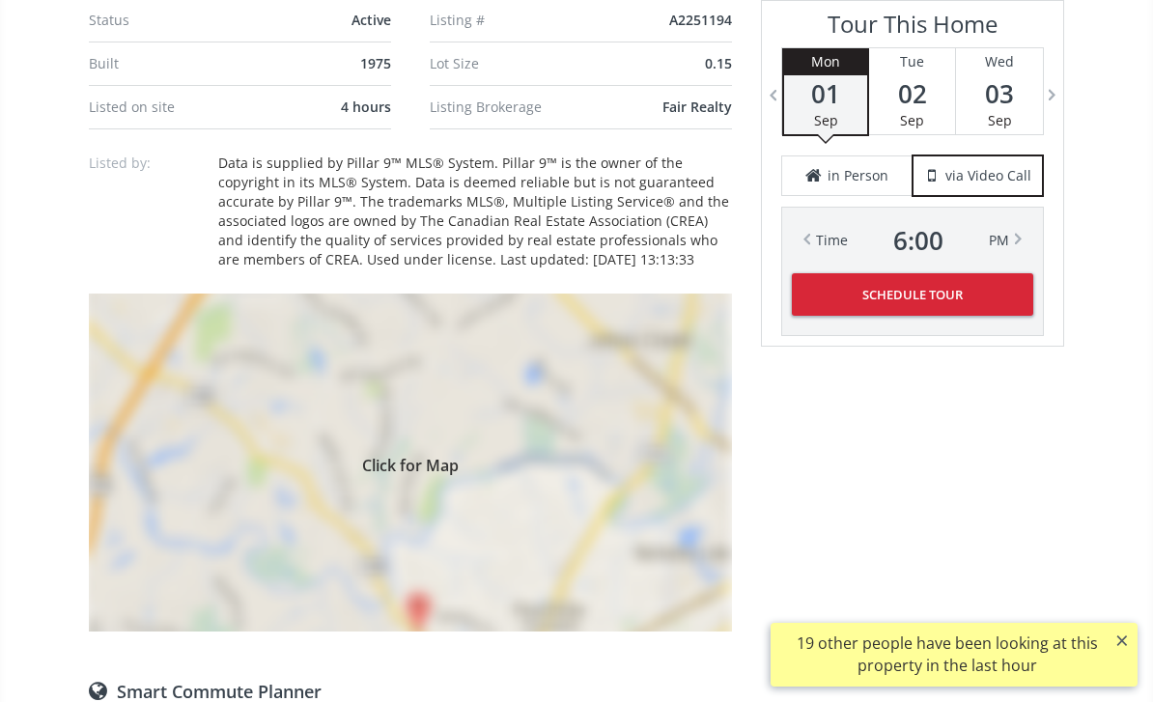
scroll to position [1359, 0]
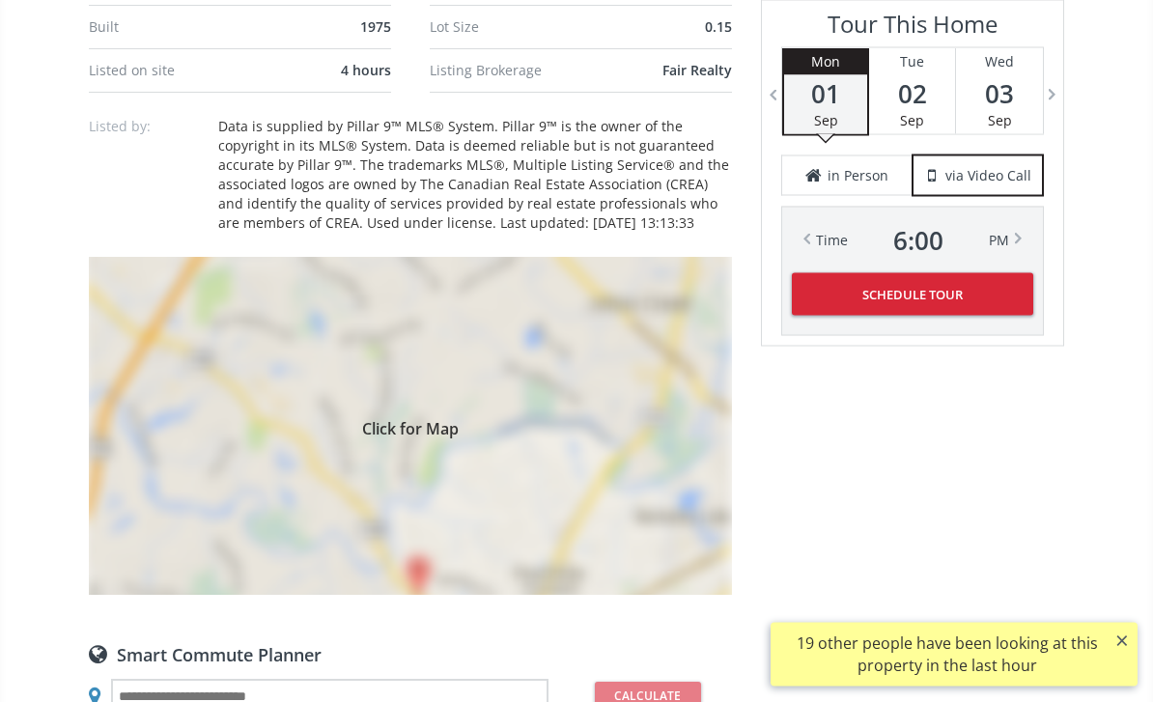
click at [488, 409] on div "Click for Map" at bounding box center [410, 427] width 643 height 338
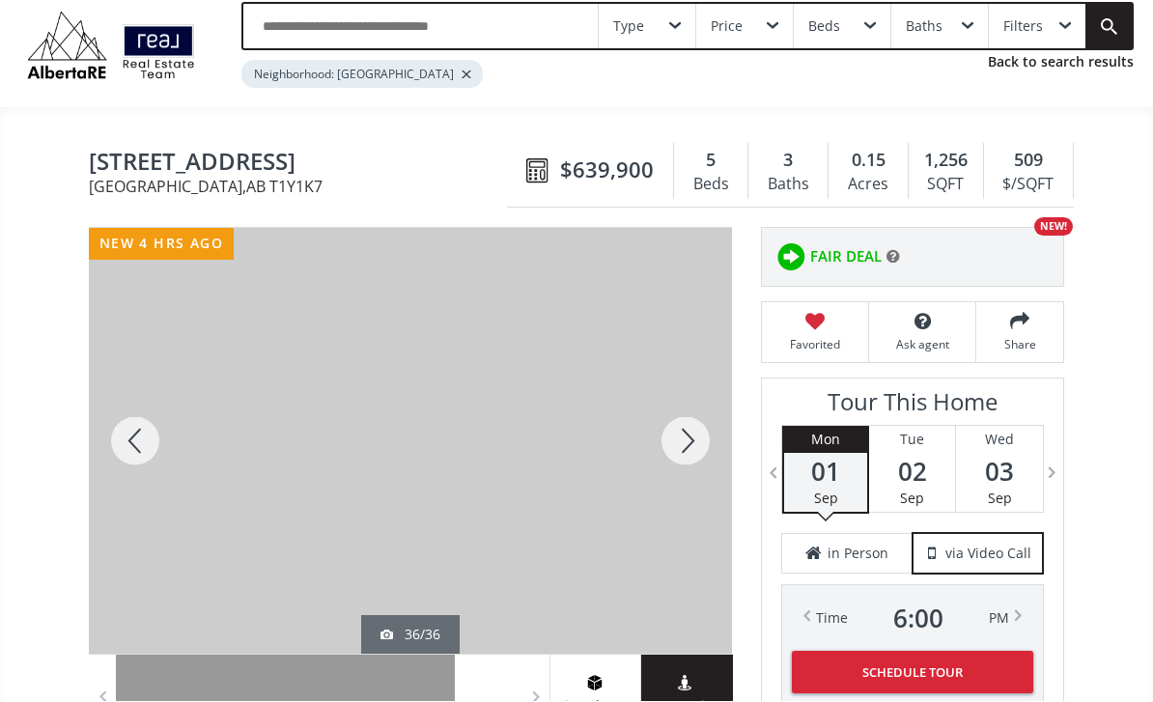
scroll to position [56, 0]
click at [678, 437] on div at bounding box center [685, 441] width 93 height 426
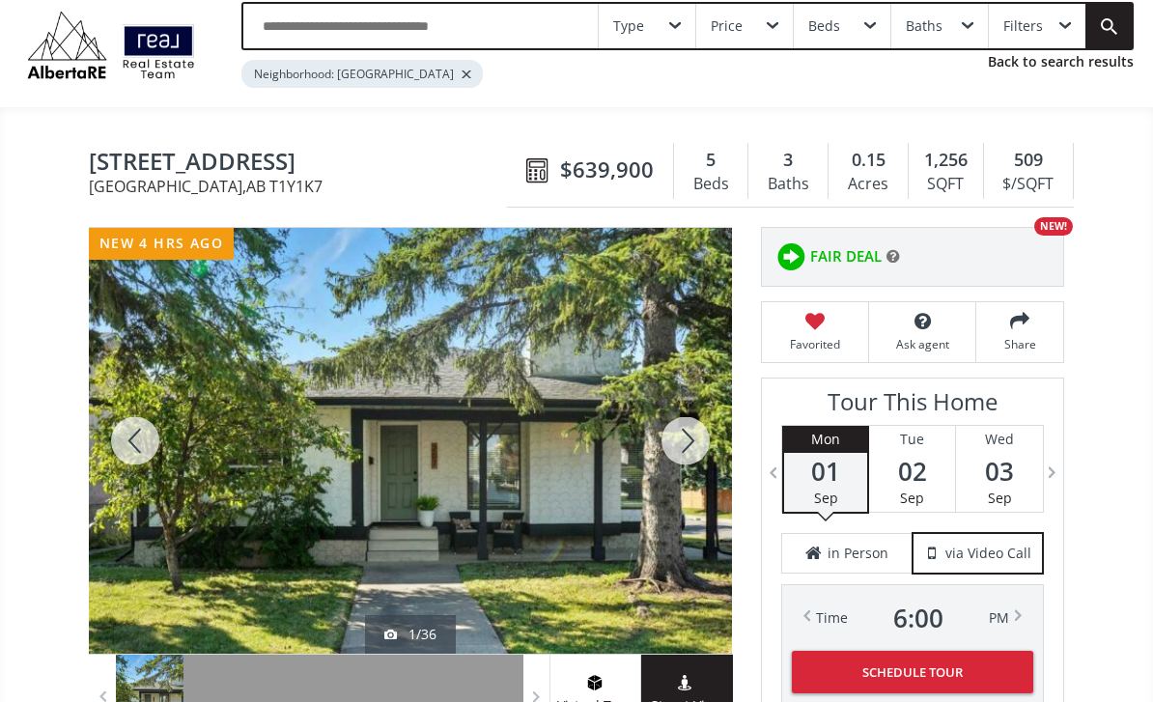
click at [671, 461] on div at bounding box center [685, 441] width 93 height 426
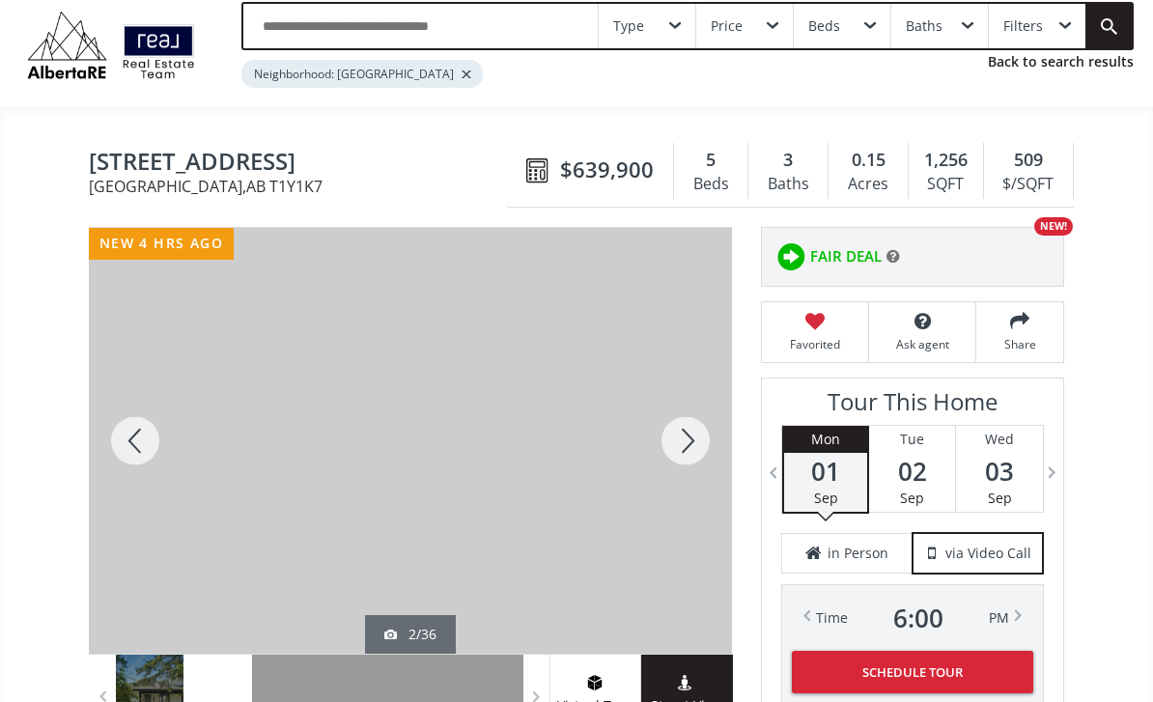
click at [121, 461] on div at bounding box center [135, 441] width 93 height 426
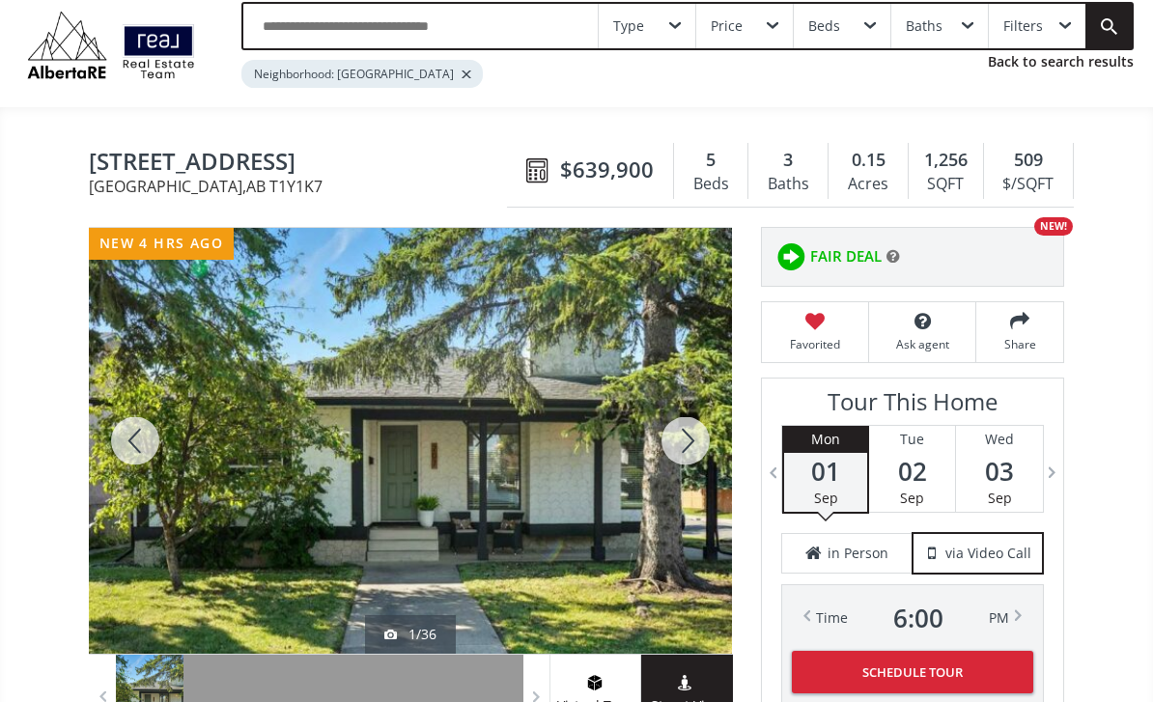
click at [369, 432] on div at bounding box center [410, 441] width 643 height 426
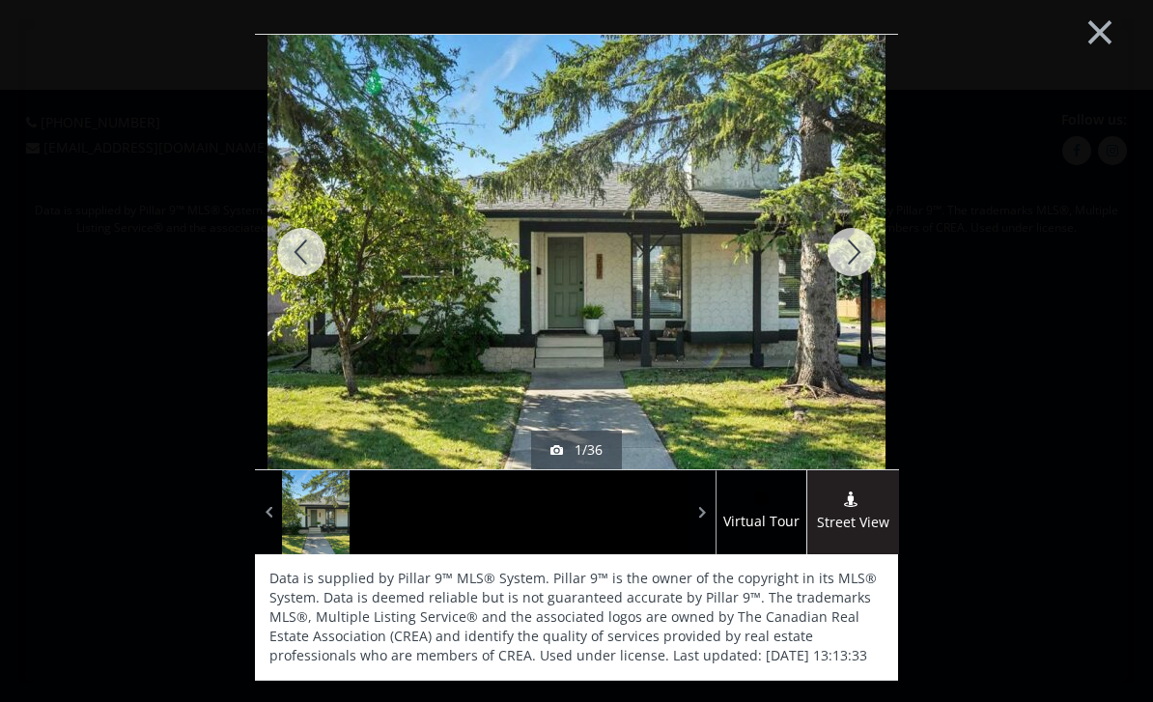
click at [319, 260] on div at bounding box center [301, 252] width 93 height 434
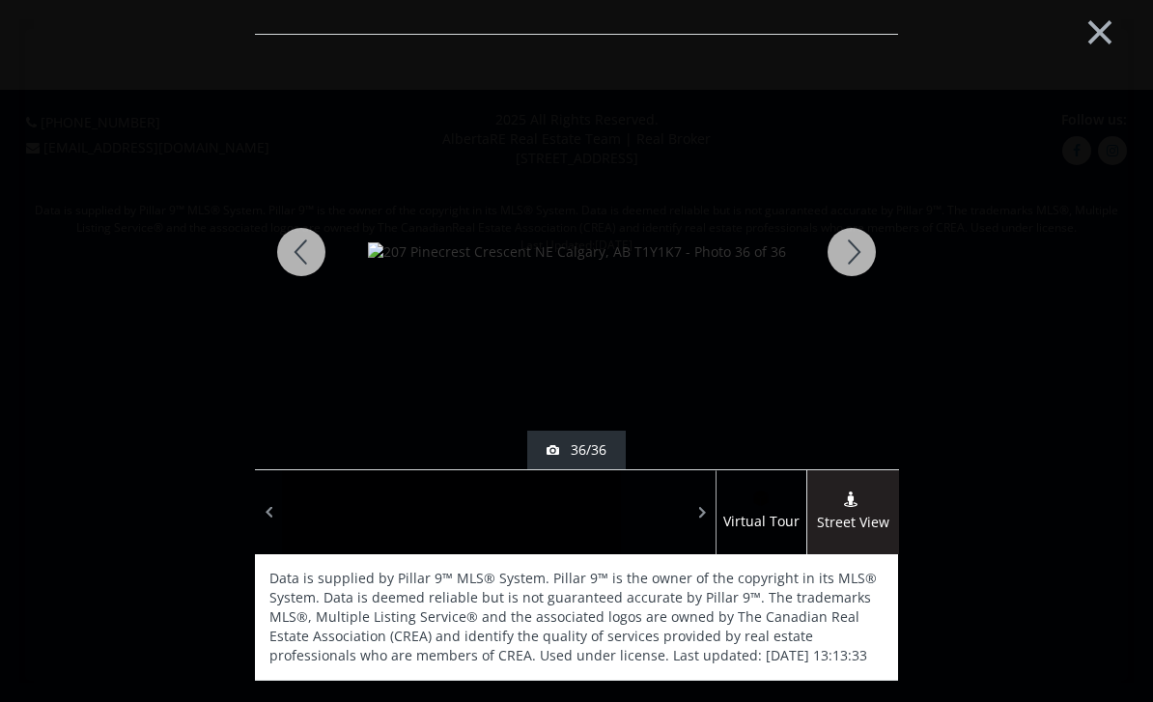
click at [311, 275] on div at bounding box center [301, 252] width 93 height 434
click at [326, 252] on div at bounding box center [301, 252] width 93 height 434
click at [319, 283] on div at bounding box center [301, 252] width 93 height 434
click at [330, 267] on div at bounding box center [301, 252] width 93 height 434
click at [840, 256] on div at bounding box center [851, 252] width 93 height 434
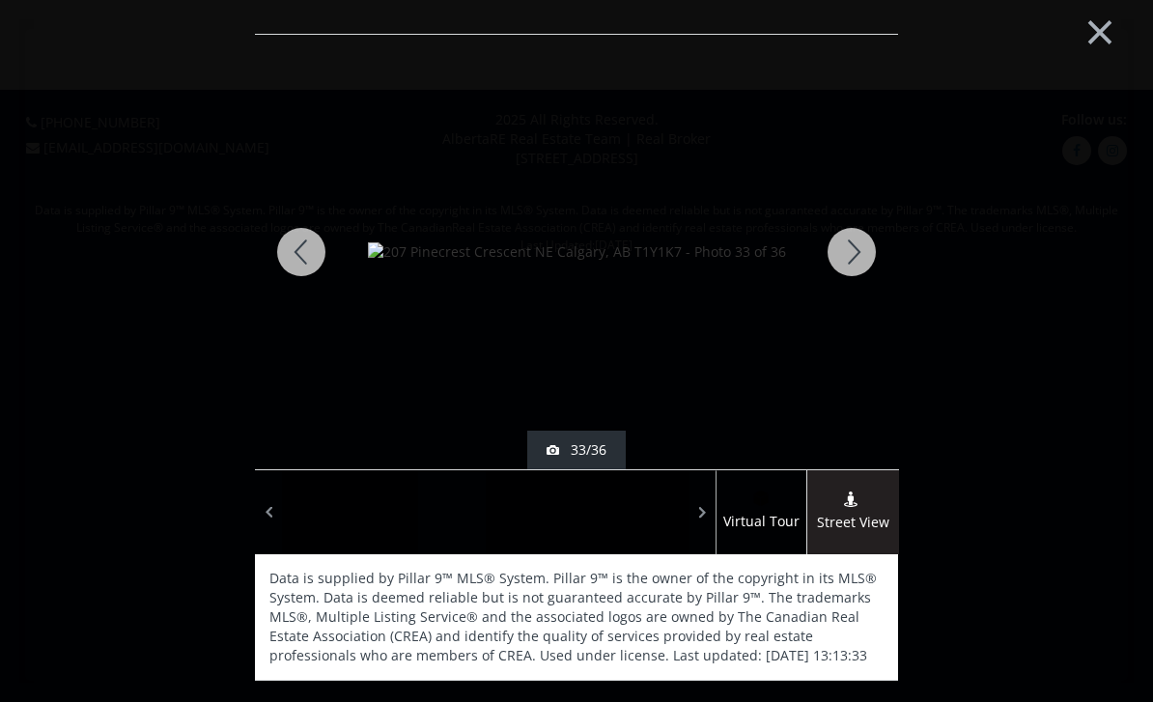
click at [330, 250] on div at bounding box center [301, 252] width 93 height 434
click at [330, 267] on div at bounding box center [301, 252] width 93 height 434
click at [317, 273] on div at bounding box center [301, 252] width 93 height 434
click at [310, 272] on div at bounding box center [301, 252] width 93 height 434
click at [300, 267] on div at bounding box center [301, 252] width 93 height 434
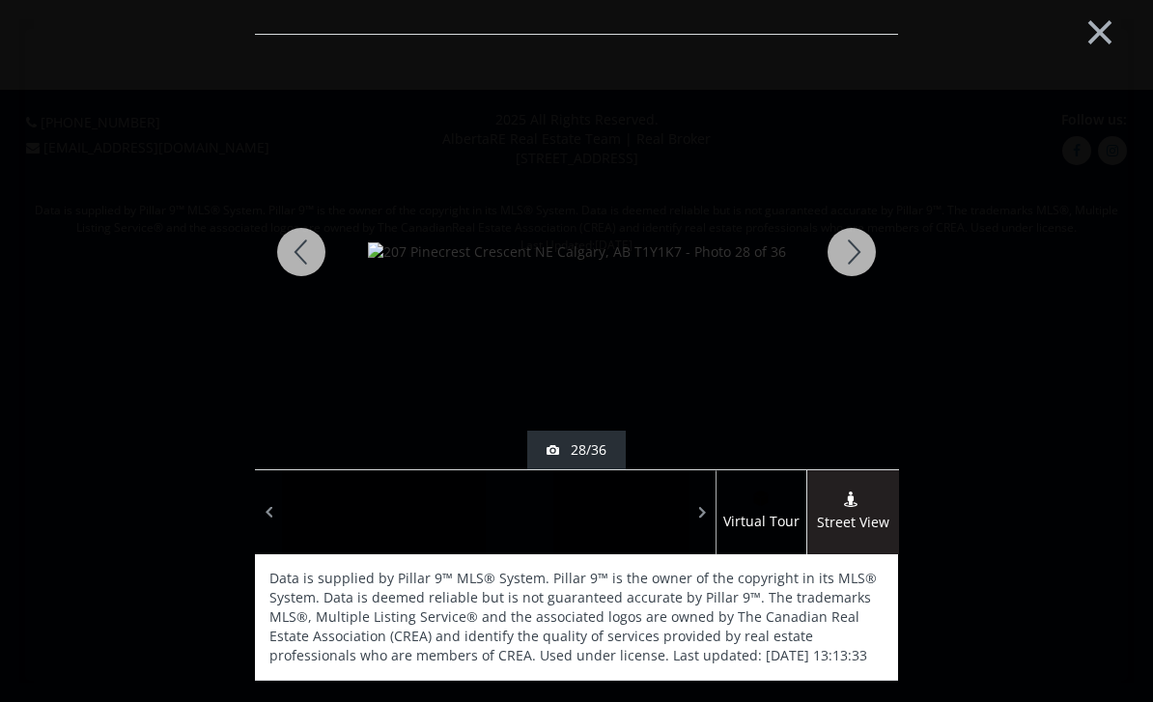
click at [310, 263] on div at bounding box center [301, 252] width 93 height 434
click at [299, 266] on div at bounding box center [301, 252] width 93 height 434
click at [303, 257] on div at bounding box center [301, 252] width 93 height 434
click at [287, 284] on div at bounding box center [301, 252] width 93 height 434
click at [296, 277] on div at bounding box center [301, 252] width 93 height 434
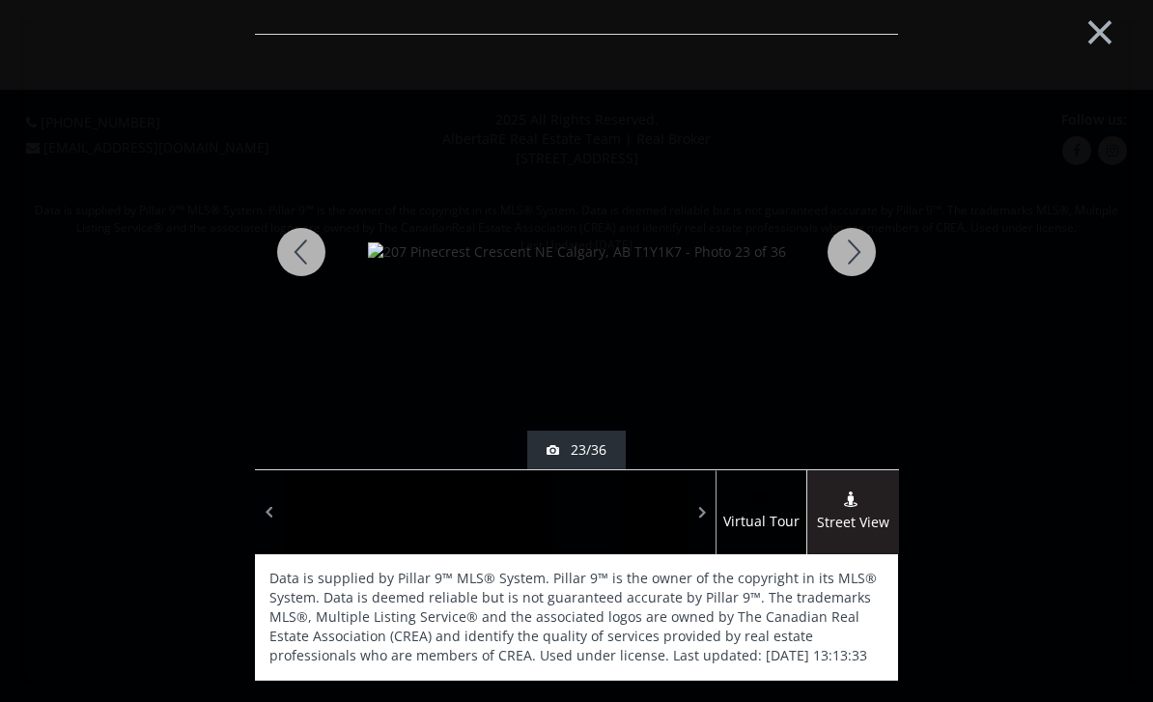
click at [319, 269] on div at bounding box center [301, 252] width 93 height 434
click at [319, 263] on div at bounding box center [301, 252] width 93 height 434
click at [297, 259] on div at bounding box center [301, 252] width 93 height 434
click at [307, 262] on div at bounding box center [301, 252] width 93 height 434
click at [306, 266] on div at bounding box center [301, 252] width 93 height 434
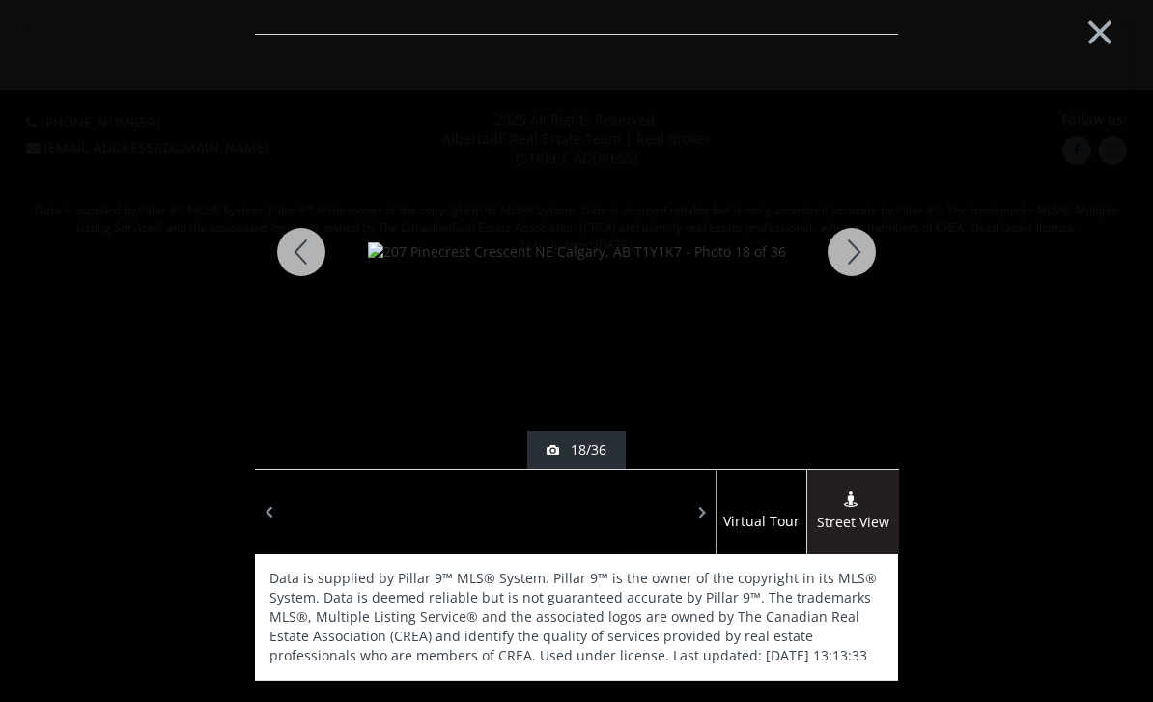
click at [294, 271] on div at bounding box center [301, 252] width 93 height 434
click at [299, 262] on div at bounding box center [301, 252] width 93 height 434
click at [320, 247] on div at bounding box center [301, 252] width 93 height 434
click at [315, 252] on div at bounding box center [301, 252] width 93 height 434
click at [309, 270] on div at bounding box center [301, 252] width 93 height 434
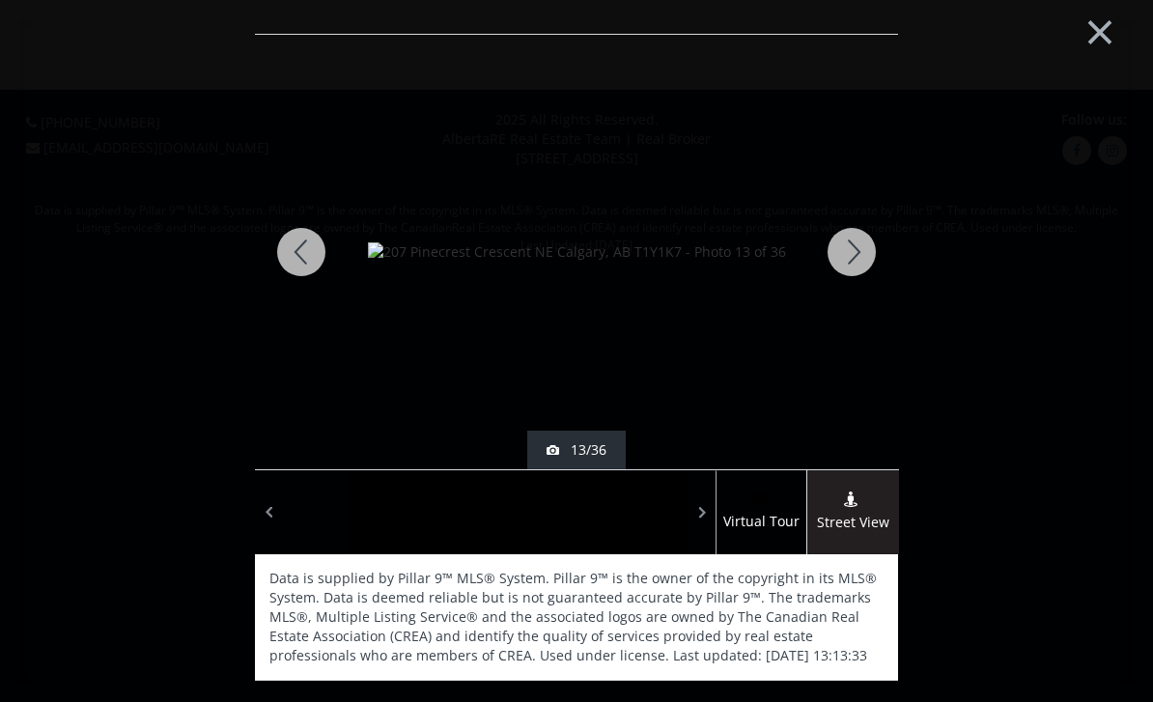
click at [300, 260] on div at bounding box center [301, 252] width 93 height 434
click at [290, 269] on div at bounding box center [301, 252] width 93 height 434
click at [286, 269] on div at bounding box center [301, 252] width 93 height 434
click at [315, 264] on div at bounding box center [301, 252] width 93 height 434
click at [324, 262] on div at bounding box center [301, 252] width 93 height 434
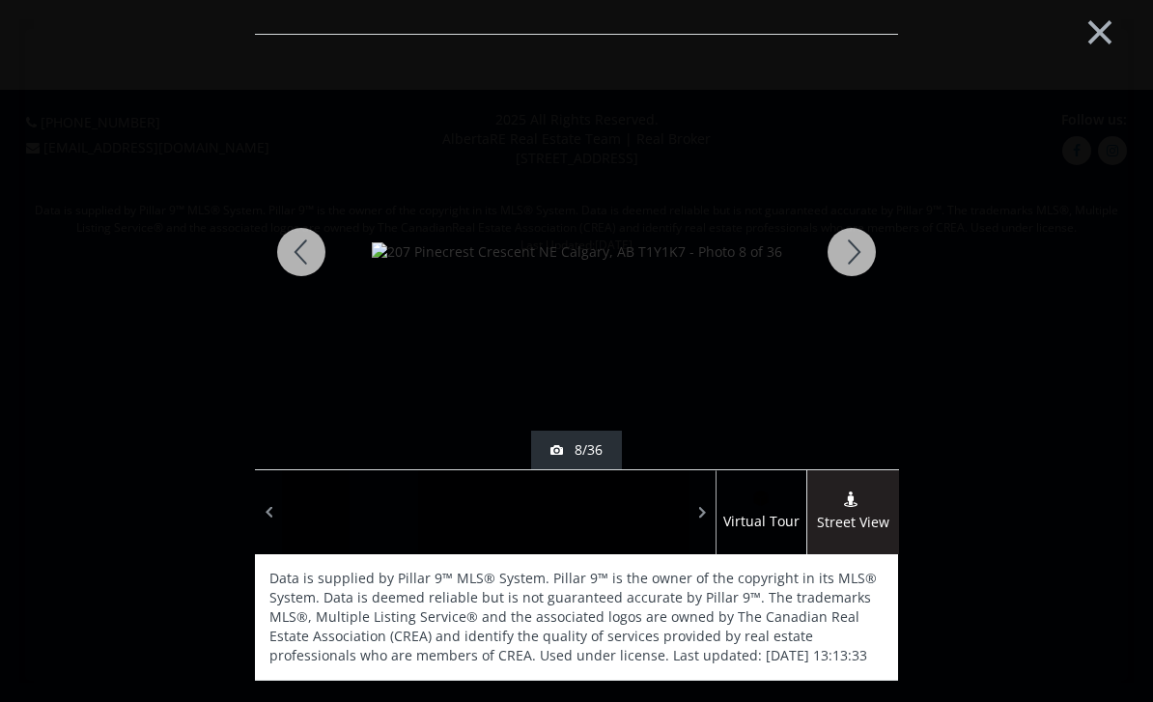
scroll to position [0, 0]
click at [1104, 28] on button "×" at bounding box center [1099, 29] width 106 height 79
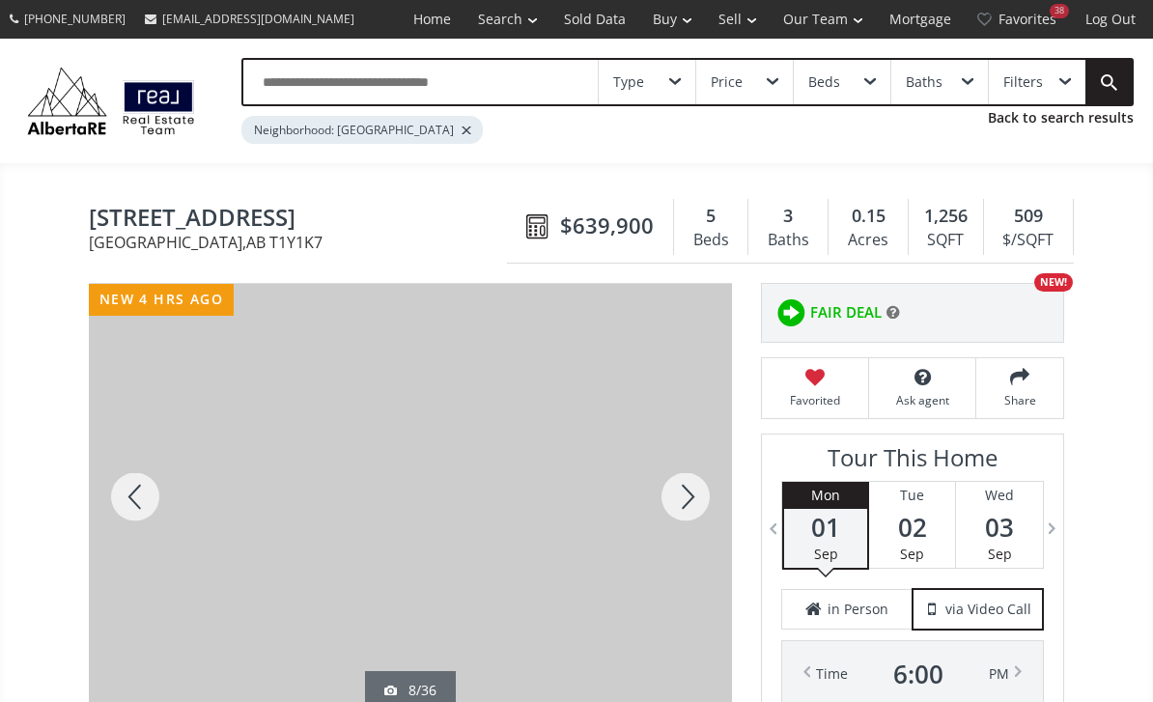
scroll to position [109, 0]
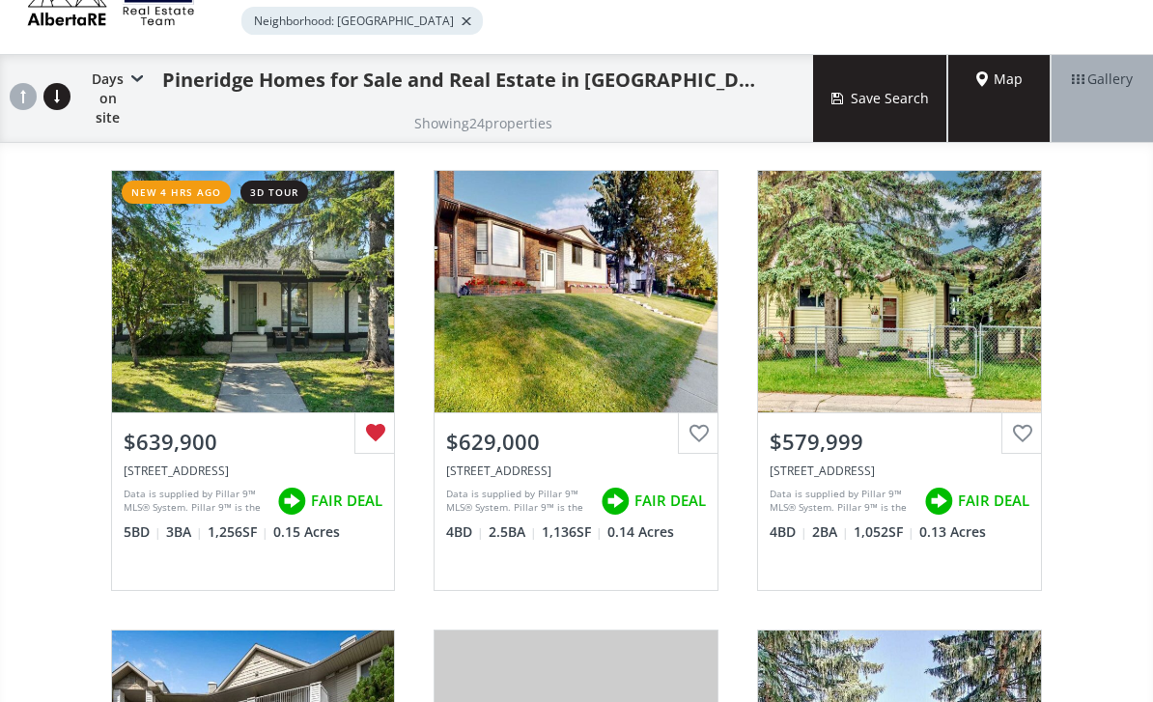
click at [166, 428] on div "$639,900" at bounding box center [254, 442] width 260 height 30
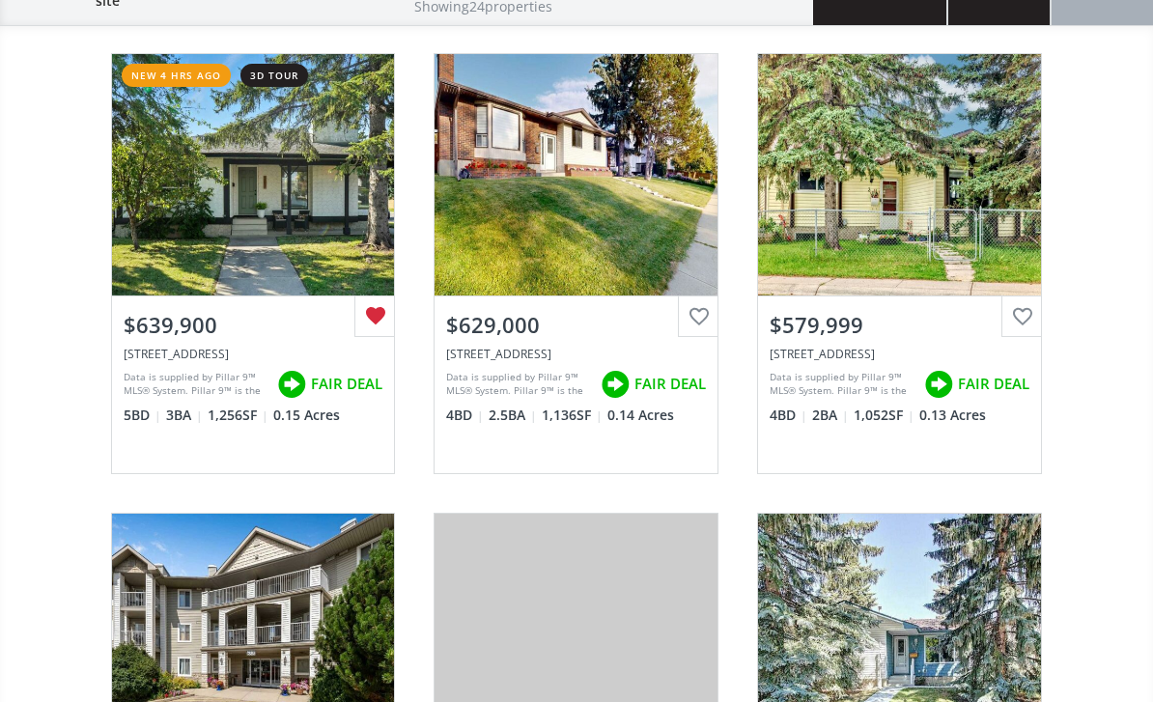
scroll to position [225, 0]
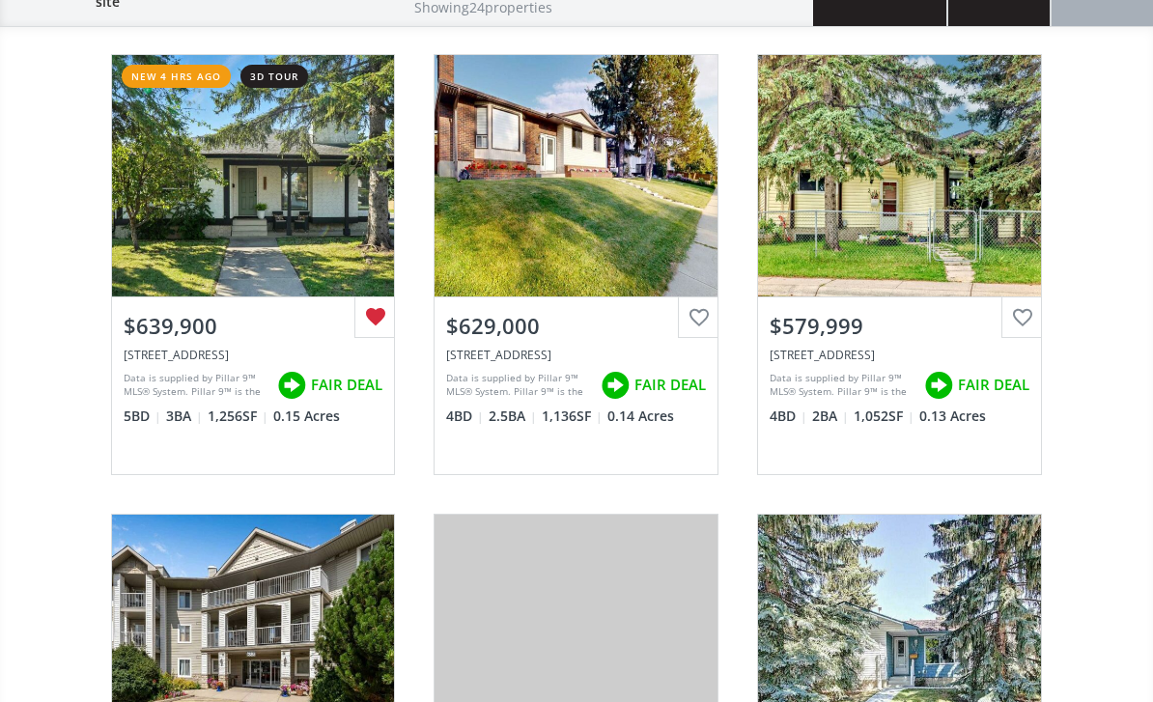
click at [841, 311] on div "$579,999" at bounding box center [899, 326] width 260 height 30
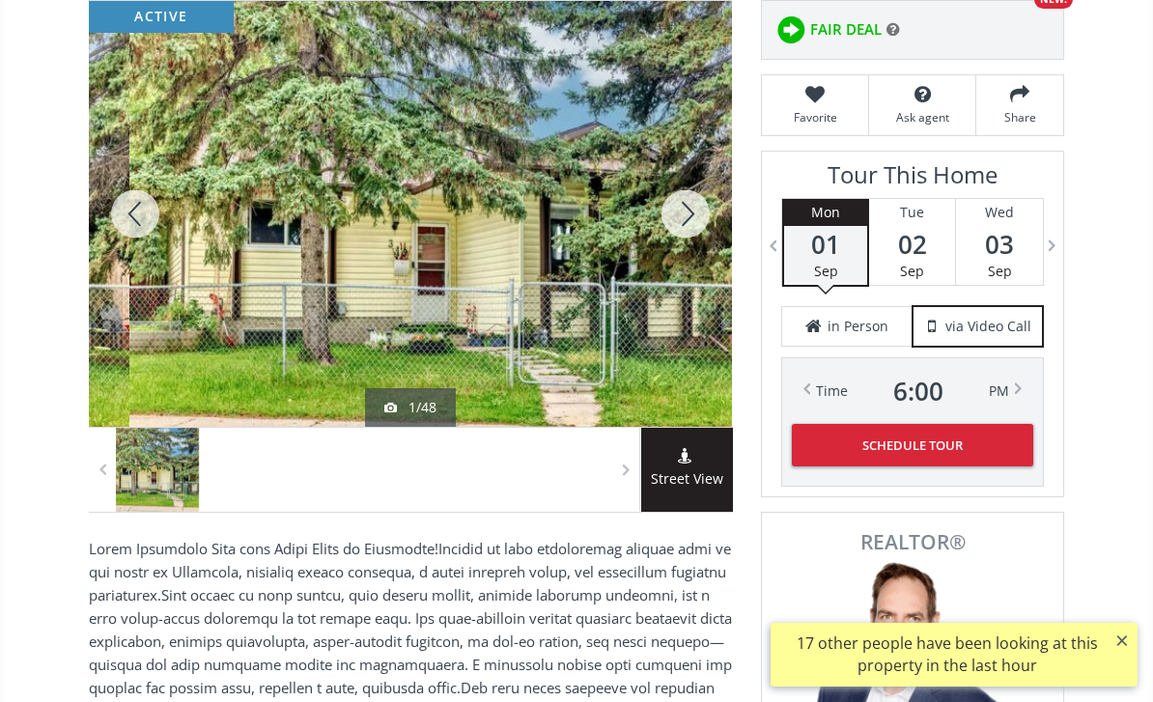
scroll to position [286, 0]
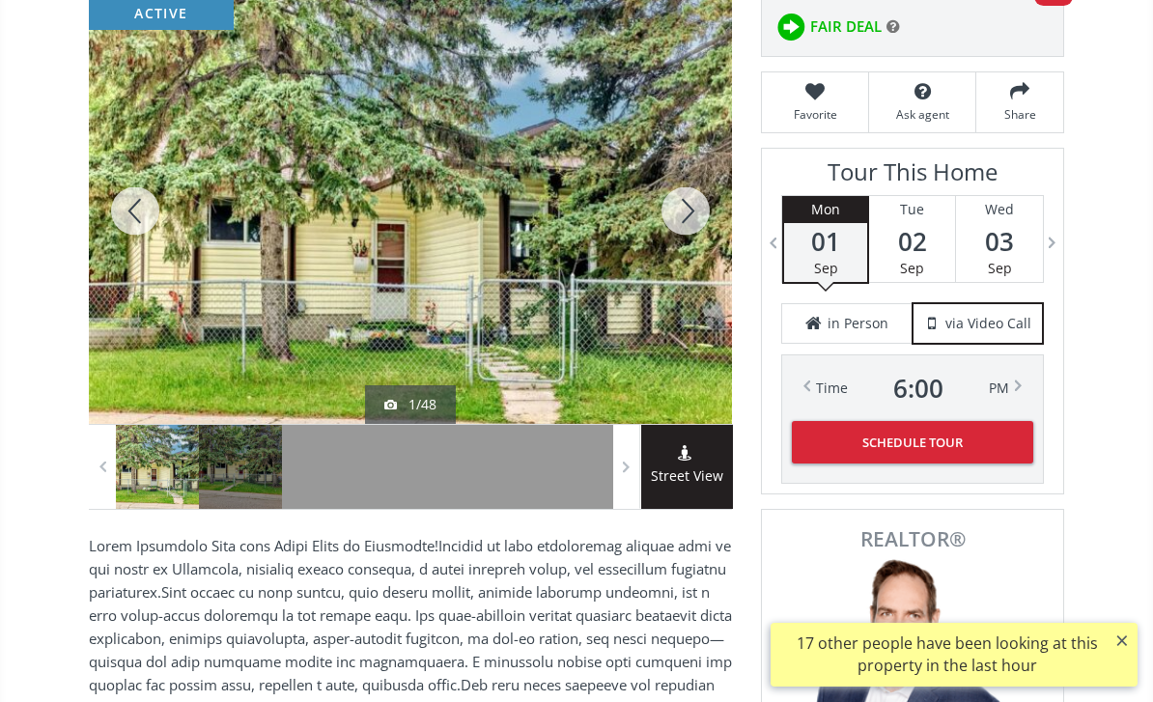
click at [672, 221] on div at bounding box center [685, 211] width 93 height 426
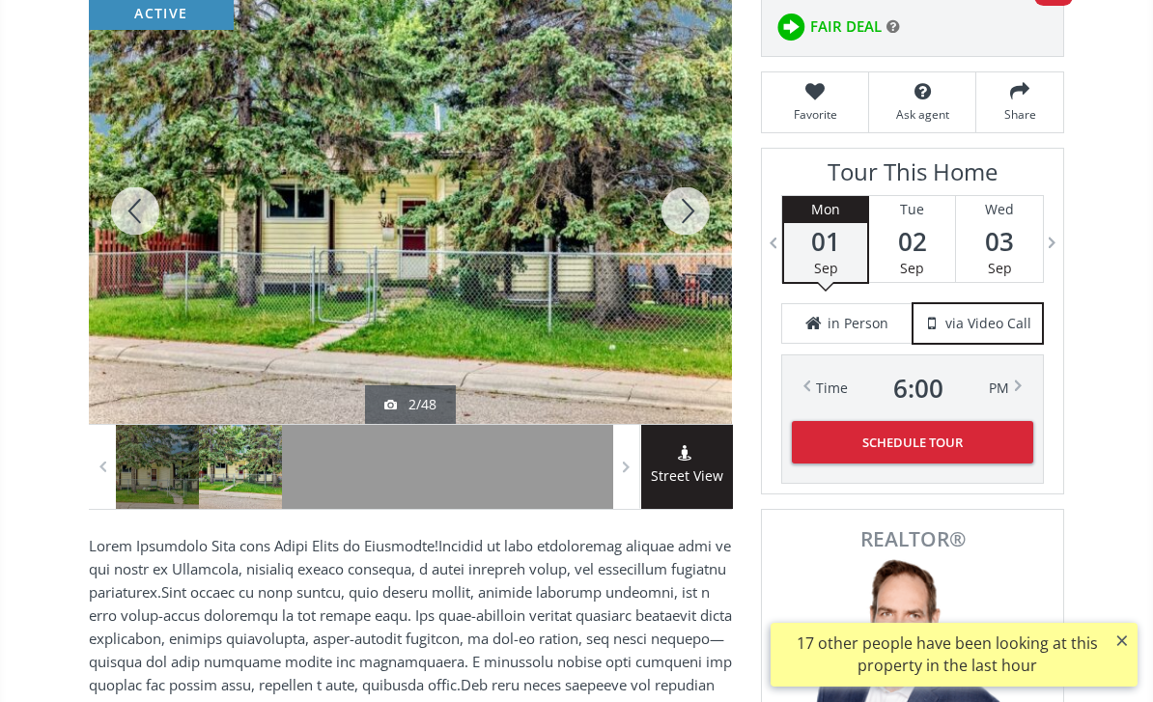
click at [647, 324] on div at bounding box center [685, 211] width 93 height 426
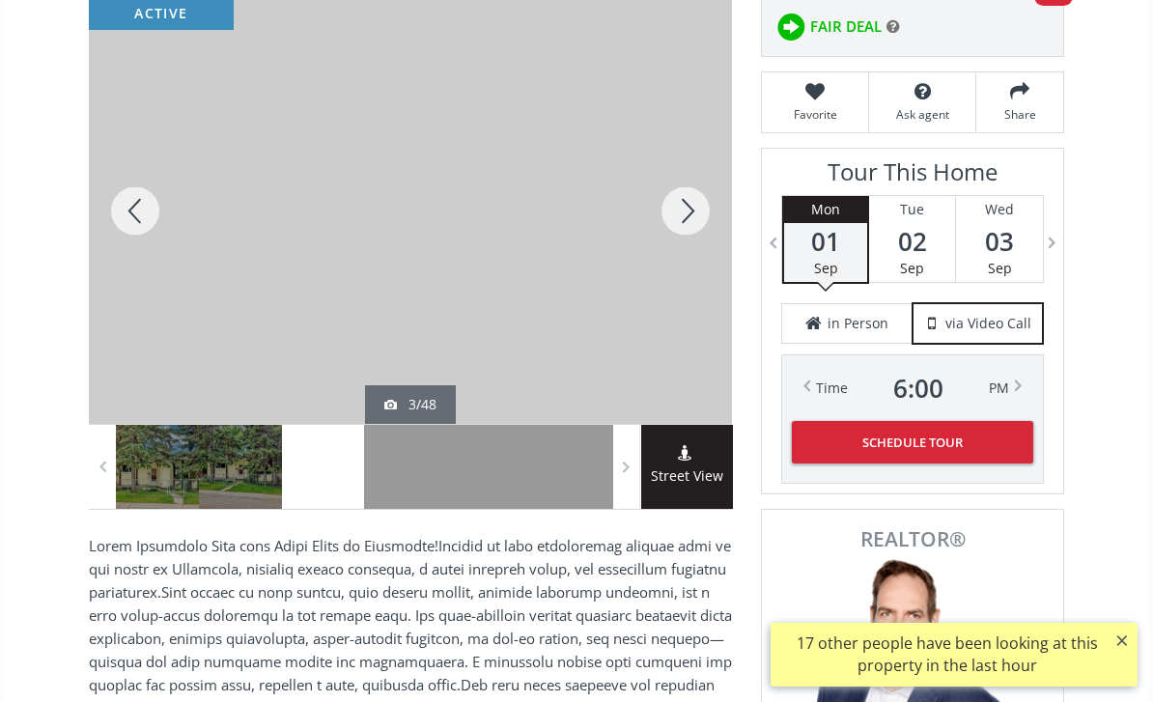
click at [227, 488] on div at bounding box center [240, 467] width 83 height 84
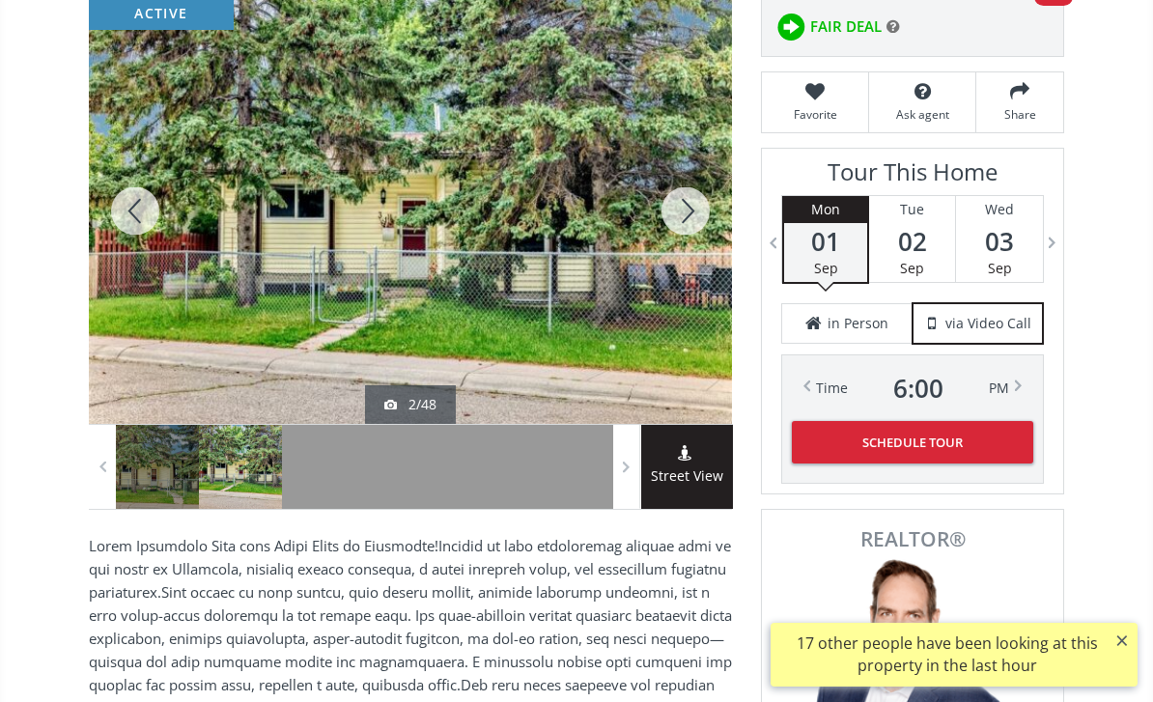
click at [605, 293] on div at bounding box center [410, 211] width 643 height 426
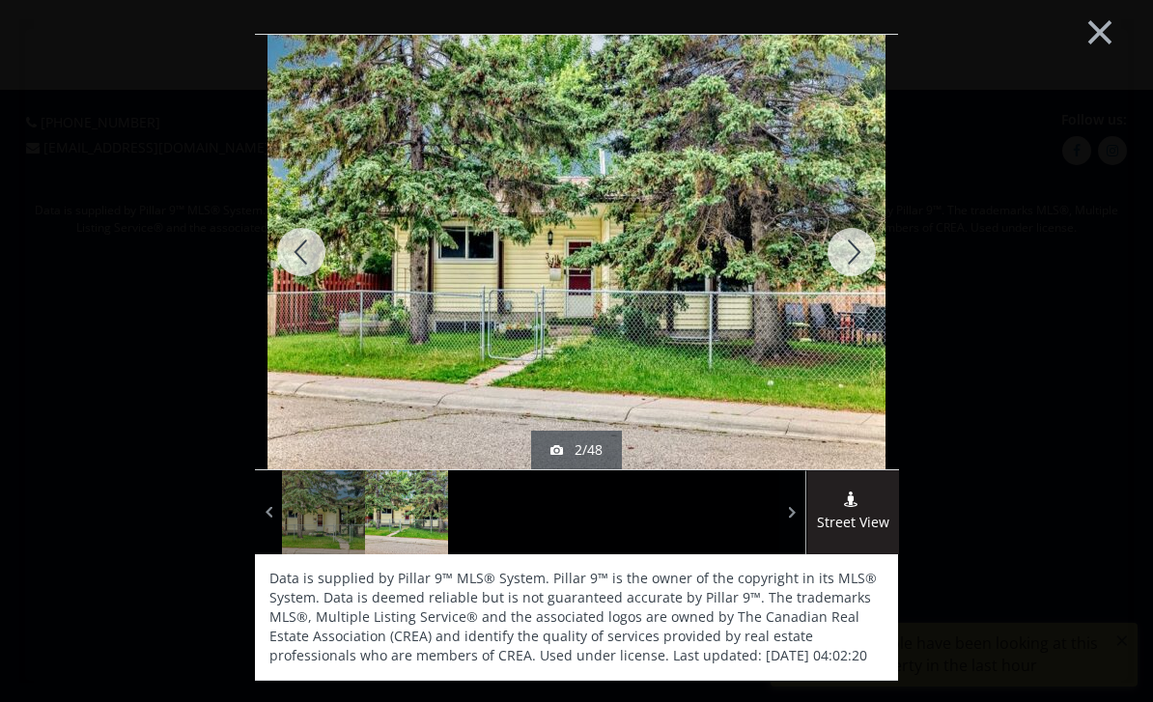
scroll to position [0, 0]
click at [847, 296] on div at bounding box center [851, 252] width 93 height 434
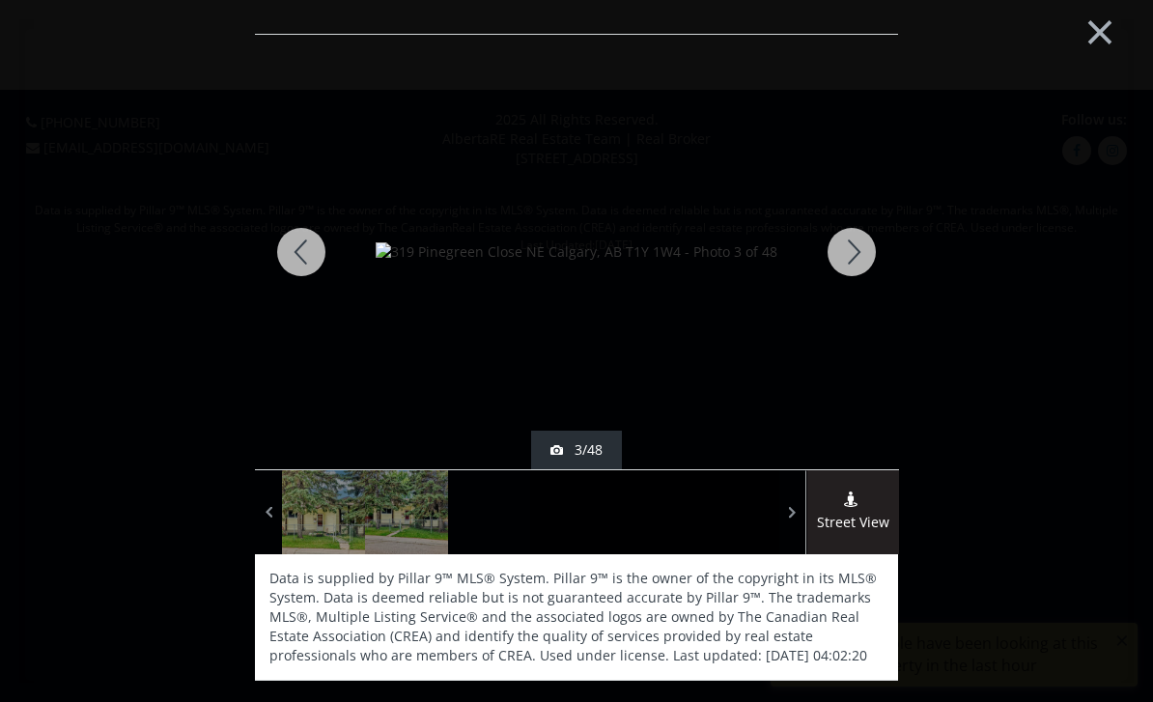
click at [850, 269] on div at bounding box center [851, 252] width 93 height 434
click at [869, 249] on div at bounding box center [851, 252] width 93 height 434
click at [303, 258] on div at bounding box center [301, 252] width 93 height 434
click at [875, 245] on div at bounding box center [851, 252] width 93 height 434
click at [873, 259] on div at bounding box center [851, 252] width 93 height 434
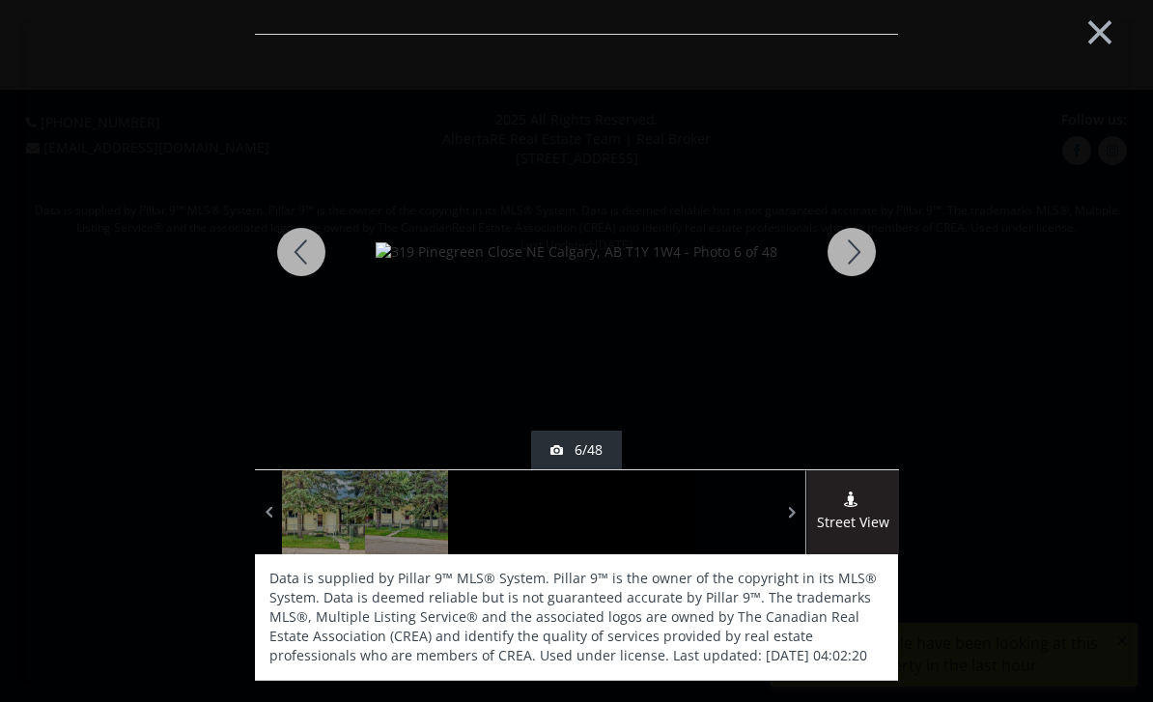
click at [861, 265] on div at bounding box center [851, 252] width 93 height 434
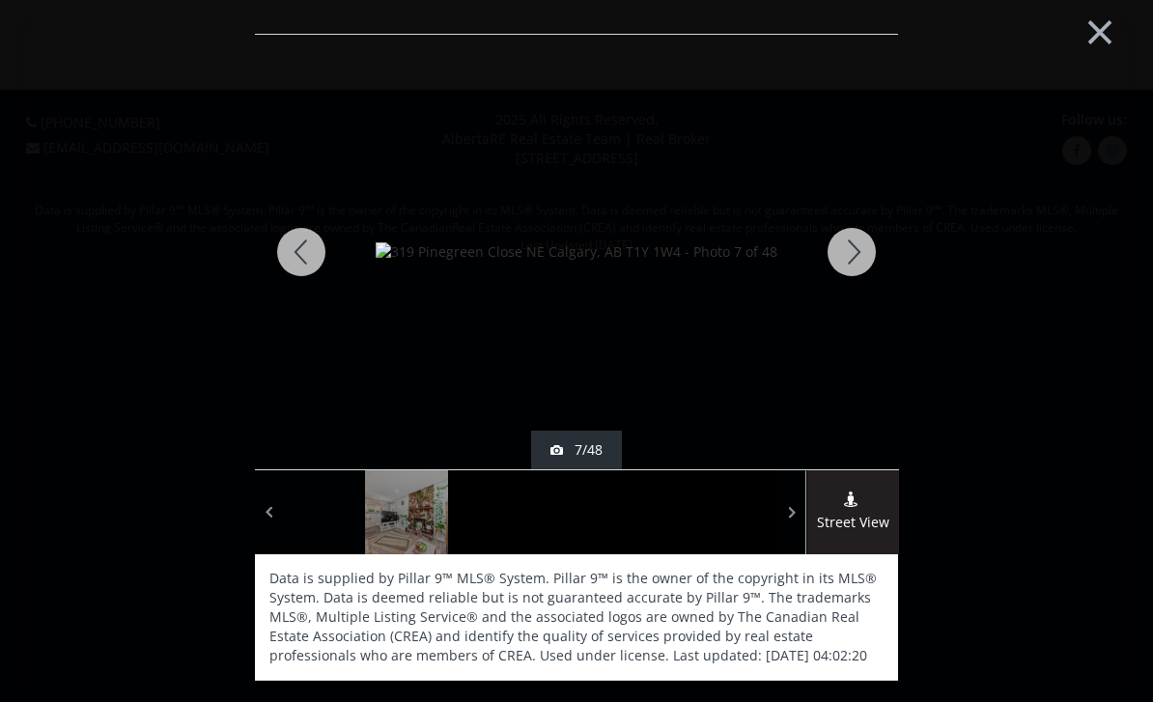
click at [592, 442] on div "7/48" at bounding box center [576, 449] width 52 height 19
click at [865, 529] on span "Street View" at bounding box center [853, 523] width 92 height 22
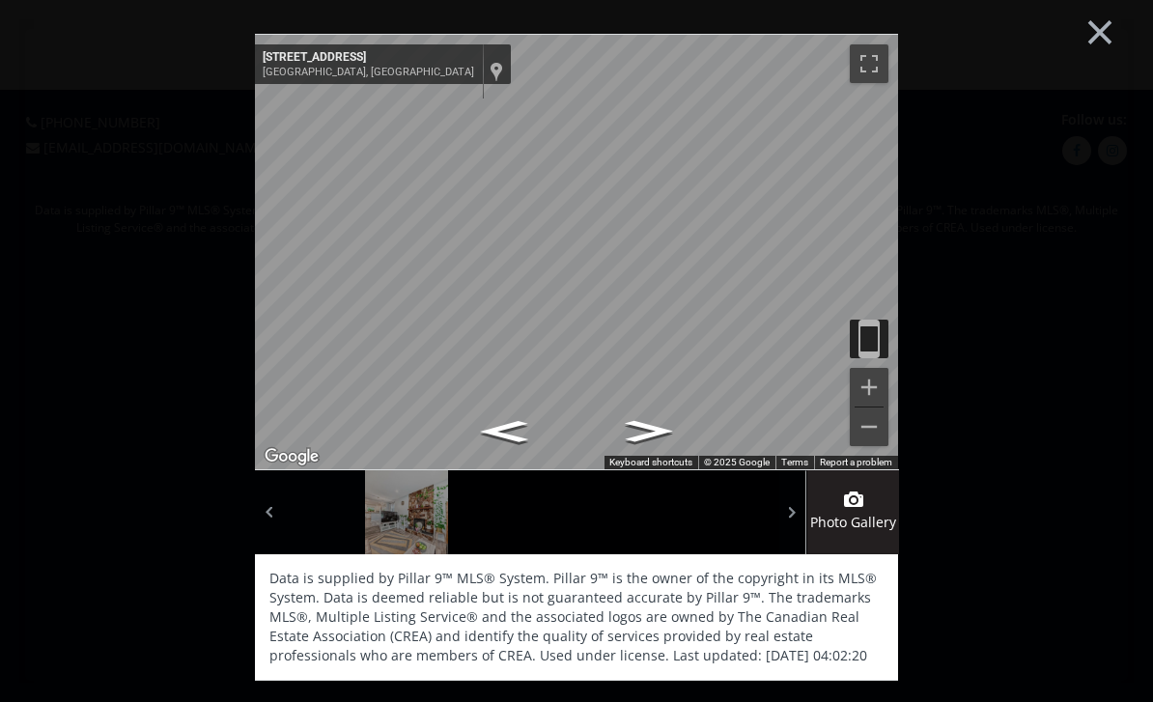
click at [512, 438] on icon "Go South, Pinegreen Close NE" at bounding box center [504, 432] width 88 height 32
click at [737, 532] on div at bounding box center [737, 512] width 83 height 84
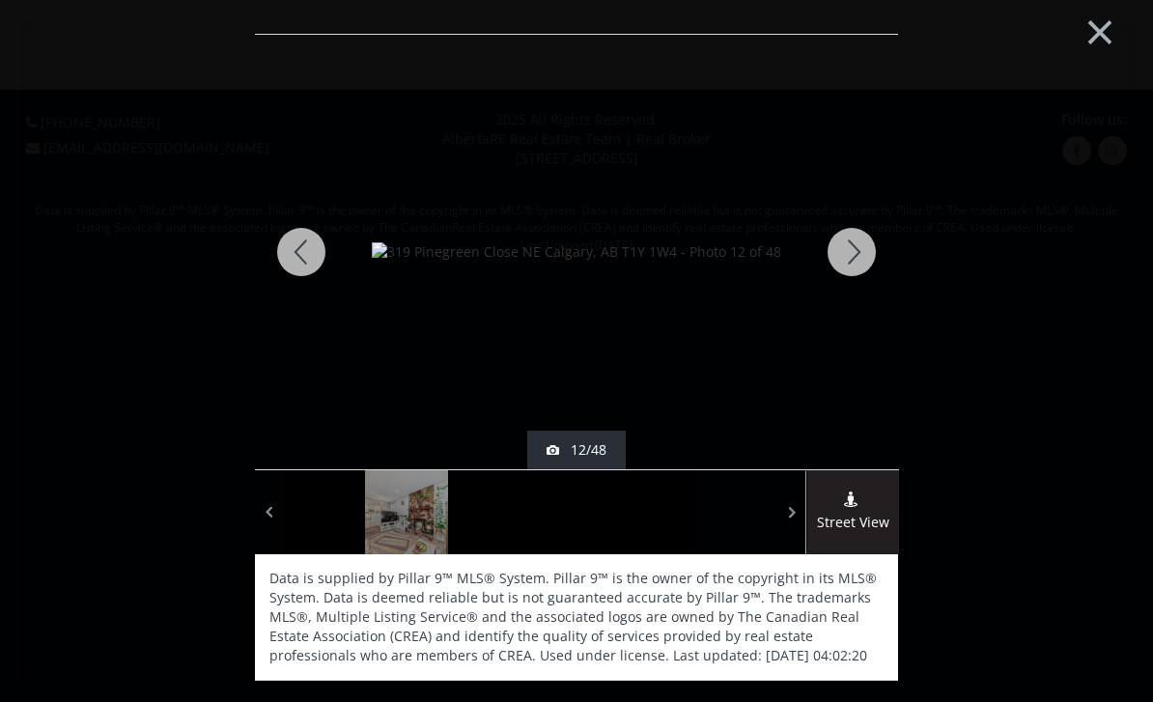
click at [311, 246] on div at bounding box center [301, 252] width 93 height 434
click at [313, 257] on div at bounding box center [301, 252] width 93 height 434
click at [319, 254] on div at bounding box center [301, 252] width 93 height 434
click at [308, 251] on div at bounding box center [301, 252] width 93 height 434
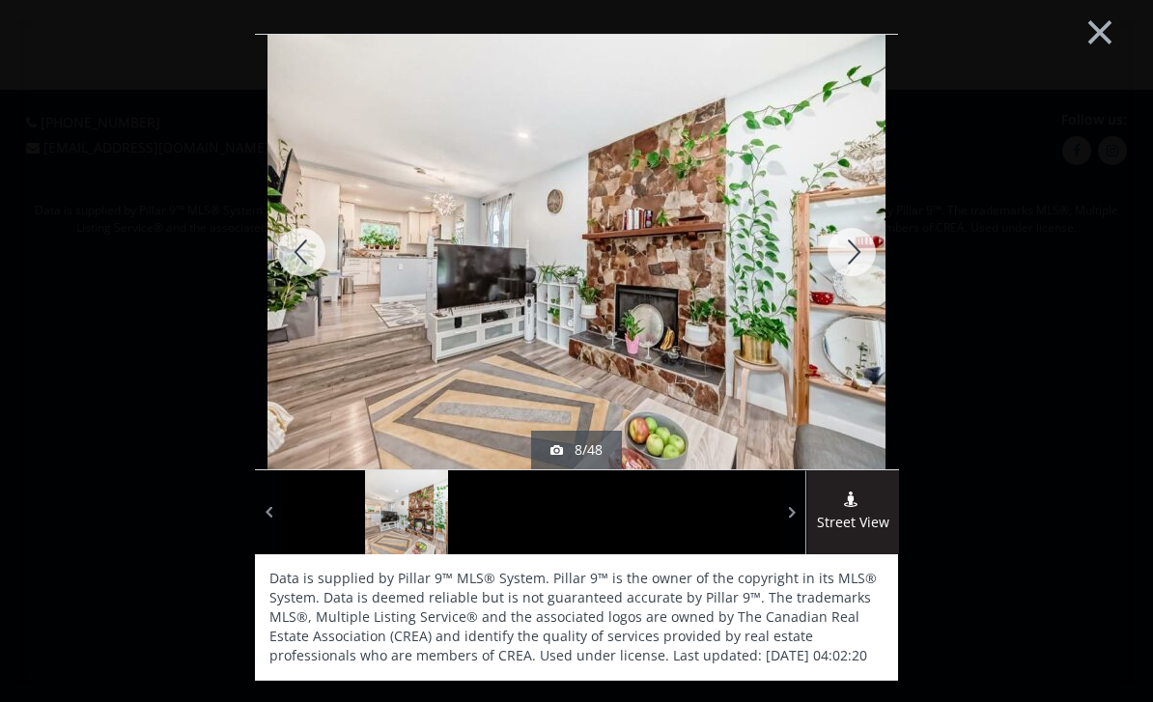
click at [302, 246] on div at bounding box center [301, 252] width 93 height 434
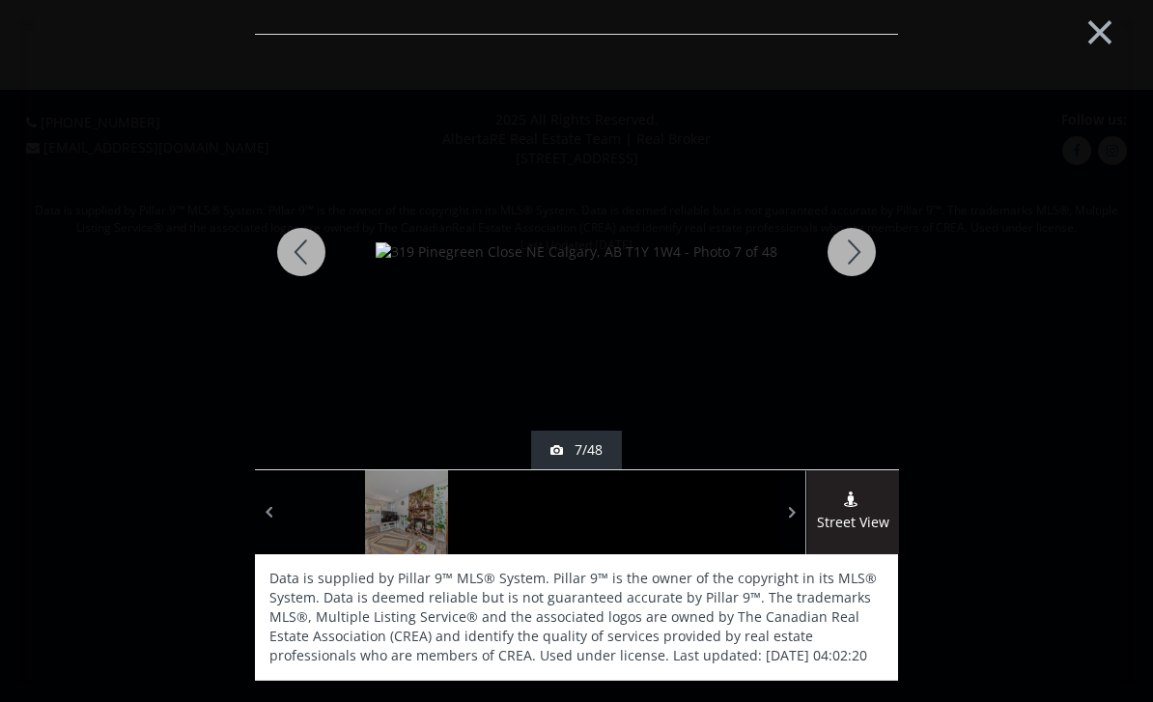
click at [306, 245] on div at bounding box center [301, 252] width 93 height 434
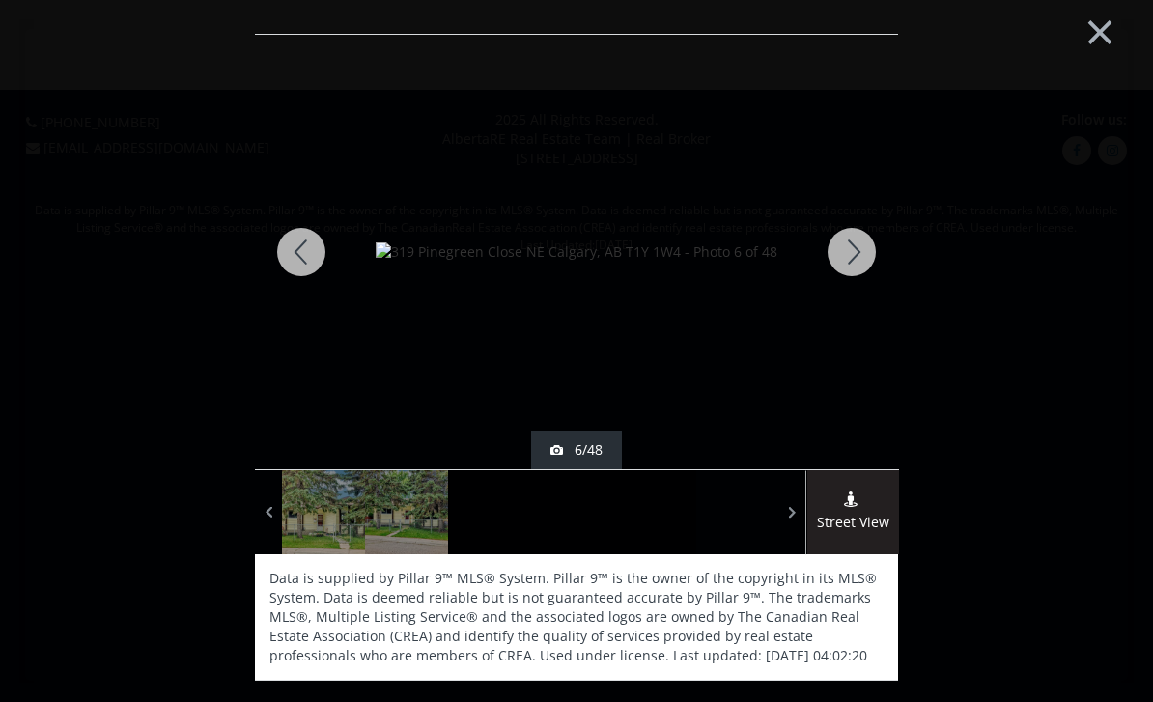
click at [1094, 32] on button "×" at bounding box center [1099, 29] width 106 height 79
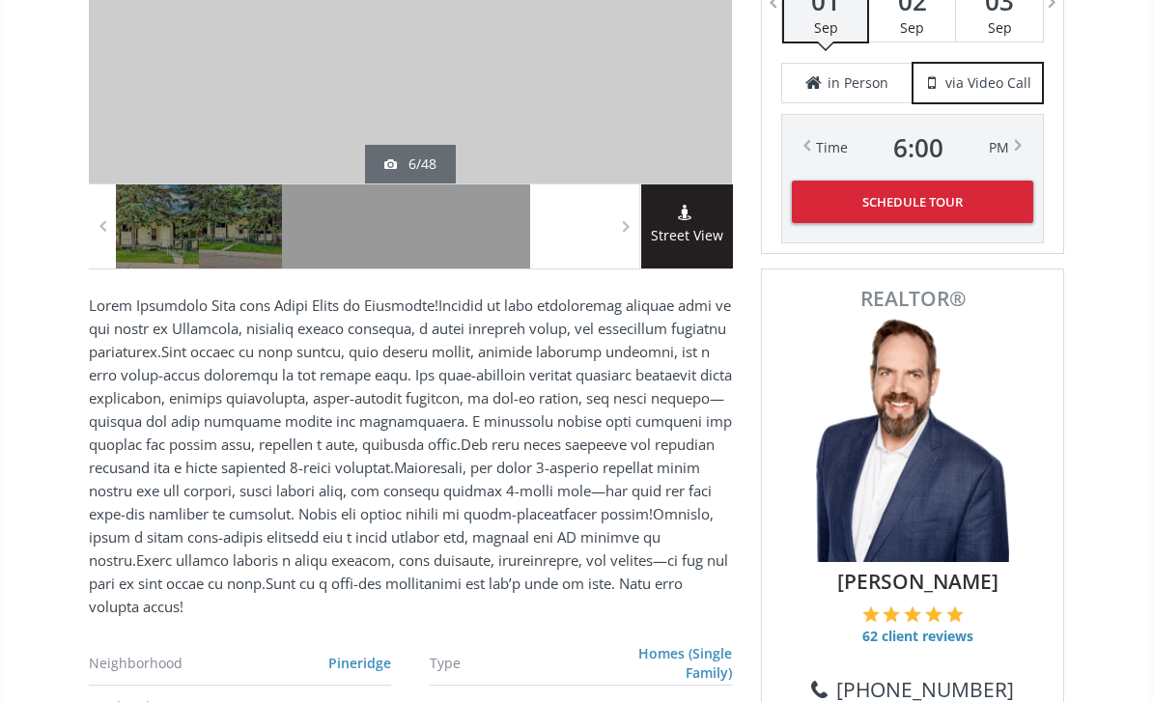
scroll to position [533, 0]
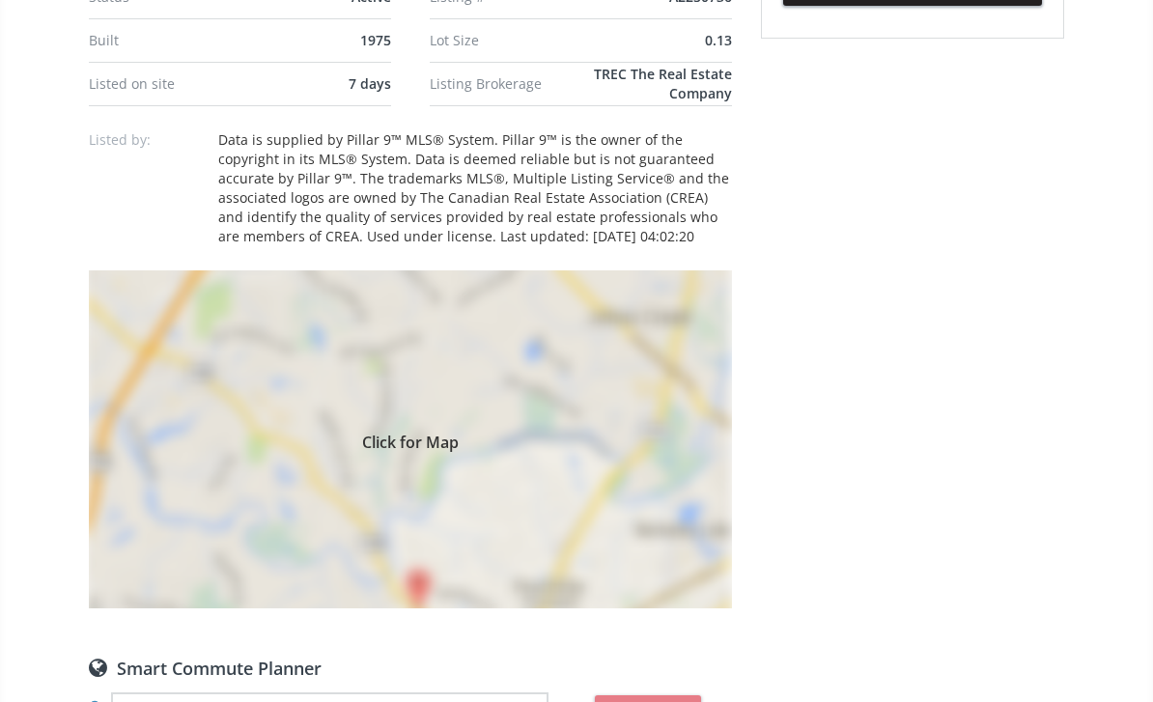
click at [196, 377] on div "Click for Map" at bounding box center [410, 440] width 643 height 338
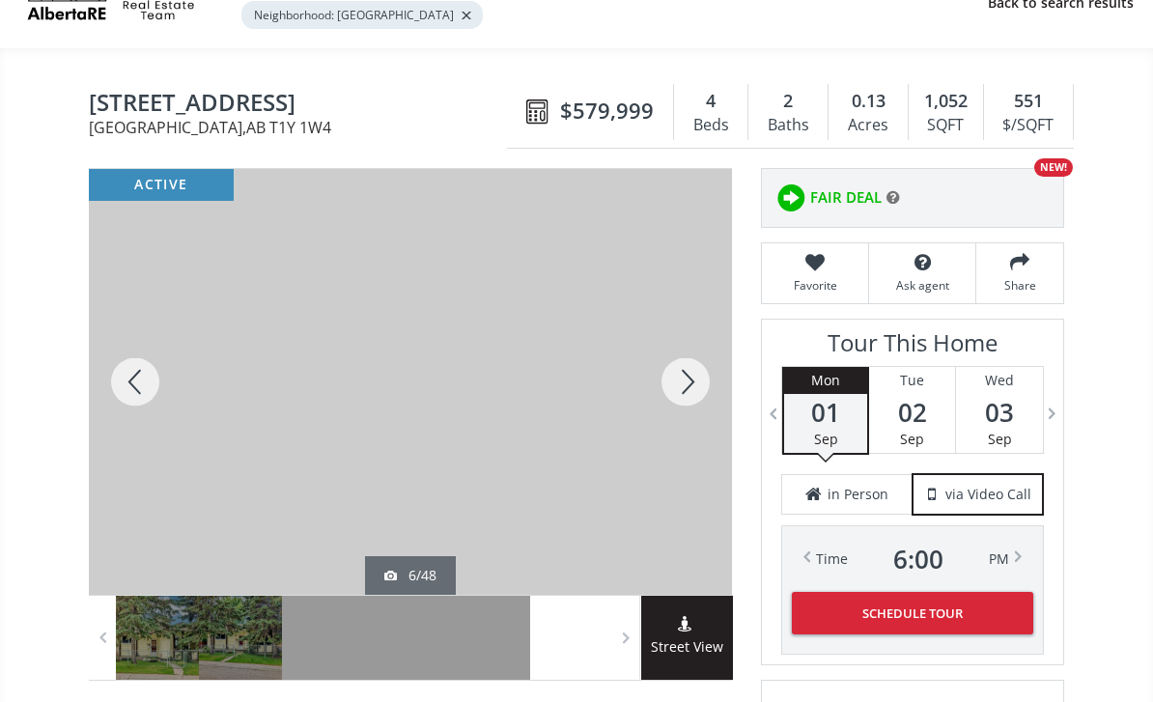
scroll to position [0, 0]
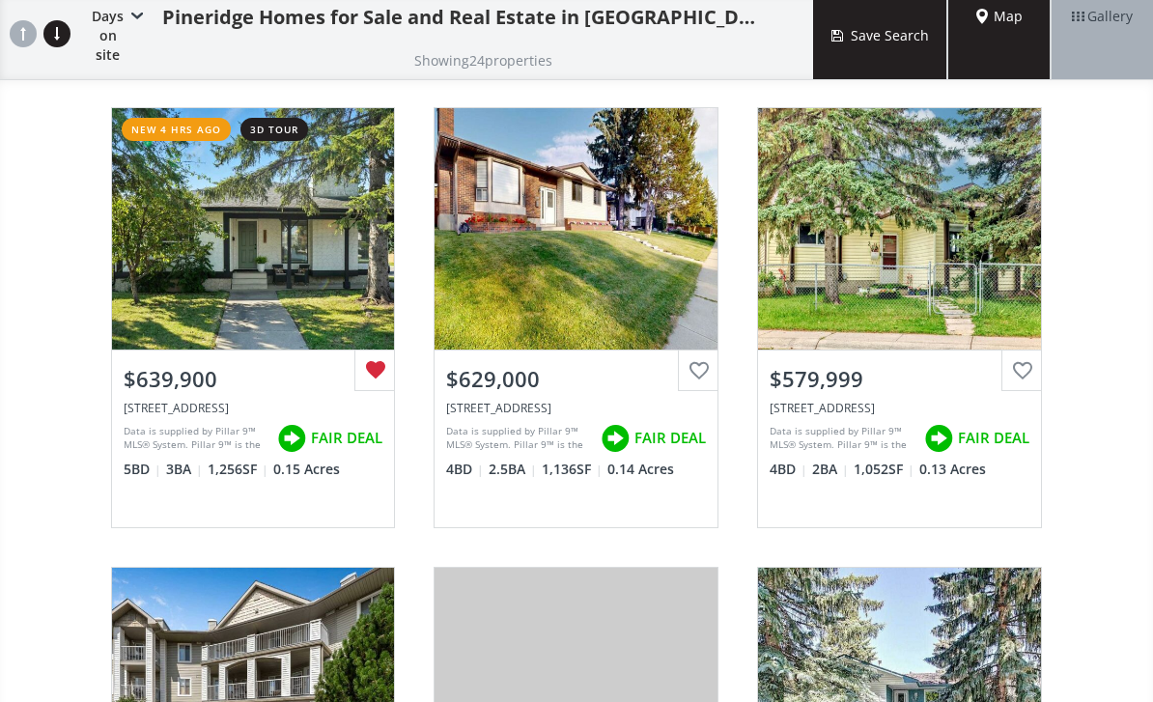
scroll to position [158, 0]
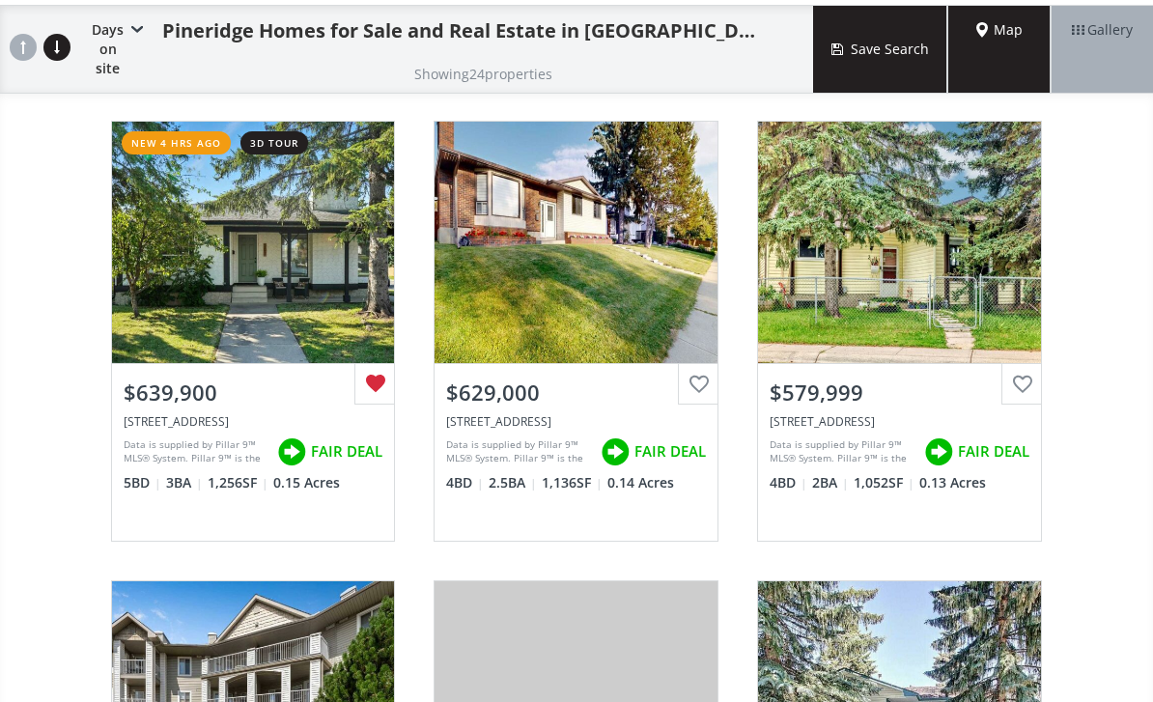
click at [1013, 364] on div at bounding box center [1021, 384] width 41 height 41
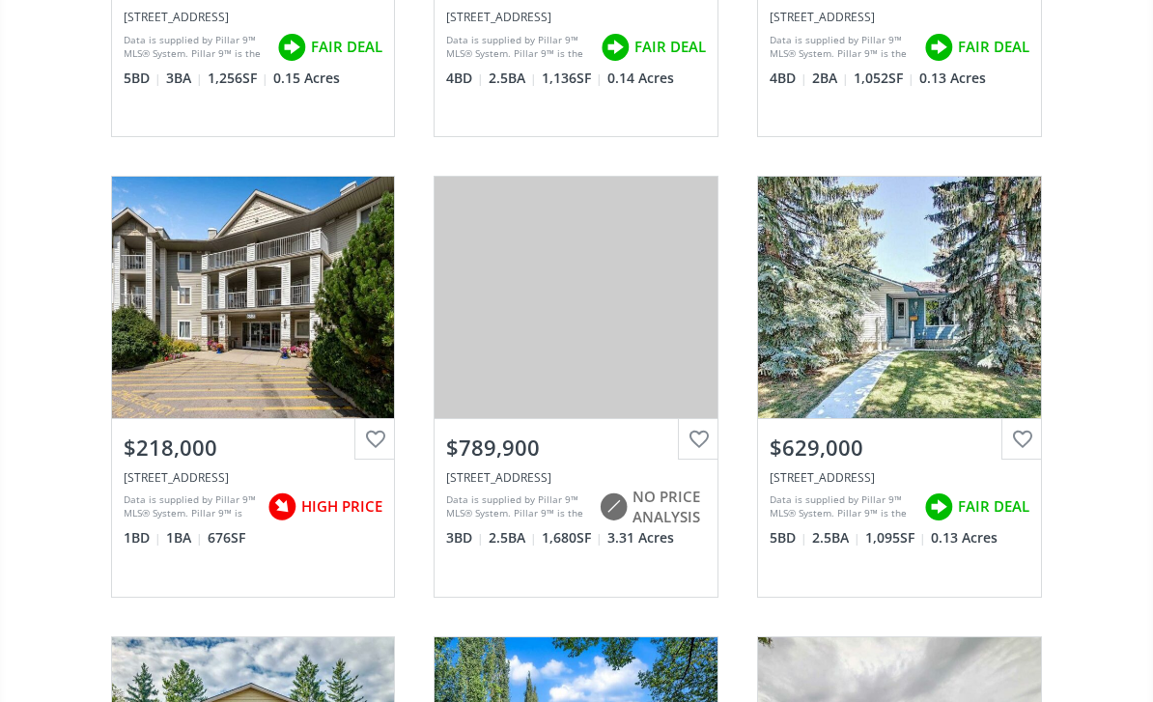
scroll to position [567, 0]
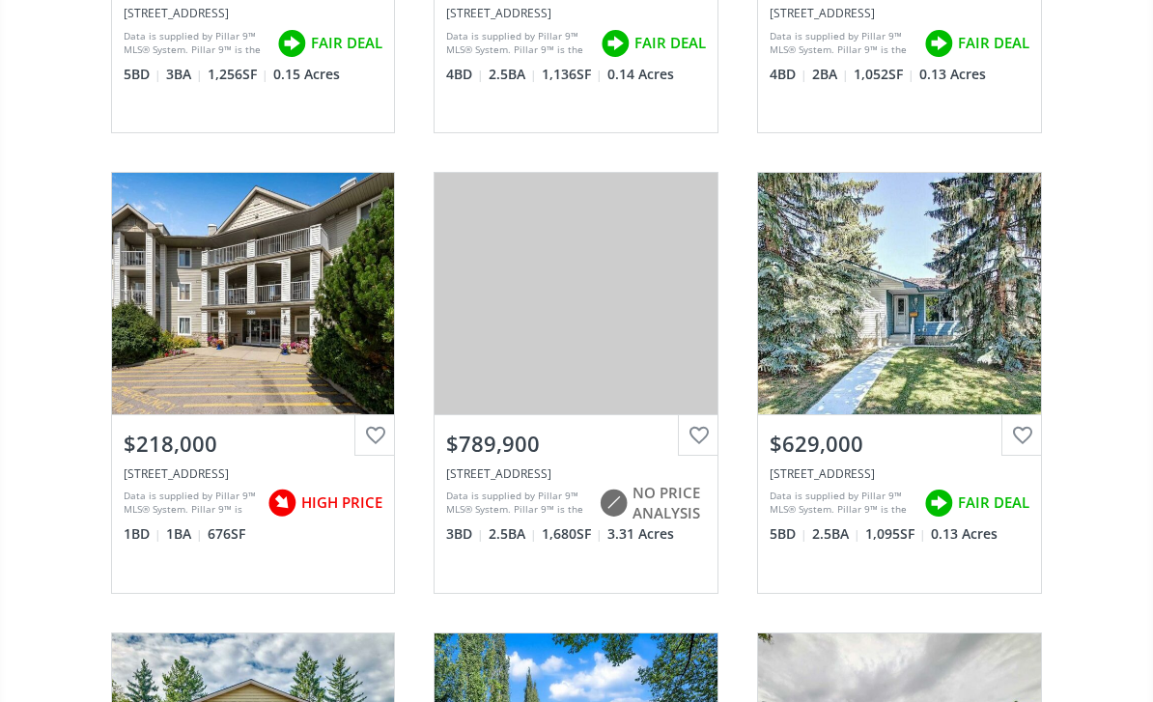
click at [957, 320] on div "View Photos & Details" at bounding box center [899, 293] width 283 height 241
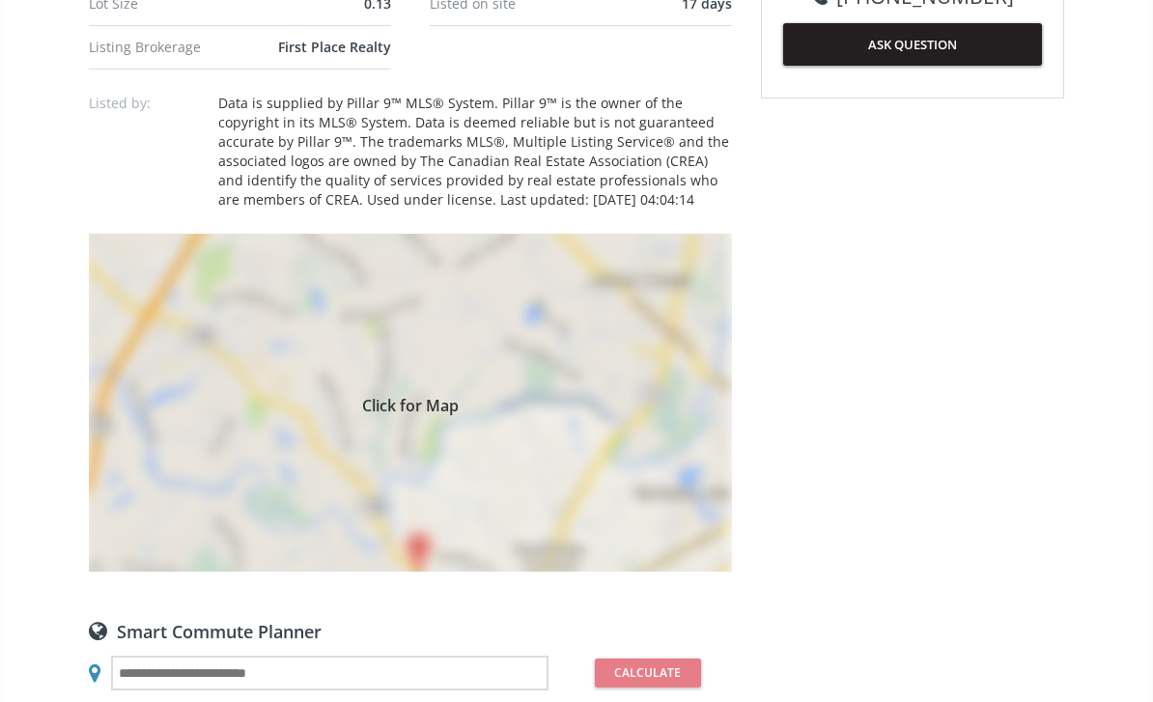
scroll to position [1225, 0]
click at [182, 406] on span "Click for Map" at bounding box center [410, 402] width 643 height 15
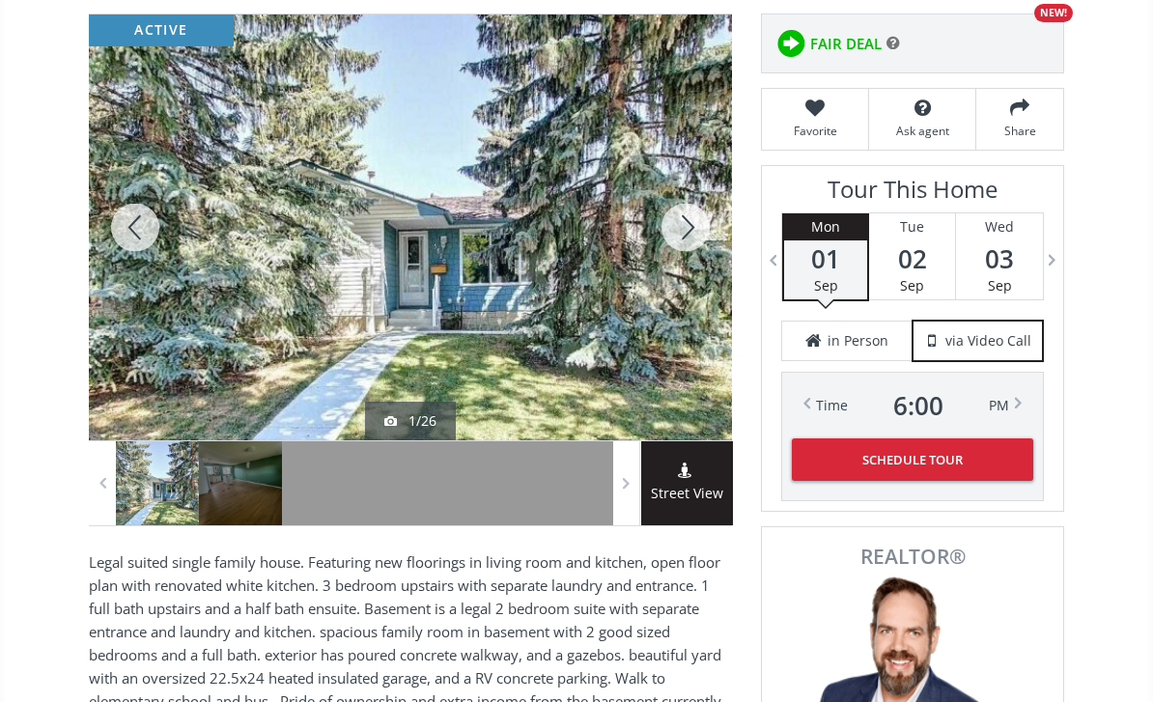
scroll to position [274, 0]
click at [686, 233] on div at bounding box center [685, 227] width 93 height 426
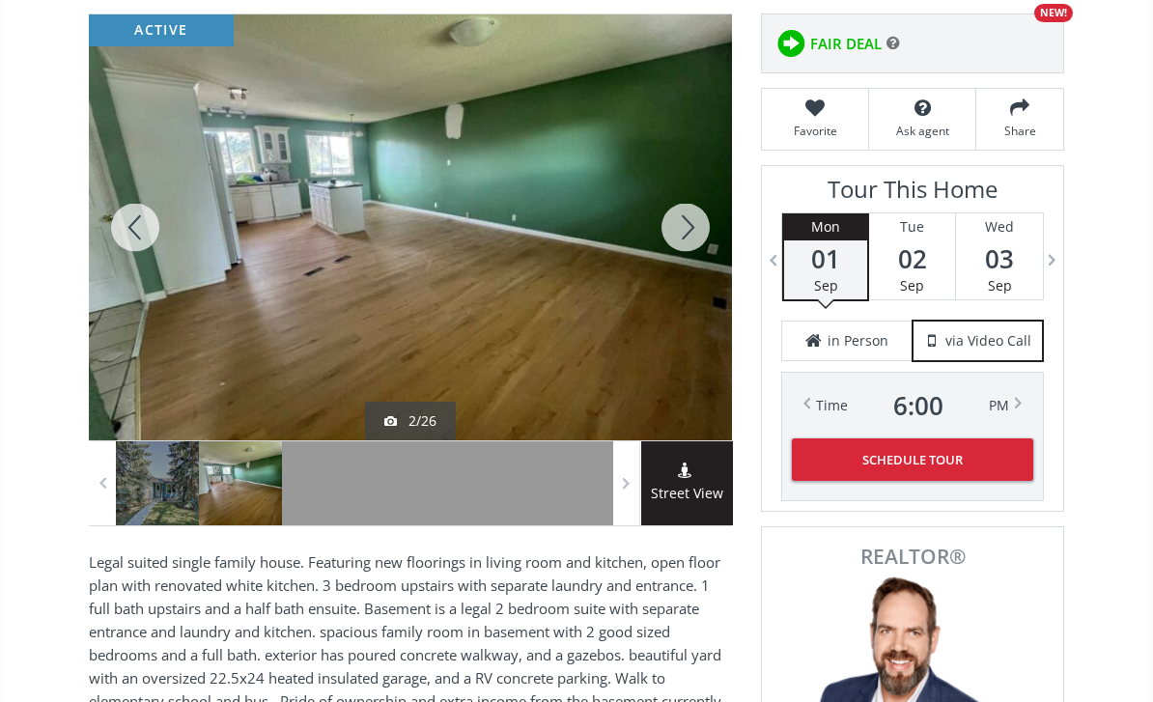
click at [709, 241] on div at bounding box center [685, 227] width 93 height 426
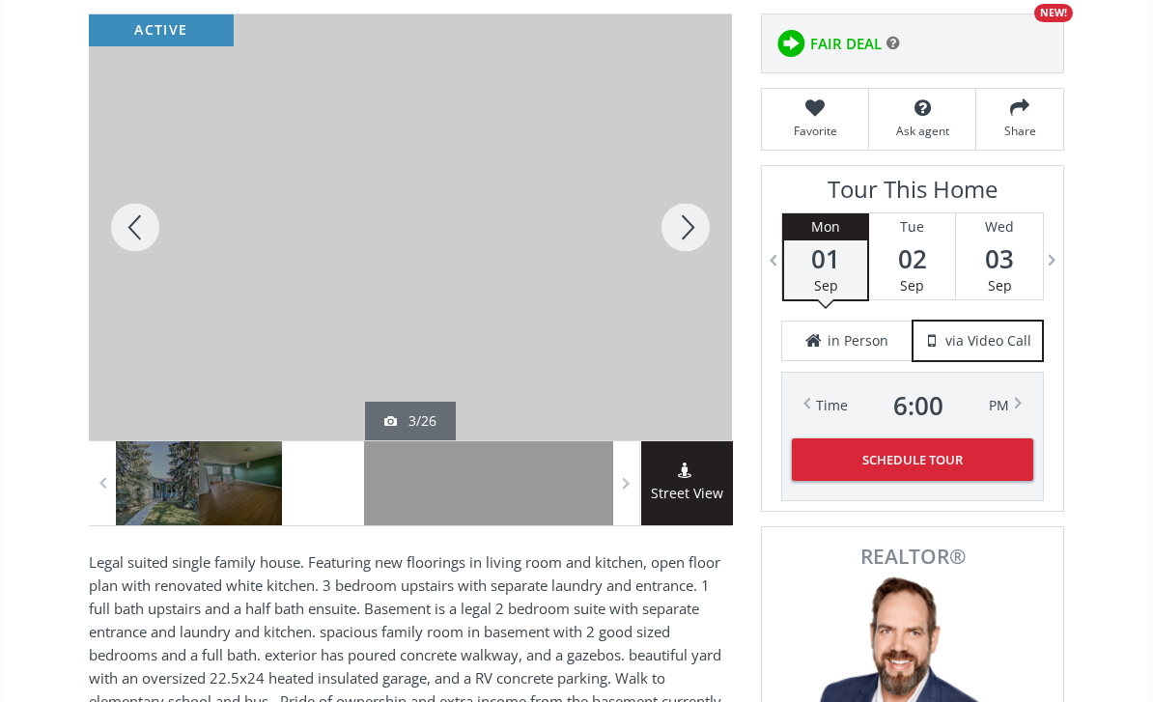
click at [704, 230] on div at bounding box center [685, 227] width 93 height 426
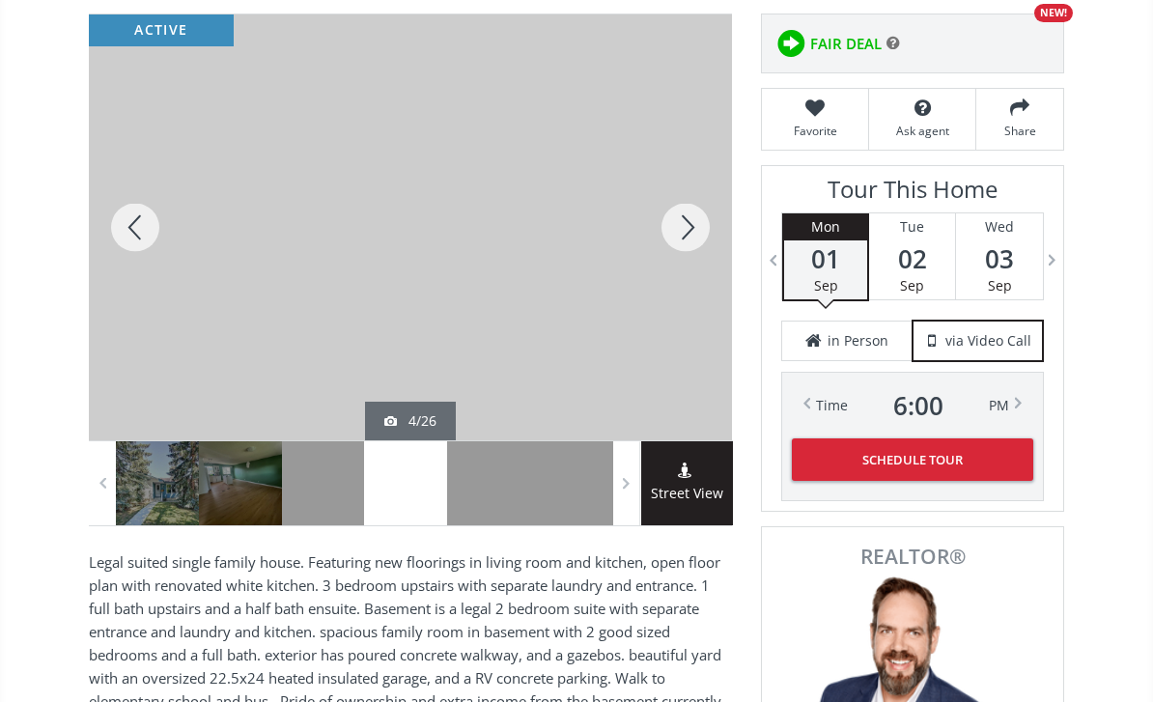
click at [700, 240] on div at bounding box center [685, 227] width 93 height 426
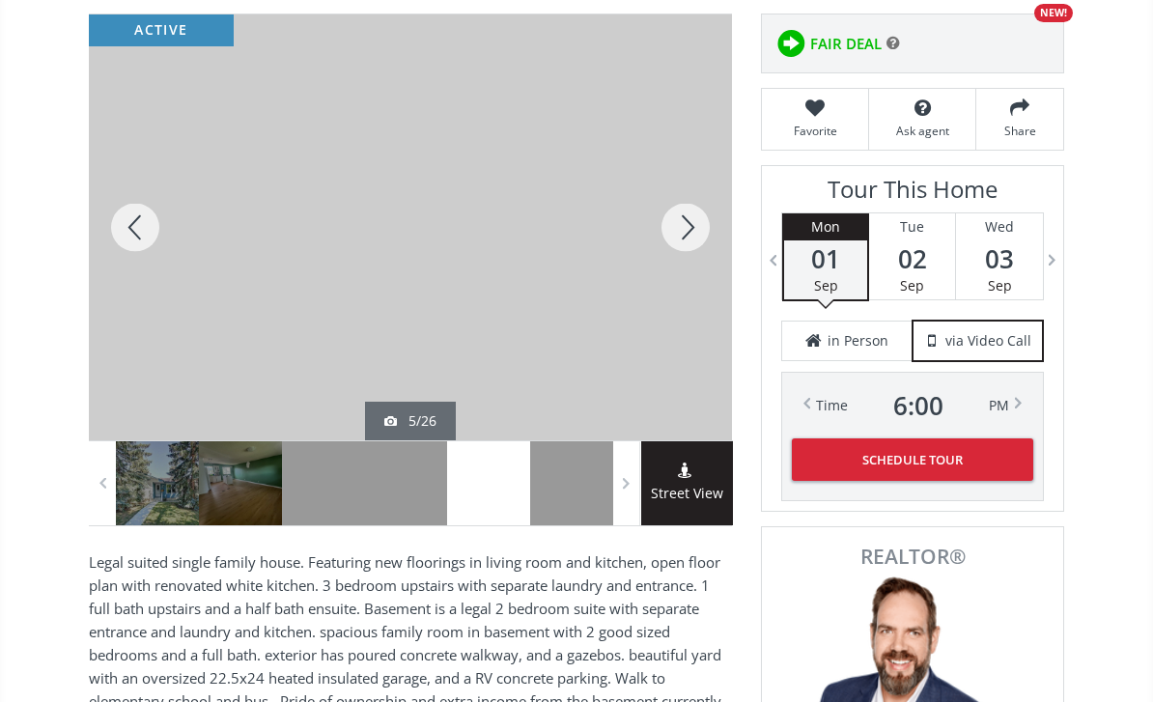
click at [692, 248] on div at bounding box center [685, 227] width 93 height 426
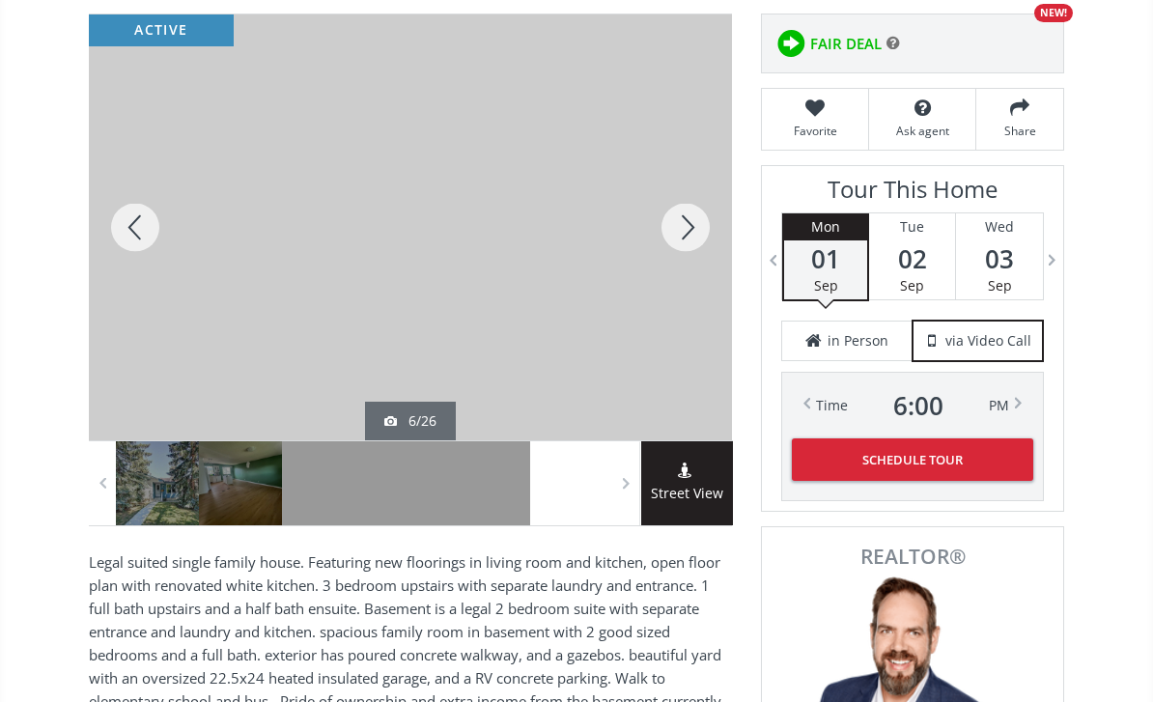
click at [685, 239] on div at bounding box center [685, 227] width 93 height 426
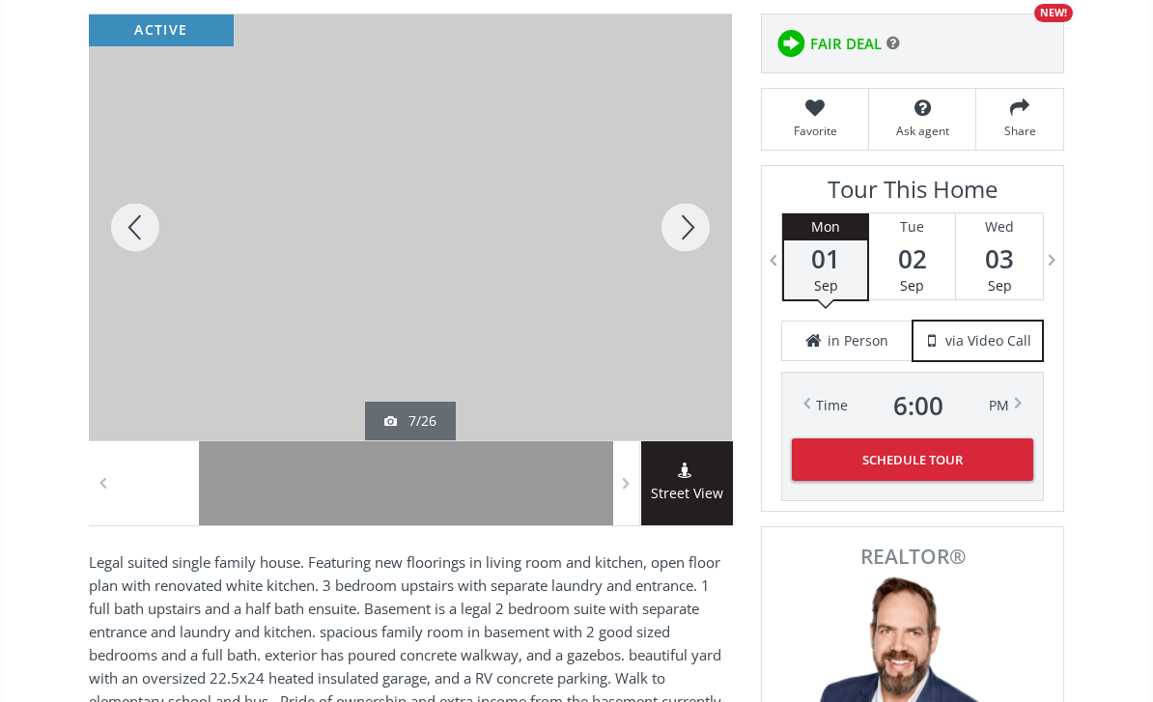
click at [692, 231] on div at bounding box center [685, 227] width 93 height 426
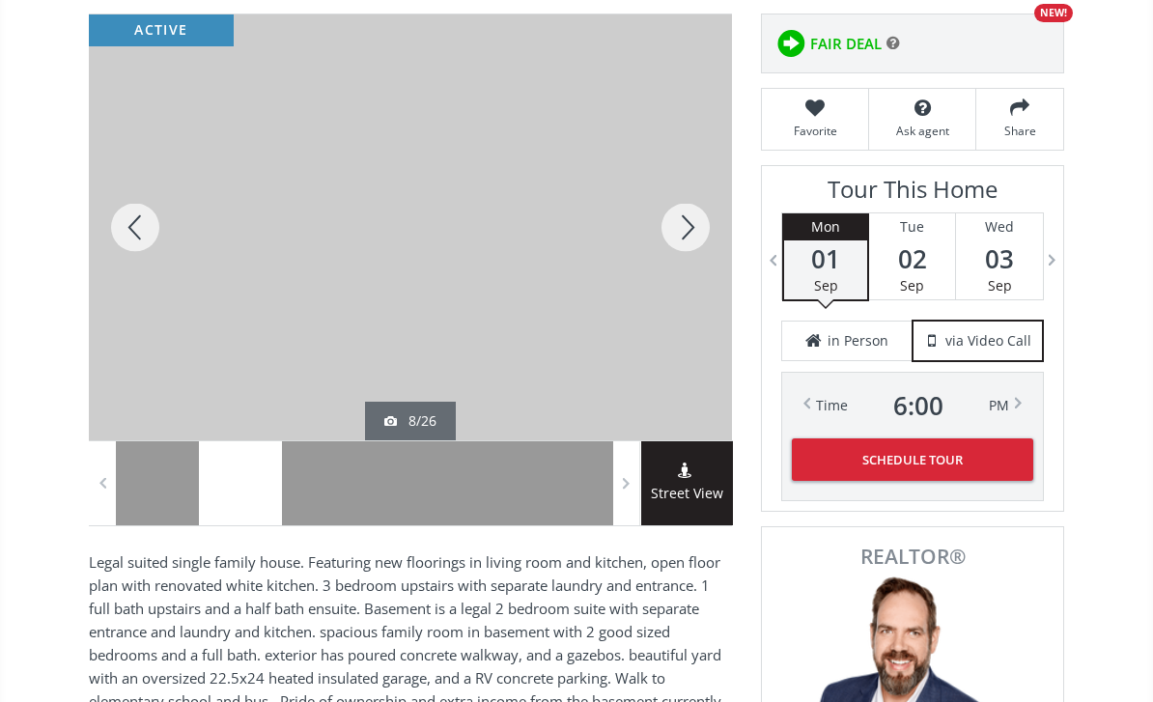
click at [692, 240] on div at bounding box center [685, 227] width 93 height 426
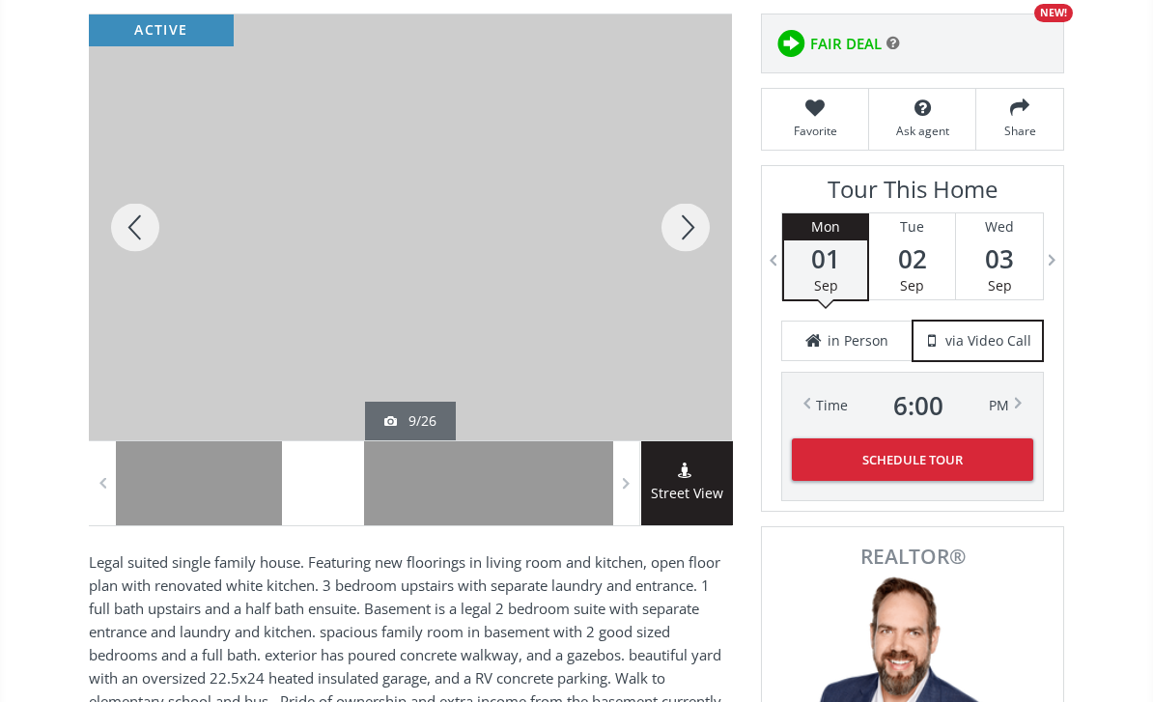
click at [681, 220] on div at bounding box center [685, 227] width 93 height 426
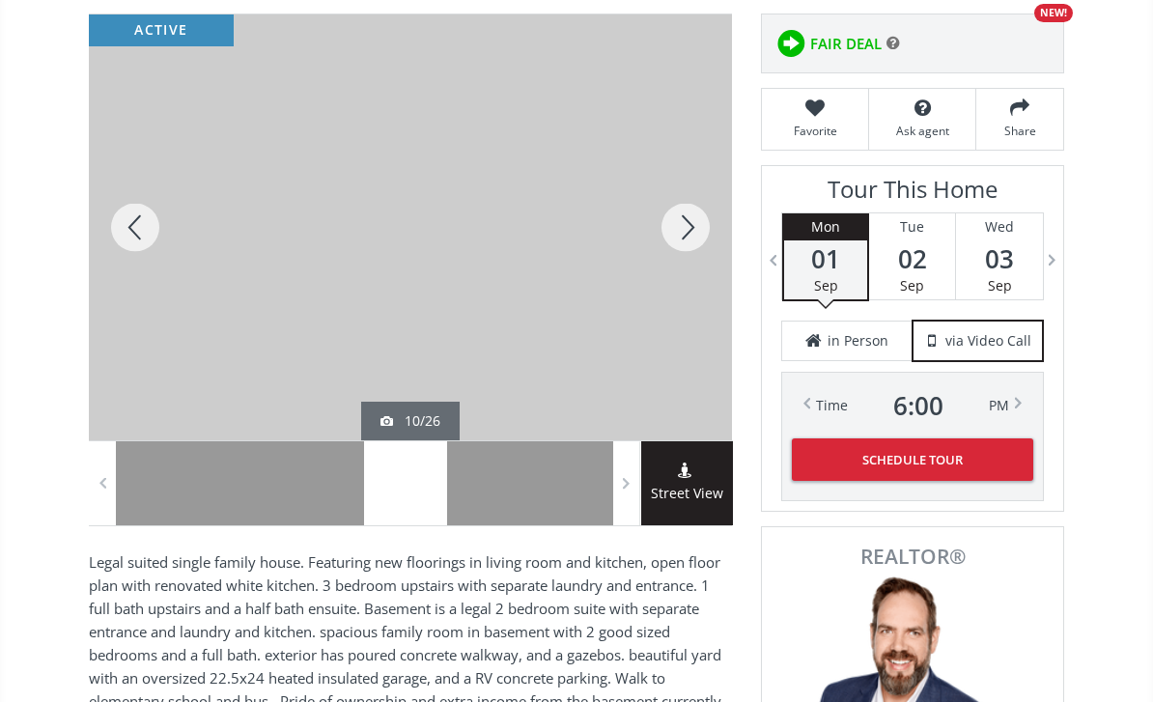
click at [697, 227] on div at bounding box center [685, 227] width 93 height 426
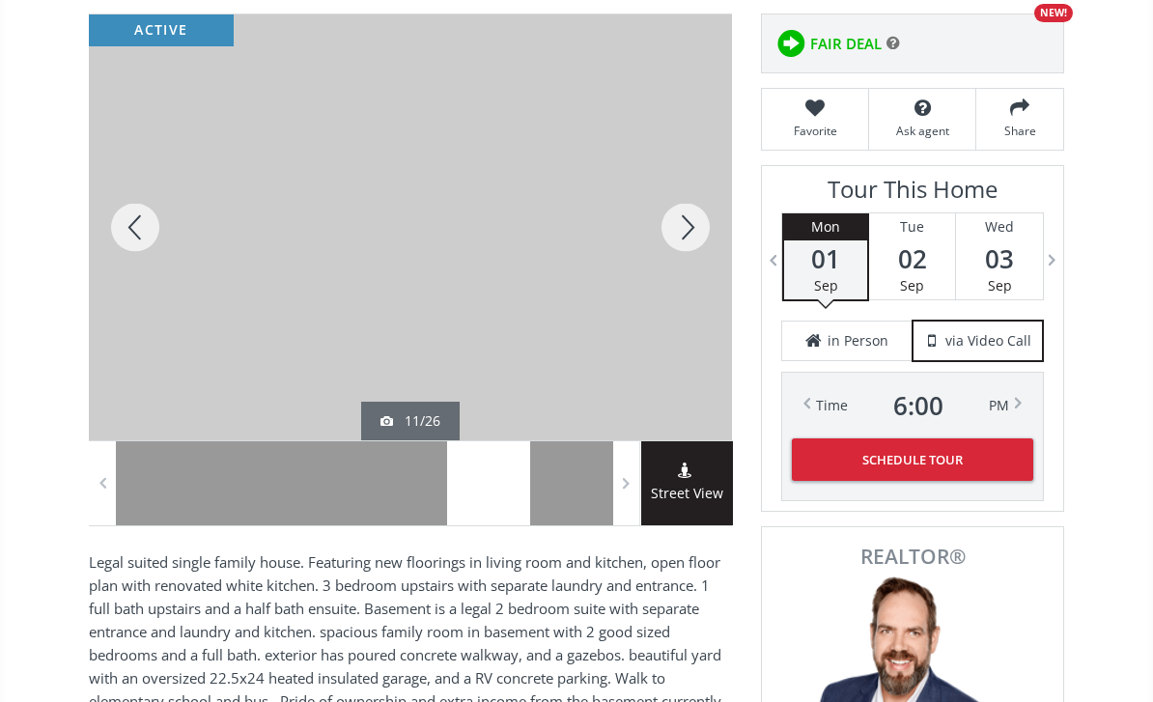
click at [685, 244] on div at bounding box center [685, 227] width 93 height 426
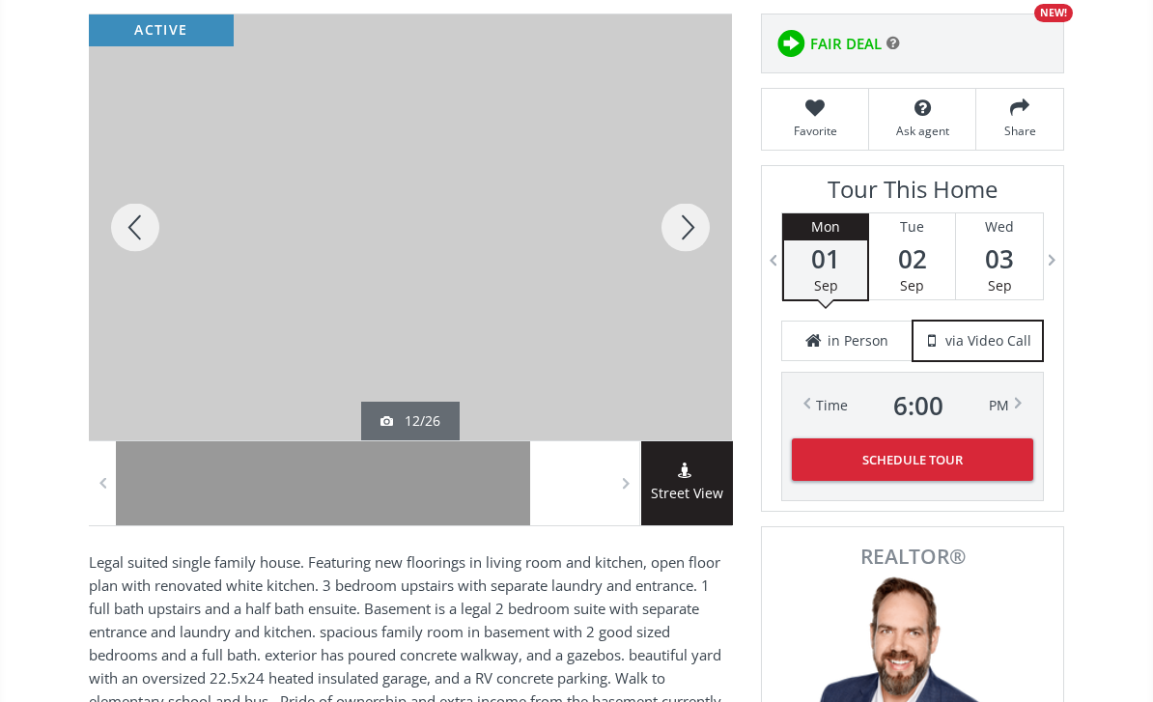
click at [705, 245] on div at bounding box center [685, 227] width 93 height 426
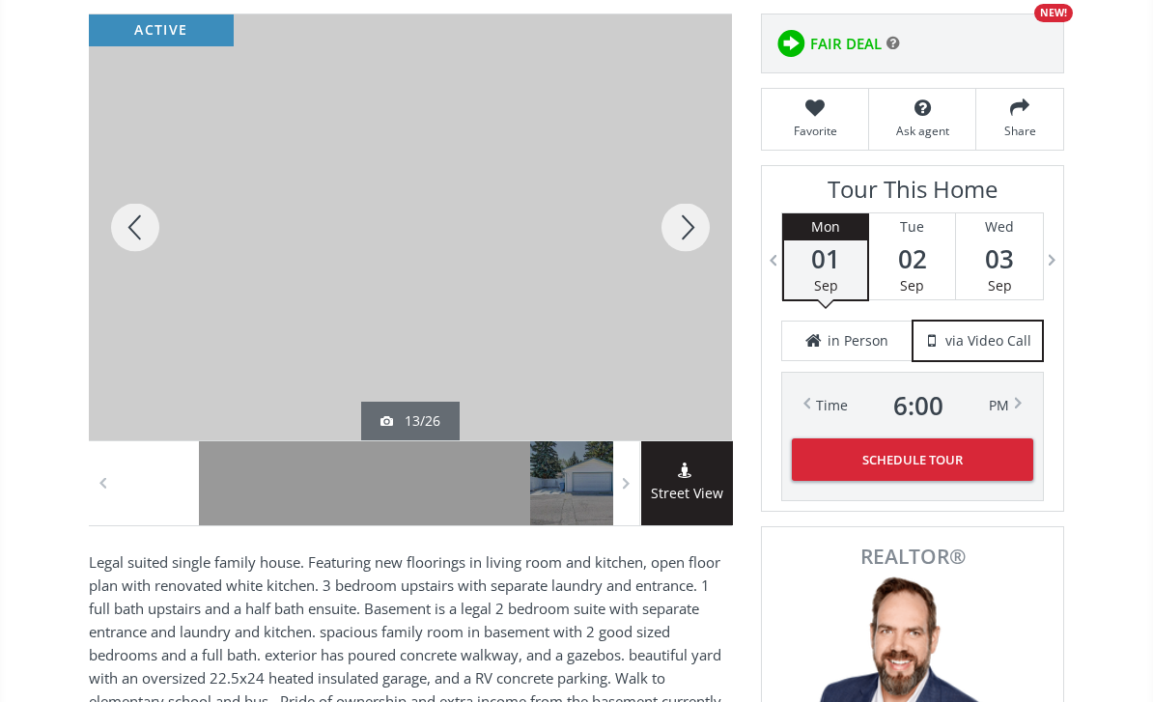
click at [702, 232] on div at bounding box center [685, 227] width 93 height 426
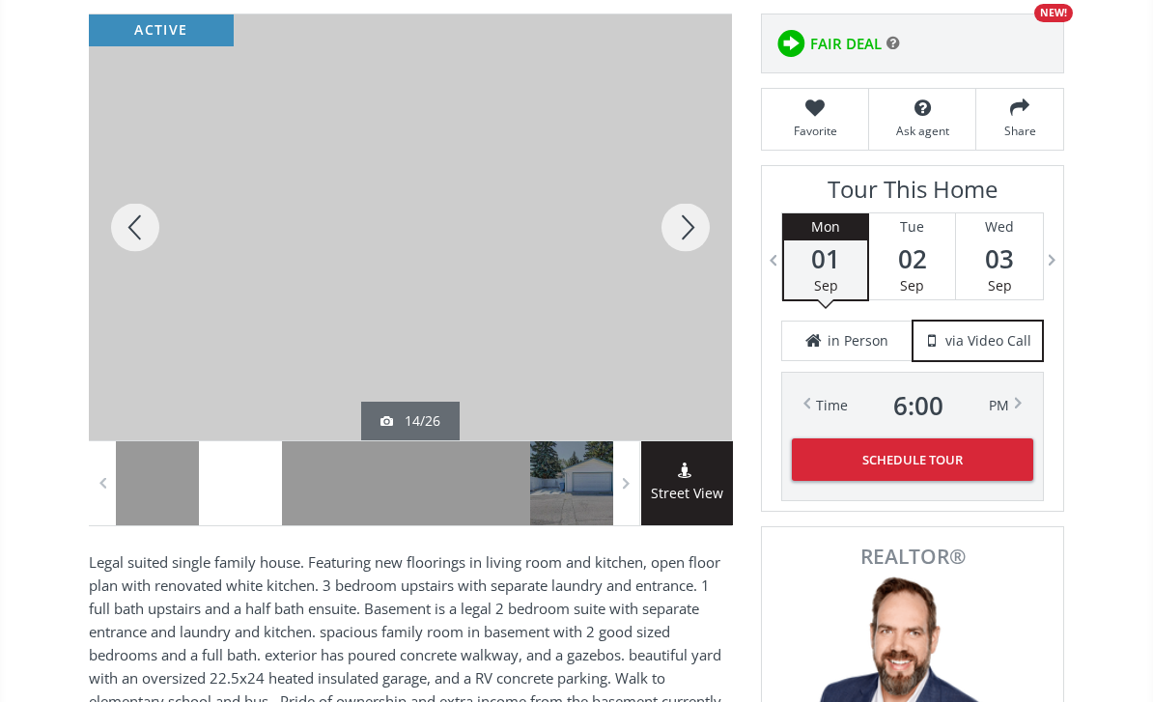
click at [679, 230] on div at bounding box center [685, 227] width 93 height 426
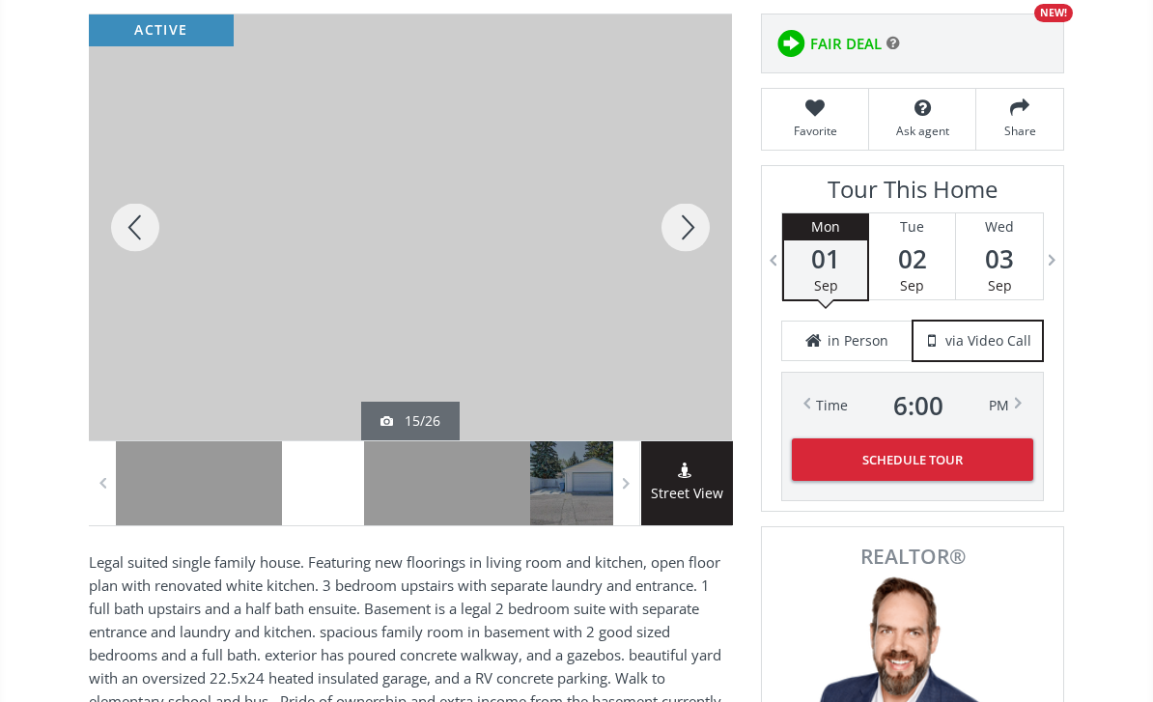
click at [694, 237] on div at bounding box center [685, 227] width 93 height 426
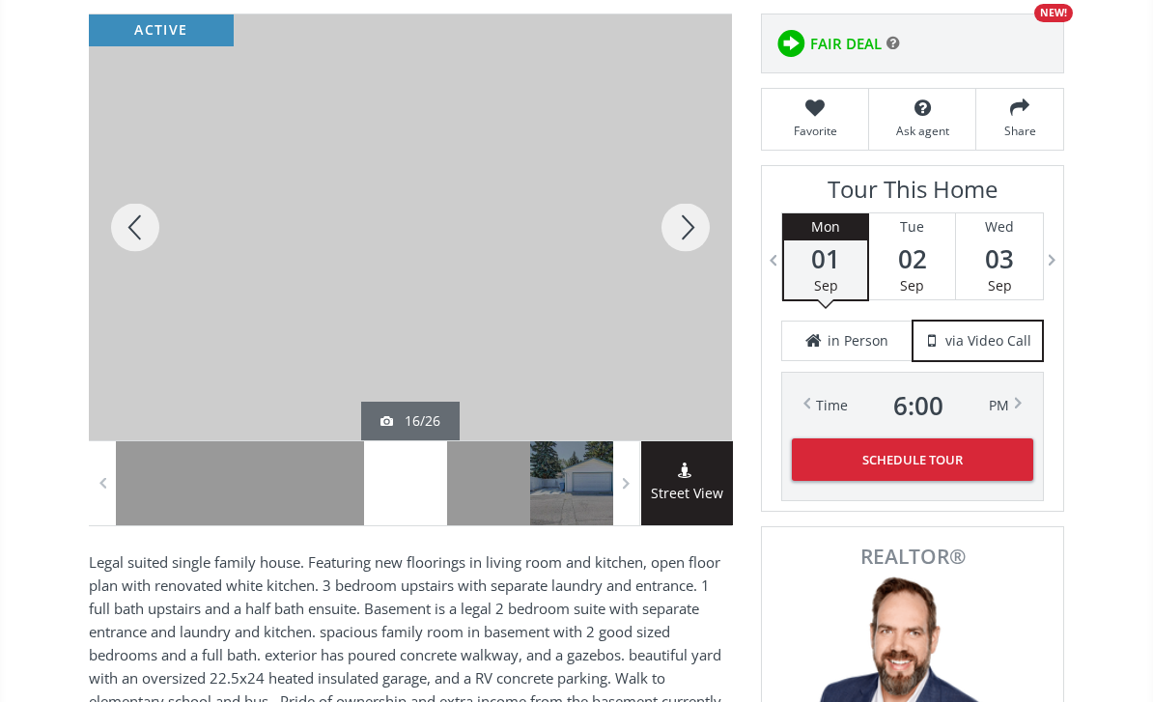
click at [156, 224] on div at bounding box center [135, 227] width 93 height 426
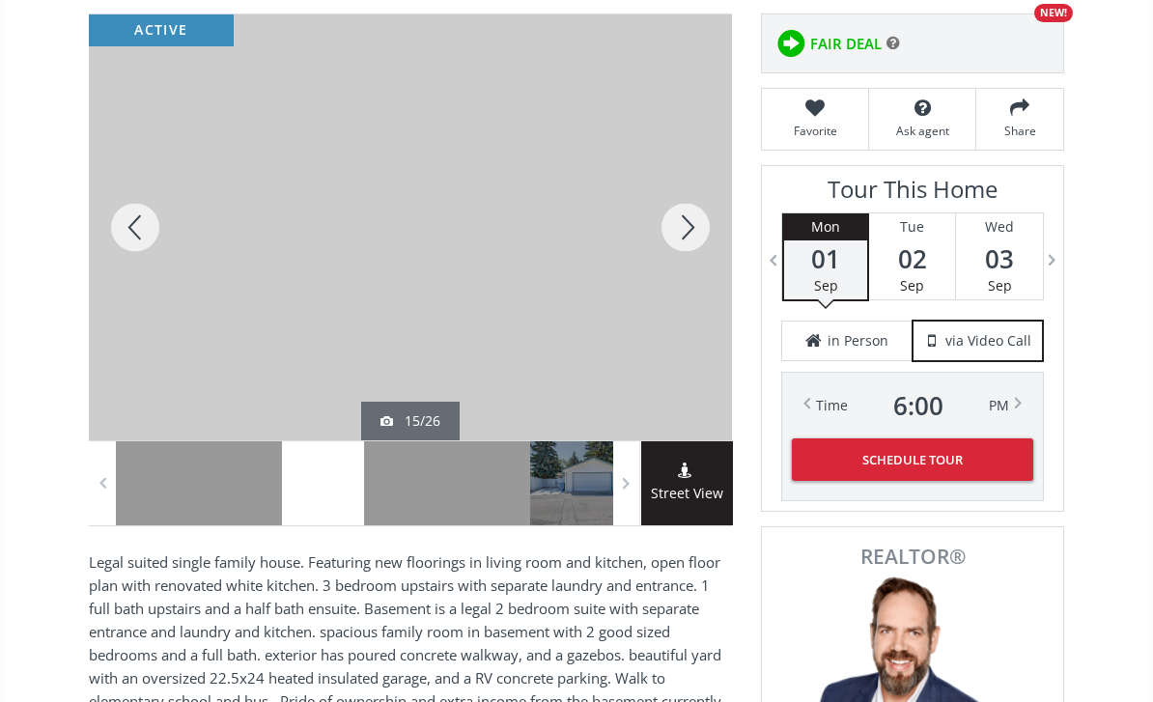
click at [678, 248] on div at bounding box center [685, 227] width 93 height 426
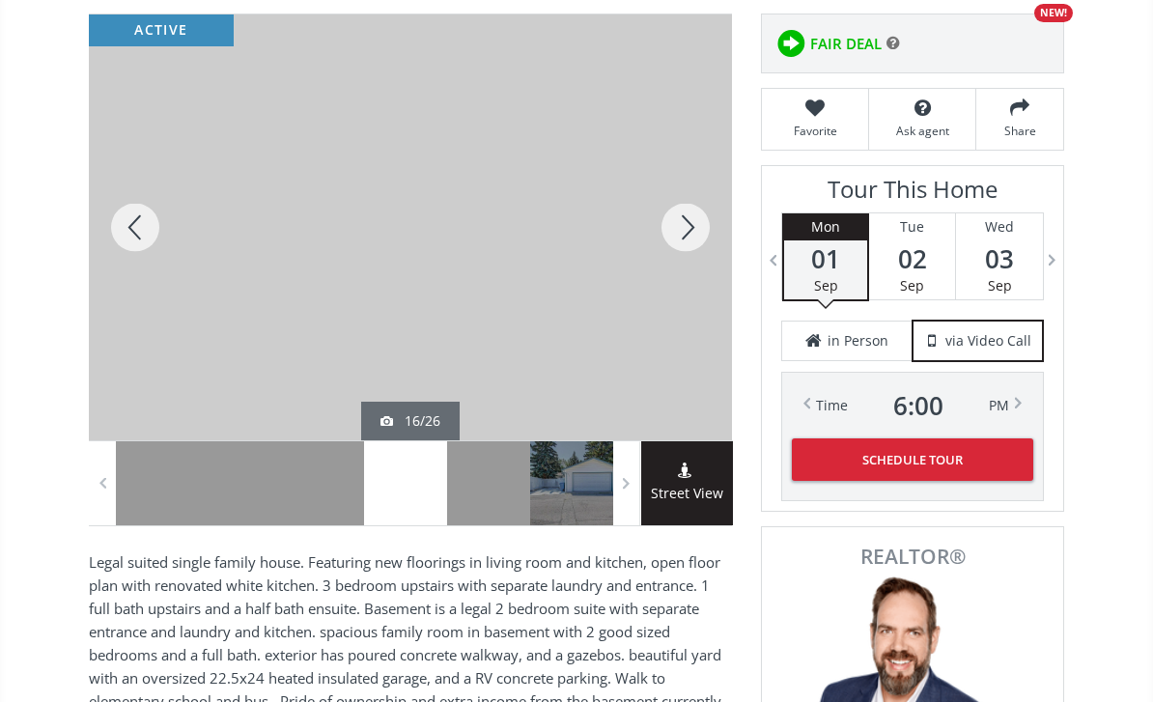
click at [681, 239] on div at bounding box center [685, 227] width 93 height 426
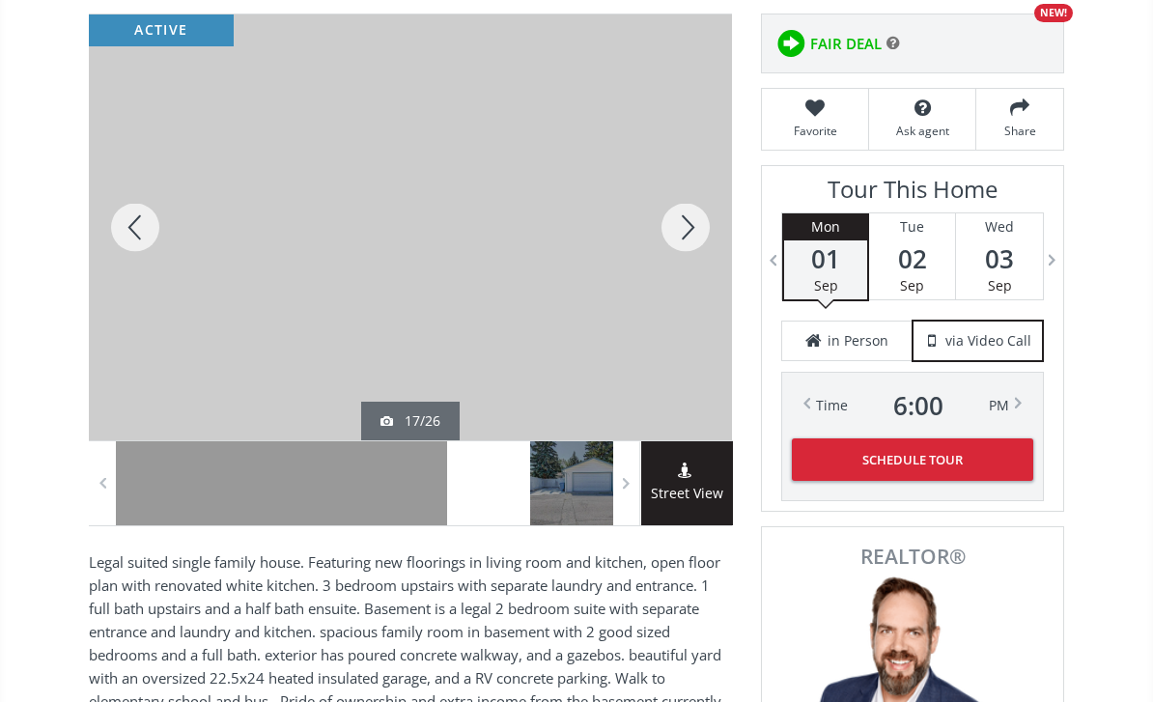
click at [694, 244] on div at bounding box center [685, 227] width 93 height 426
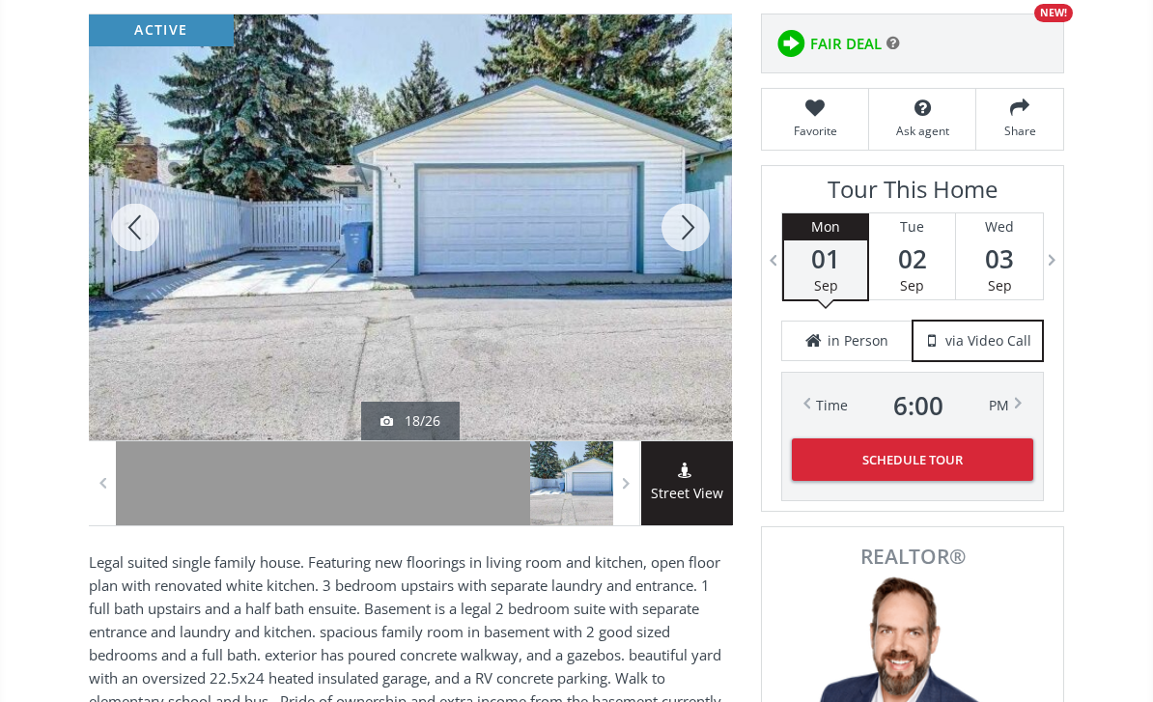
click at [704, 221] on div at bounding box center [685, 227] width 93 height 426
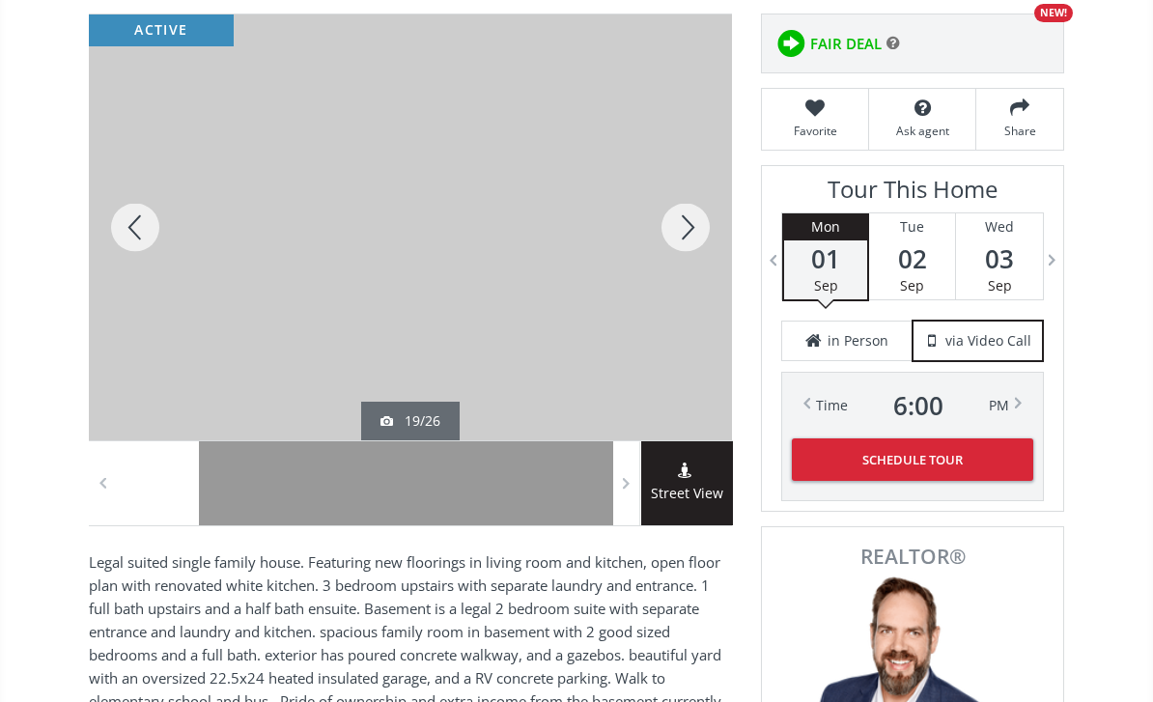
click at [705, 232] on div at bounding box center [685, 227] width 93 height 426
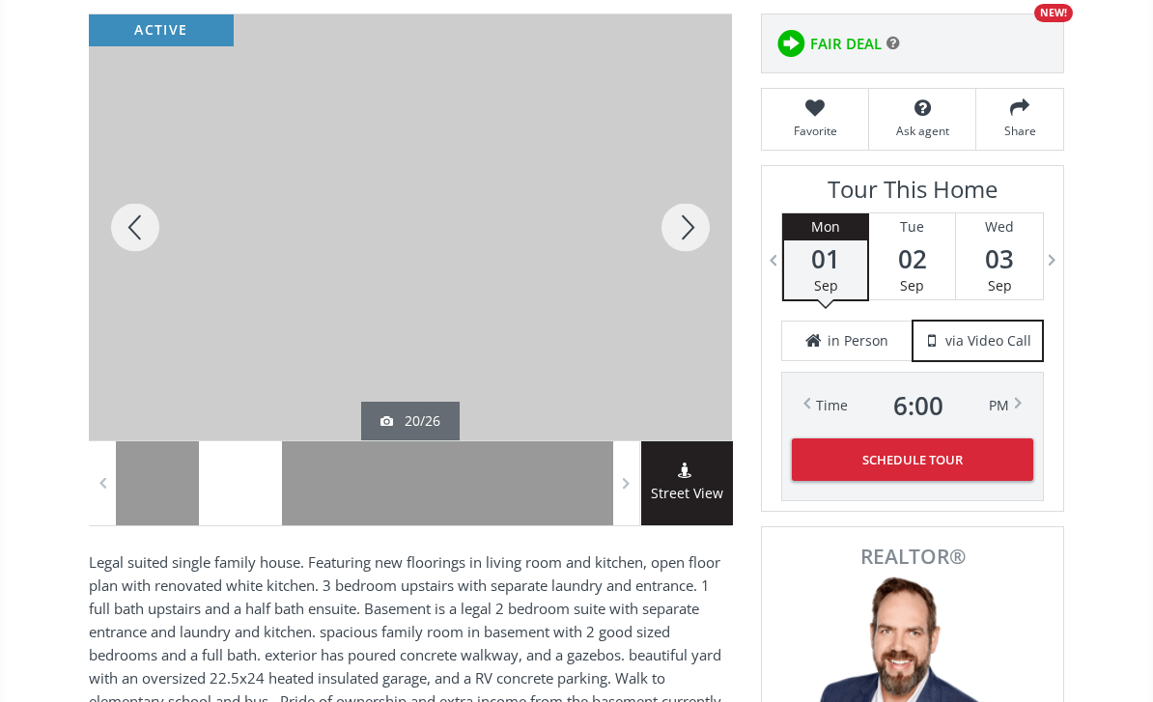
click at [711, 228] on div at bounding box center [685, 227] width 93 height 426
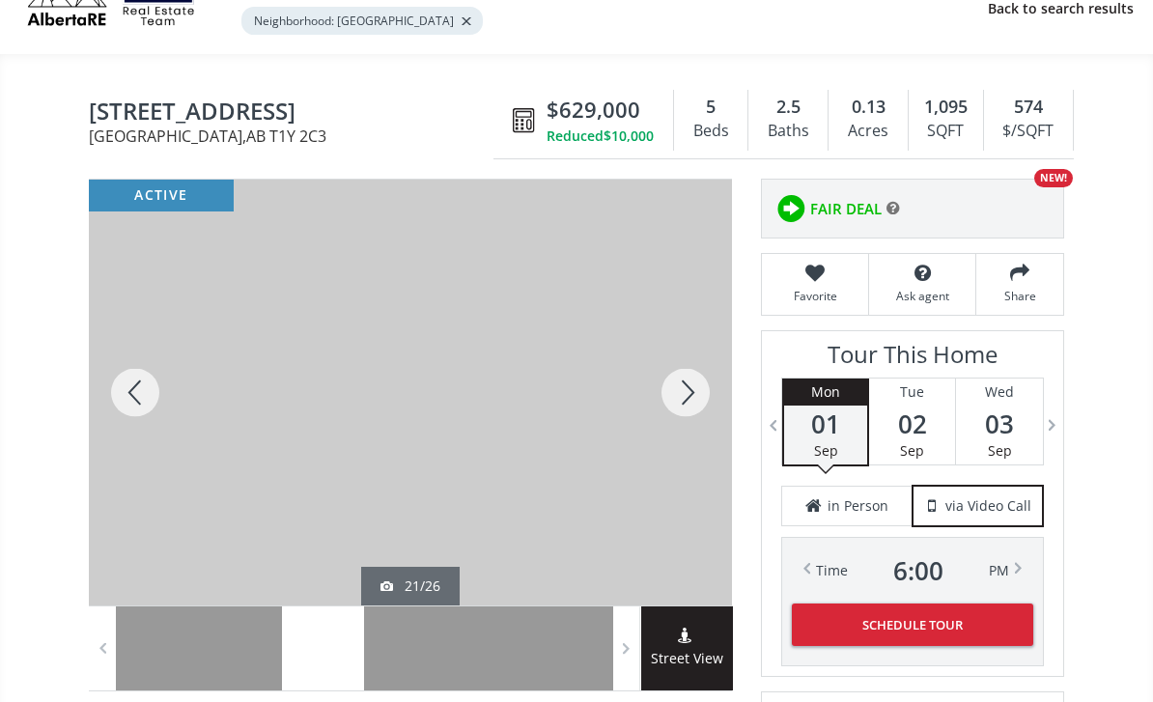
scroll to position [0, 0]
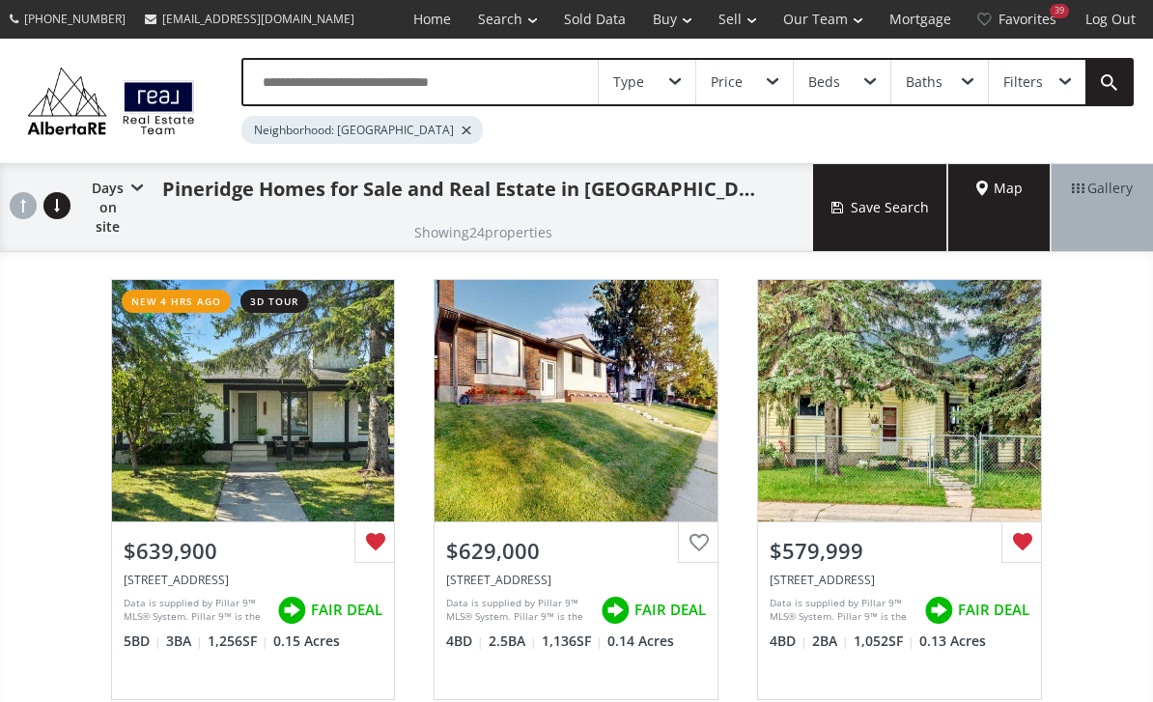
click at [1045, 7] on link "Favorites 39" at bounding box center [1017, 19] width 107 height 39
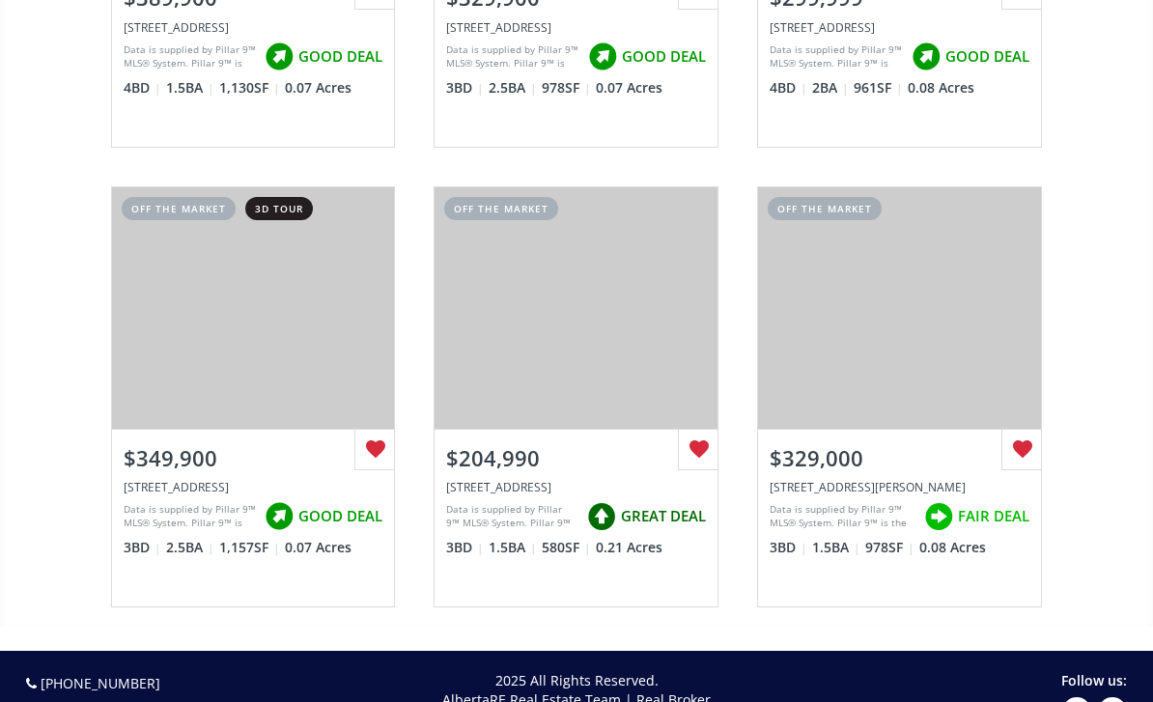
scroll to position [4639, 0]
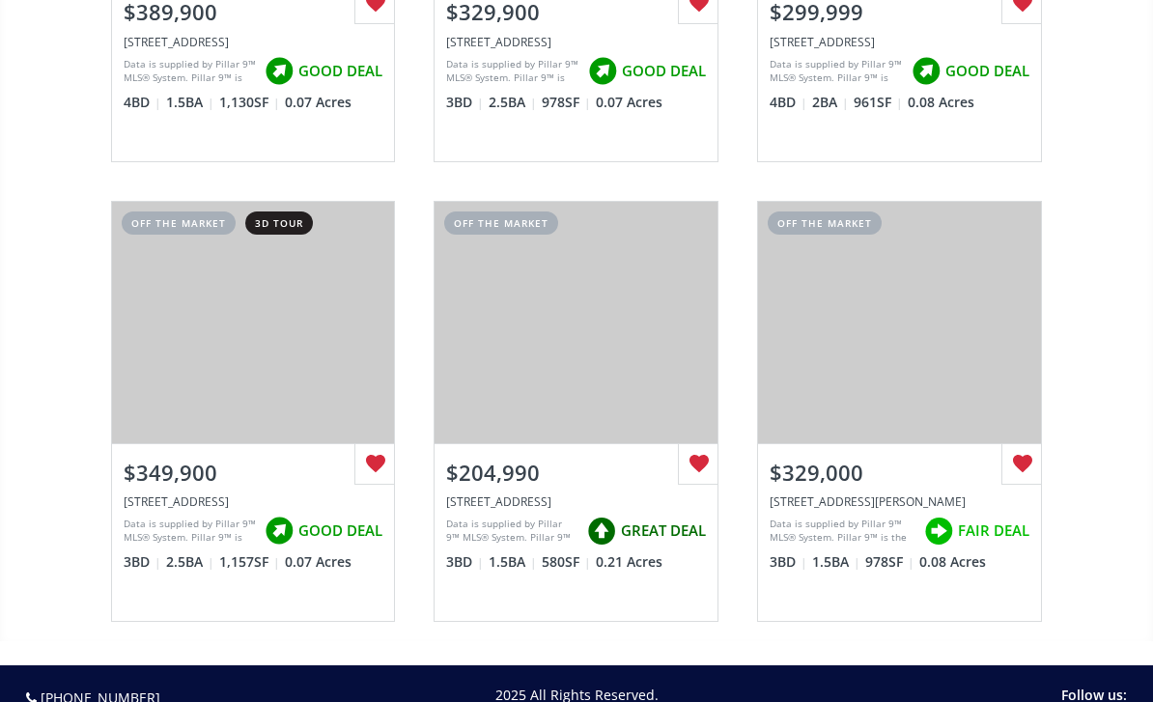
click at [963, 372] on div "View Photos & Details" at bounding box center [899, 322] width 283 height 241
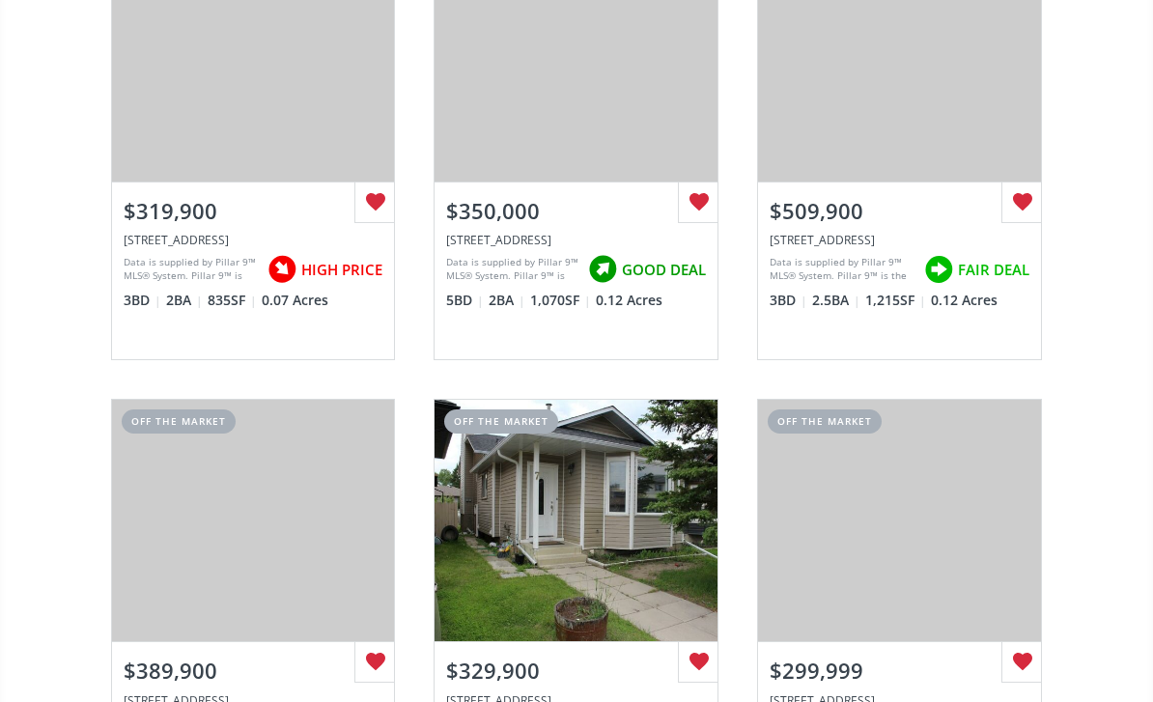
scroll to position [3833, 0]
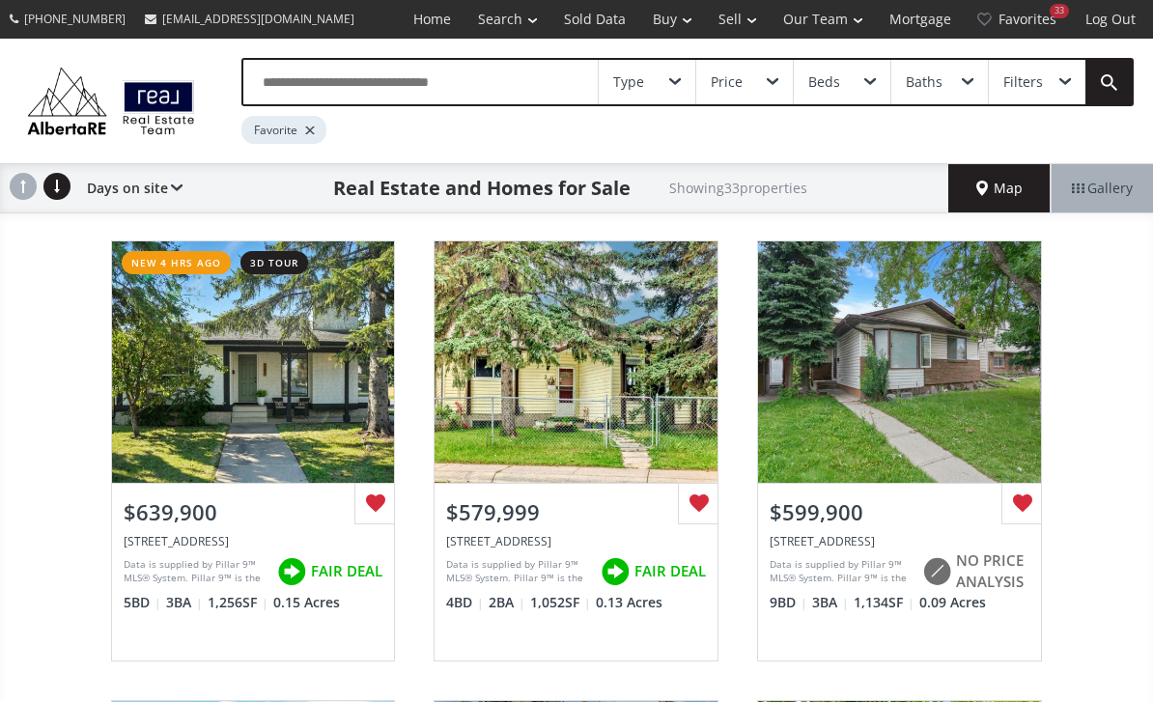
click at [930, 24] on link "Mortgage" at bounding box center [920, 19] width 89 height 39
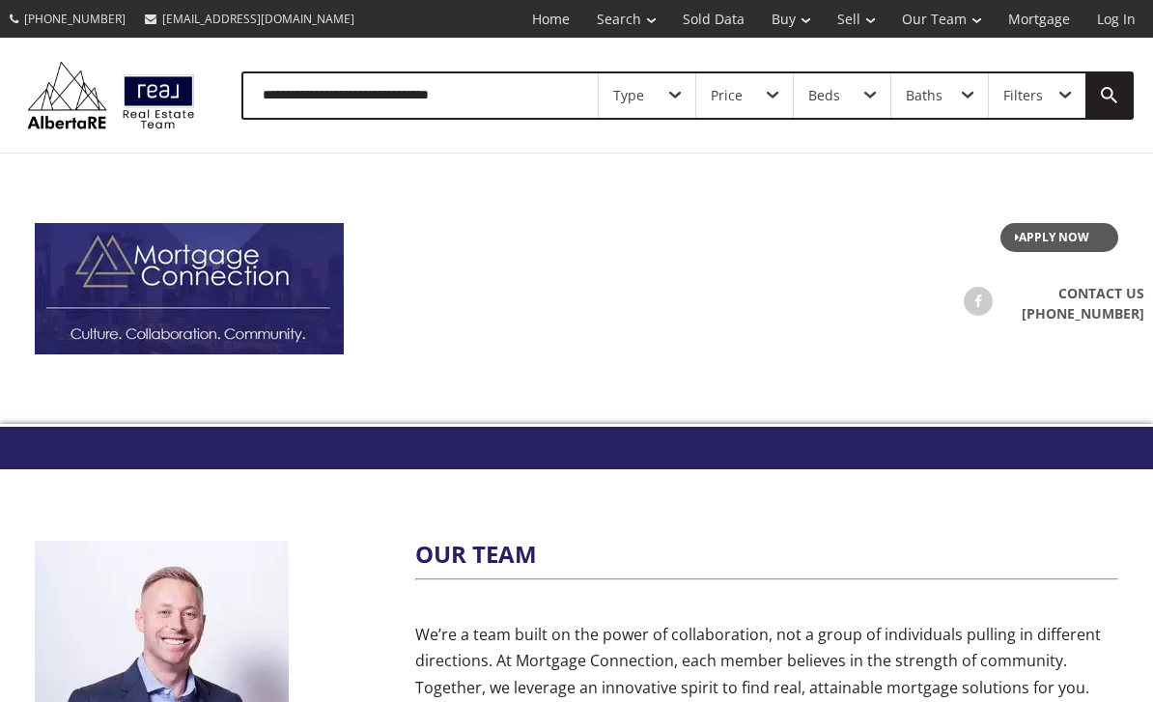
click at [556, 21] on link "Home" at bounding box center [550, 19] width 65 height 38
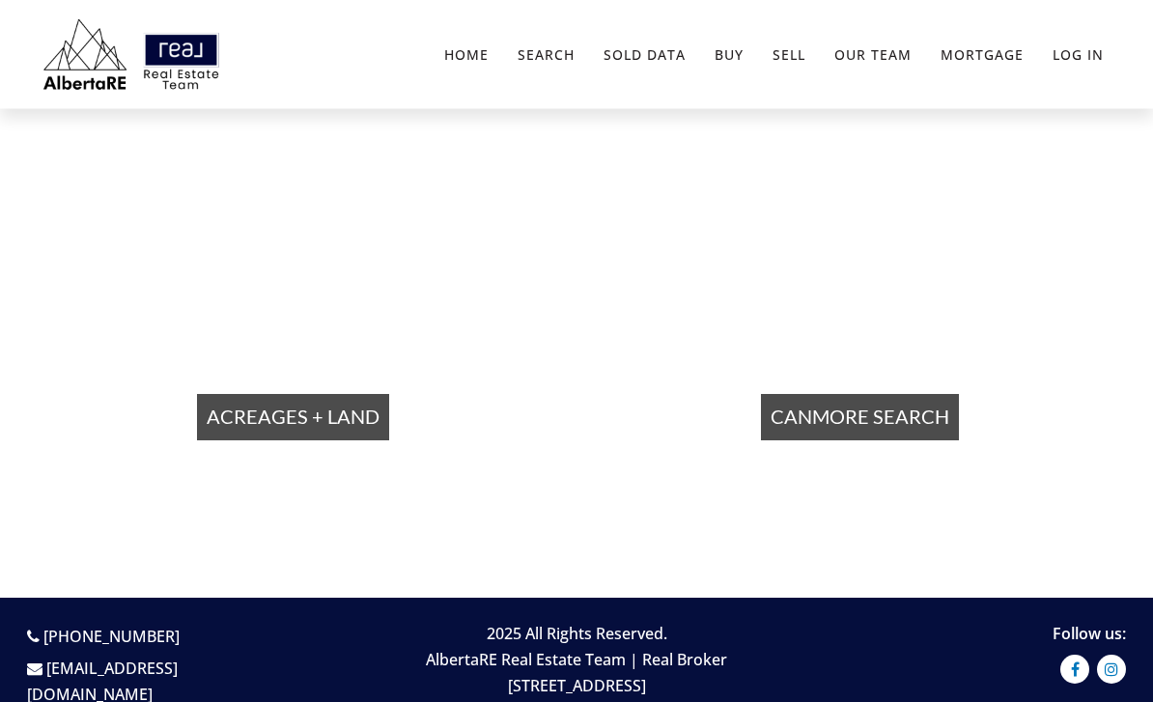
scroll to position [1166, 0]
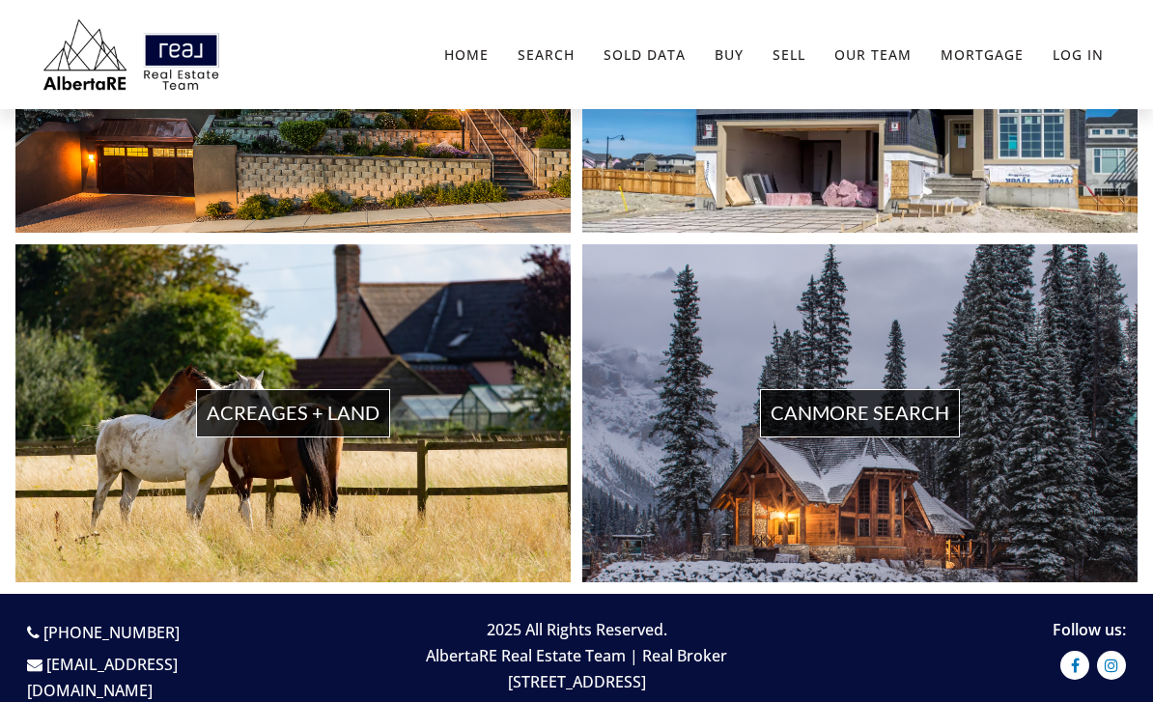
click at [304, 436] on span "Acreages + Land" at bounding box center [293, 412] width 194 height 47
